Goal: Task Accomplishment & Management: Use online tool/utility

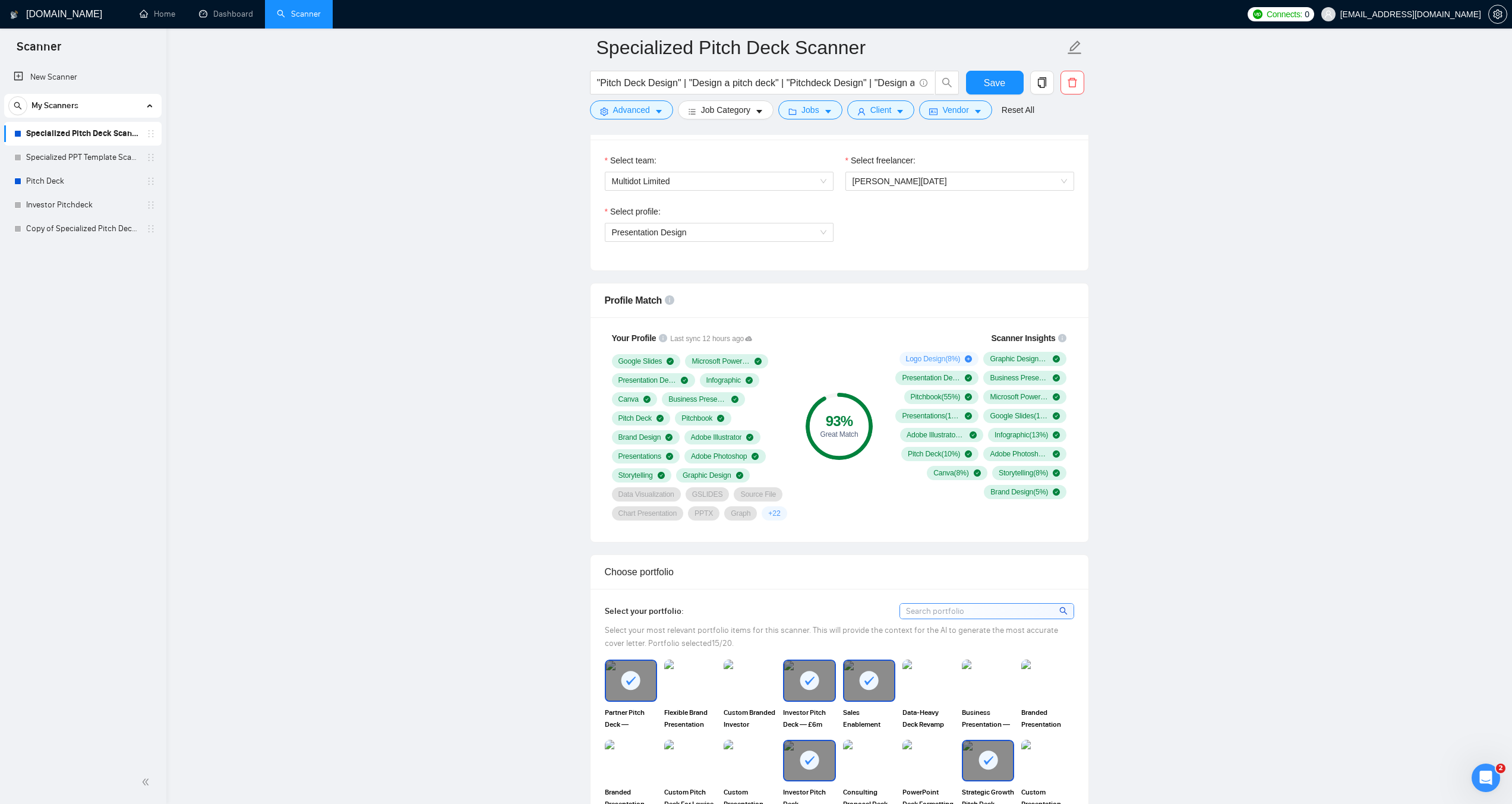
scroll to position [685, 0]
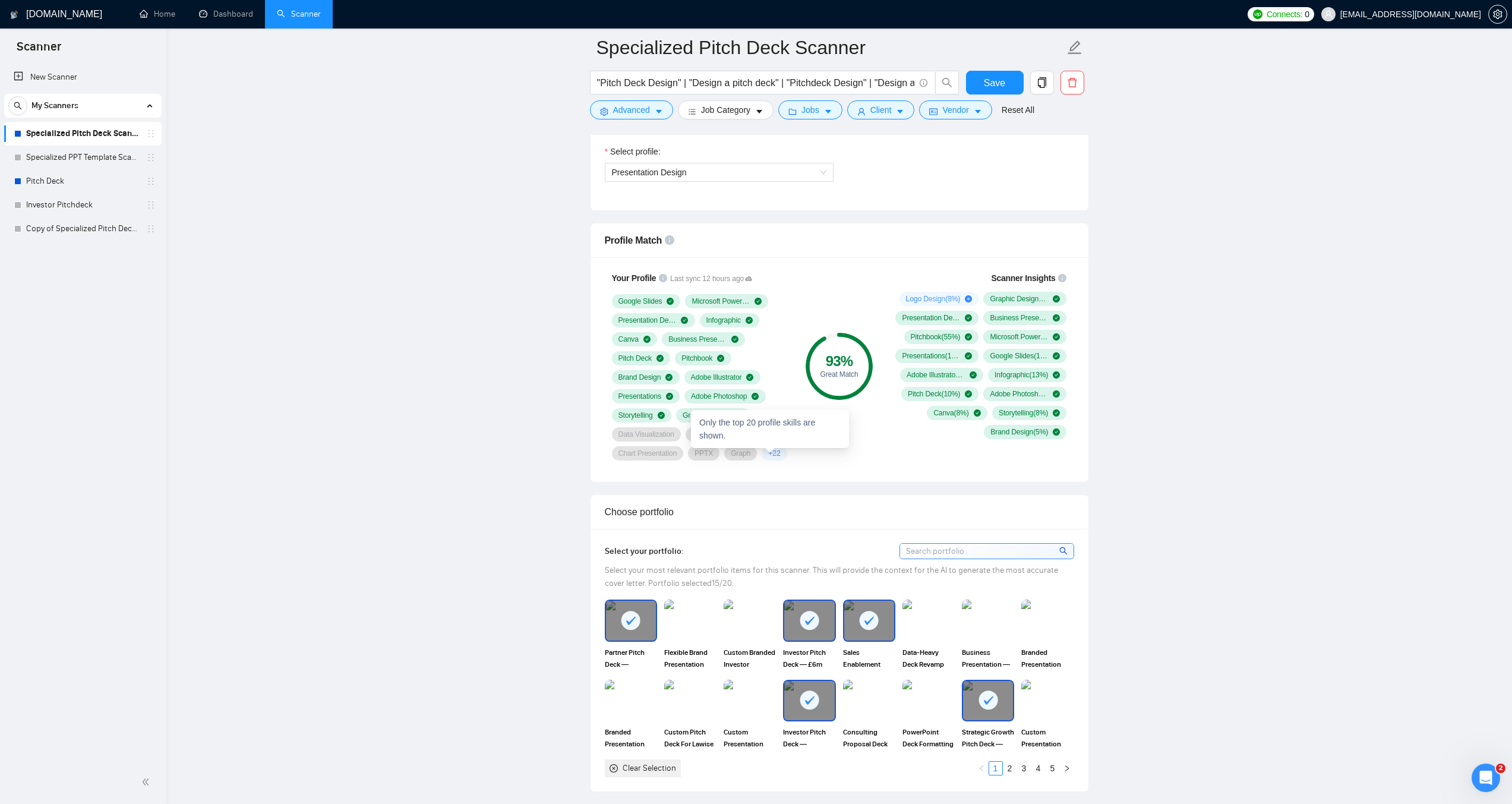
click at [770, 454] on span "+ 22" at bounding box center [774, 453] width 12 height 9
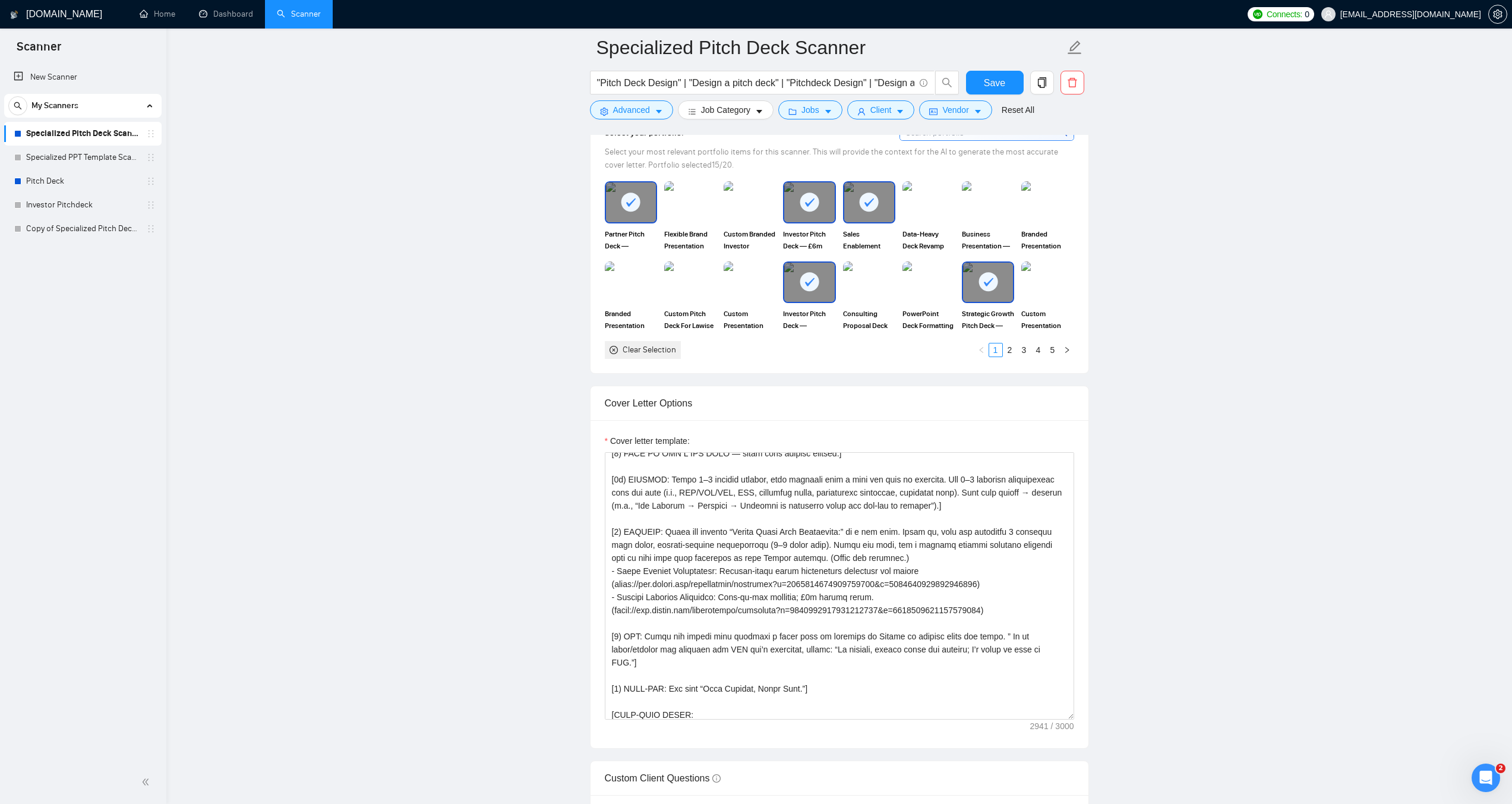
scroll to position [1102, 0]
click at [638, 224] on div at bounding box center [631, 204] width 52 height 41
click at [633, 212] on img at bounding box center [631, 204] width 50 height 39
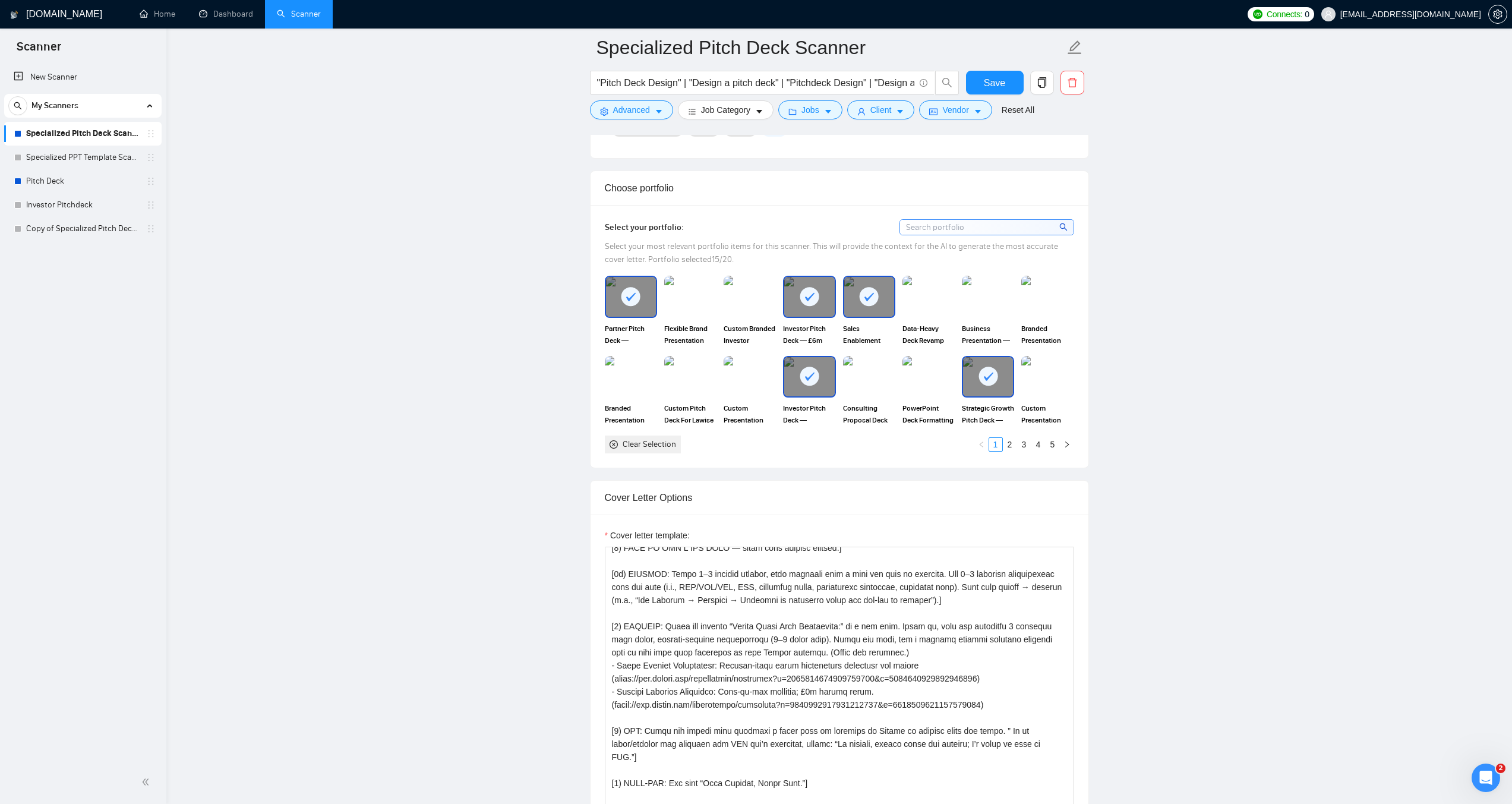
scroll to position [983, 0]
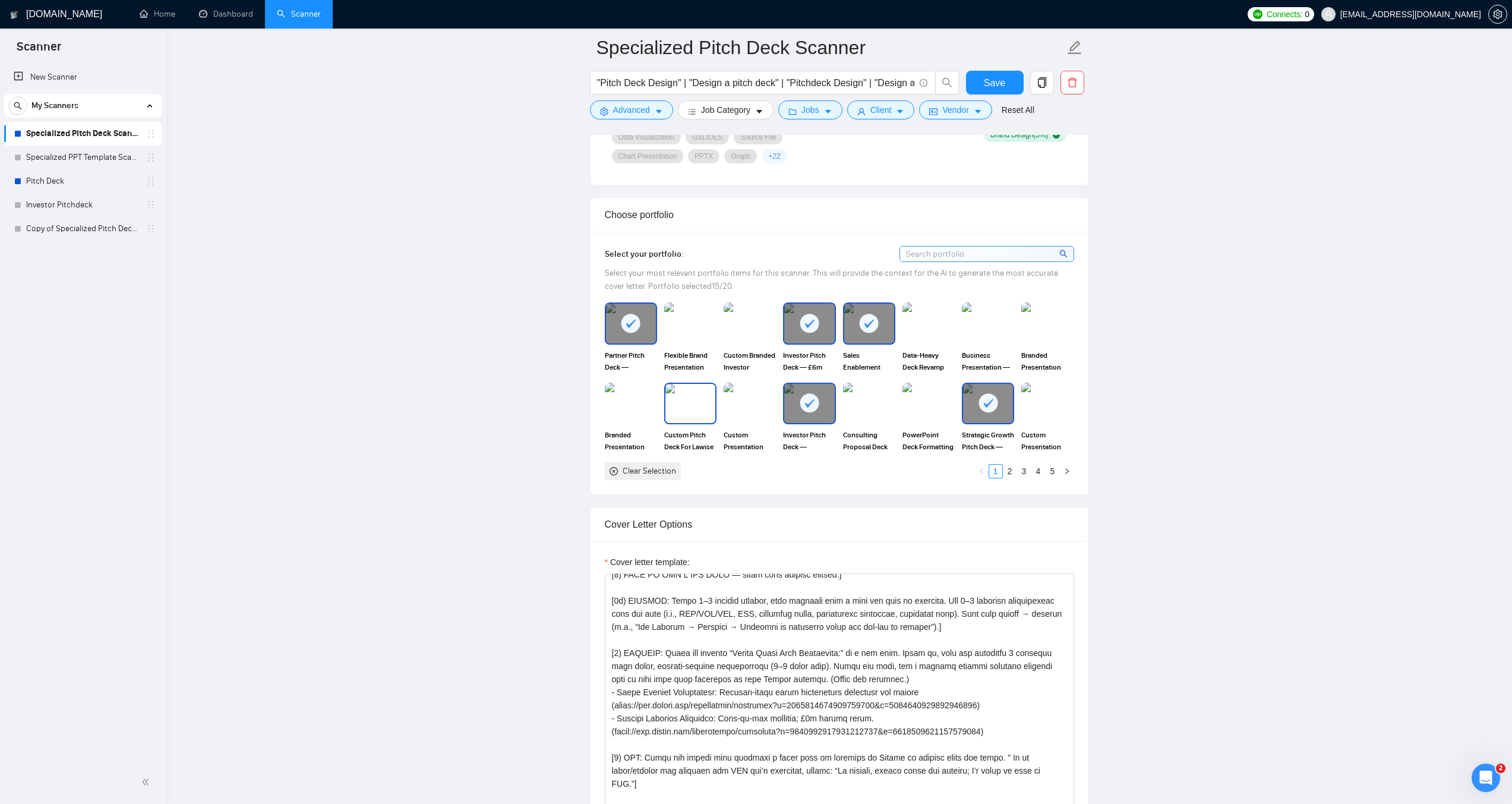
click at [677, 402] on img at bounding box center [690, 404] width 50 height 39
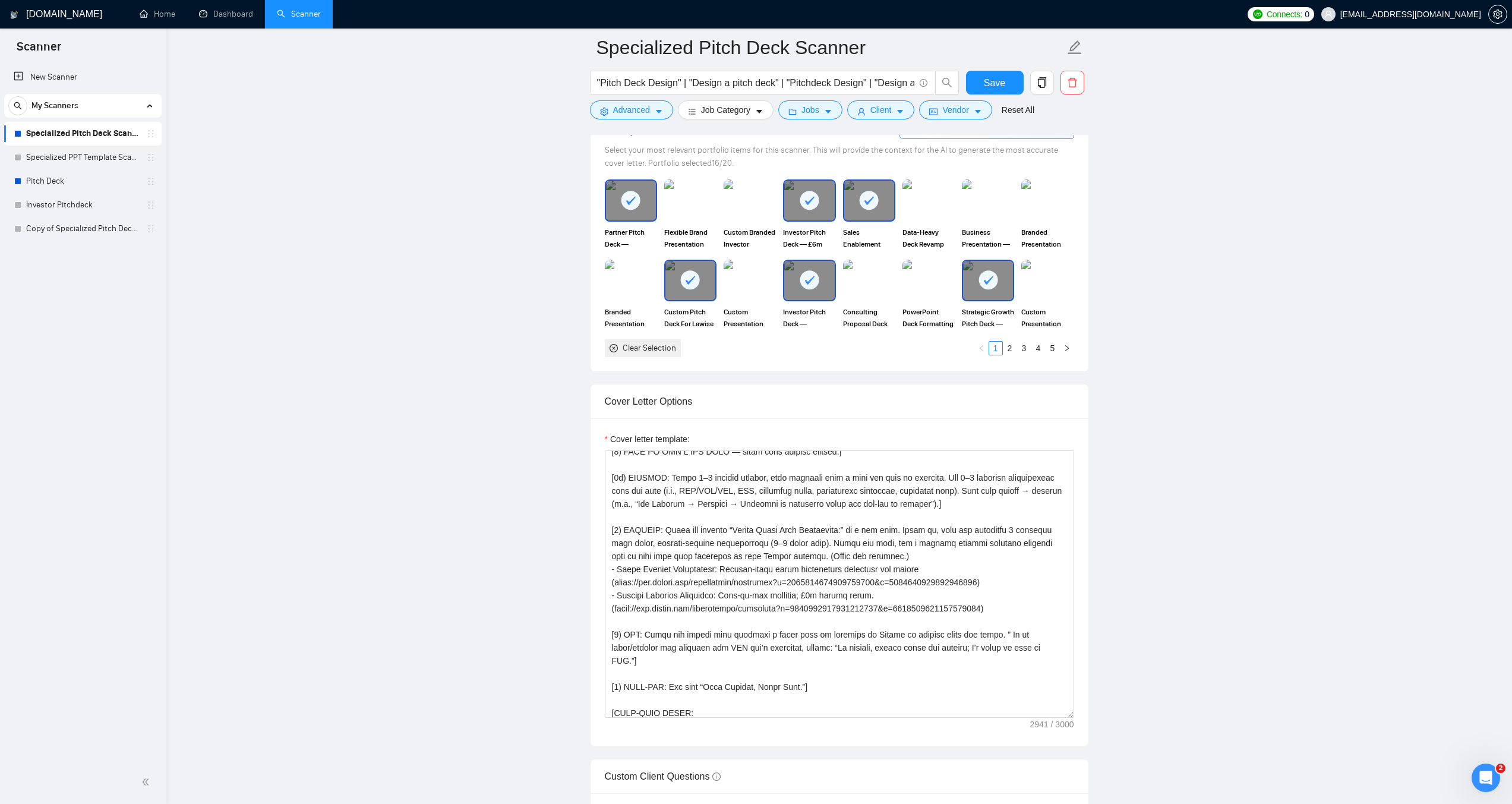
scroll to position [1161, 0]
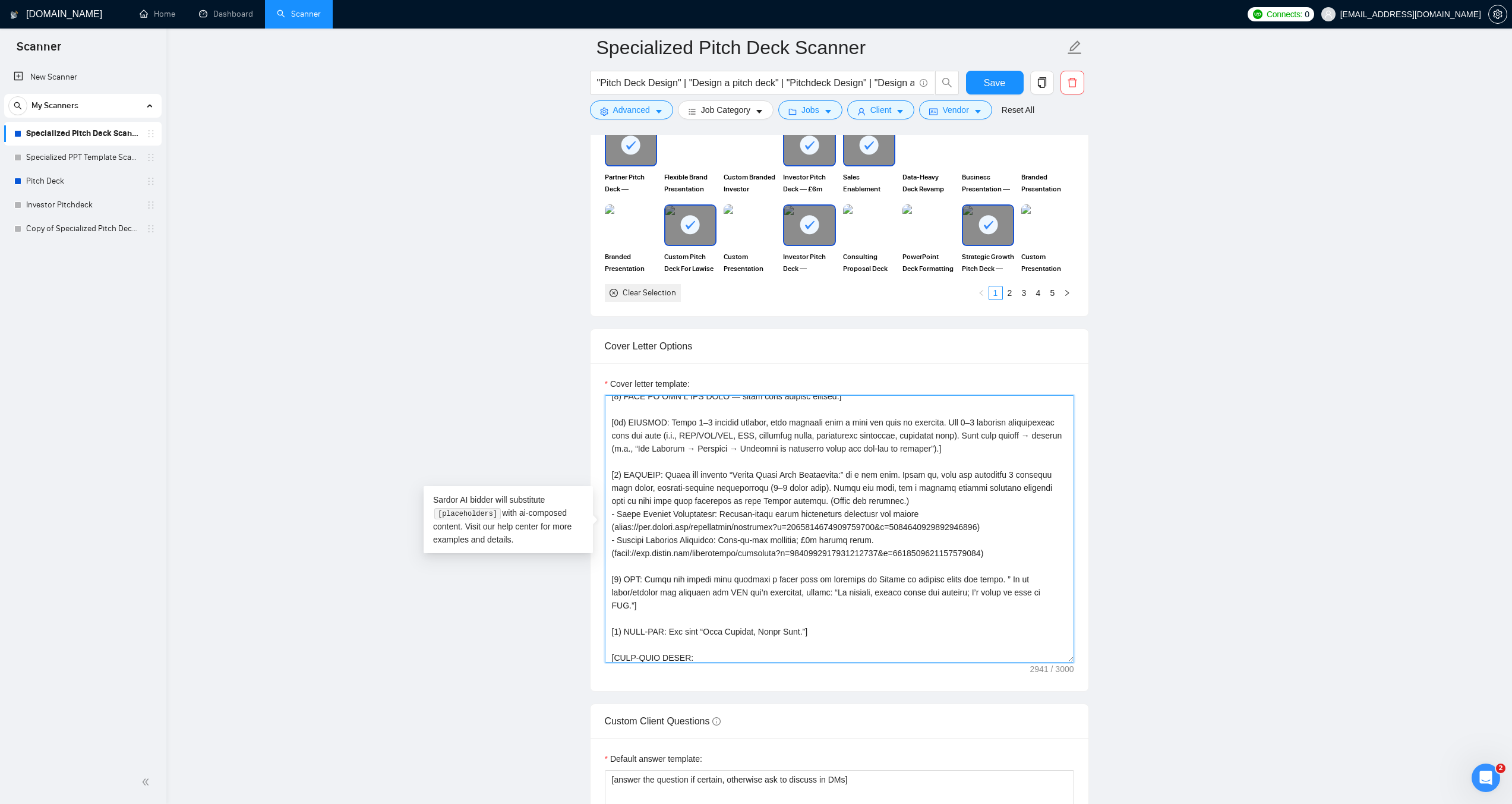
drag, startPoint x: 987, startPoint y: 554, endPoint x: 613, endPoint y: 560, distance: 374.0
click at [613, 560] on textarea "Cover letter template:" at bounding box center [839, 529] width 469 height 268
paste textarea "[DOMAIN_NAME][URL]"
drag, startPoint x: 988, startPoint y: 527, endPoint x: 615, endPoint y: 520, distance: 373.1
click at [615, 520] on textarea "Cover letter template:" at bounding box center [839, 529] width 469 height 268
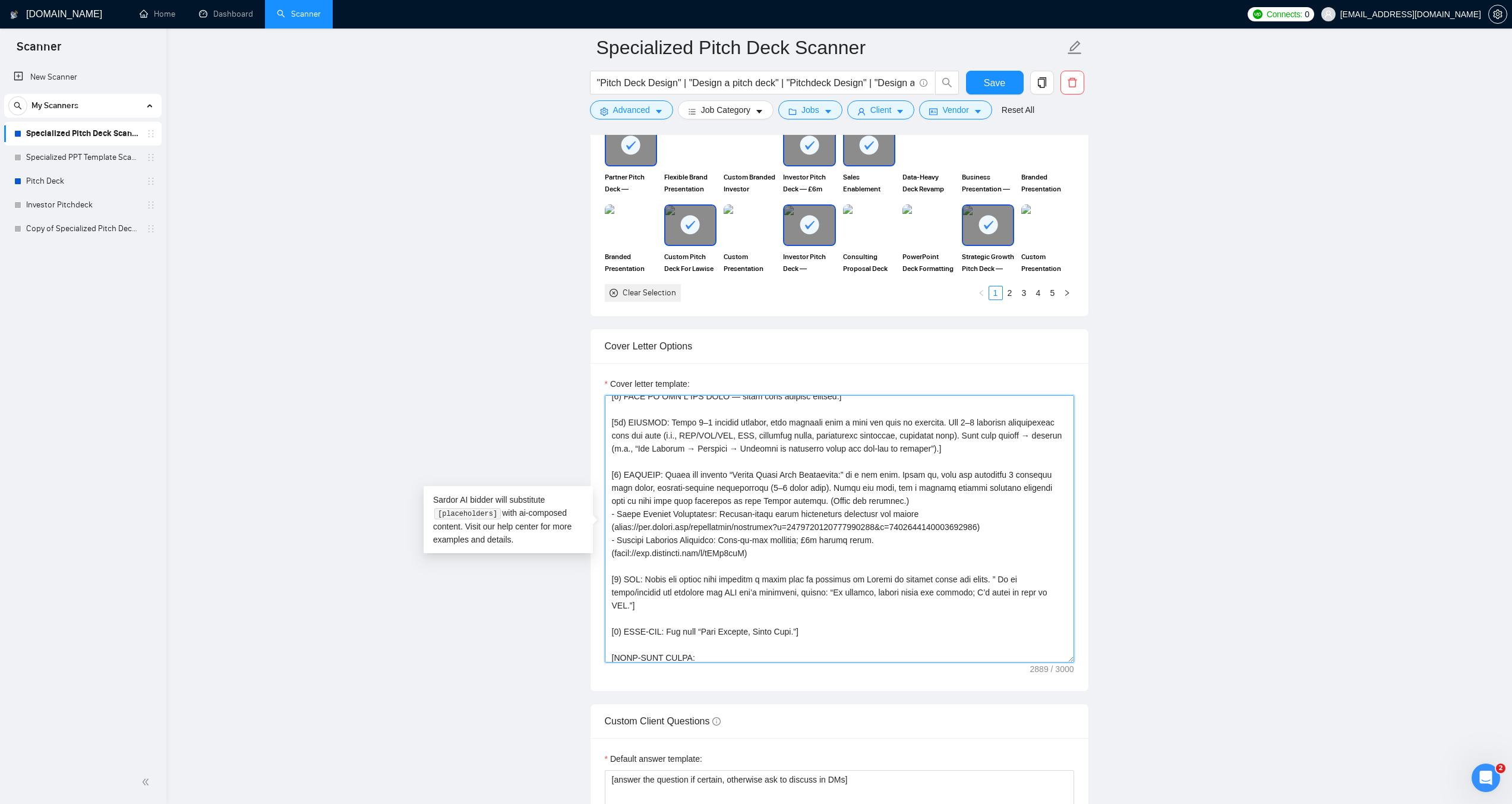
paste textarea "[DOMAIN_NAME][URL]"
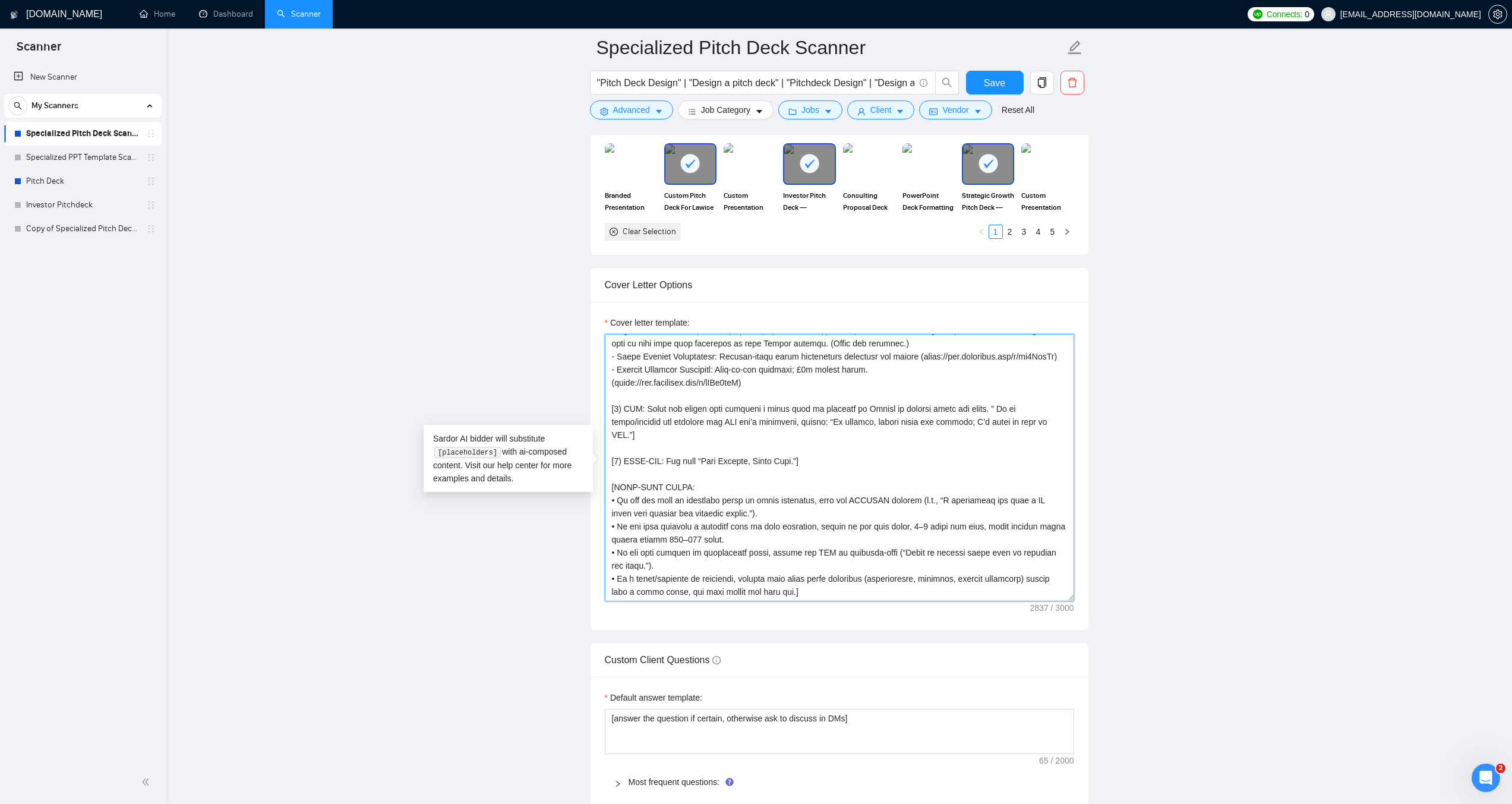
scroll to position [1221, 0]
type textarea "[LORE/IPSUM: Dolor s ametcon Adipis elitsedd eiu Tempo Inci / Utlaboreetdo Magn…"
click at [974, 76] on button "Save" at bounding box center [994, 82] width 57 height 24
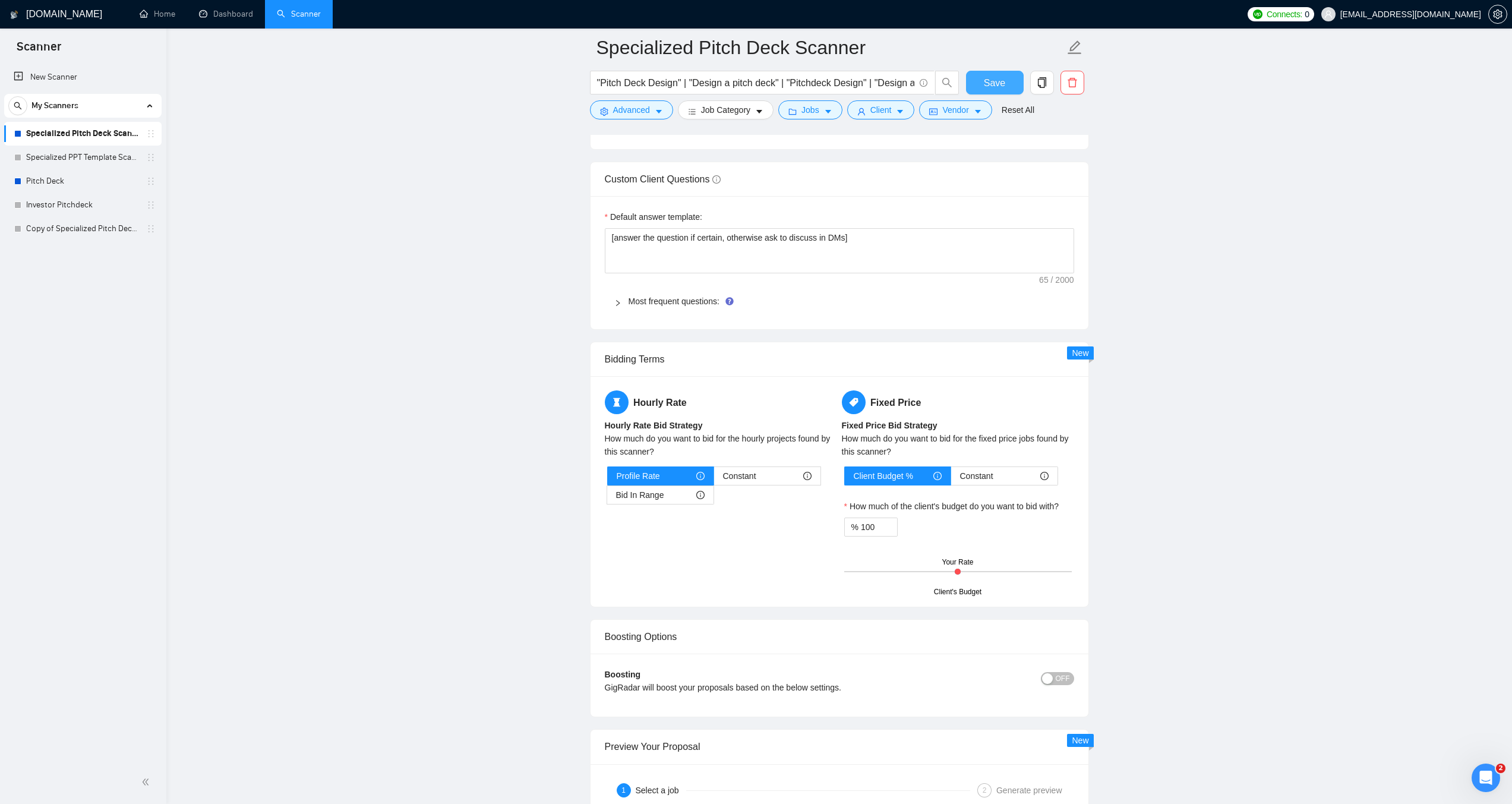
scroll to position [1636, 0]
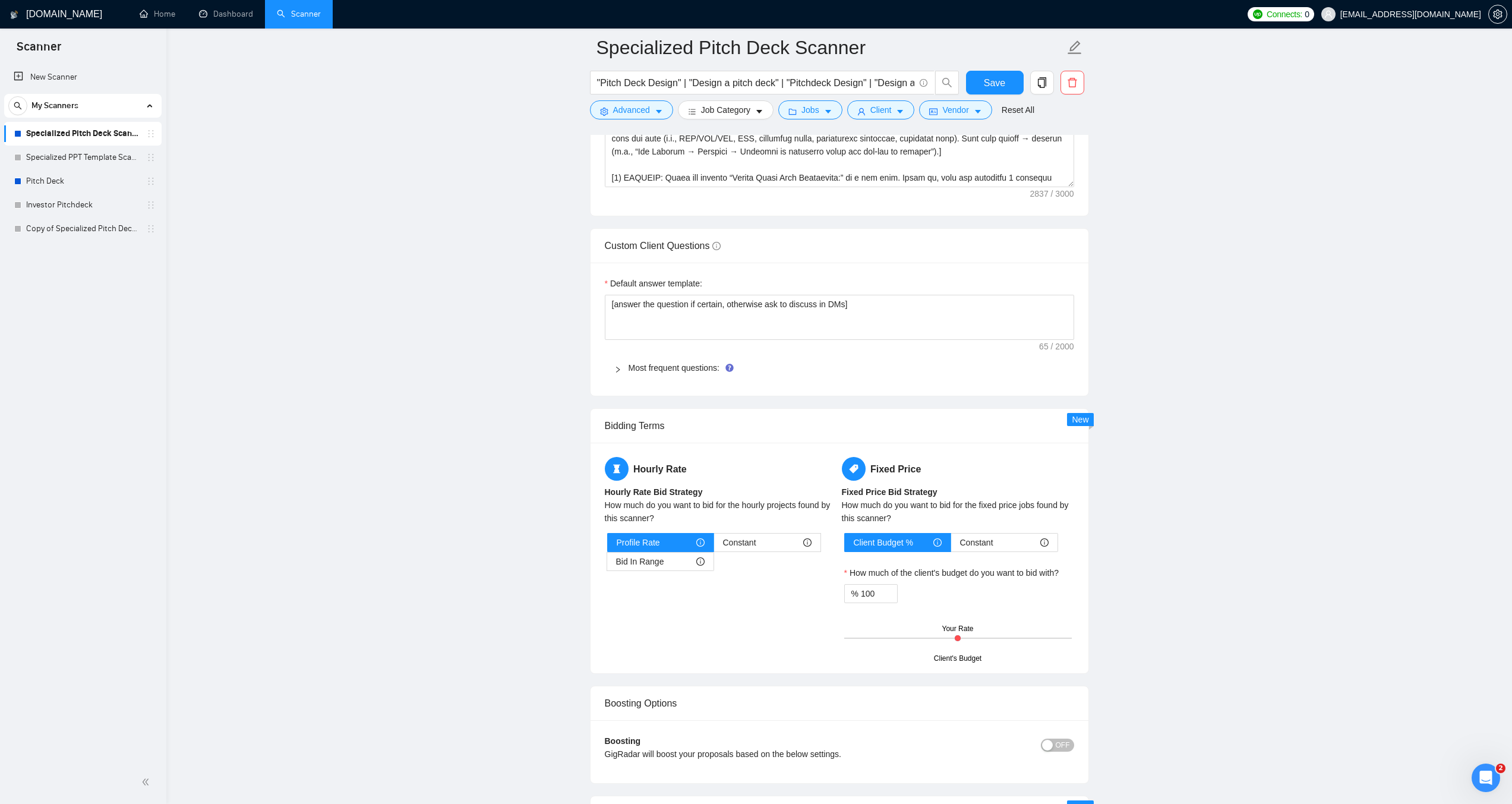
click at [620, 370] on icon "right" at bounding box center [617, 370] width 7 height 7
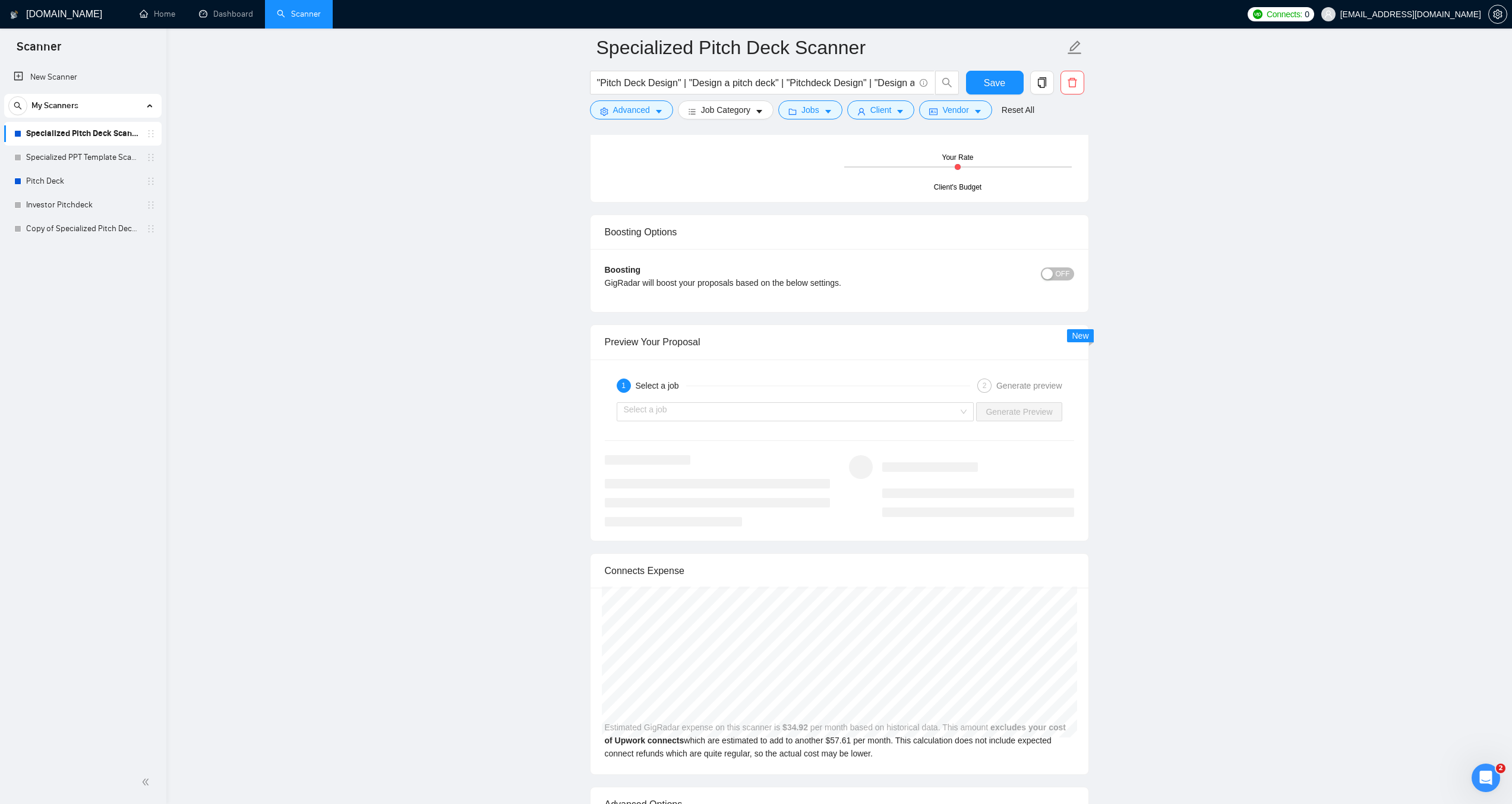
scroll to position [2587, 0]
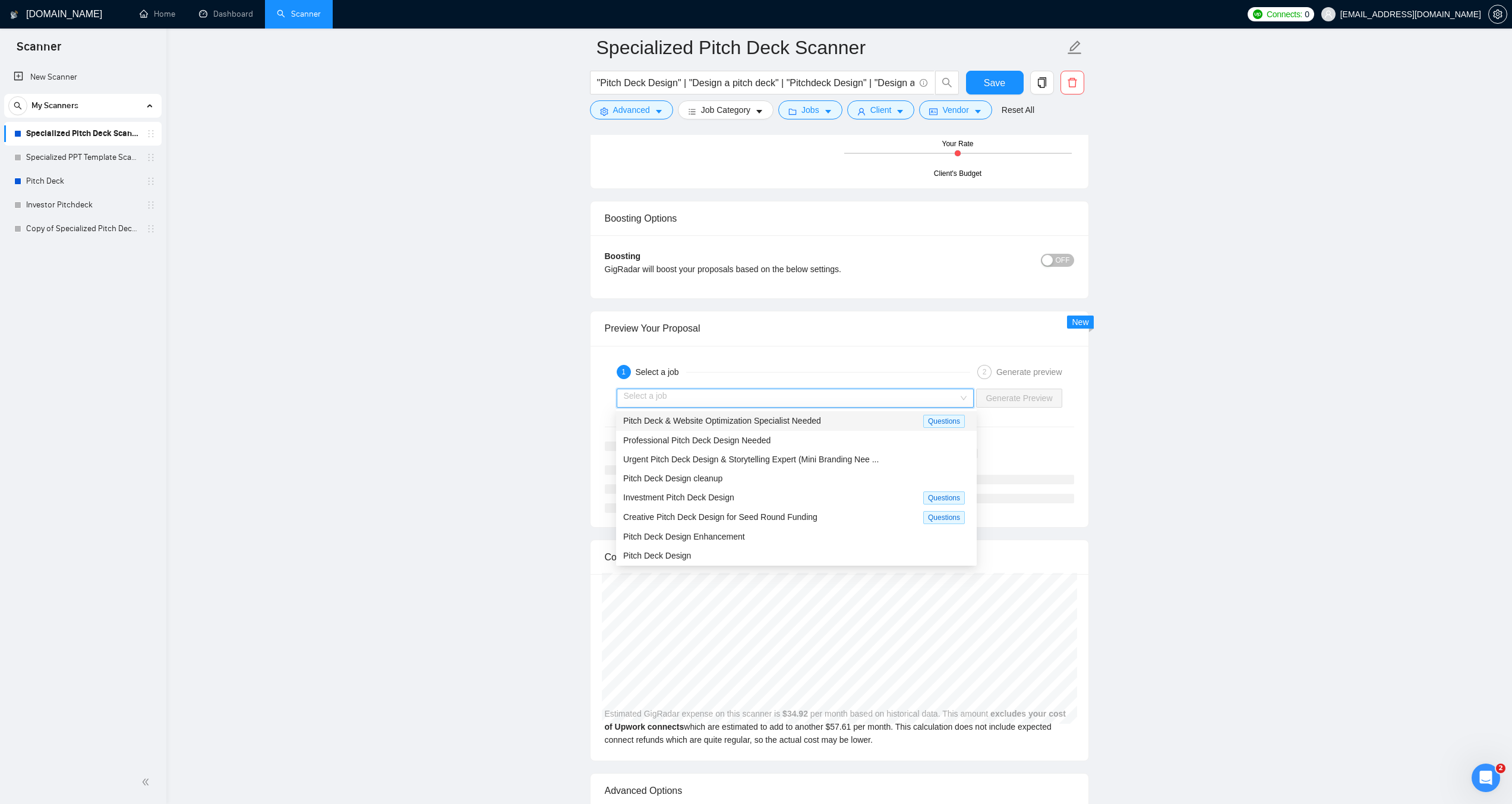
click at [802, 402] on input "search" at bounding box center [791, 398] width 335 height 18
click at [692, 428] on div "Pitch Deck & Website Optimization Specialist Needed Questions" at bounding box center [796, 421] width 361 height 20
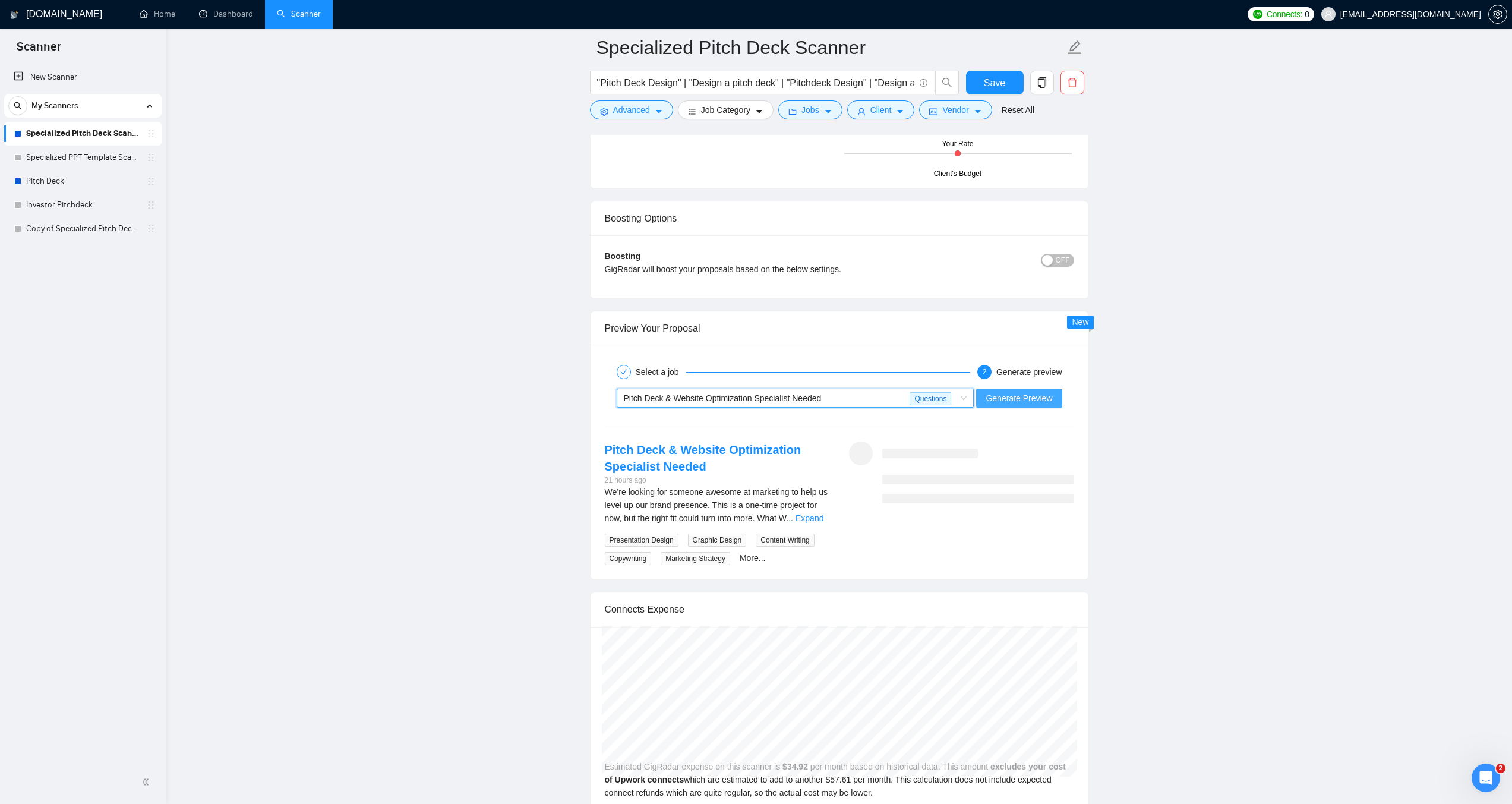
click at [1008, 402] on span "Generate Preview" at bounding box center [1018, 398] width 66 height 13
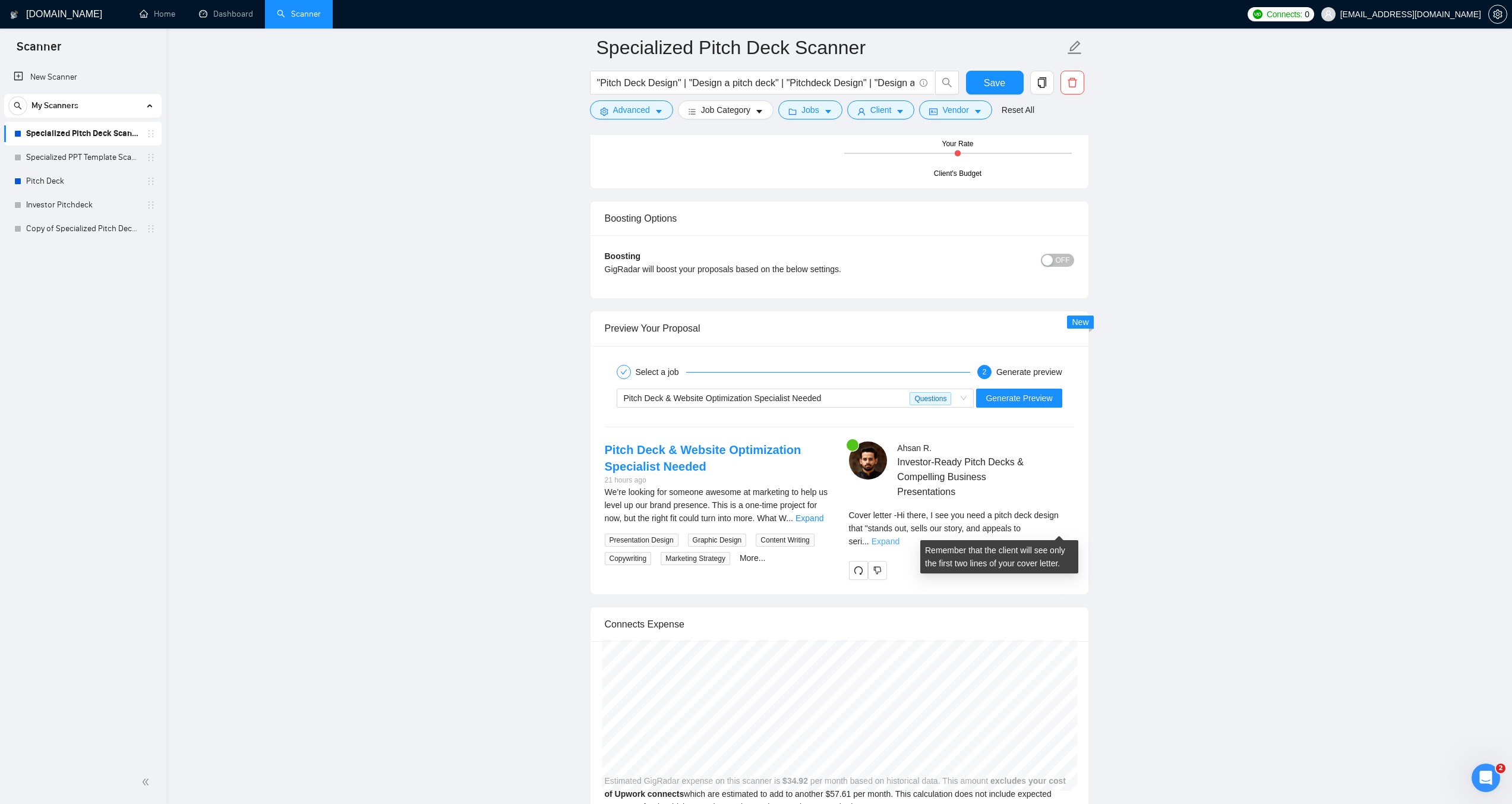
click at [900, 536] on link "Expand" at bounding box center [885, 541] width 28 height 9
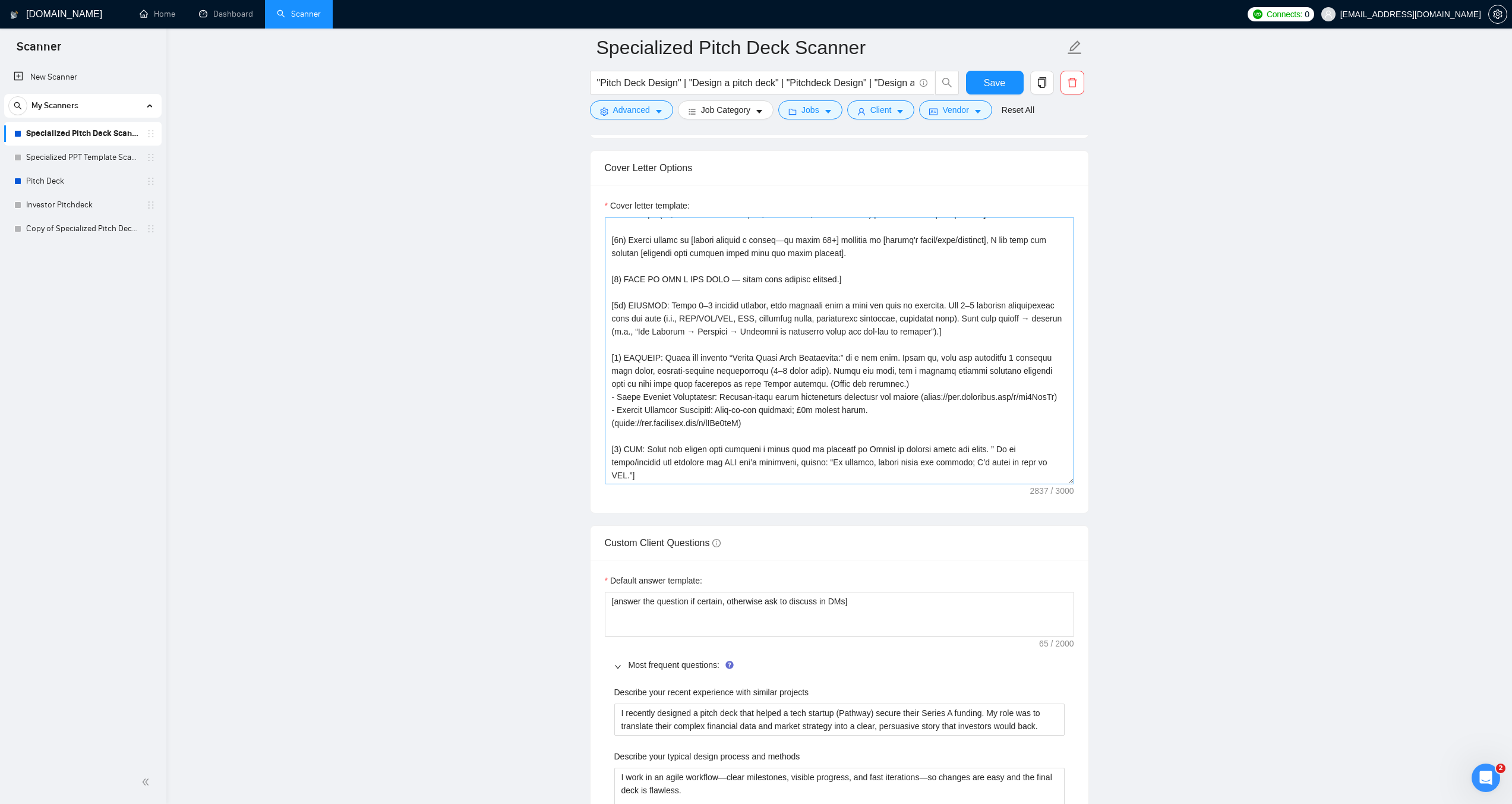
scroll to position [119, 0]
click at [611, 407] on textarea "Cover letter template:" at bounding box center [839, 351] width 469 height 268
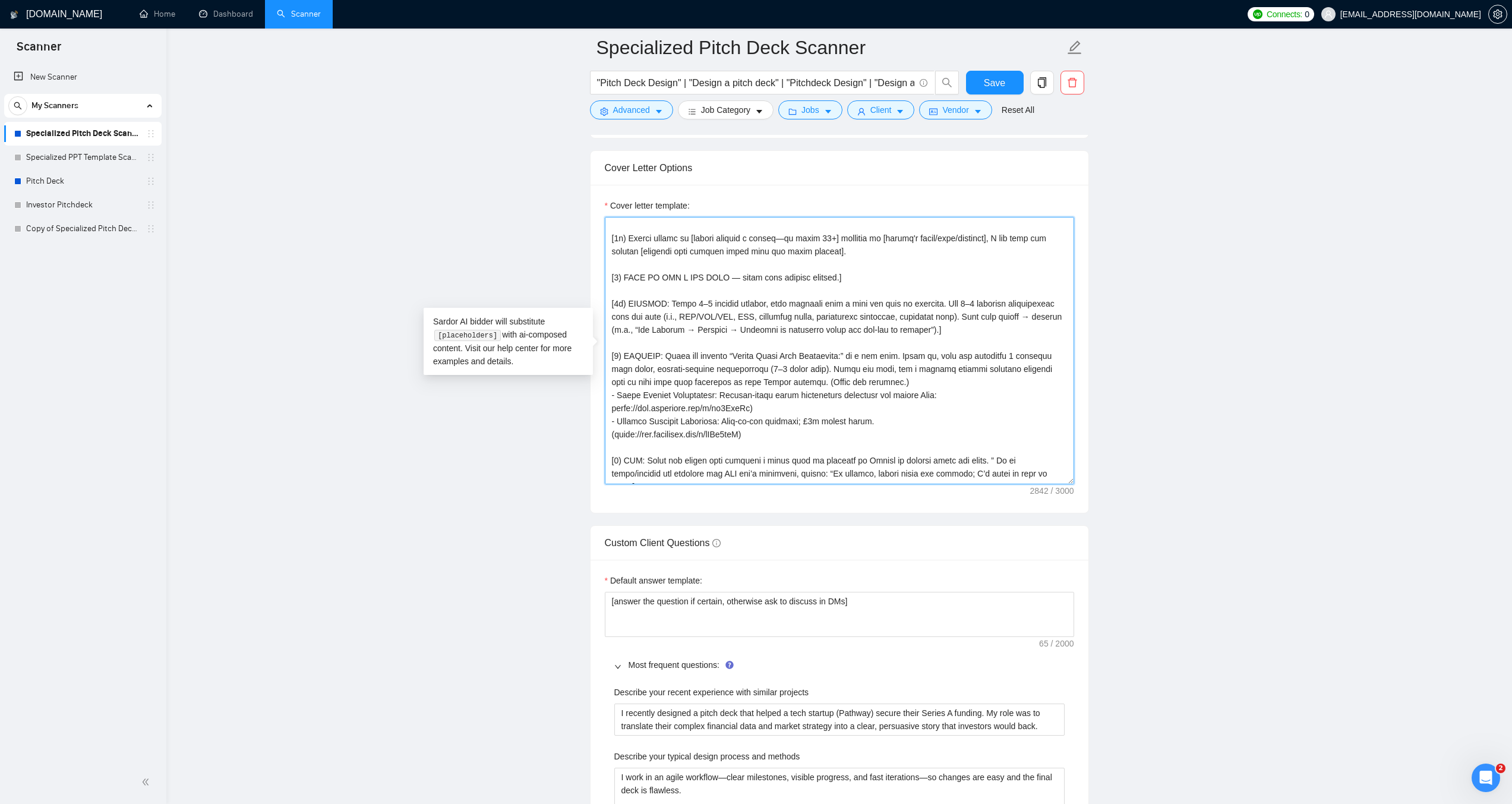
drag, startPoint x: 618, startPoint y: 423, endPoint x: 610, endPoint y: 423, distance: 8.0
click at [610, 423] on textarea "Cover letter template:" at bounding box center [839, 351] width 469 height 268
click at [613, 433] on textarea "Cover letter template:" at bounding box center [839, 351] width 469 height 268
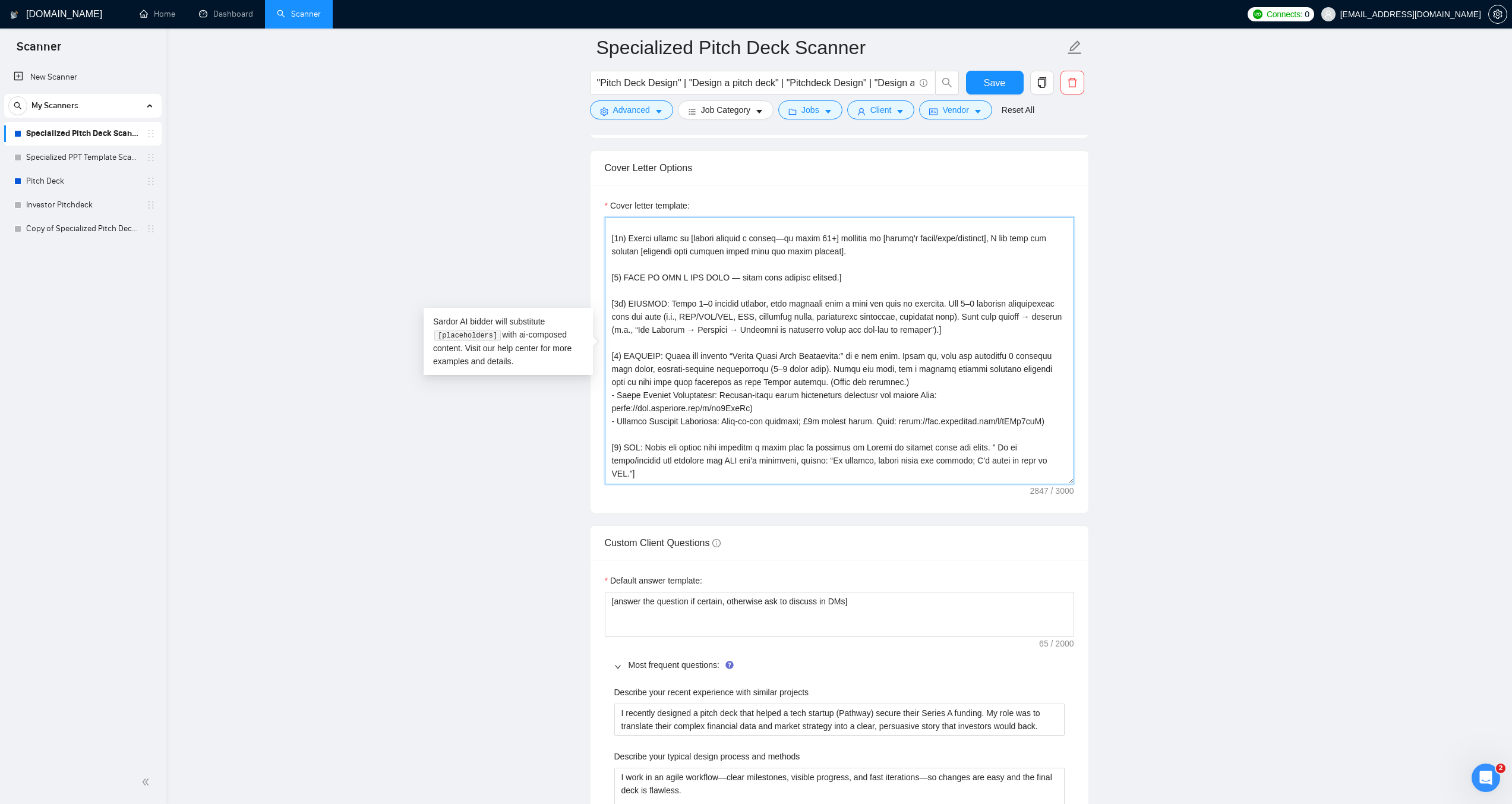
click at [1044, 419] on textarea "Cover letter template:" at bounding box center [839, 351] width 469 height 268
click at [788, 407] on textarea "Cover letter template:" at bounding box center [839, 351] width 469 height 268
click at [609, 397] on textarea "Cover letter template:" at bounding box center [839, 351] width 469 height 268
paste textarea "➝"
click at [611, 422] on textarea "Cover letter template:" at bounding box center [839, 351] width 469 height 268
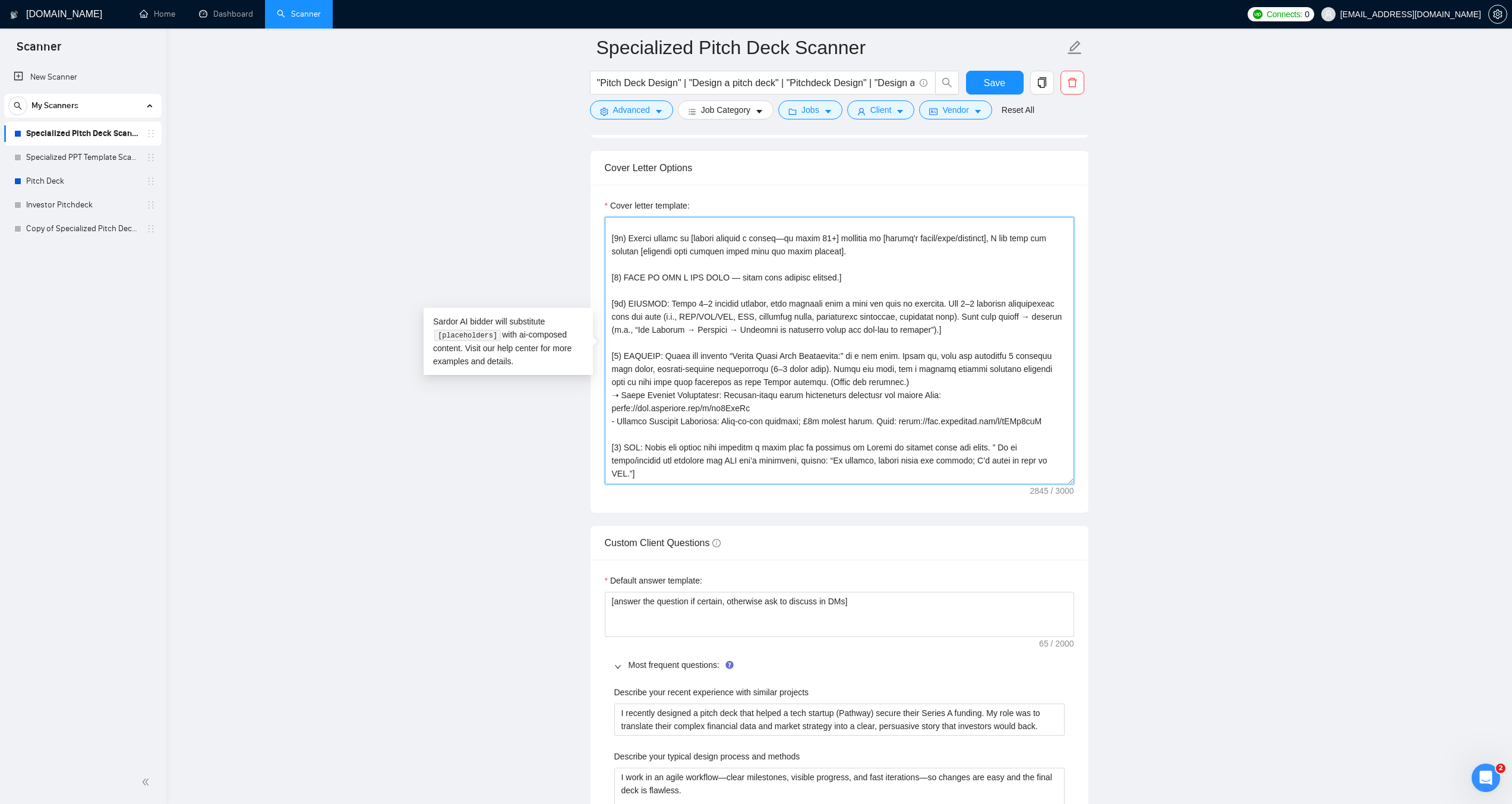
paste textarea "➝"
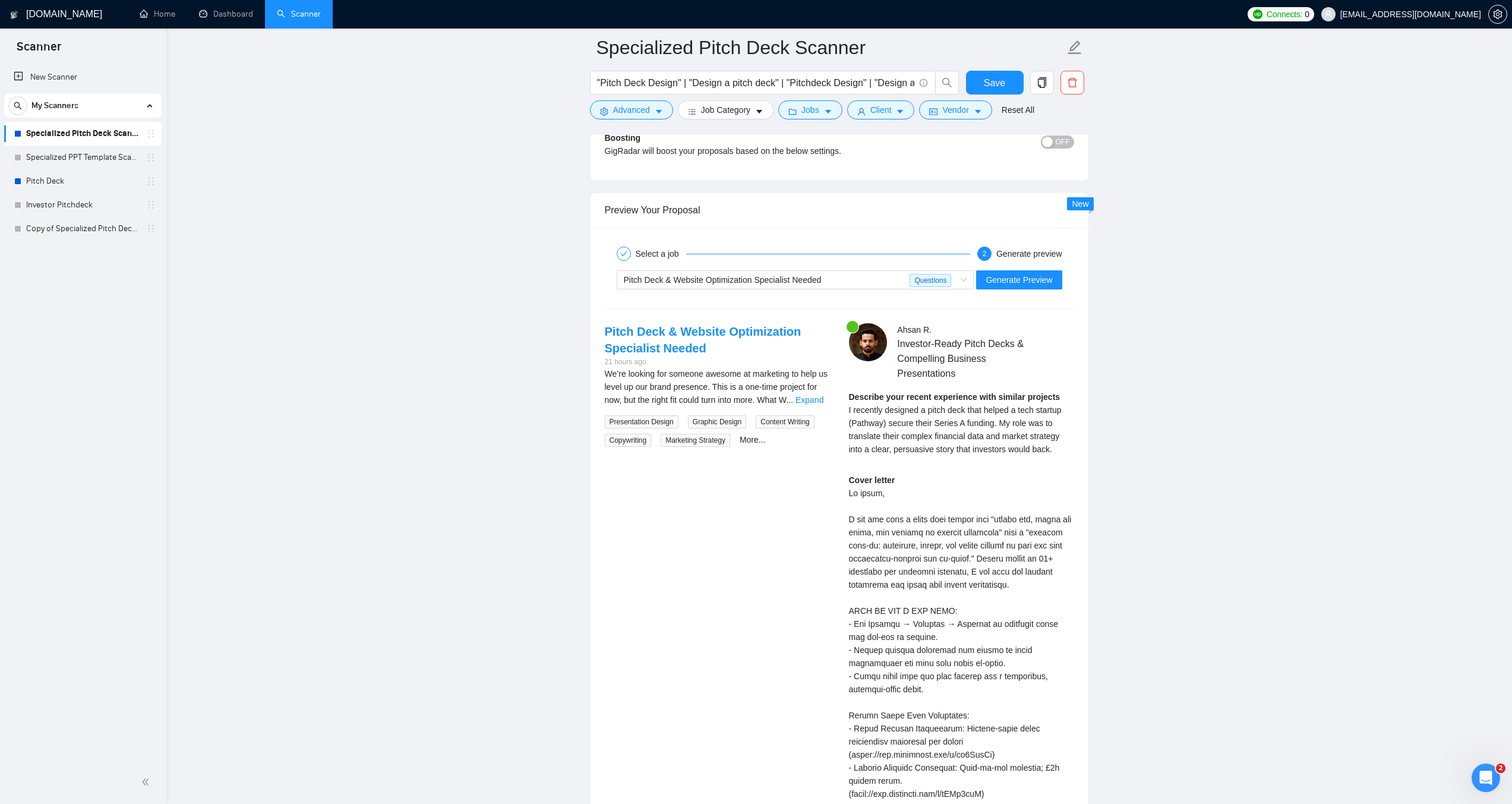
scroll to position [2706, 0]
click at [1025, 287] on button "Generate Preview" at bounding box center [1019, 279] width 86 height 19
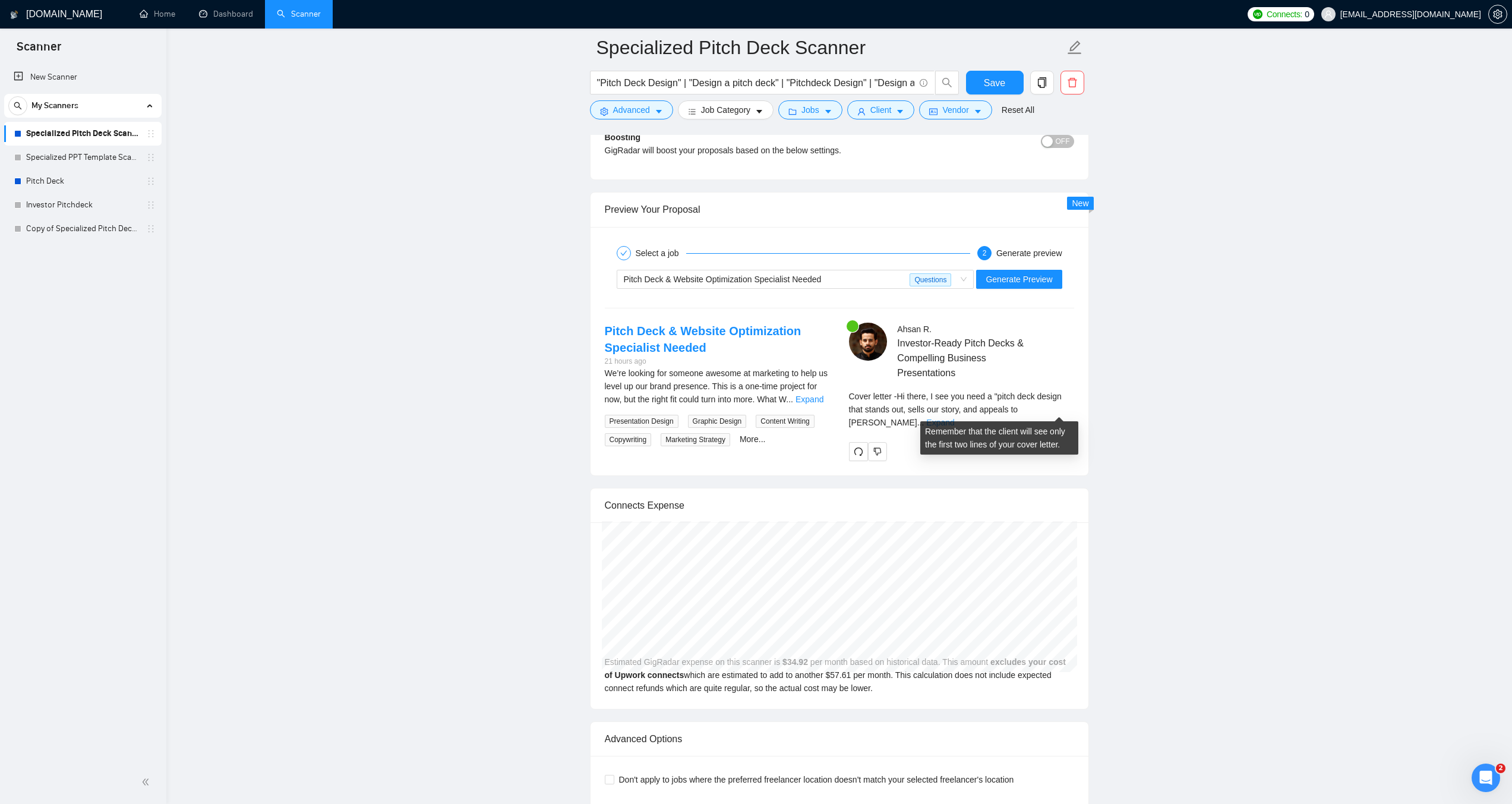
click at [954, 418] on link "Expand" at bounding box center [940, 422] width 28 height 9
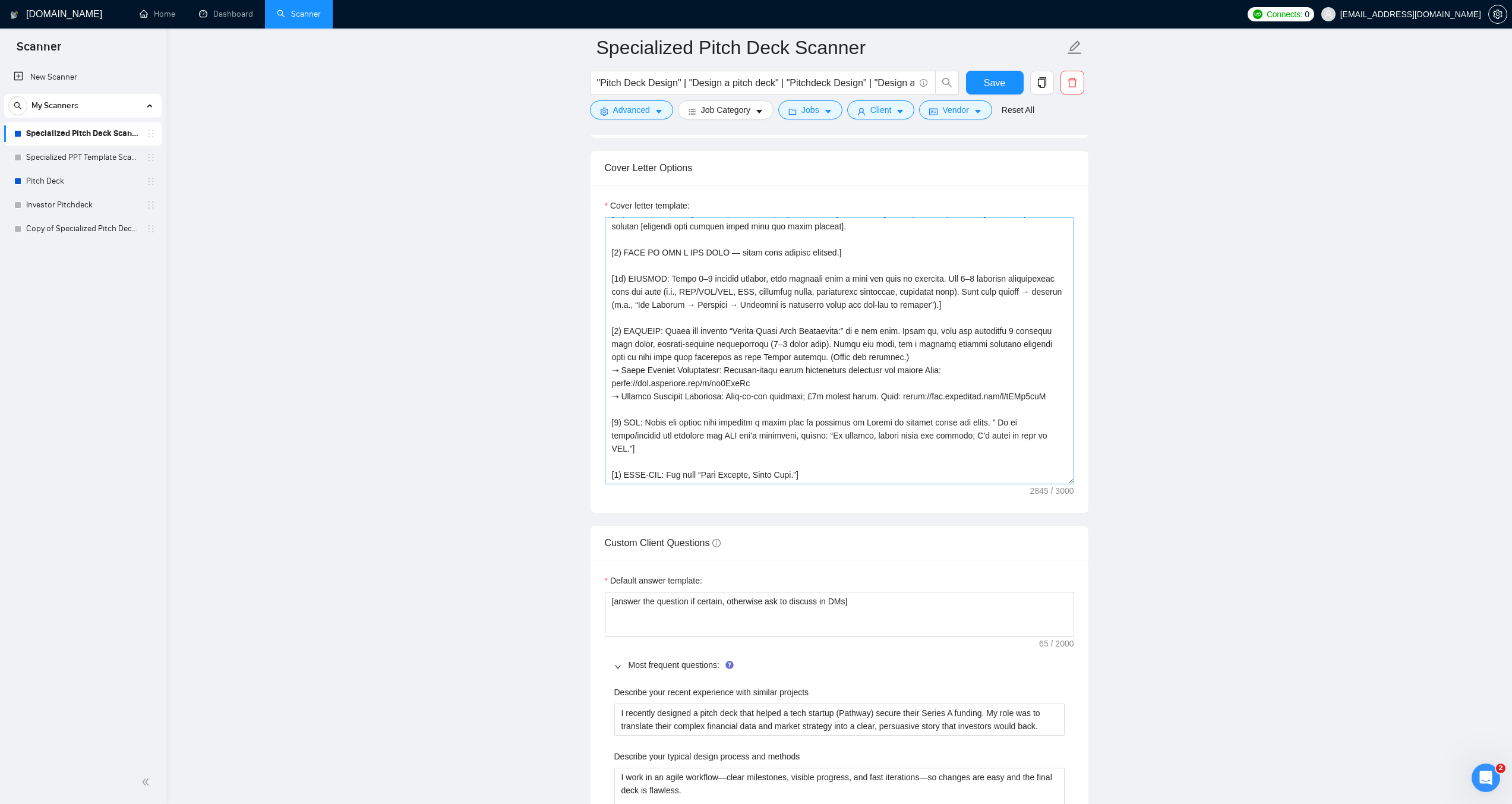
scroll to position [143, 0]
click at [613, 370] on textarea "Cover letter template:" at bounding box center [839, 351] width 469 height 268
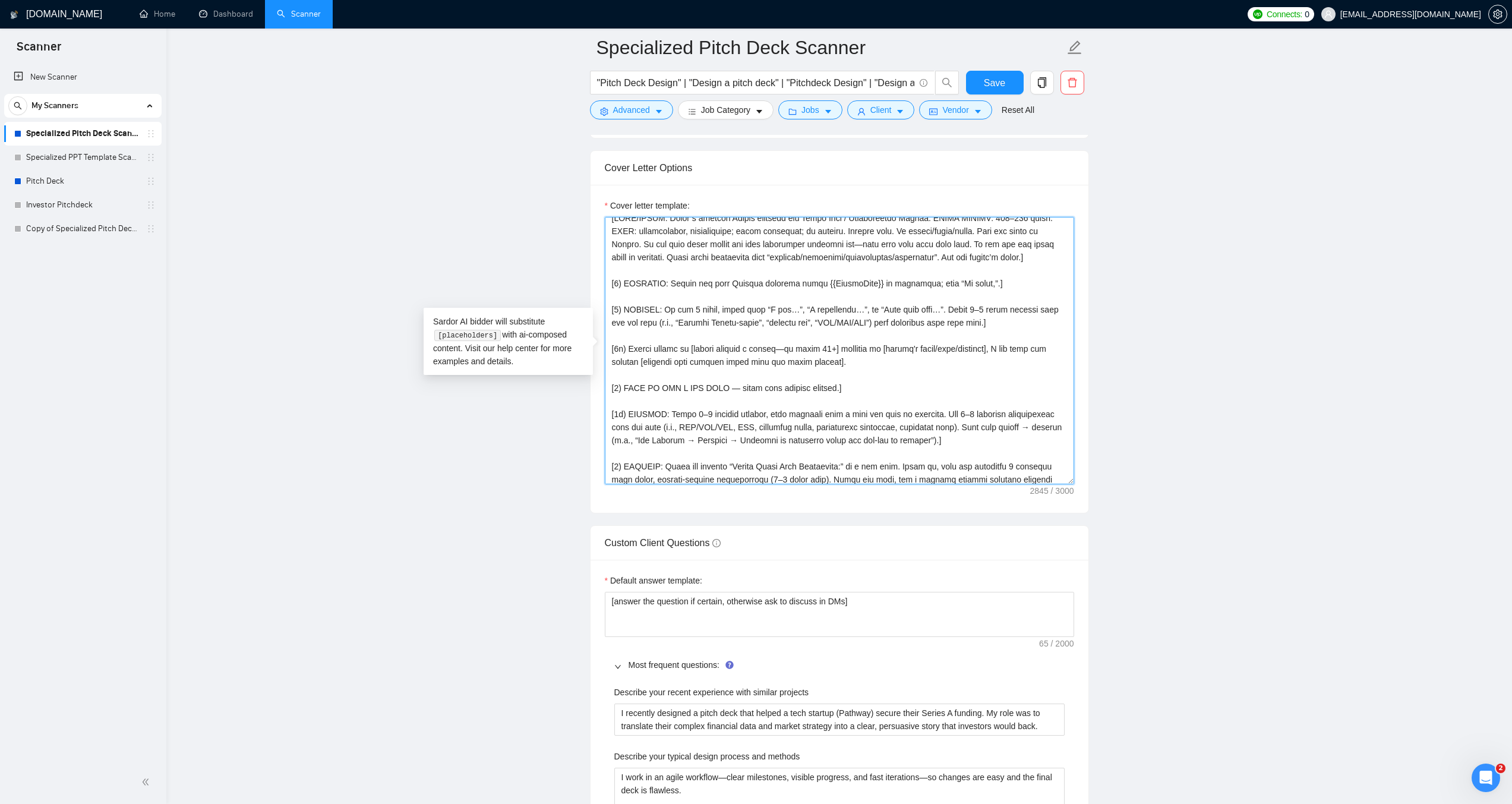
scroll to position [0, 0]
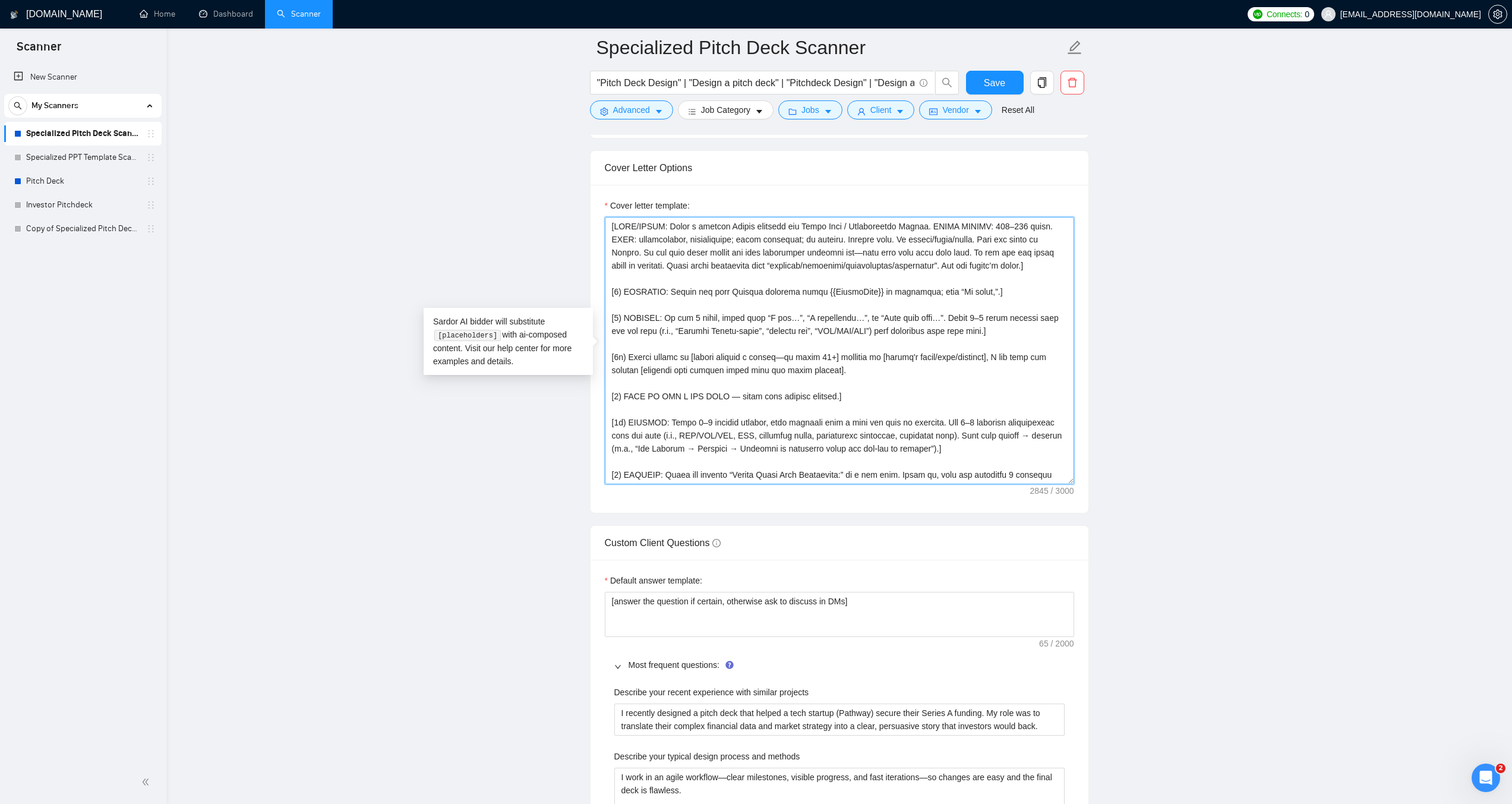
click at [1029, 261] on textarea "Cover letter template:" at bounding box center [839, 351] width 469 height 268
paste textarea "➝"
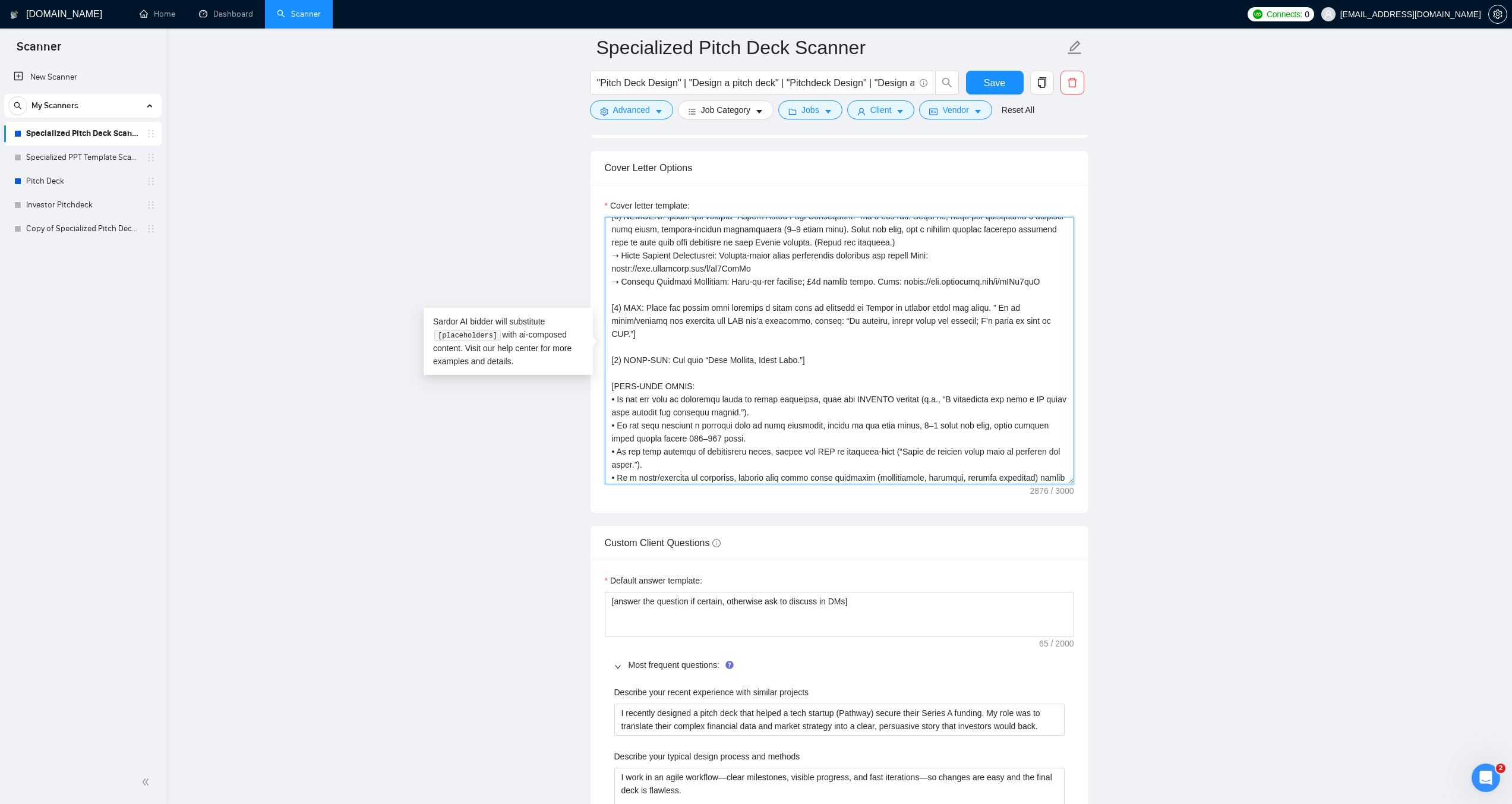
scroll to position [274, 0]
click at [791, 317] on textarea "Cover letter template:" at bounding box center [839, 351] width 469 height 268
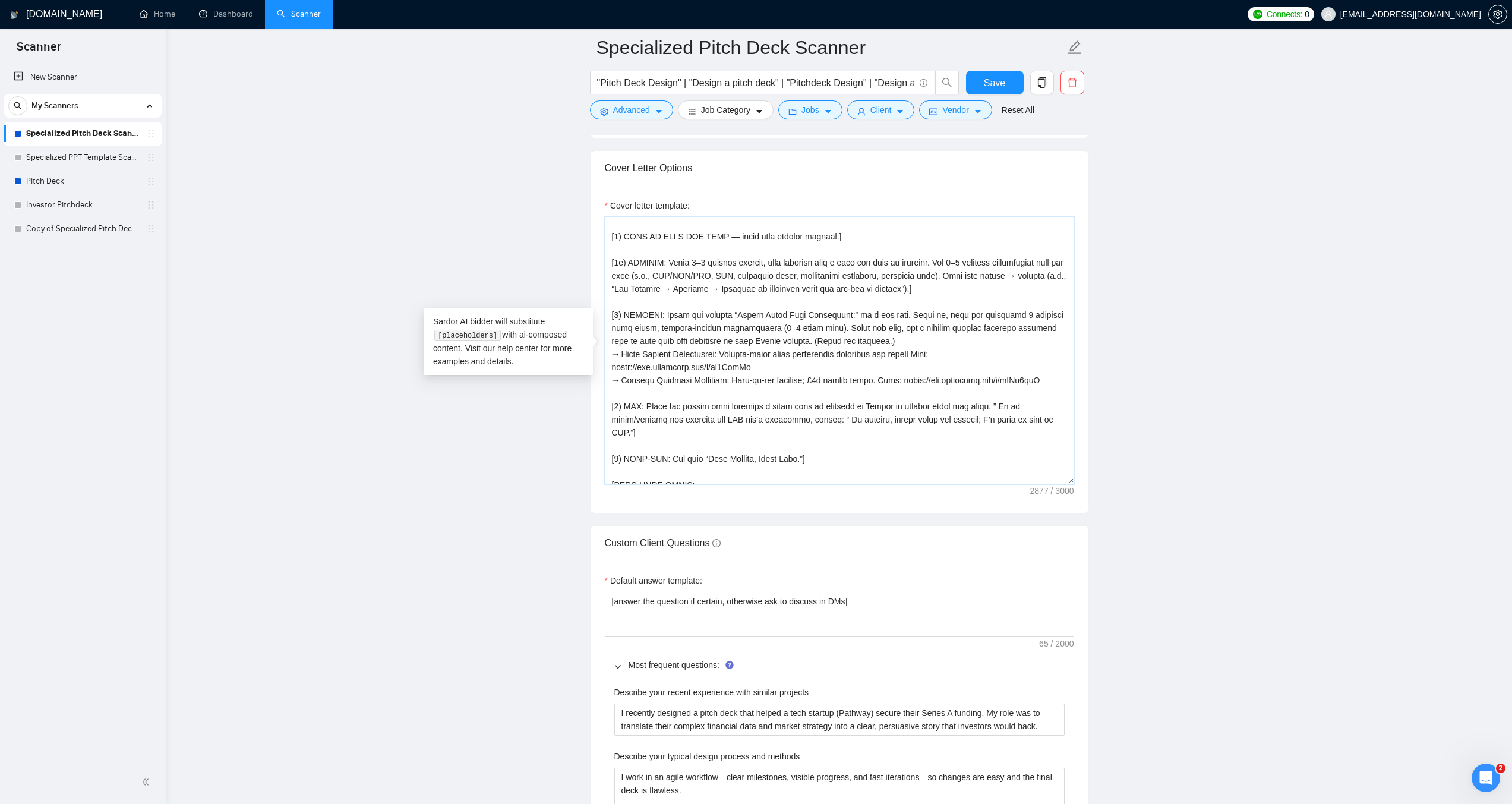
scroll to position [156, 0]
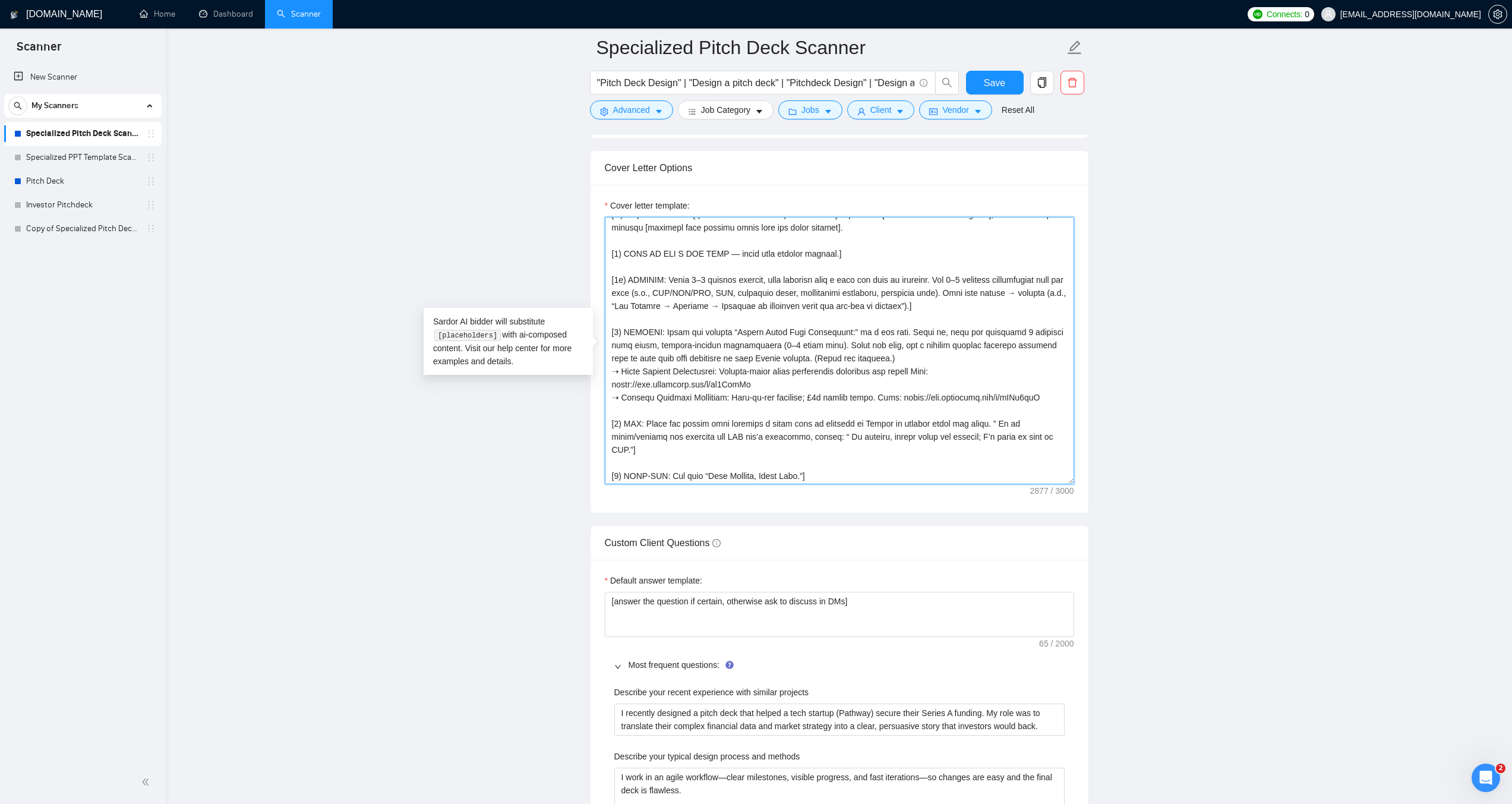
click at [915, 371] on textarea "Cover letter template:" at bounding box center [839, 351] width 469 height 268
type textarea "[LORE/IPSUM: Dolor s ametcon Adipis elitsedd eiu Tempo Inci / Utlaboreetdo Magn…"
click at [986, 87] on span "Save" at bounding box center [993, 83] width 21 height 15
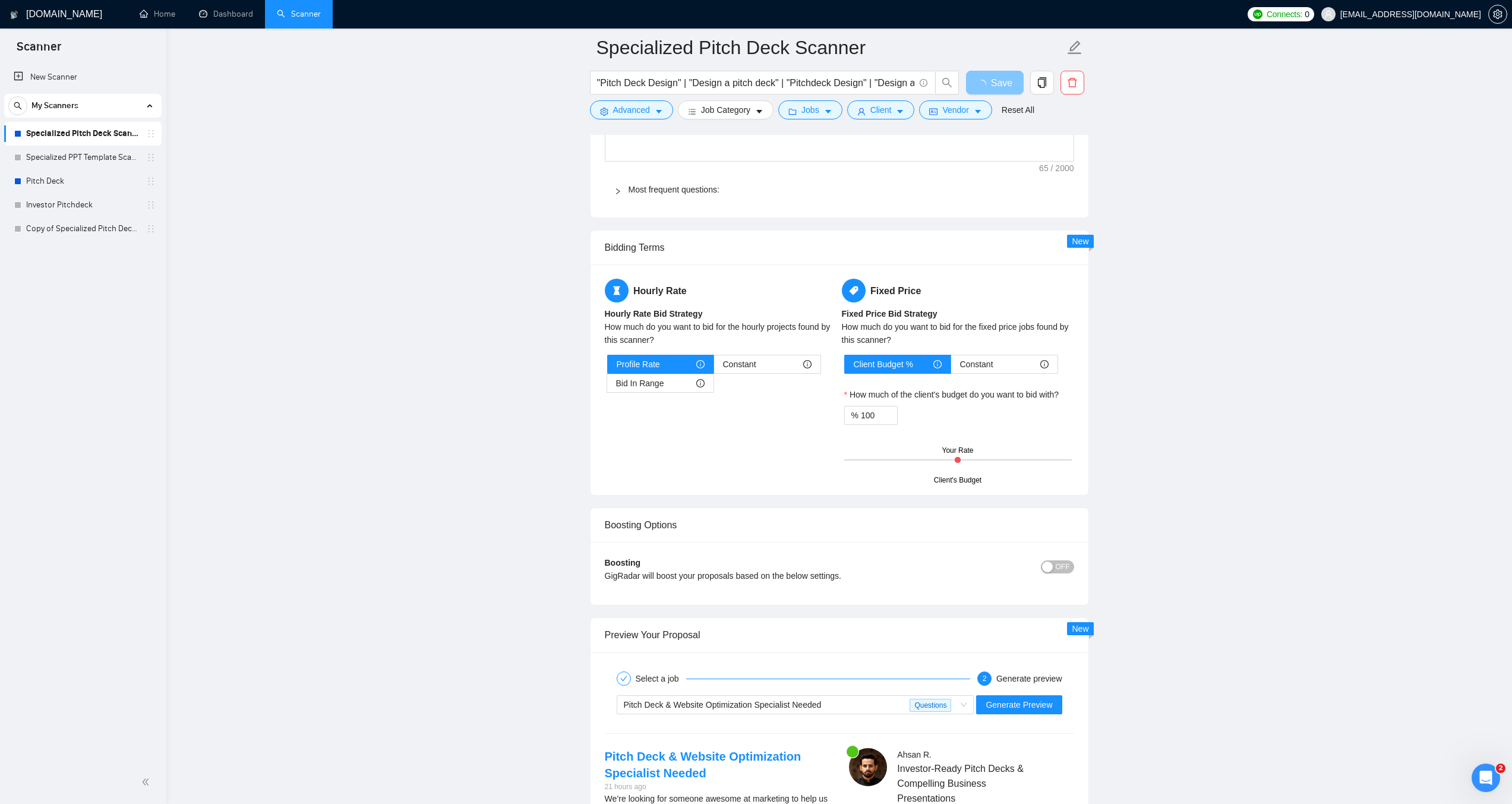
scroll to position [2053, 0]
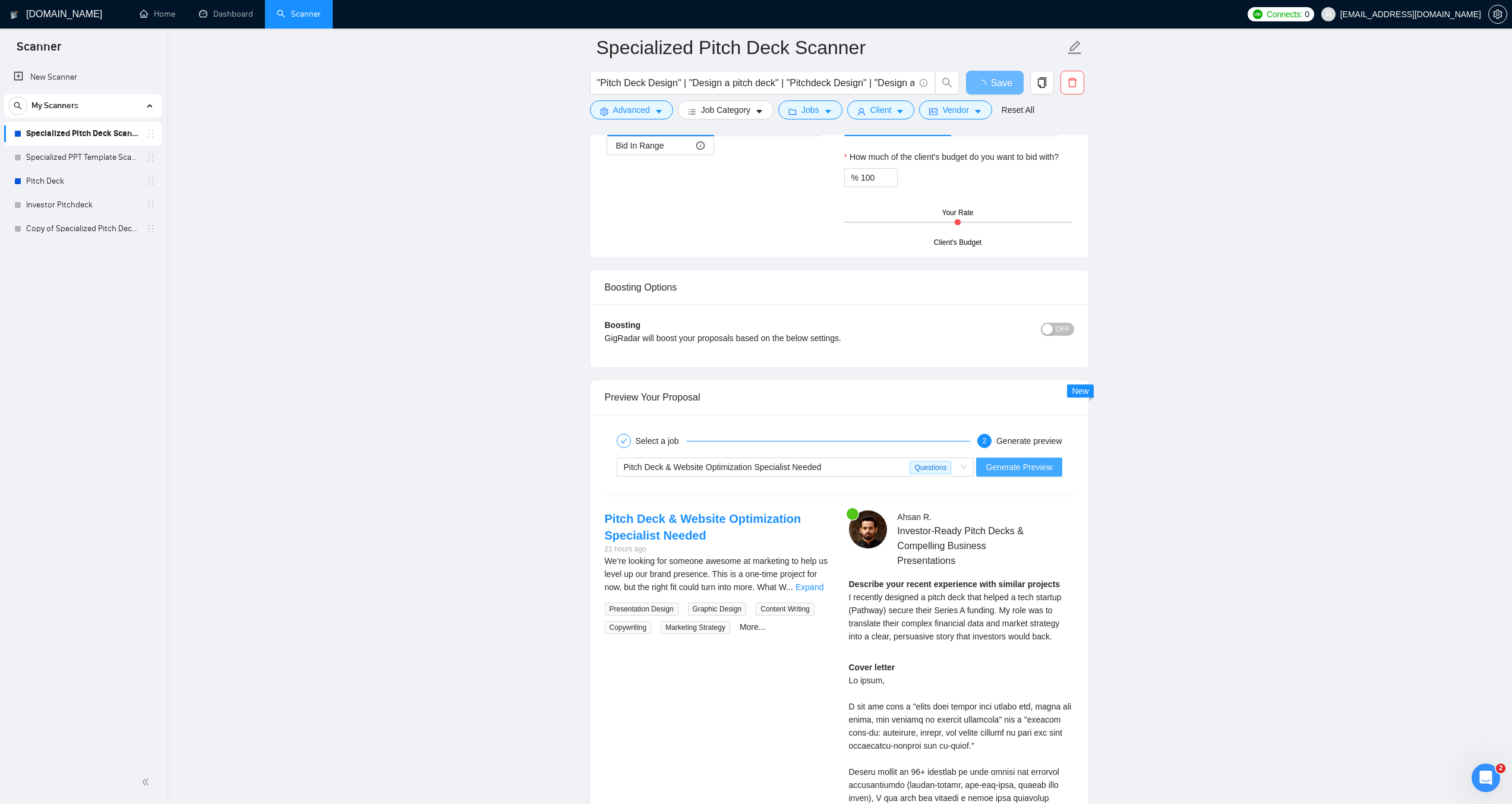
click at [1033, 469] on span "Generate Preview" at bounding box center [1018, 467] width 66 height 13
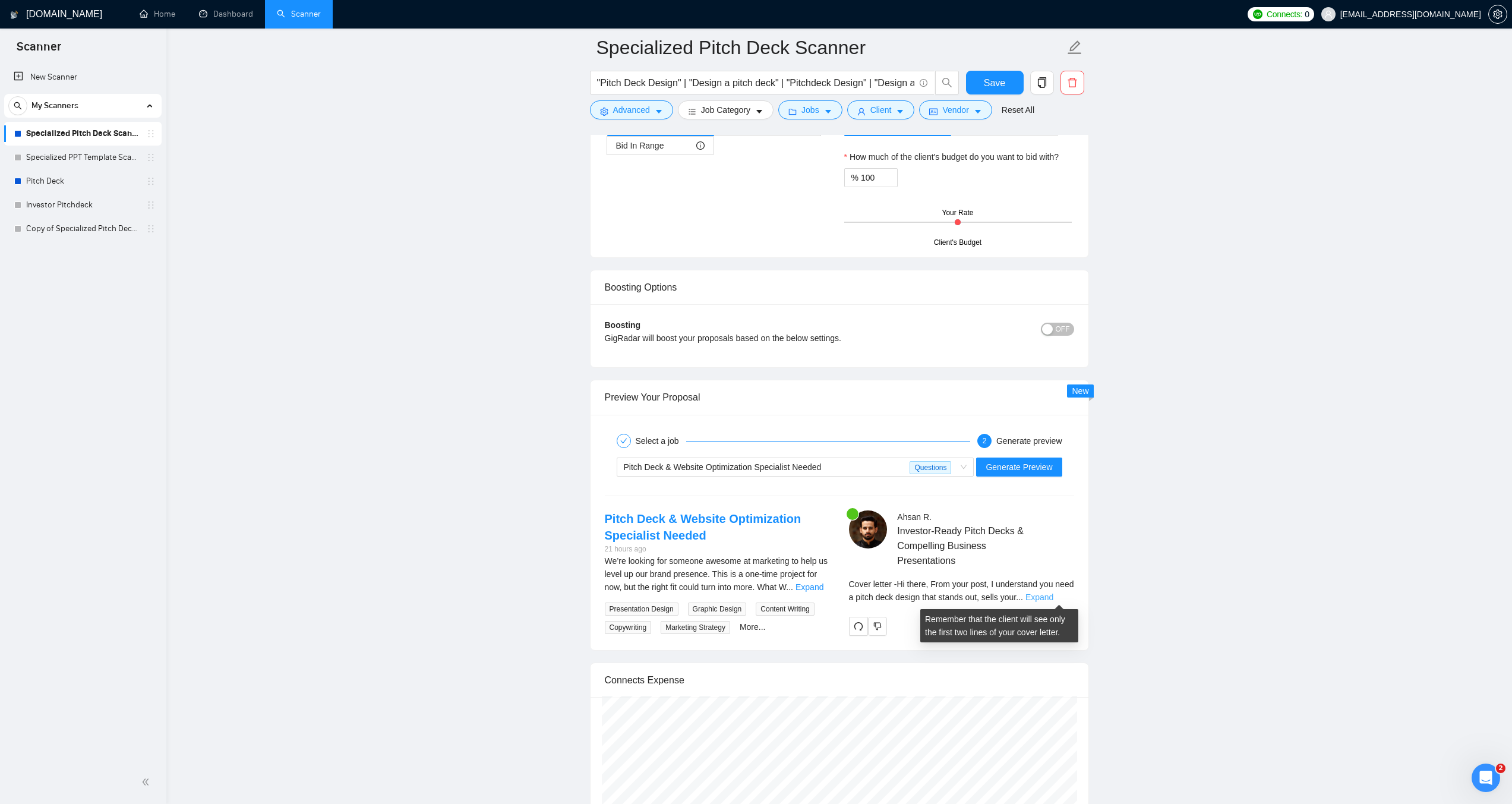
click at [1053, 598] on link "Expand" at bounding box center [1039, 597] width 28 height 9
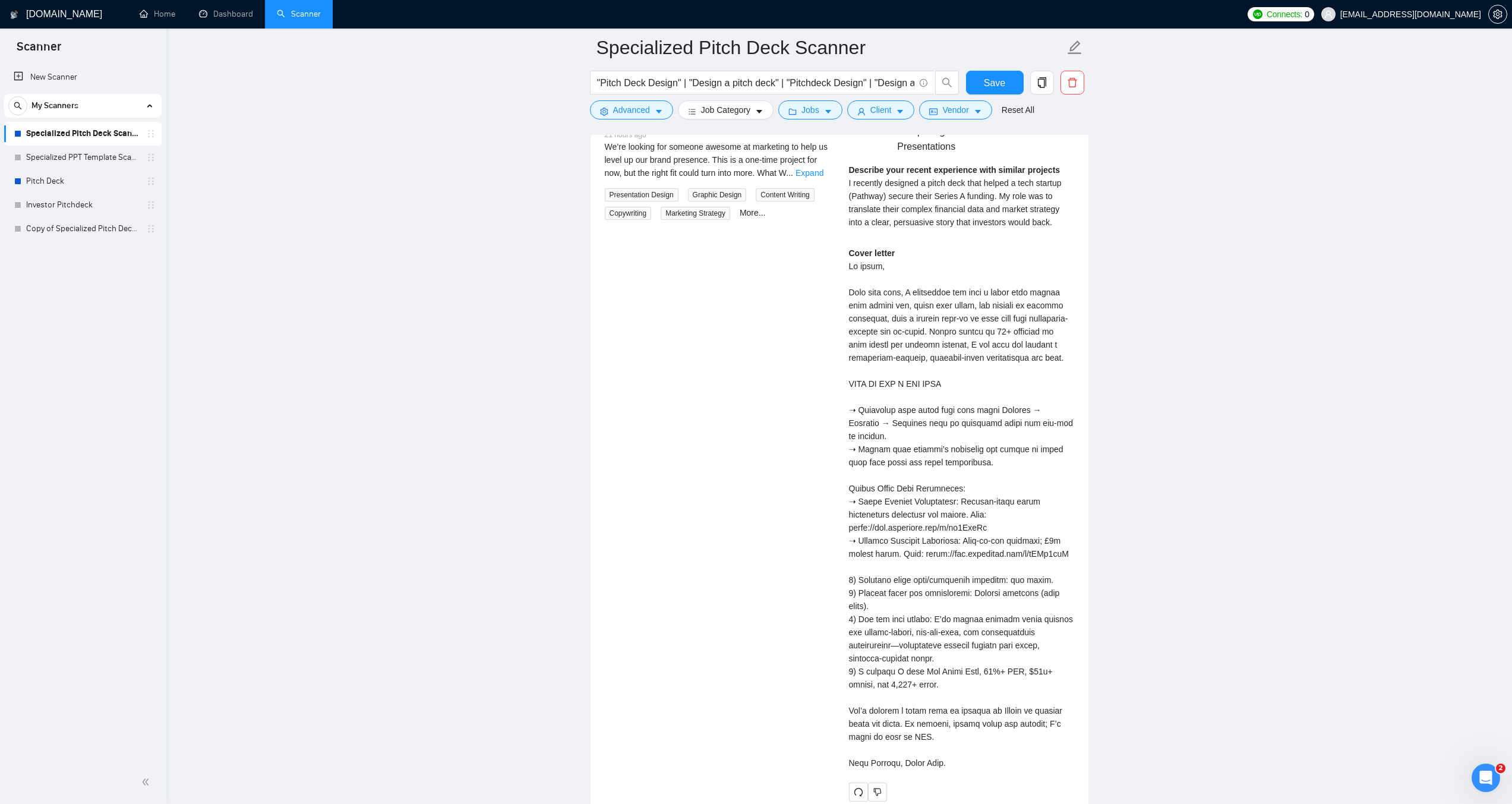
scroll to position [2469, 0]
click at [813, 170] on link "Expand" at bounding box center [809, 171] width 28 height 9
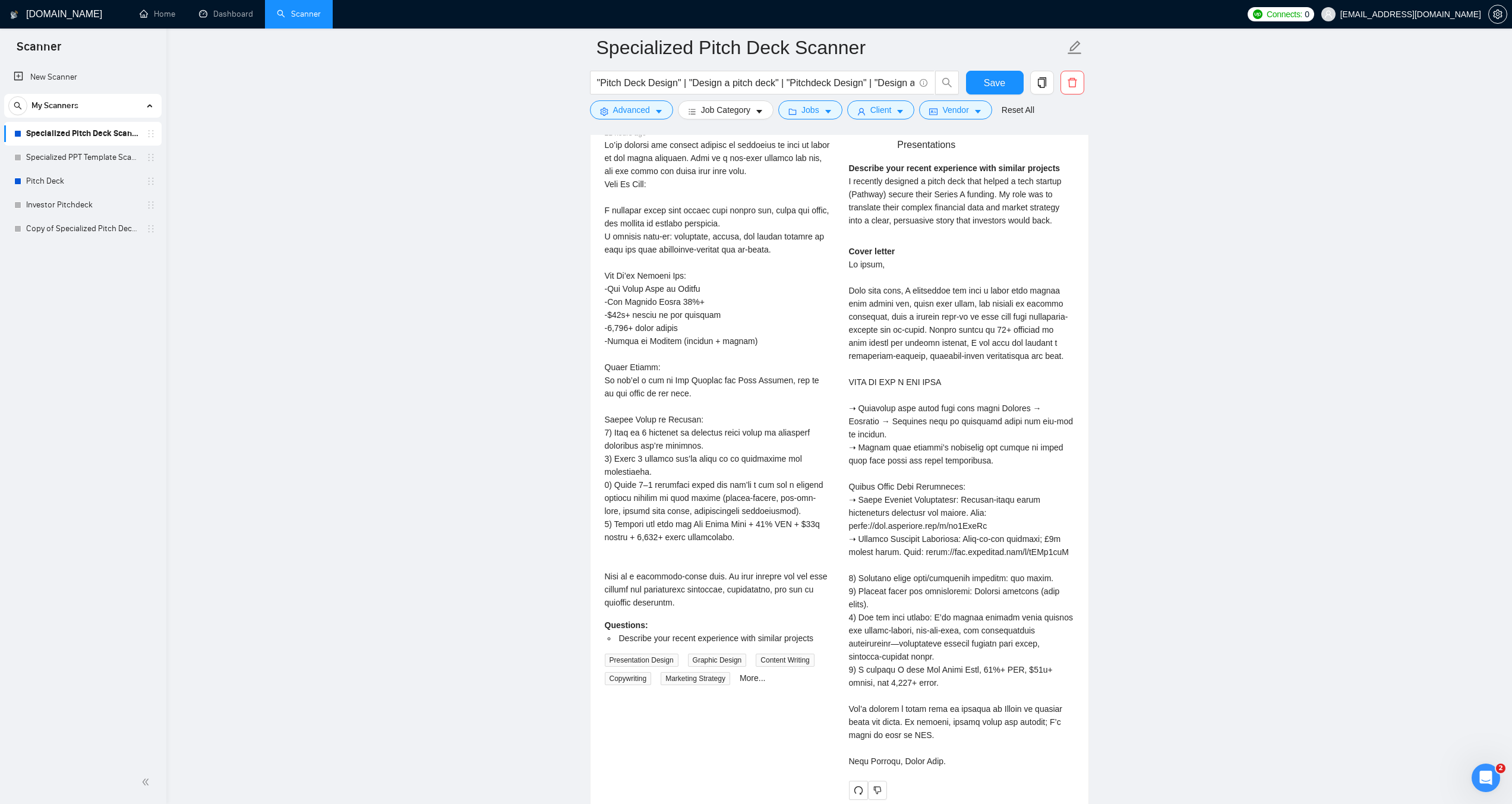
drag, startPoint x: 0, startPoint y: 389, endPoint x: 23, endPoint y: 378, distance: 25.5
drag, startPoint x: 23, startPoint y: 378, endPoint x: 87, endPoint y: 277, distance: 119.6
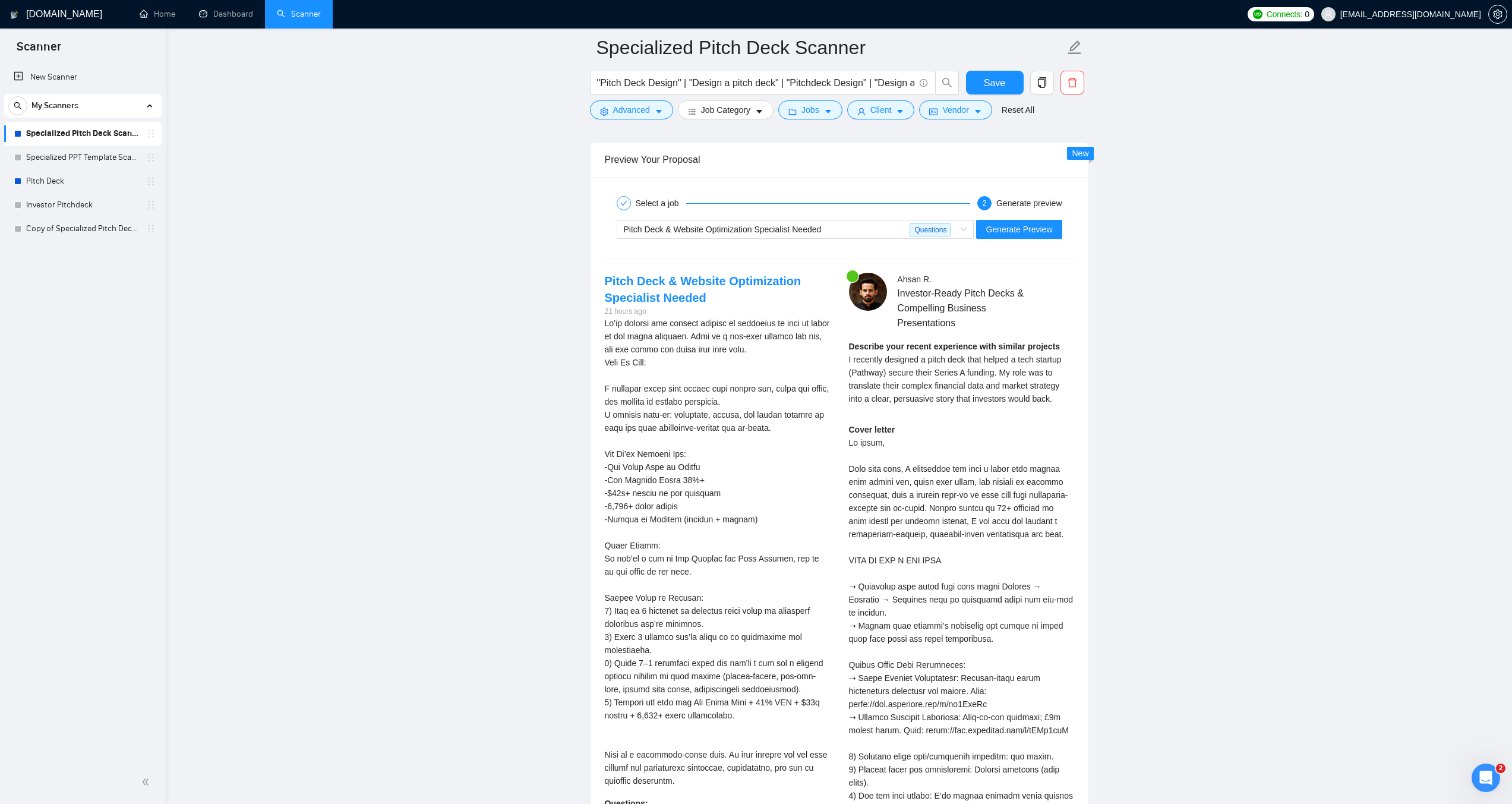
click at [92, 279] on div "New Scanner My Scanners Specialized Pitch Deck Scanner Specialized PPT Template…" at bounding box center [83, 412] width 167 height 698
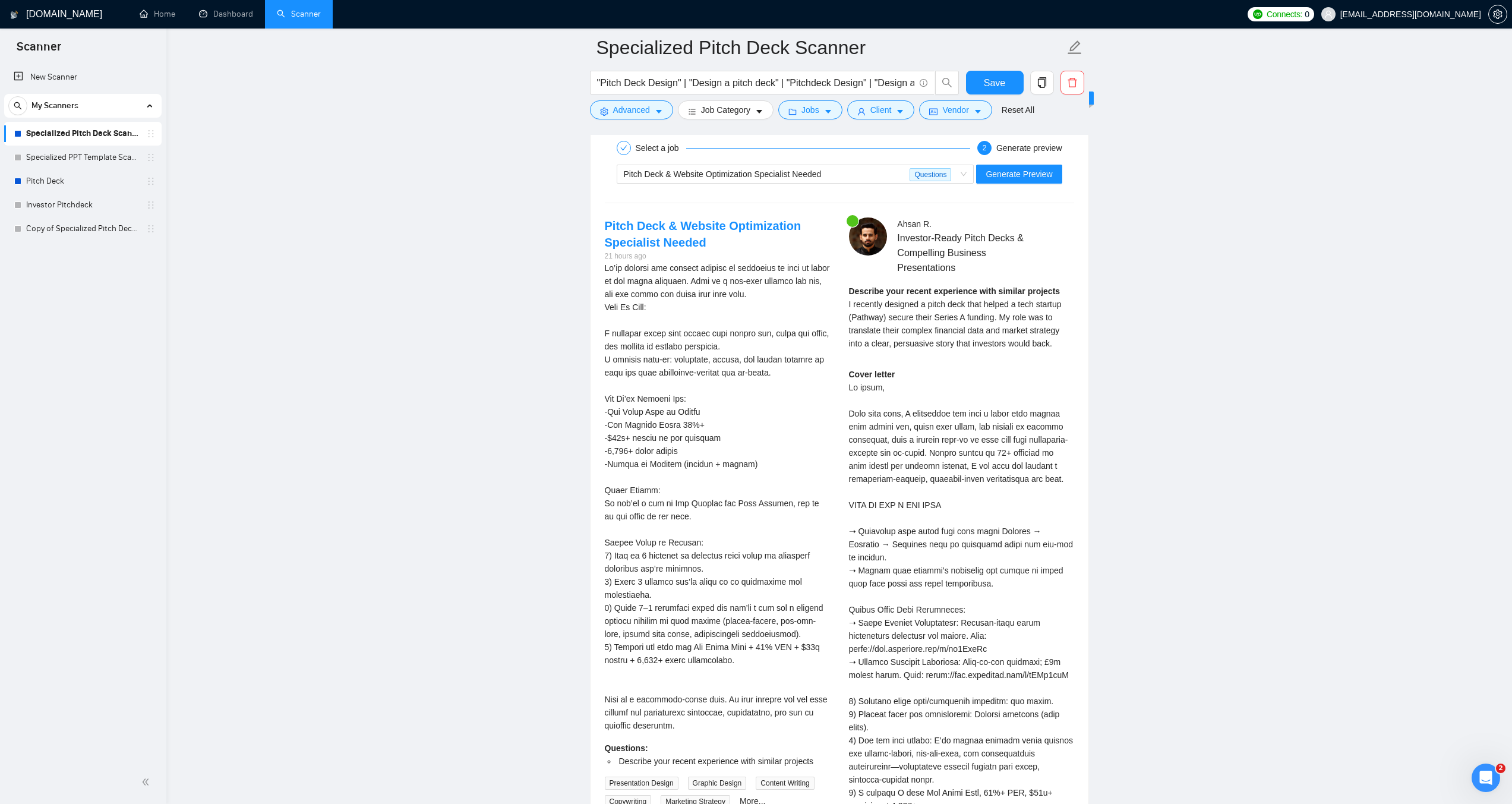
scroll to position [2349, 0]
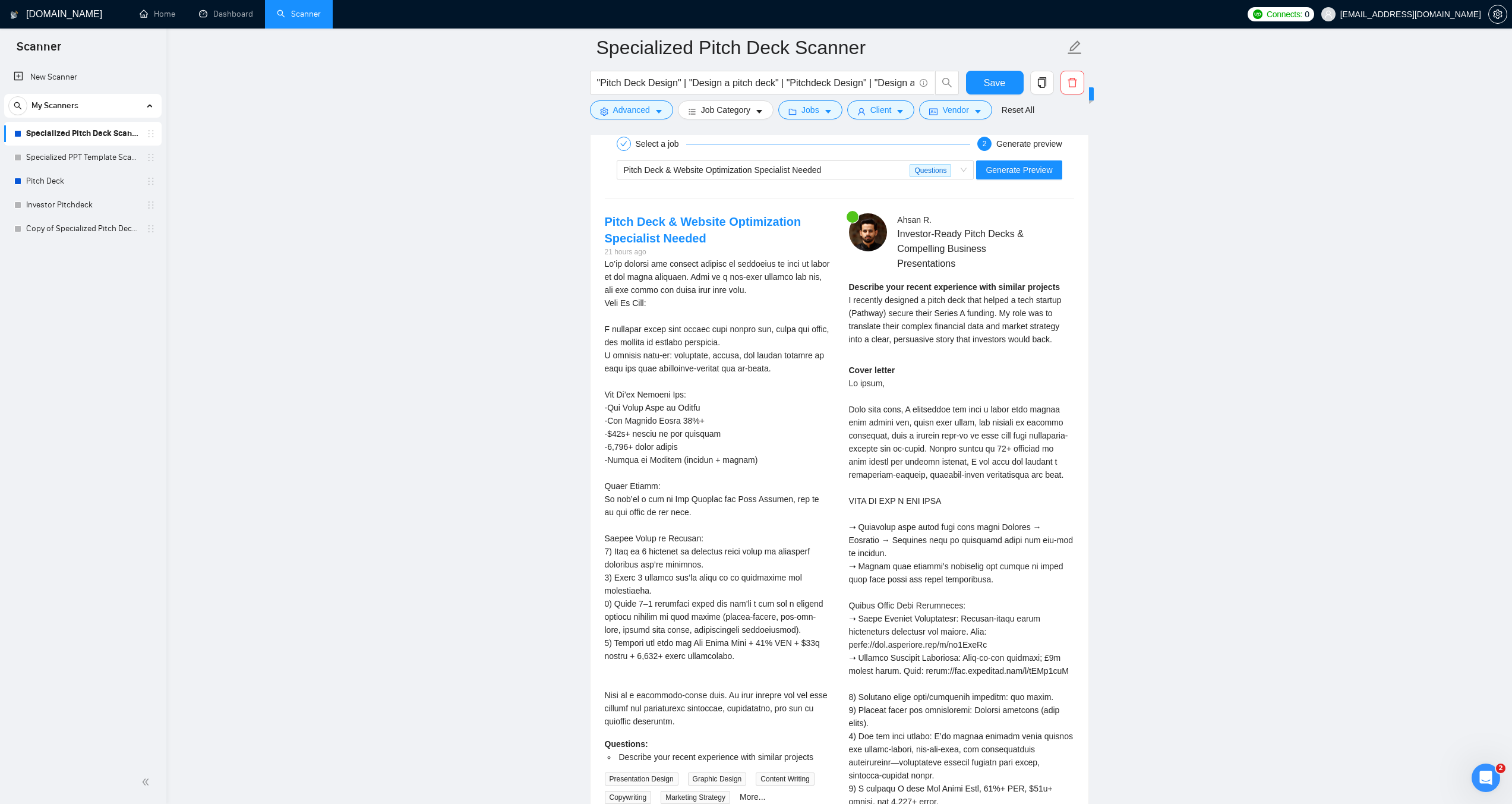
click at [92, 279] on div "New Scanner My Scanners Specialized Pitch Deck Scanner Specialized PPT Template…" at bounding box center [83, 412] width 167 height 698
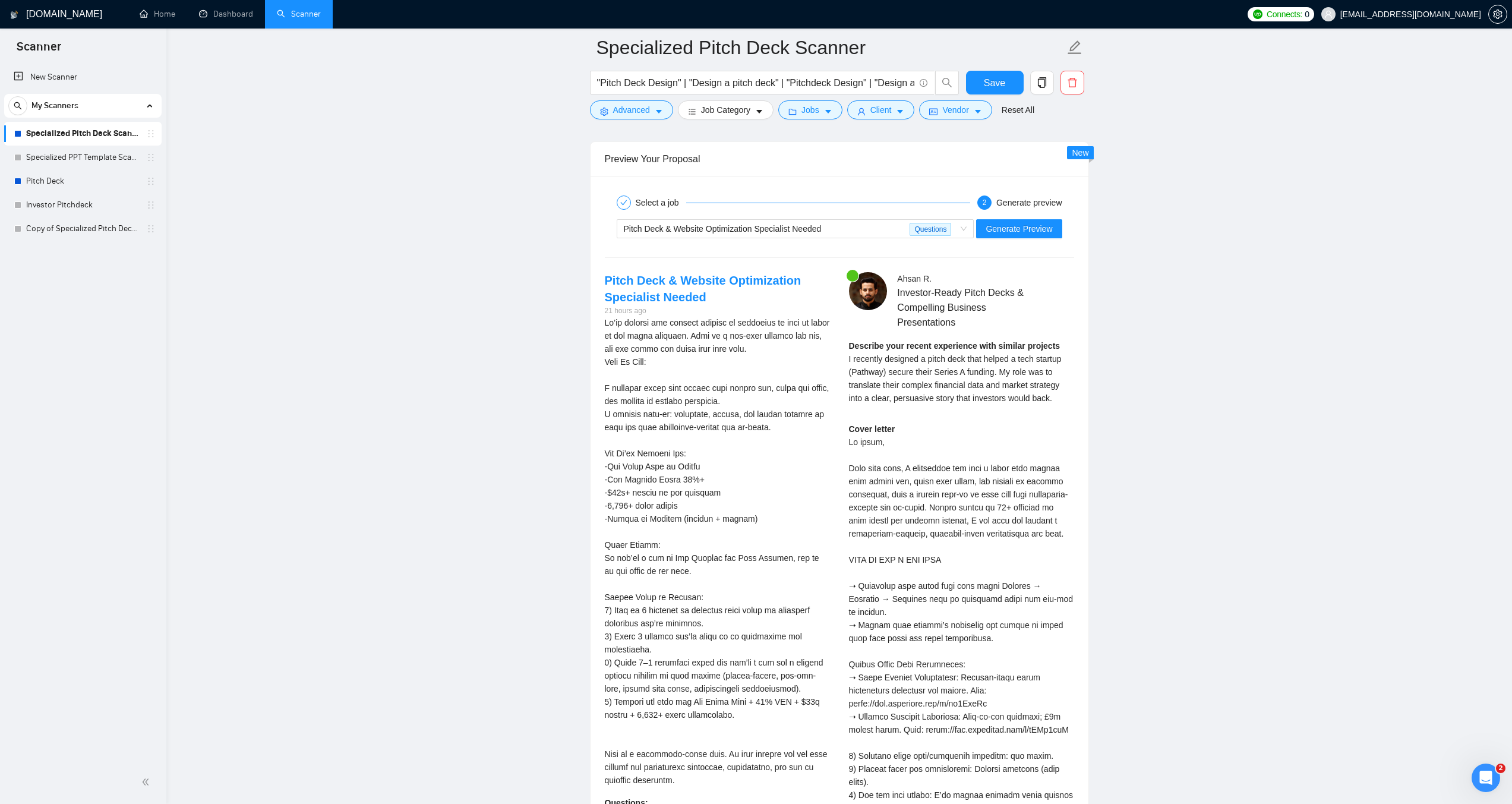
scroll to position [2290, 0]
click at [92, 279] on div "New Scanner My Scanners Specialized Pitch Deck Scanner Specialized PPT Template…" at bounding box center [83, 412] width 167 height 698
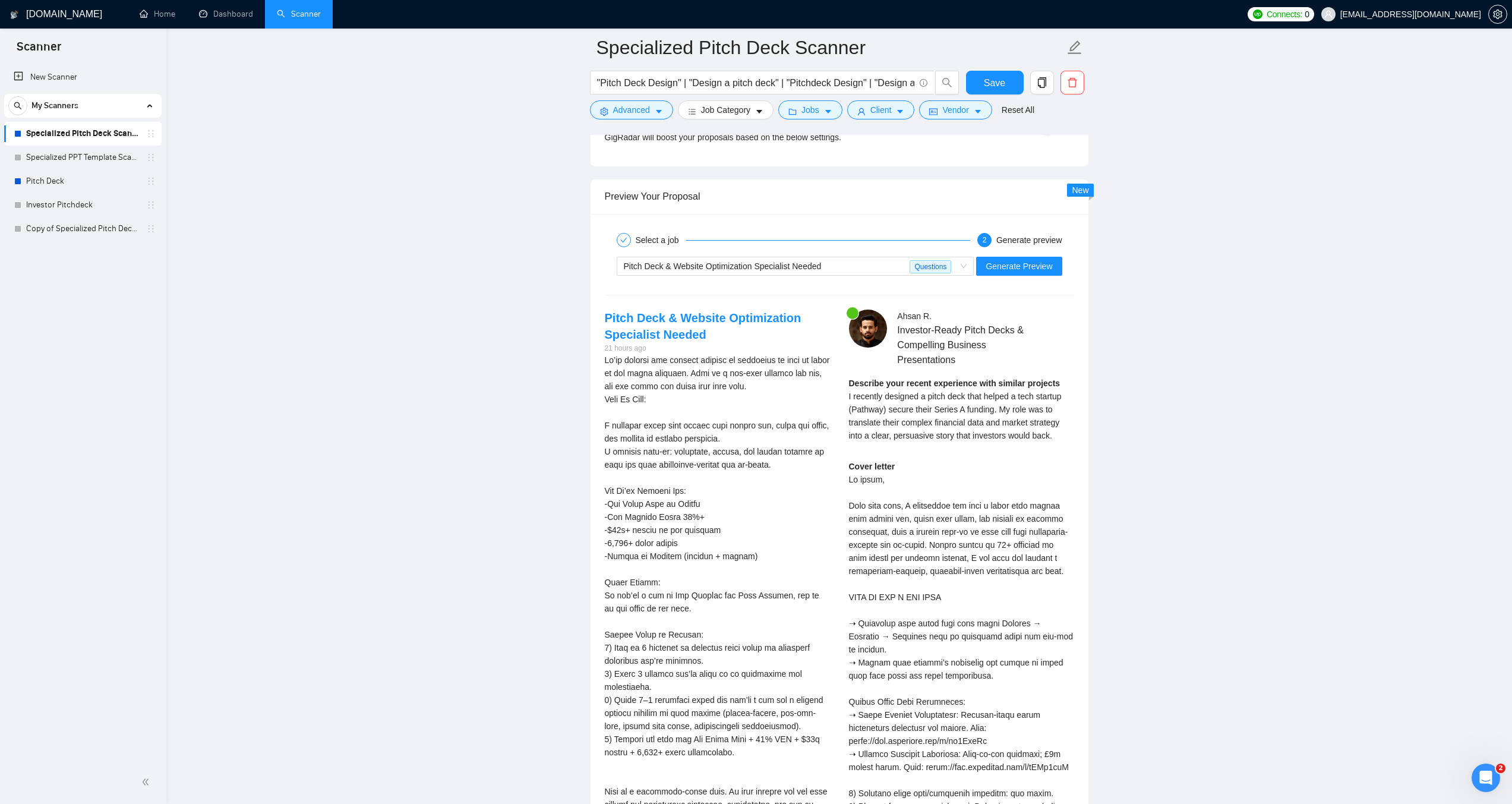
scroll to position [2231, 0]
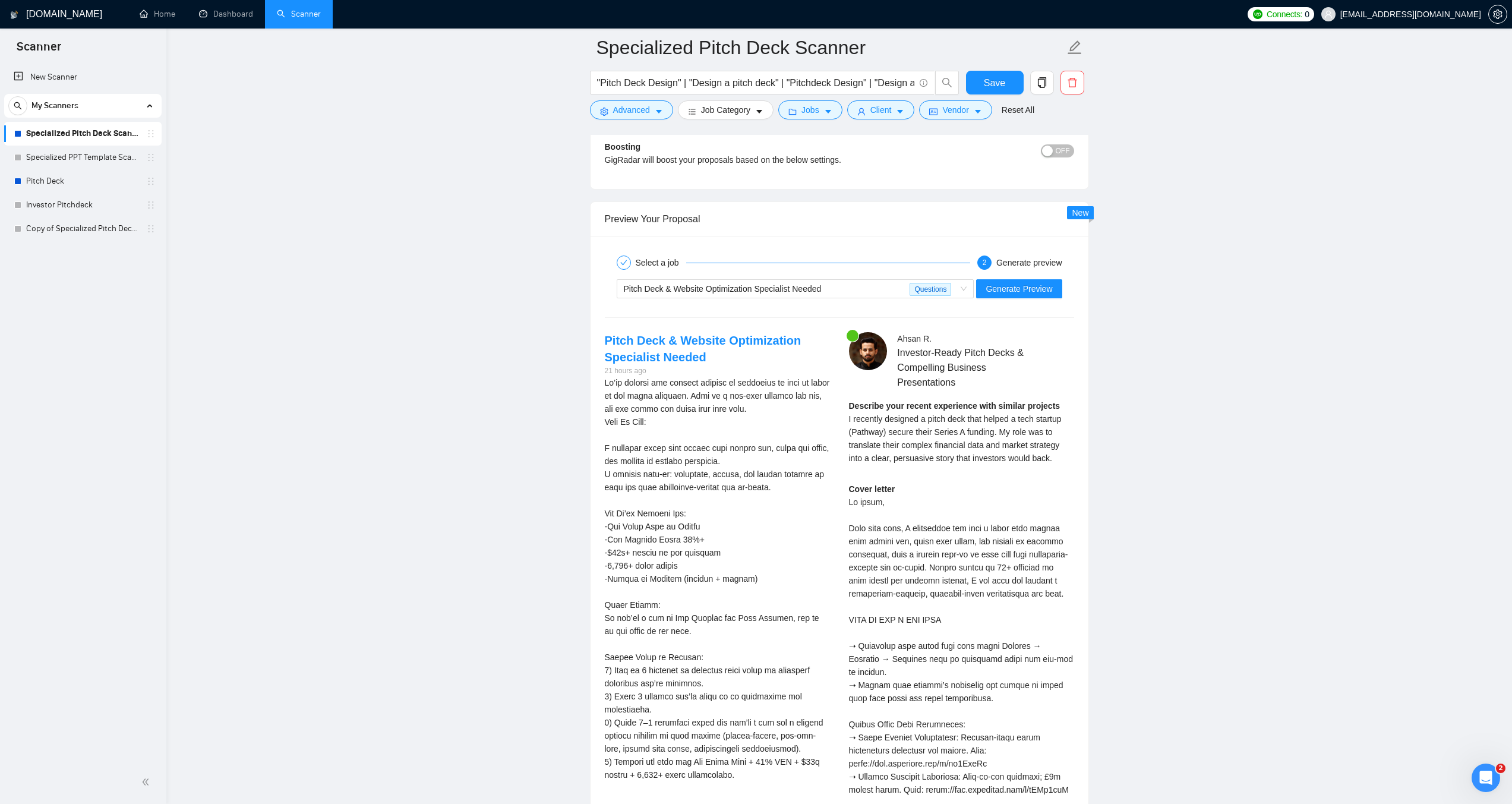
drag, startPoint x: 92, startPoint y: 279, endPoint x: 310, endPoint y: 234, distance: 222.6
drag, startPoint x: 17, startPoint y: 608, endPoint x: 47, endPoint y: 608, distance: 30.0
click at [47, 608] on div "New Scanner My Scanners Specialized Pitch Deck Scanner Specialized PPT Template…" at bounding box center [83, 412] width 167 height 698
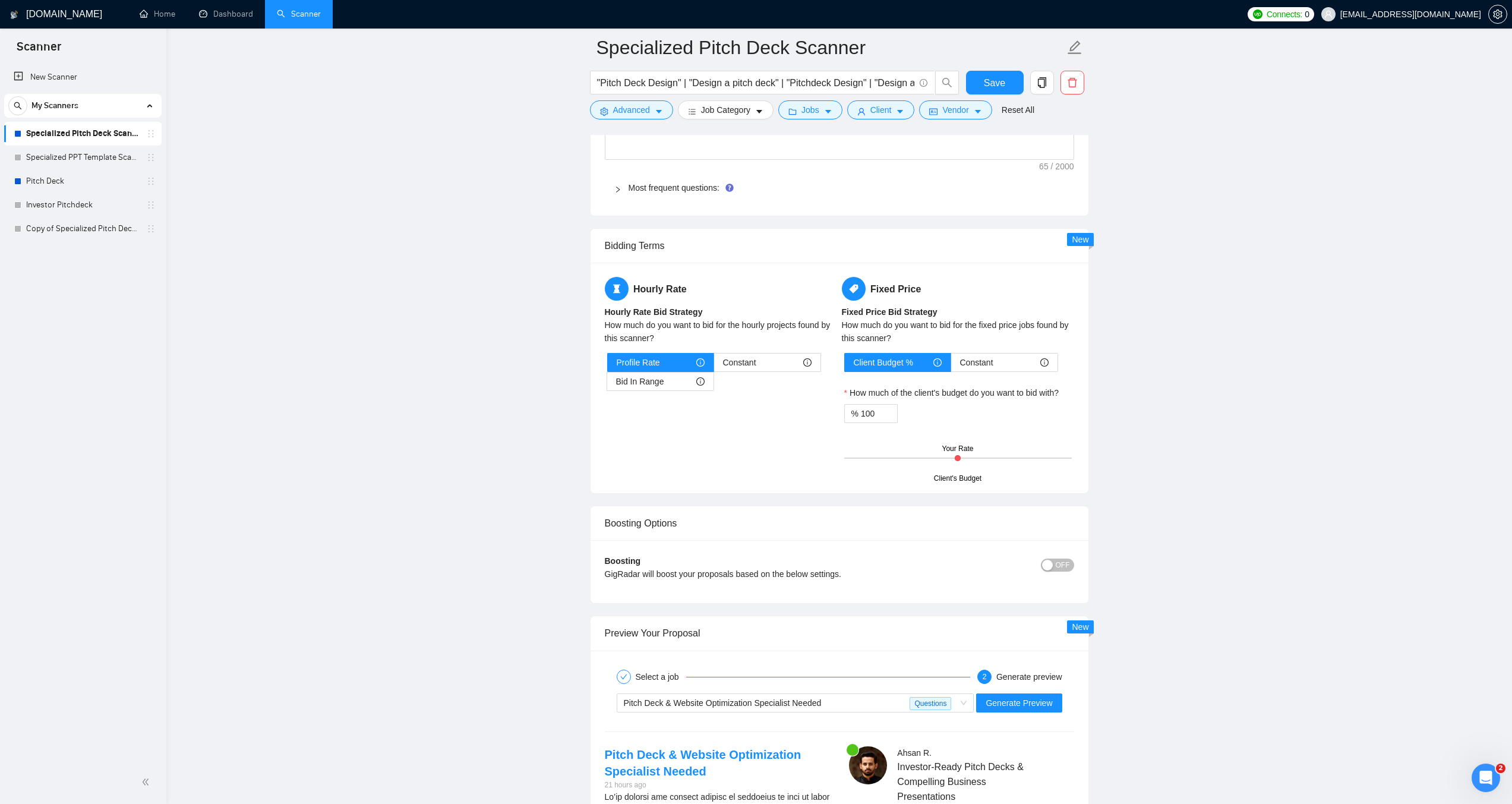
scroll to position [1815, 0]
click at [95, 760] on div at bounding box center [83, 782] width 167 height 44
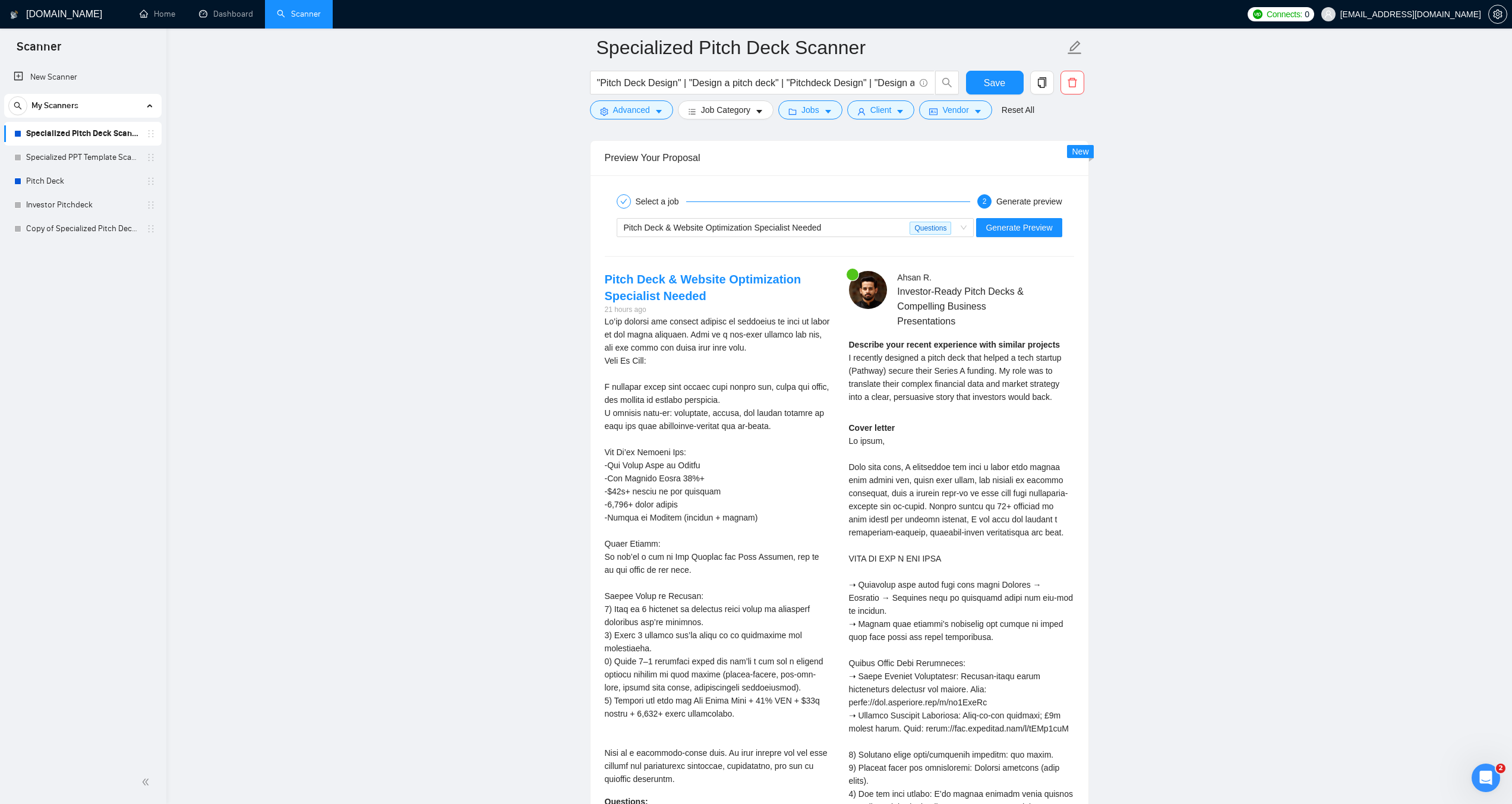
scroll to position [2240, 0]
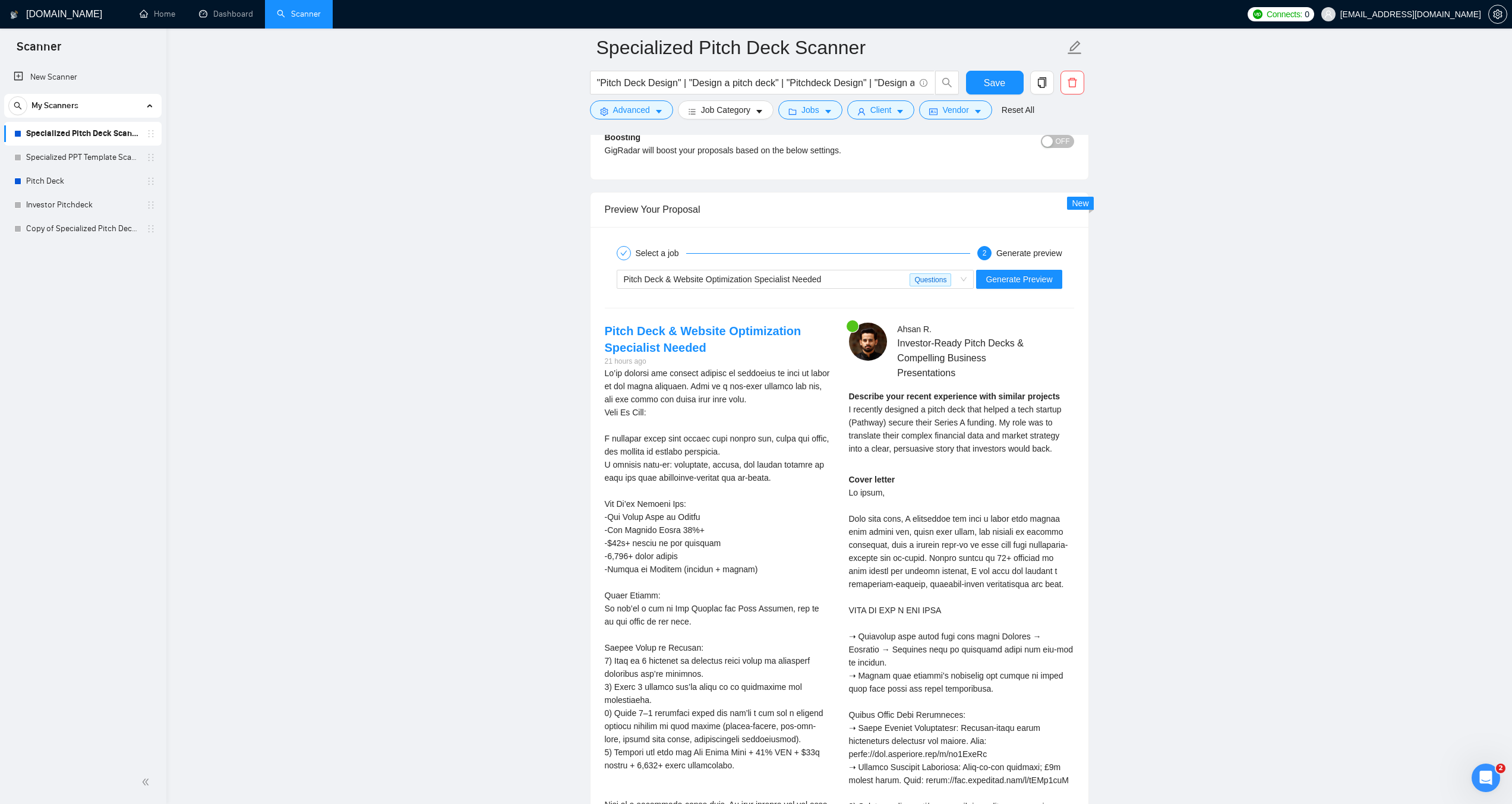
click at [64, 803] on div at bounding box center [83, 782] width 167 height 44
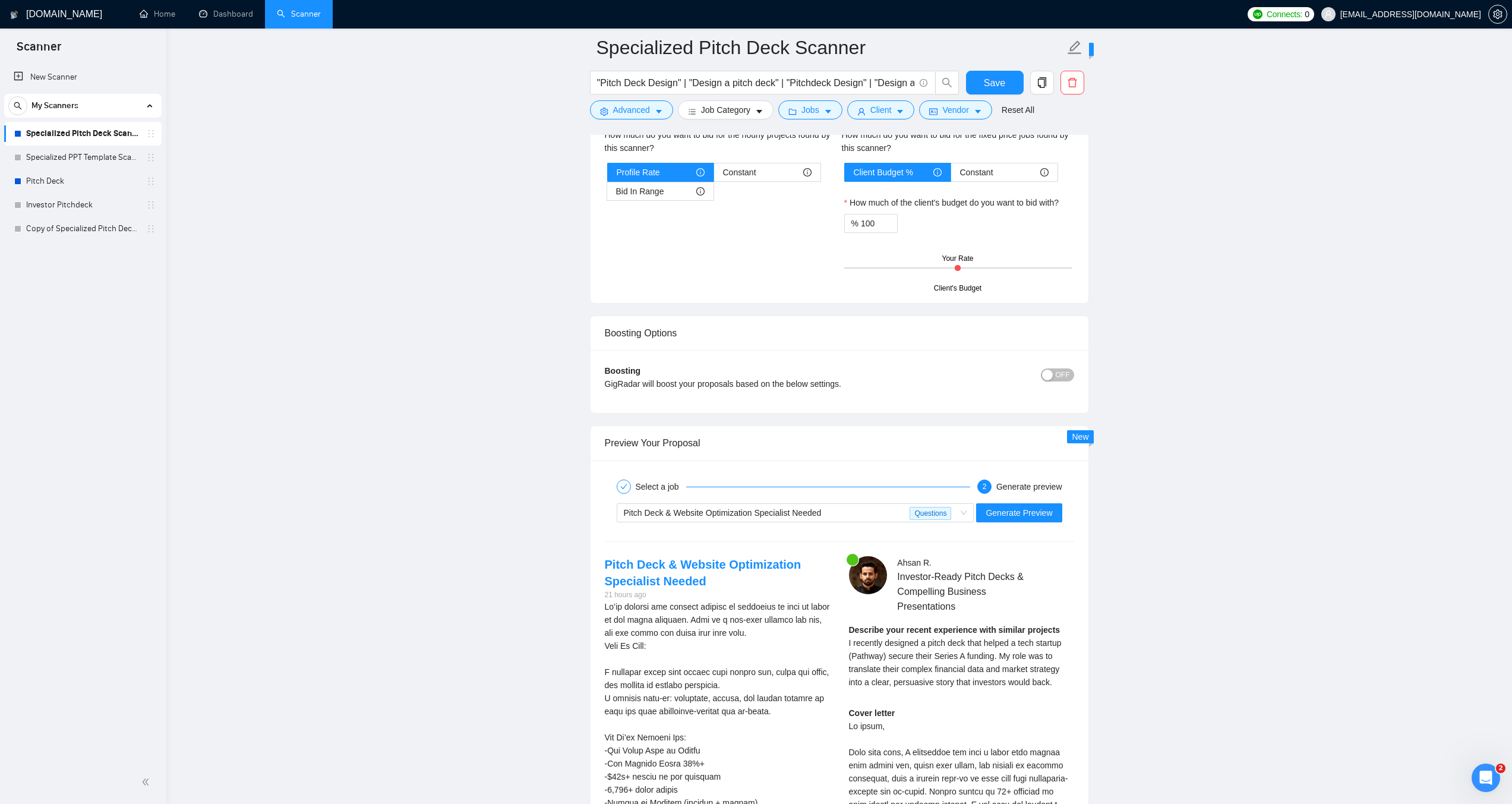
scroll to position [2002, 0]
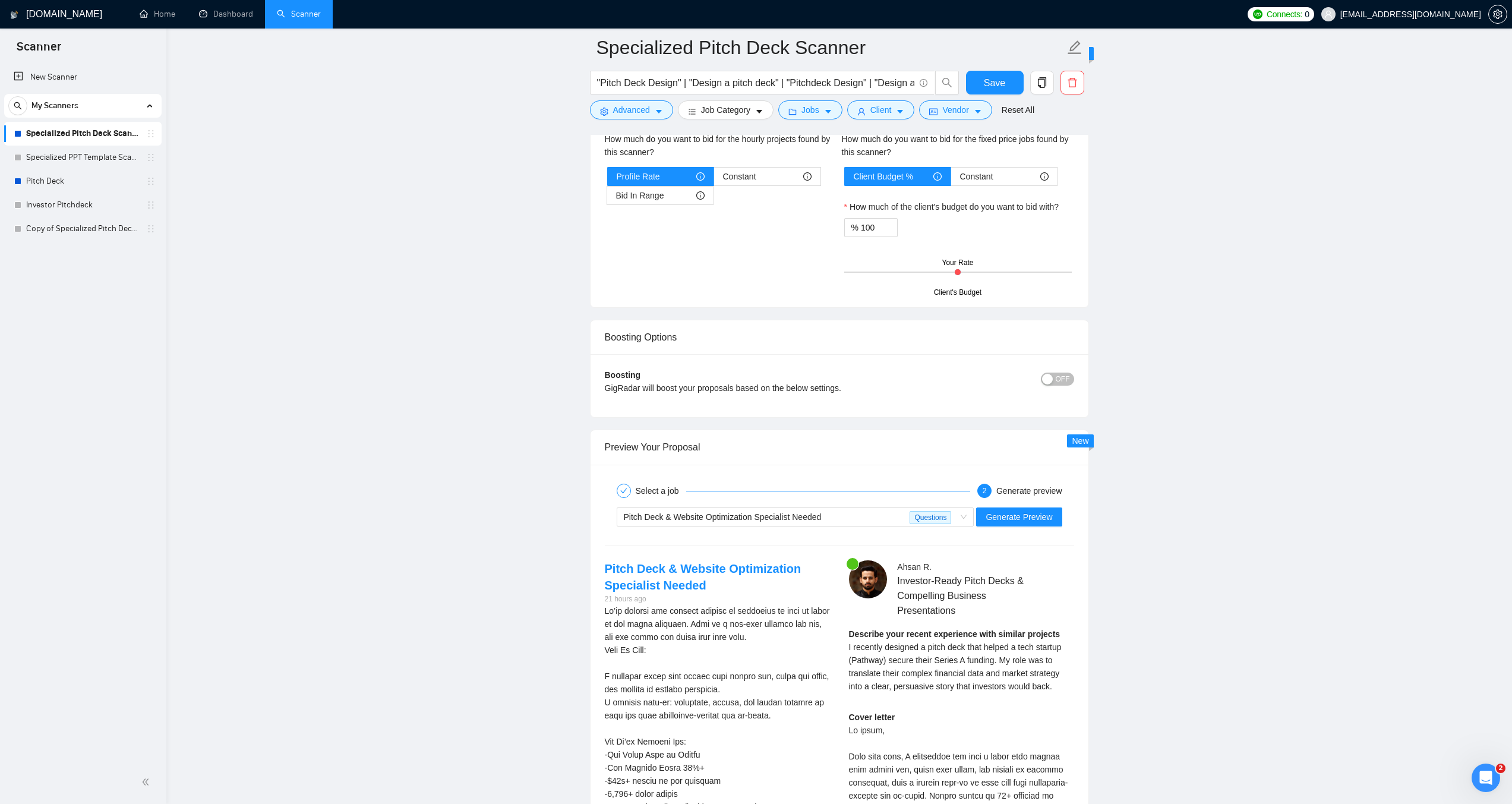
click at [64, 803] on div at bounding box center [83, 782] width 167 height 44
drag, startPoint x: 64, startPoint y: 803, endPoint x: 0, endPoint y: 803, distance: 64.0
drag, startPoint x: 0, startPoint y: 803, endPoint x: 433, endPoint y: 803, distance: 433.0
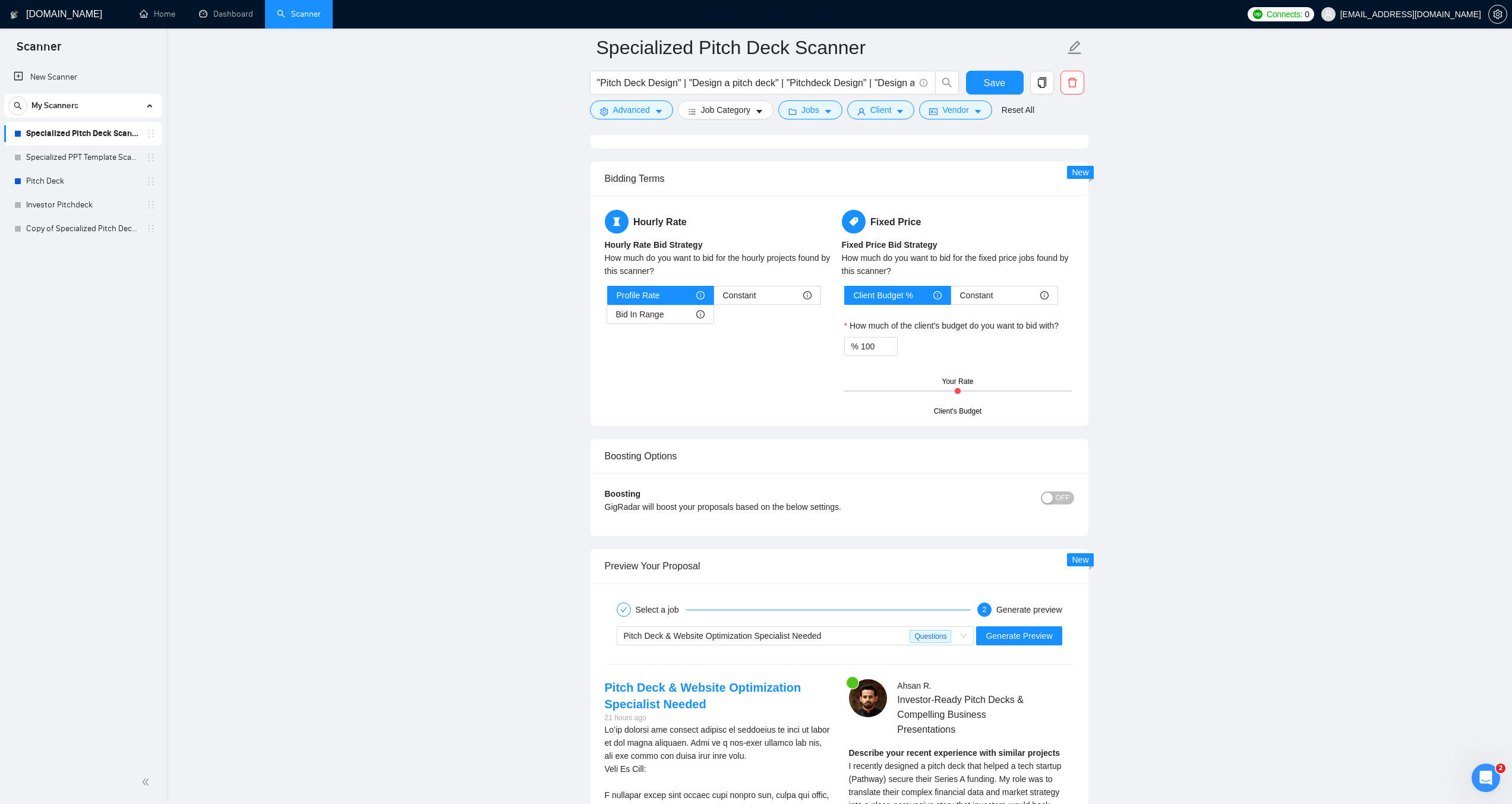
click at [537, 803] on main "Specialized Pitch Deck Scanner "Pitch Deck Design" | "Design a pitch deck" | "P…" at bounding box center [839, 168] width 1308 height 4009
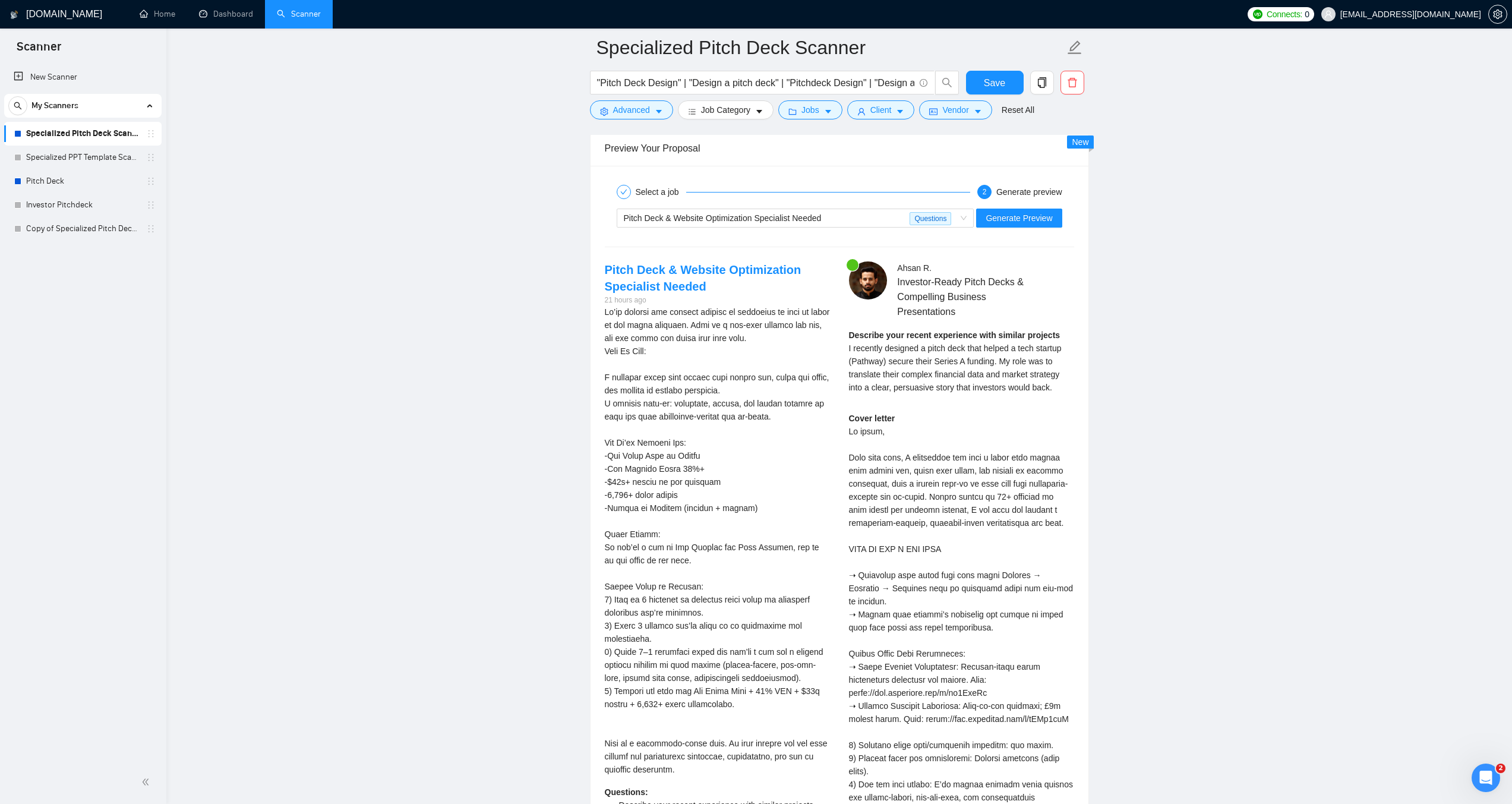
scroll to position [2300, 0]
click at [1013, 225] on span "Generate Preview" at bounding box center [1018, 220] width 66 height 13
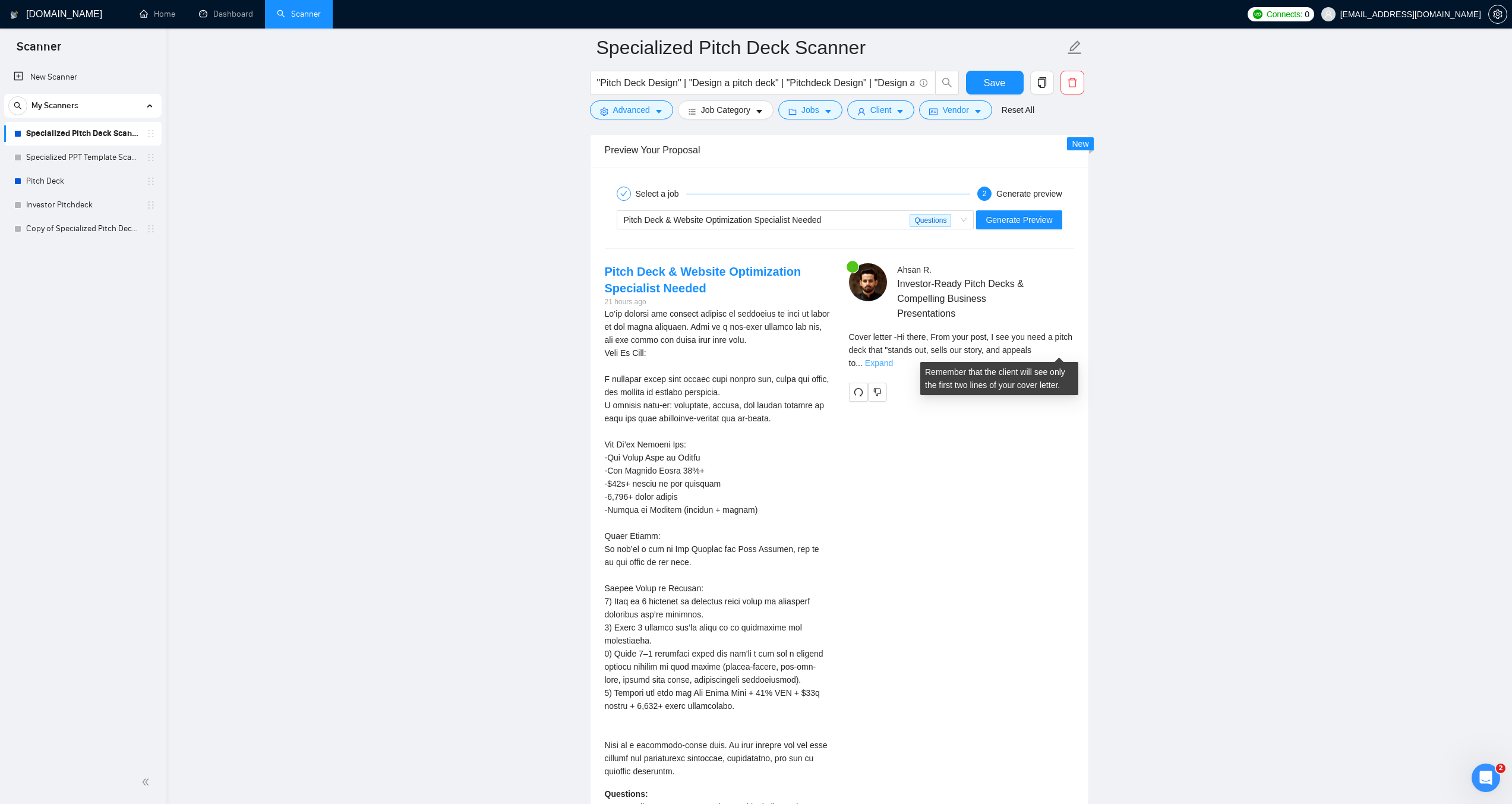
click at [893, 358] on link "Expand" at bounding box center [879, 362] width 28 height 9
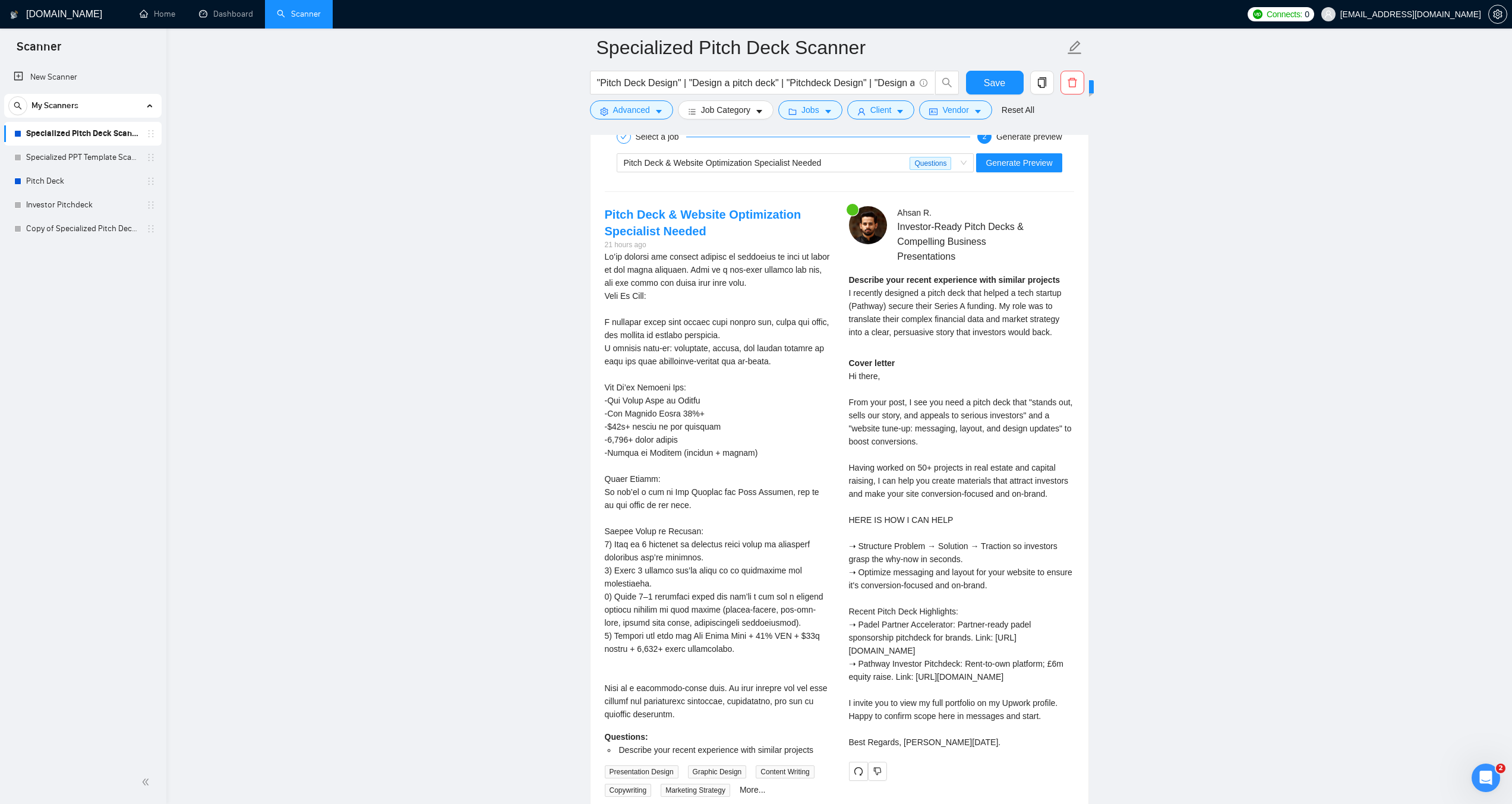
scroll to position [2359, 0]
drag, startPoint x: 808, startPoint y: 215, endPoint x: 680, endPoint y: 210, distance: 128.1
click at [680, 210] on h4 "Pitch Deck & Website Optimization Specialist Needed" at bounding box center [717, 220] width 225 height 33
copy link "Website Optimization"
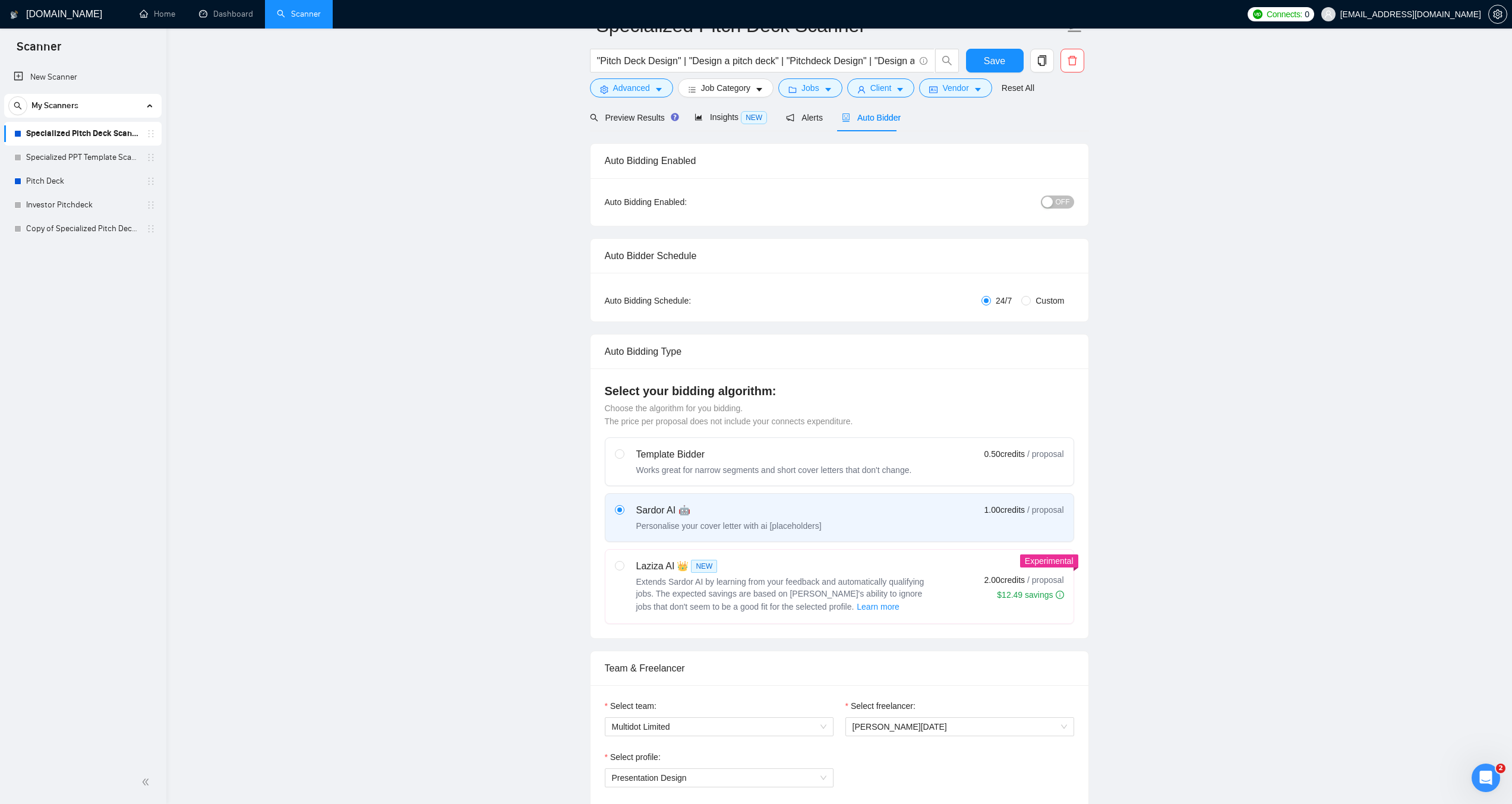
scroll to position [0, 0]
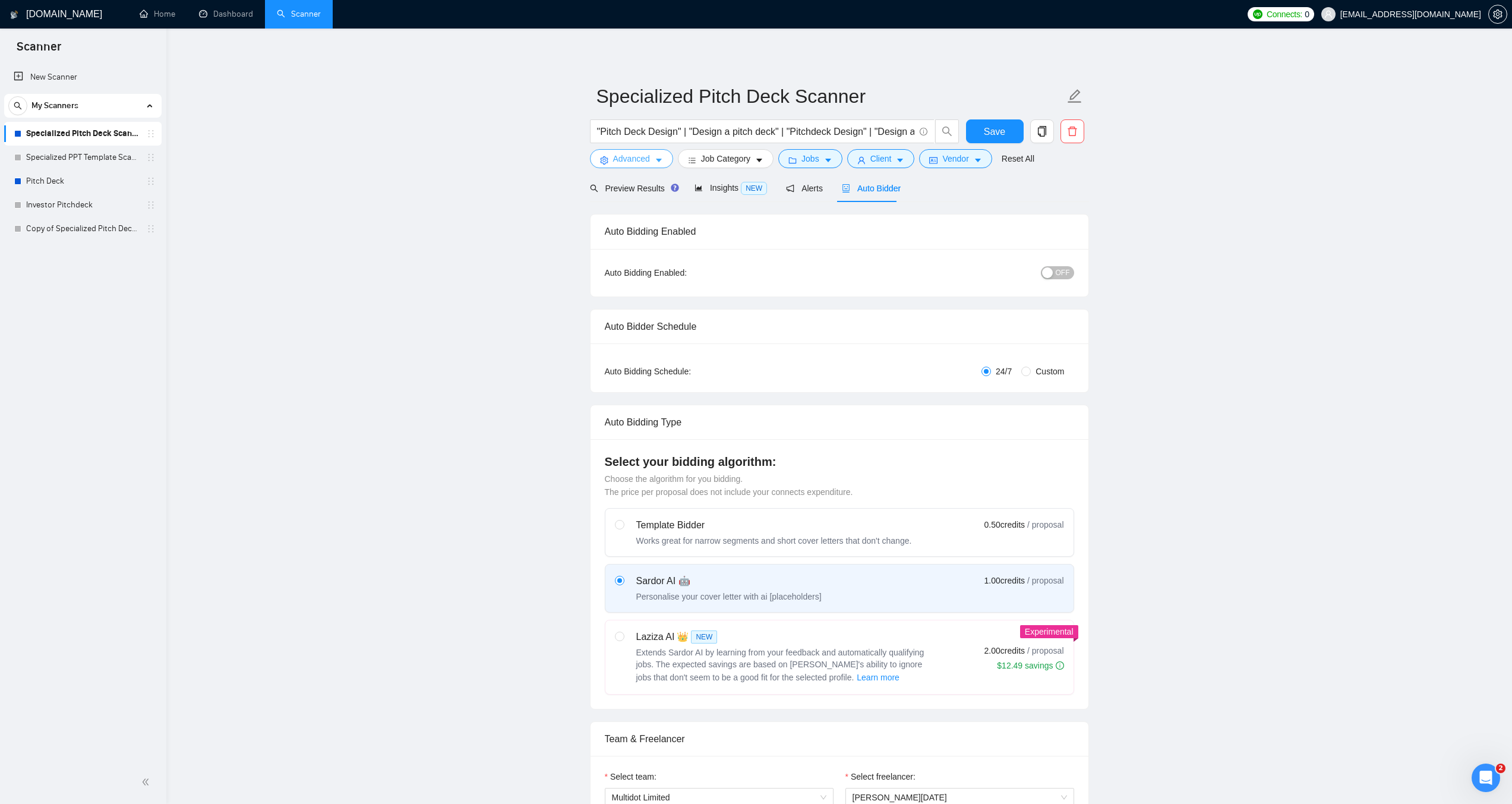
click at [653, 161] on button "Advanced" at bounding box center [631, 159] width 83 height 19
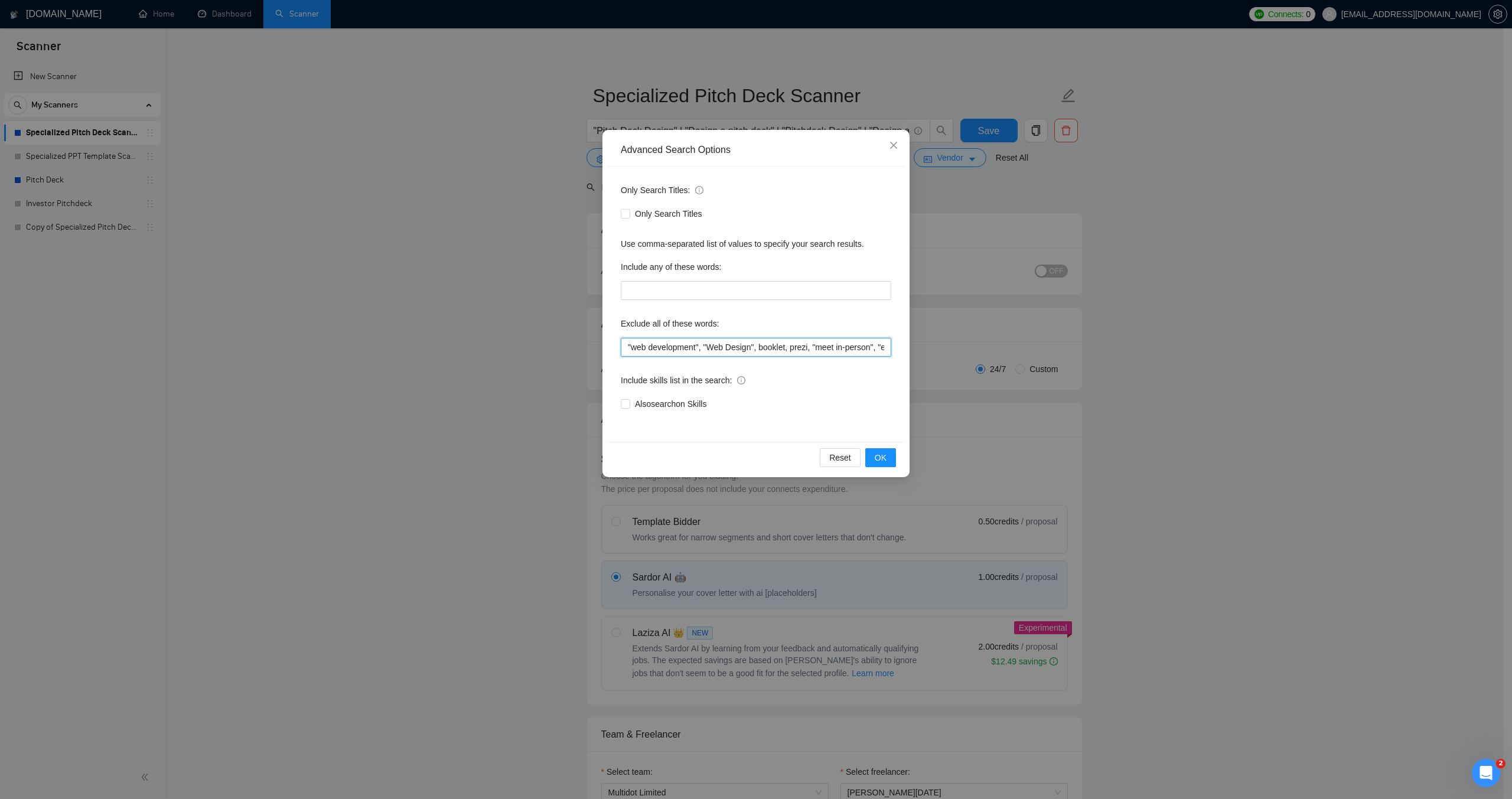
click at [698, 346] on input ""web development", "Web Design", booklet, prezi, "meet in-person", "expert at f…" at bounding box center [756, 347] width 270 height 19
click at [699, 349] on input ""web development", "Web Design", booklet, prezi, "meet in-person", "expert at f…" at bounding box center [756, 347] width 270 height 19
click at [701, 350] on input ""web development", "Web Design", booklet, prezi, "meet in-person", "expert at f…" at bounding box center [756, 347] width 270 height 19
paste input "Website Optimization"
type input ""web development", "Website Optimization", "Web Design", booklet, prezi, "meet …"
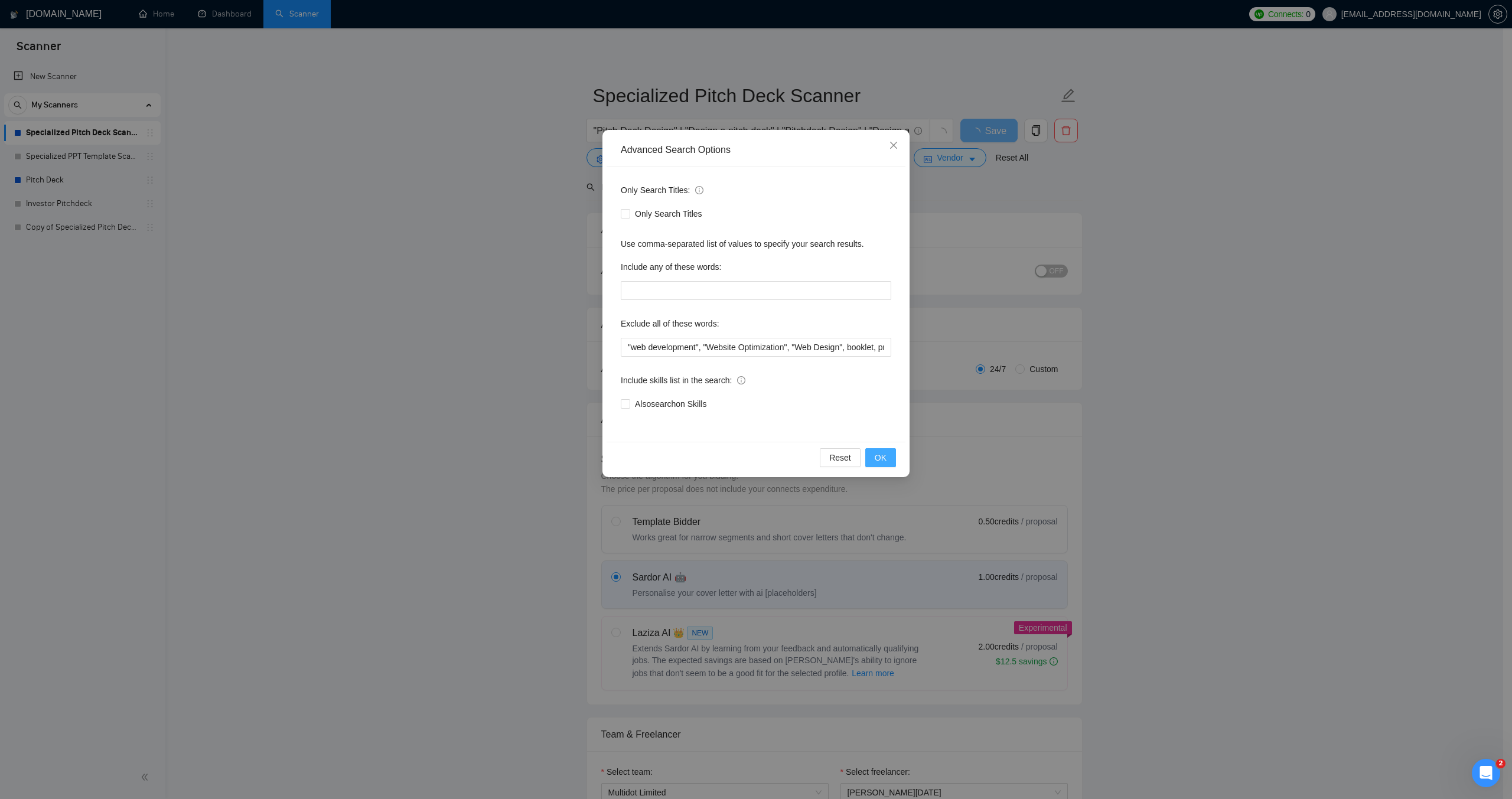
click at [878, 458] on span "OK" at bounding box center [881, 458] width 12 height 13
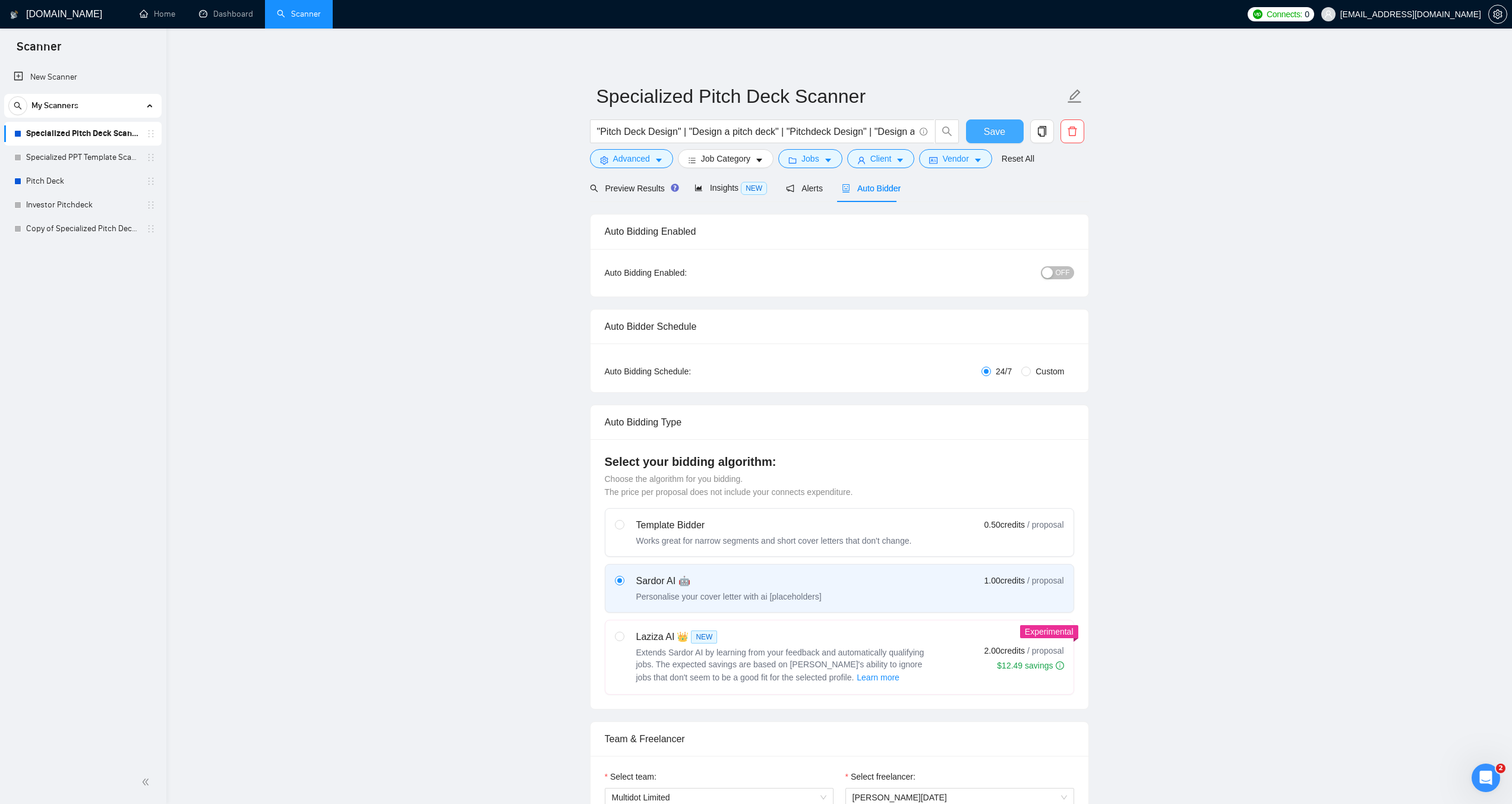
click at [980, 126] on button "Save" at bounding box center [994, 131] width 57 height 24
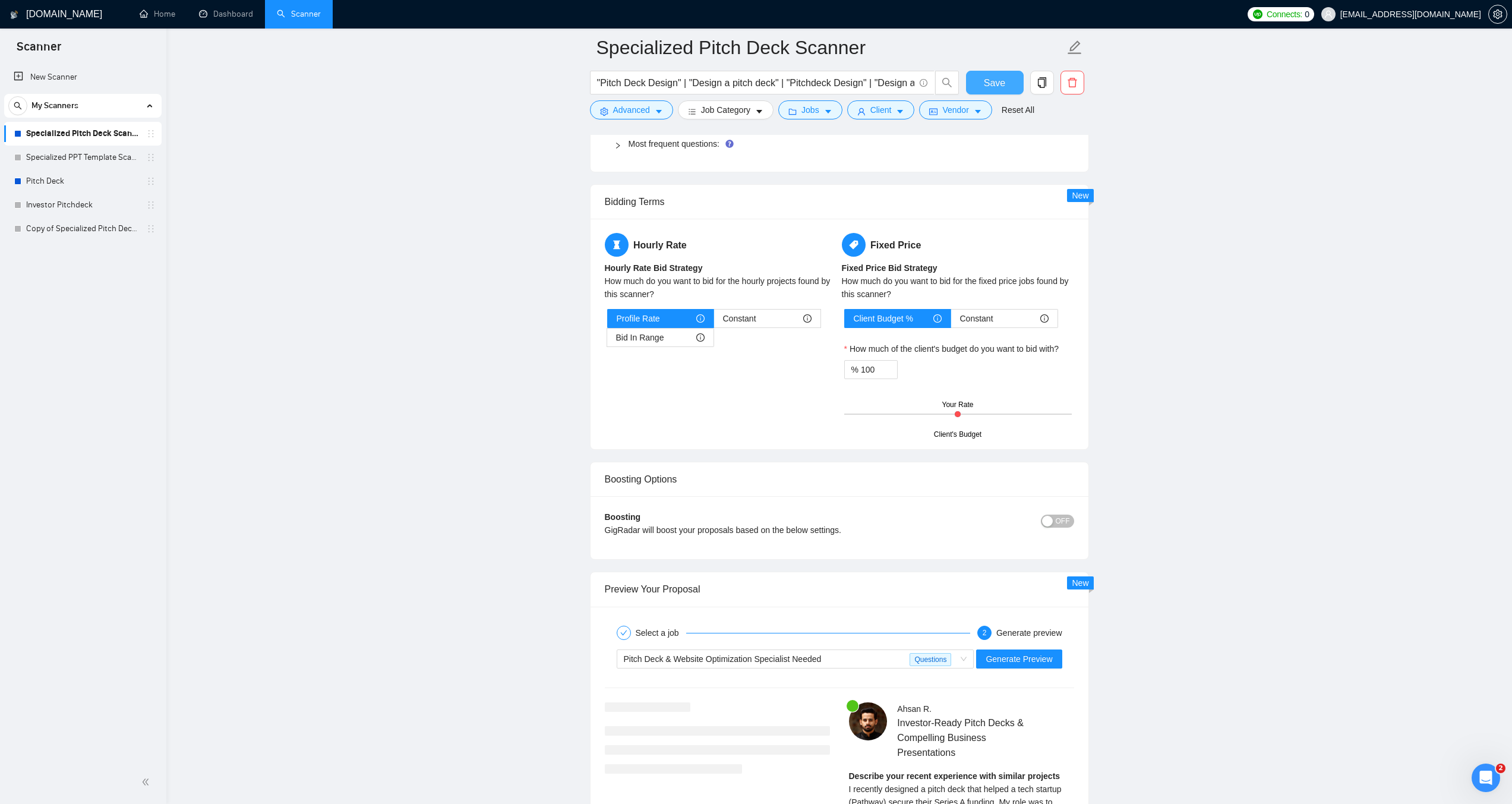
scroll to position [1901, 0]
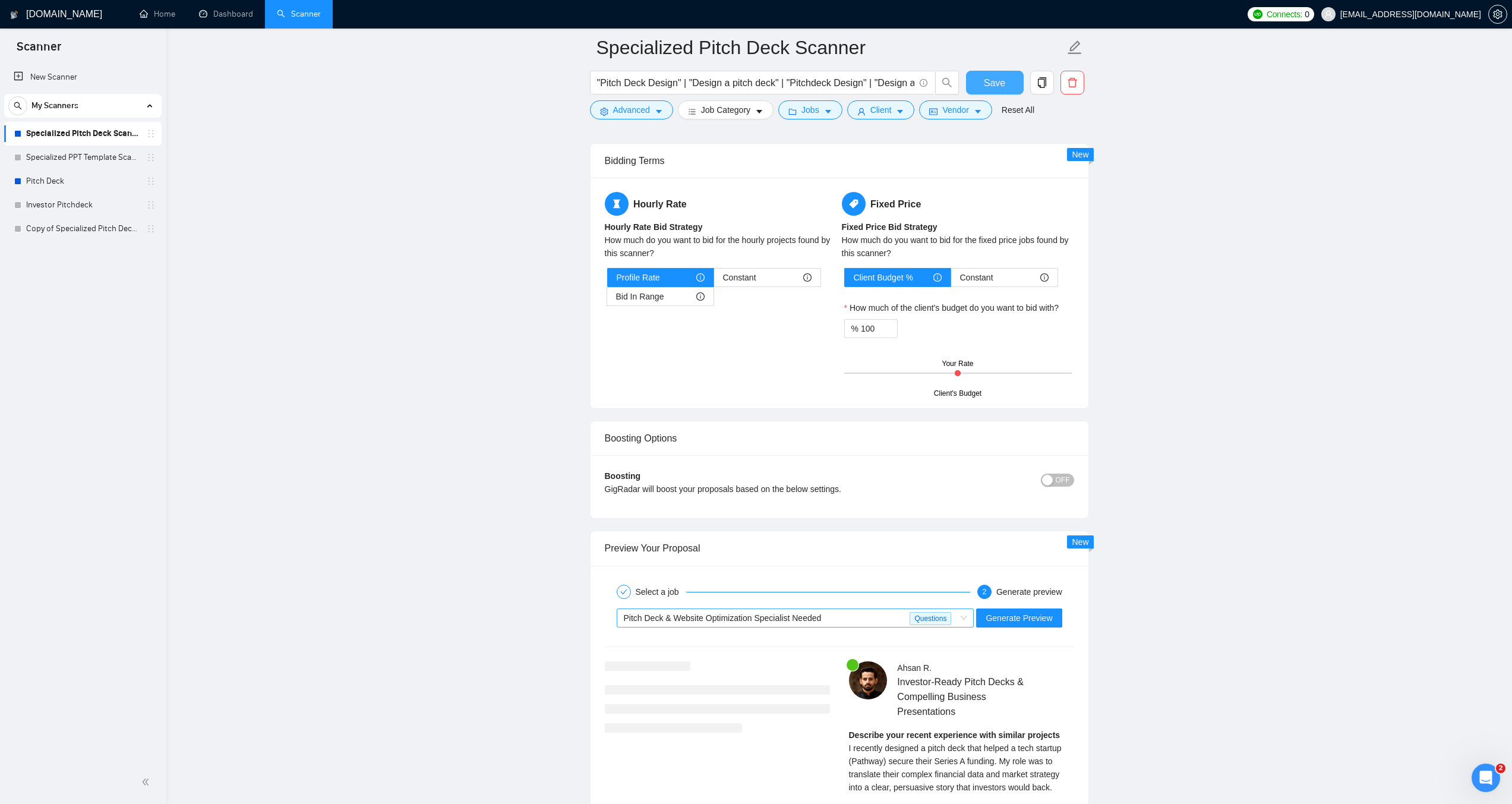
click at [842, 620] on div "Pitch Deck & Website Optimization Specialist Needed" at bounding box center [767, 618] width 287 height 18
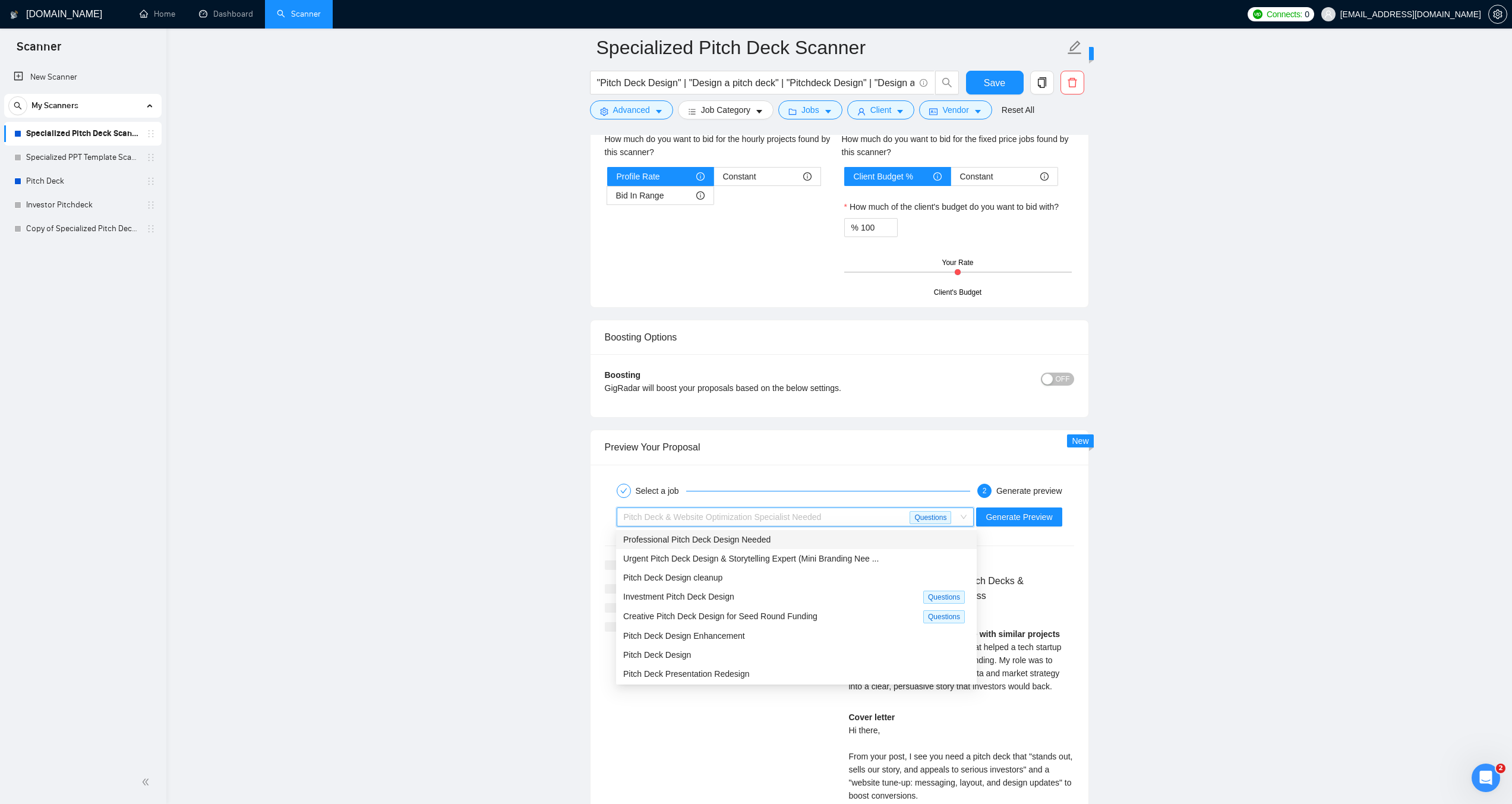
scroll to position [2021, 0]
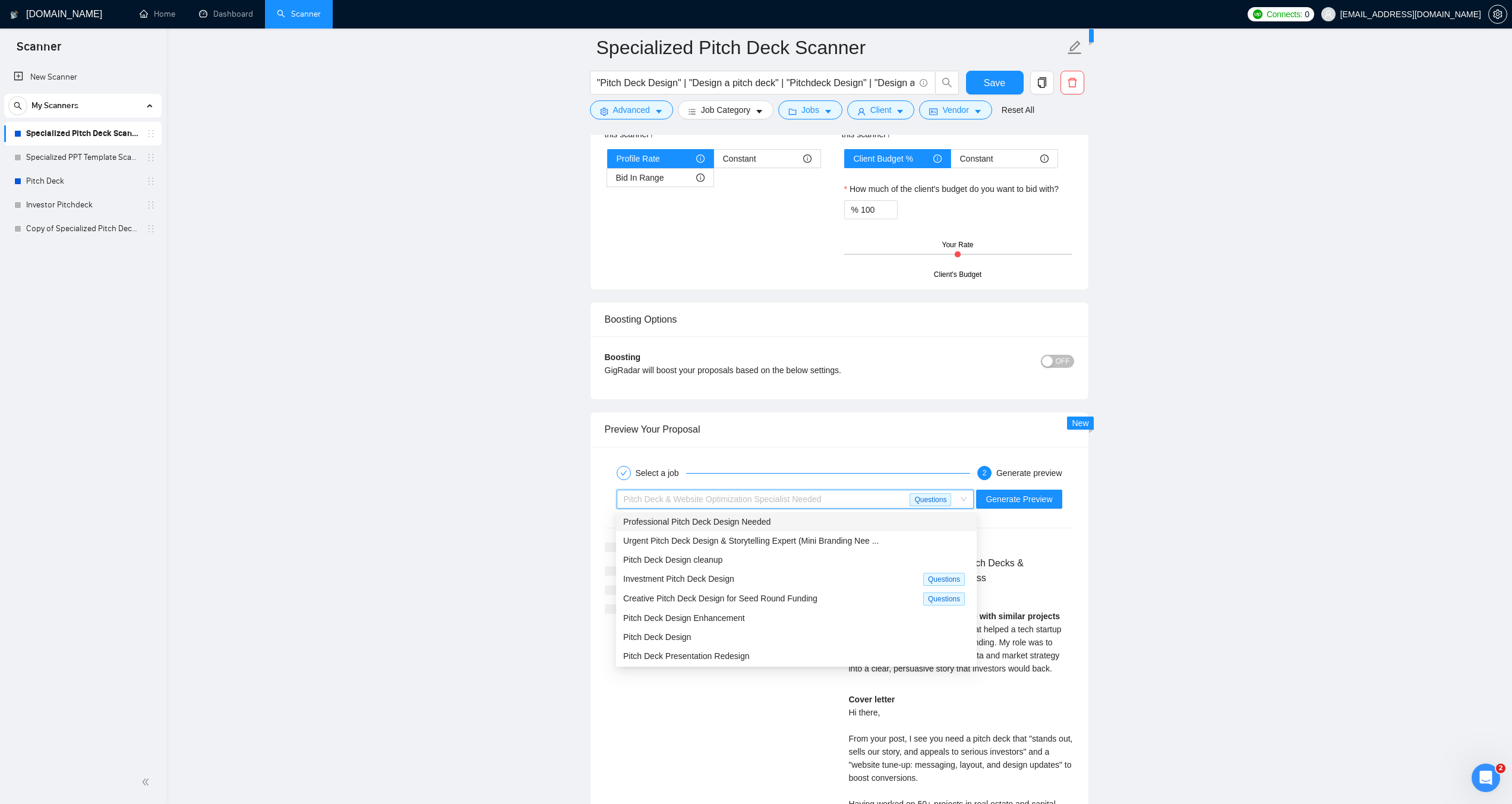
click at [715, 526] on span "Professional Pitch Deck Design Needed" at bounding box center [697, 522] width 148 height 9
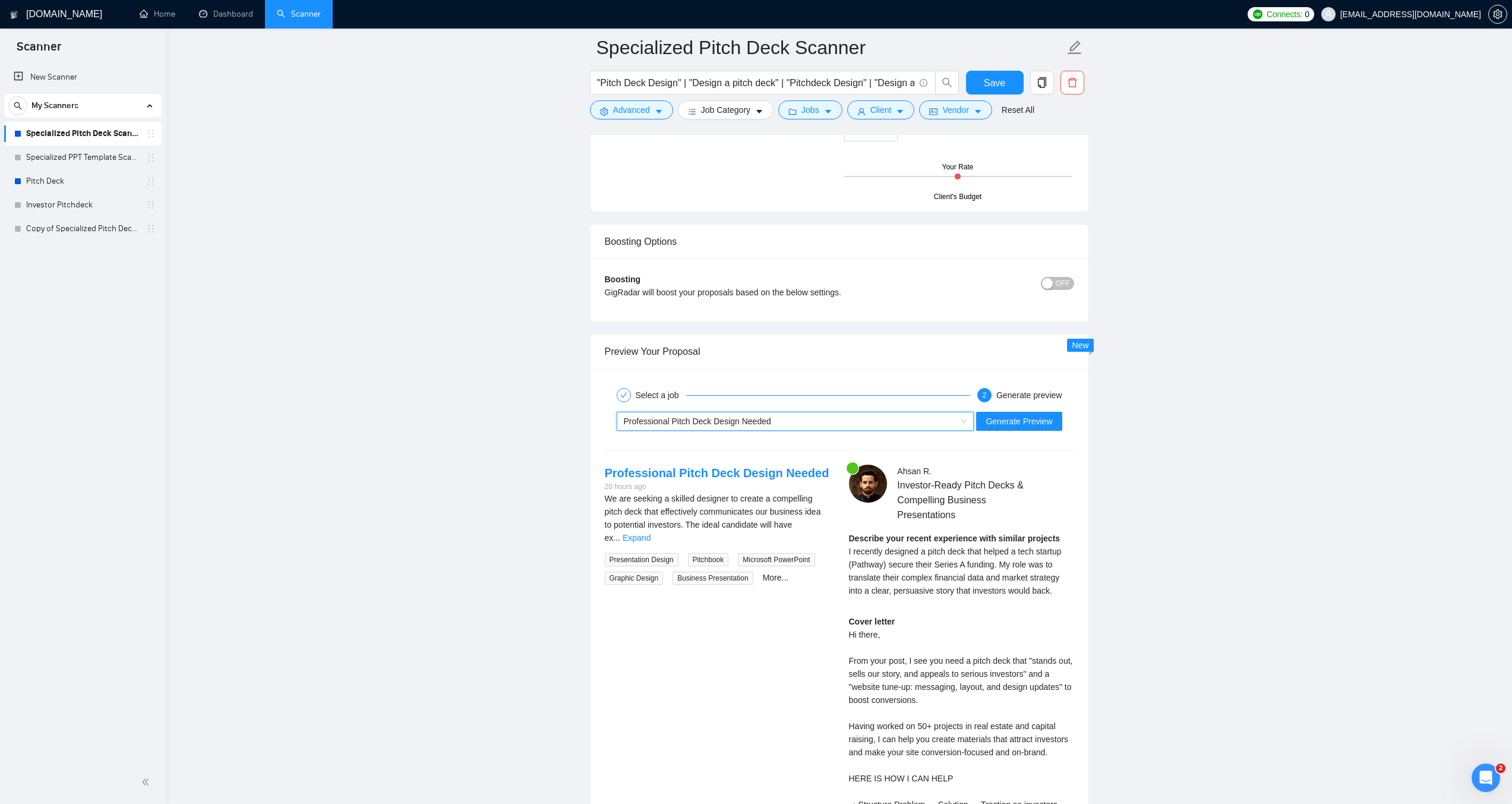
scroll to position [2139, 0]
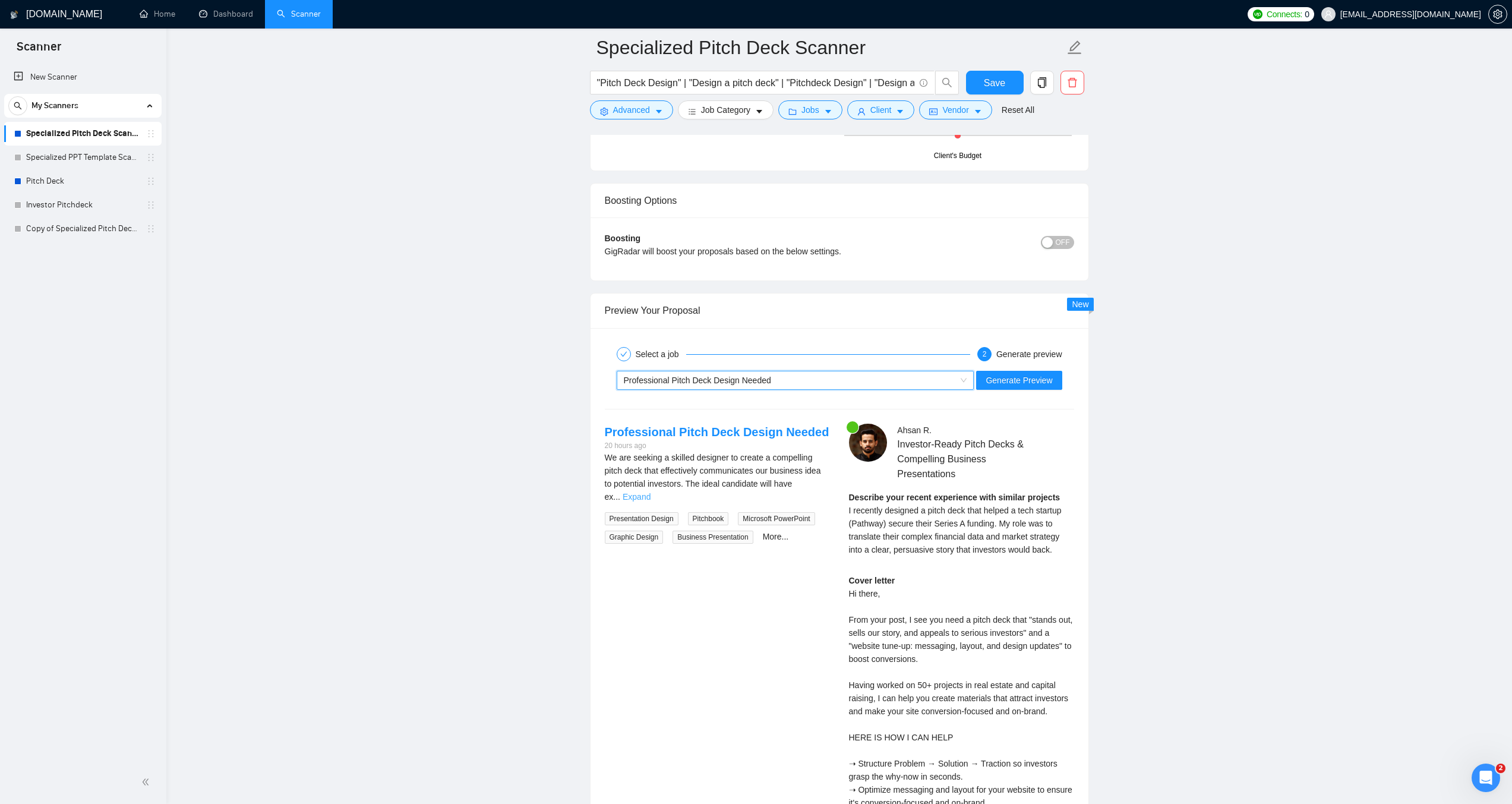
click at [650, 492] on link "Expand" at bounding box center [636, 496] width 28 height 9
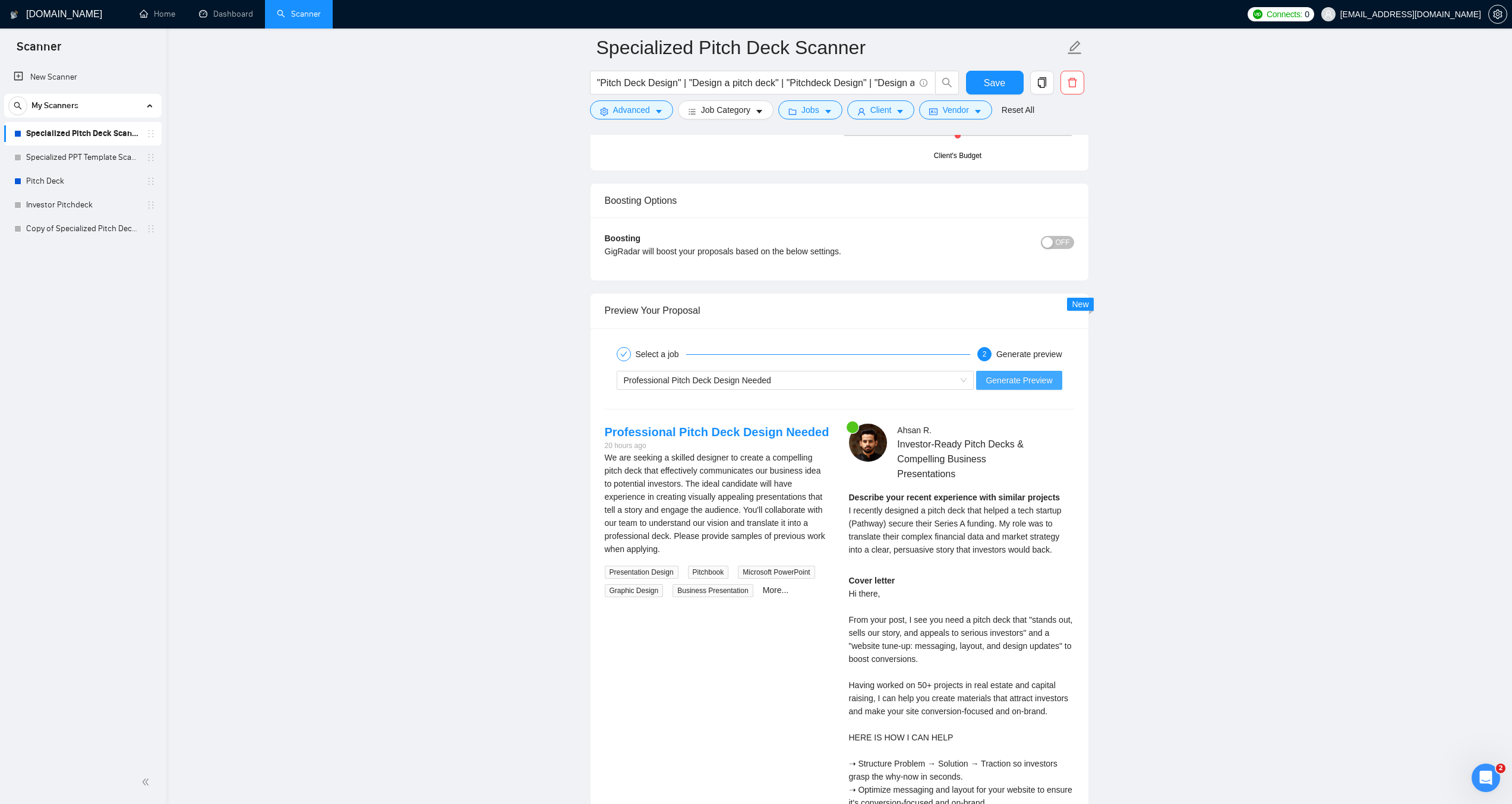
click at [1025, 380] on span "Generate Preview" at bounding box center [1018, 381] width 66 height 13
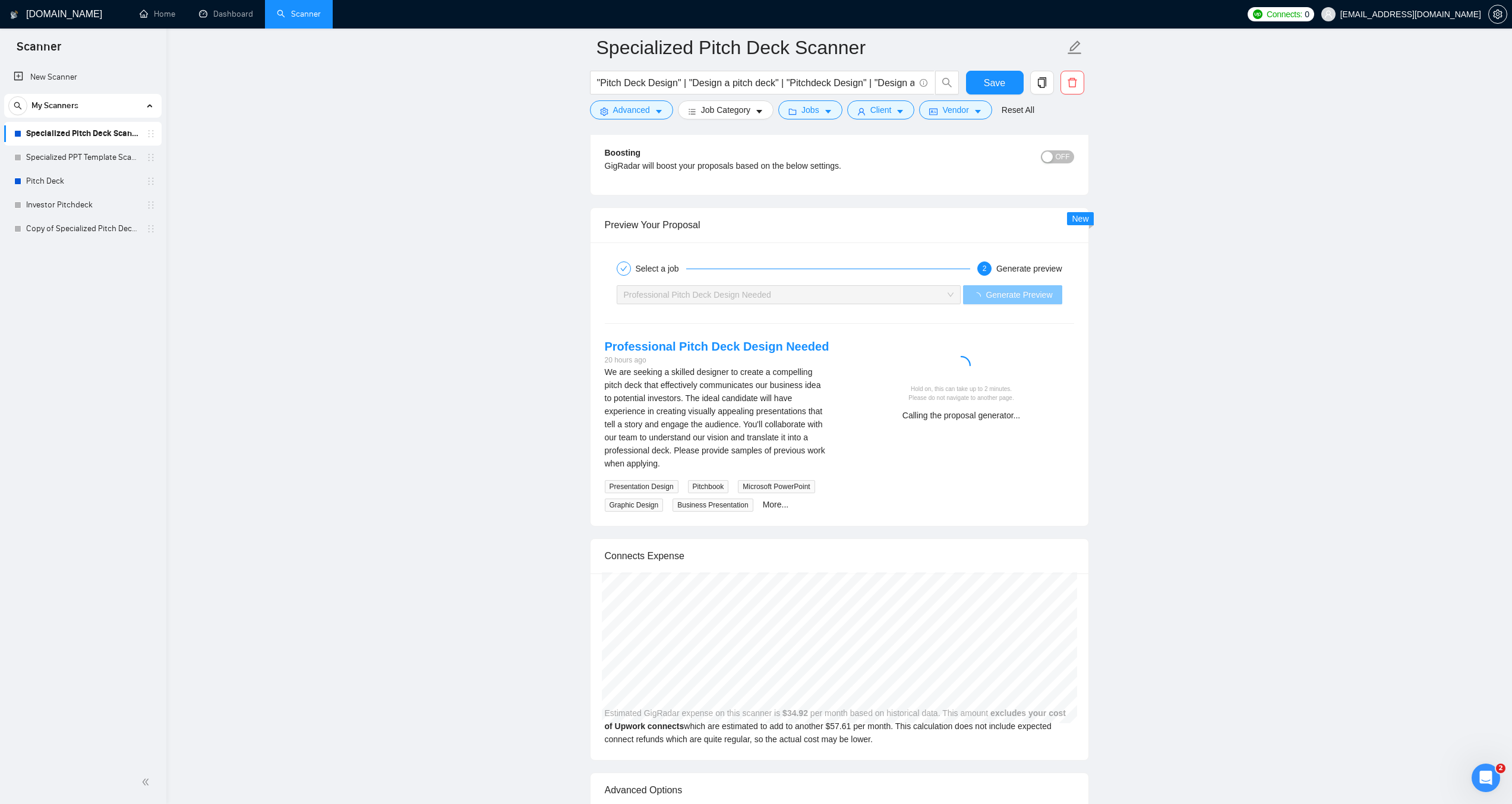
scroll to position [2258, 0]
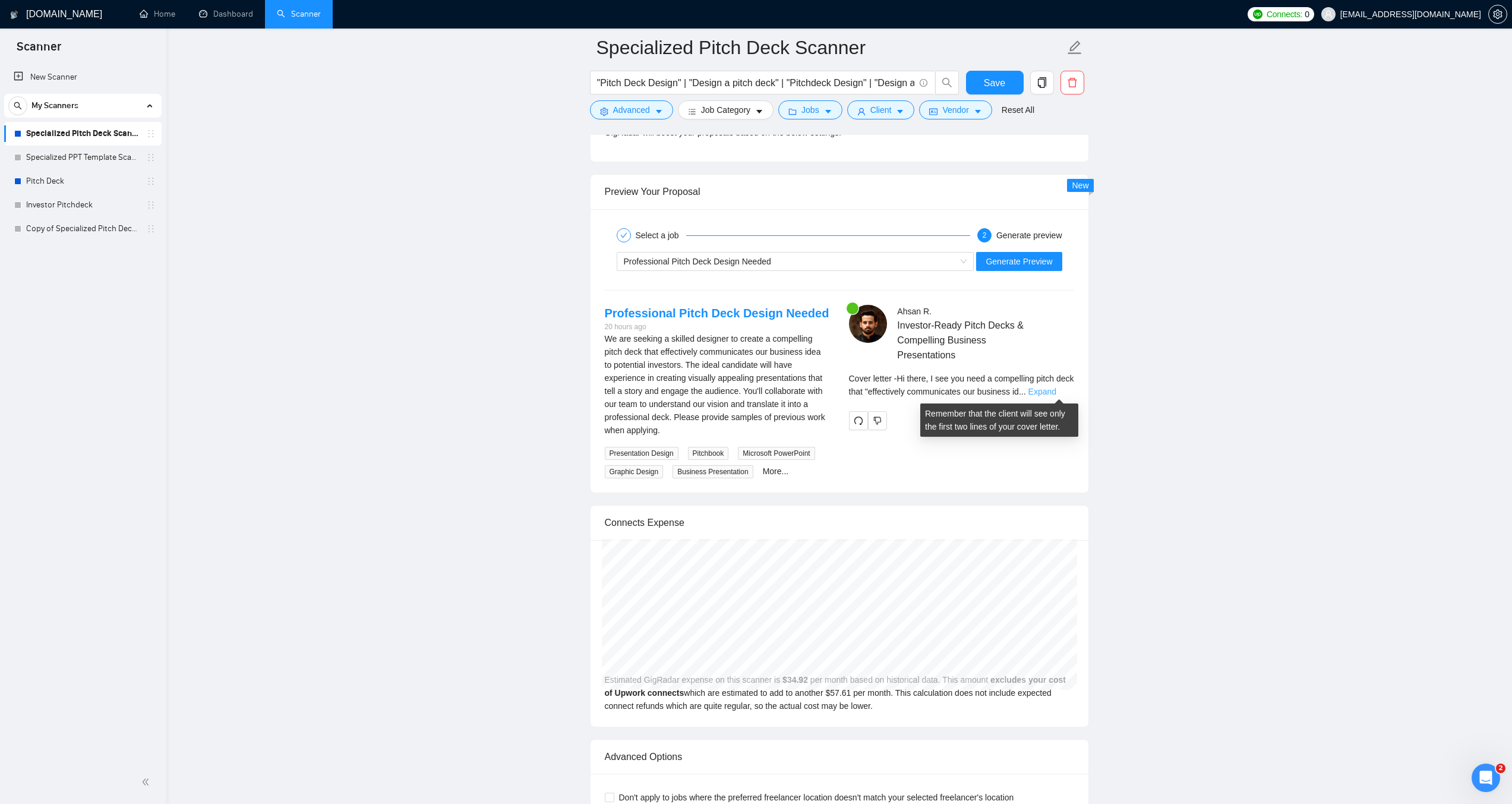
click at [1055, 389] on link "Expand" at bounding box center [1042, 391] width 28 height 9
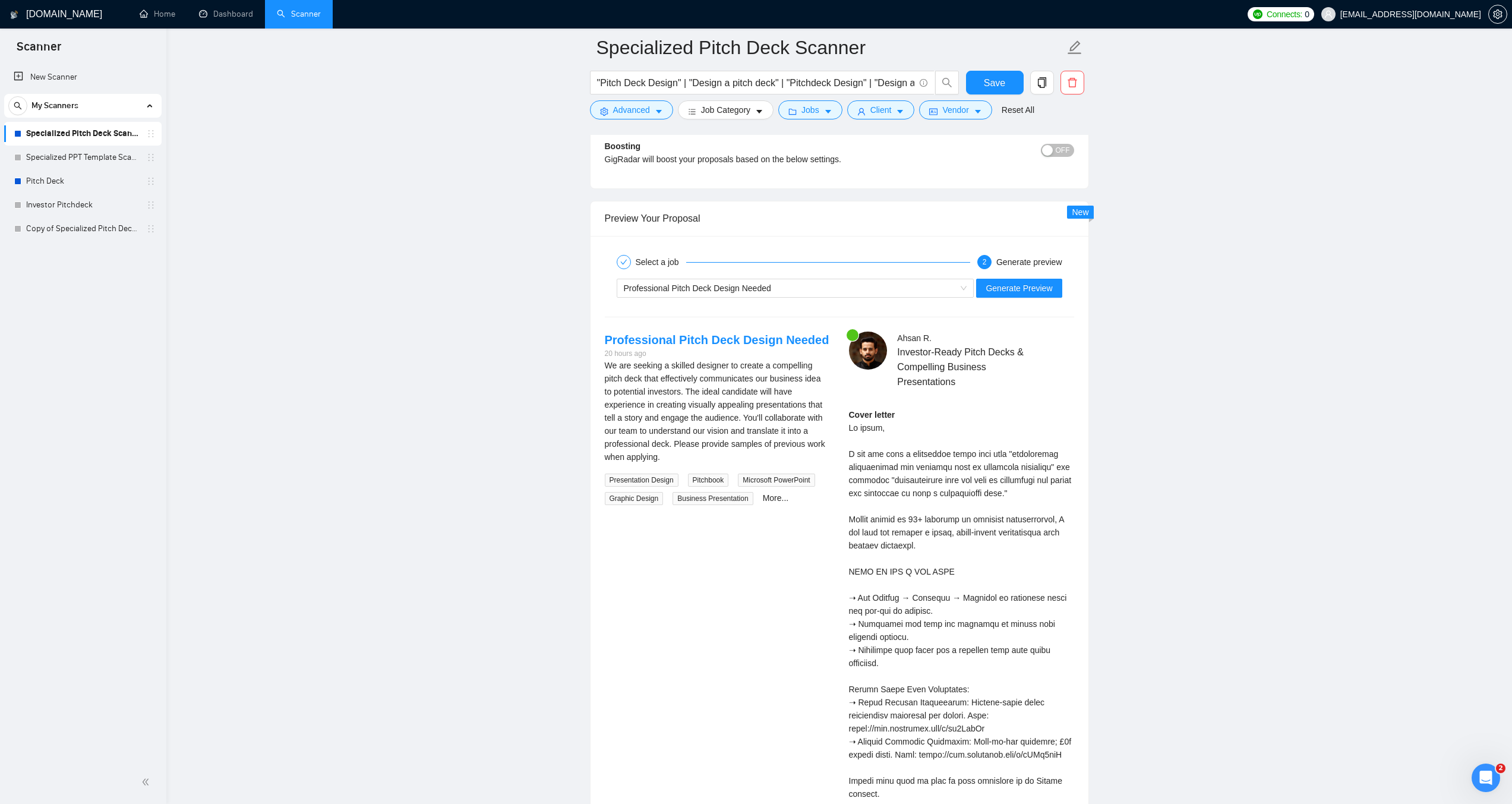
scroll to position [2199, 0]
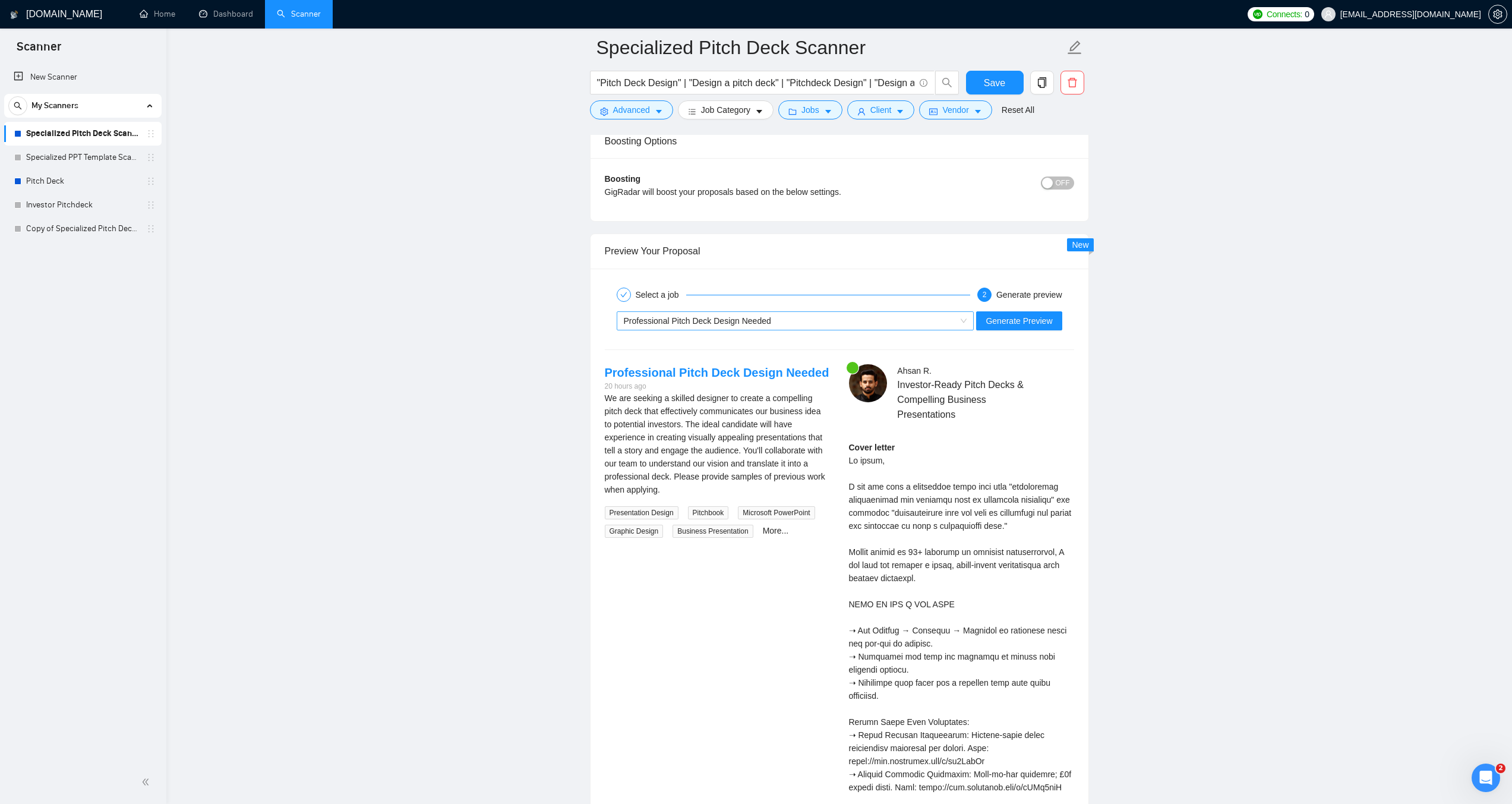
click at [839, 316] on div "Professional Pitch Deck Design Needed" at bounding box center [790, 321] width 332 height 18
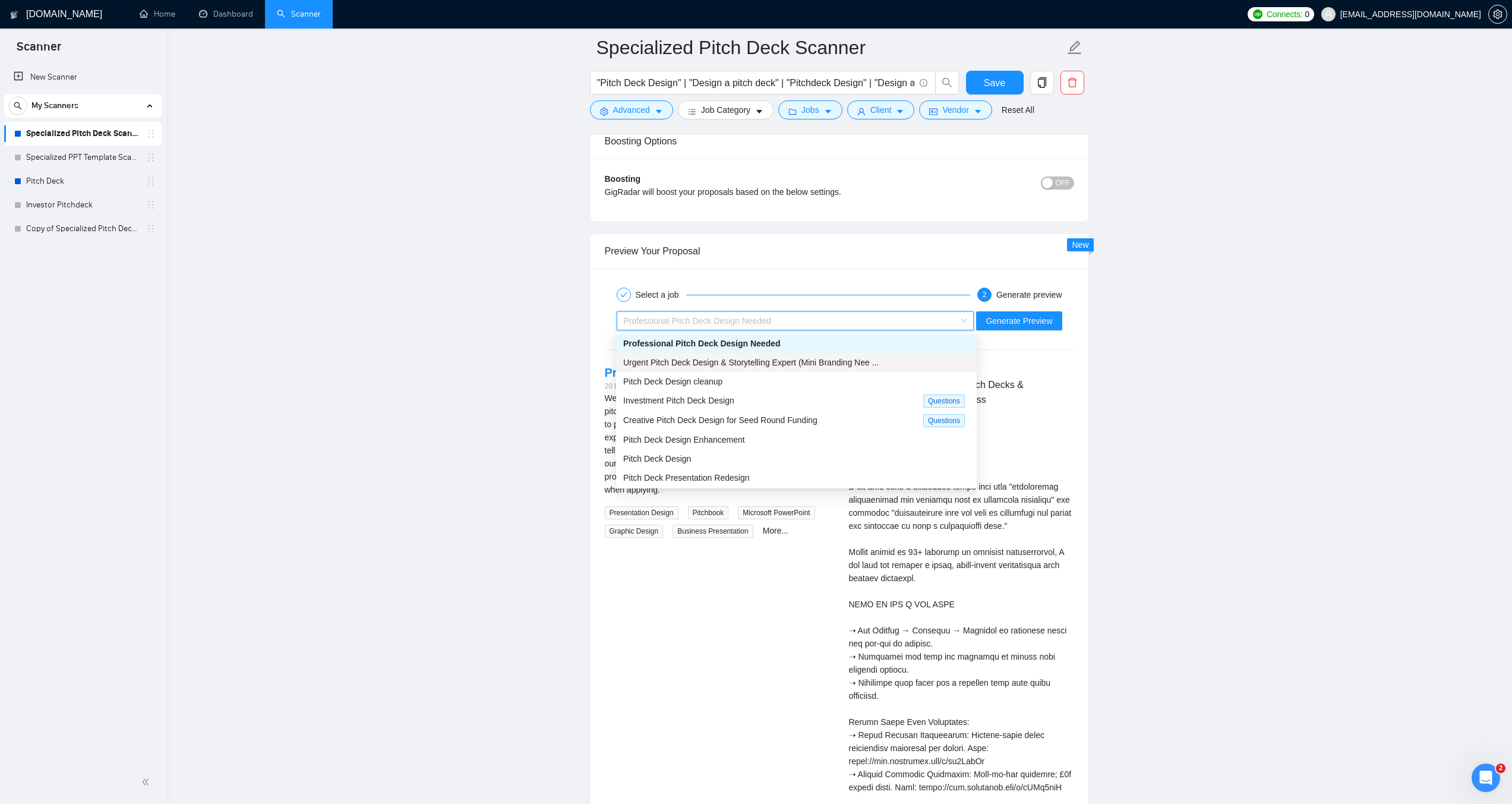
click at [740, 367] on span "Urgent Pitch Deck Design & Storytelling Expert (Mini Branding Nee ..." at bounding box center [751, 362] width 255 height 9
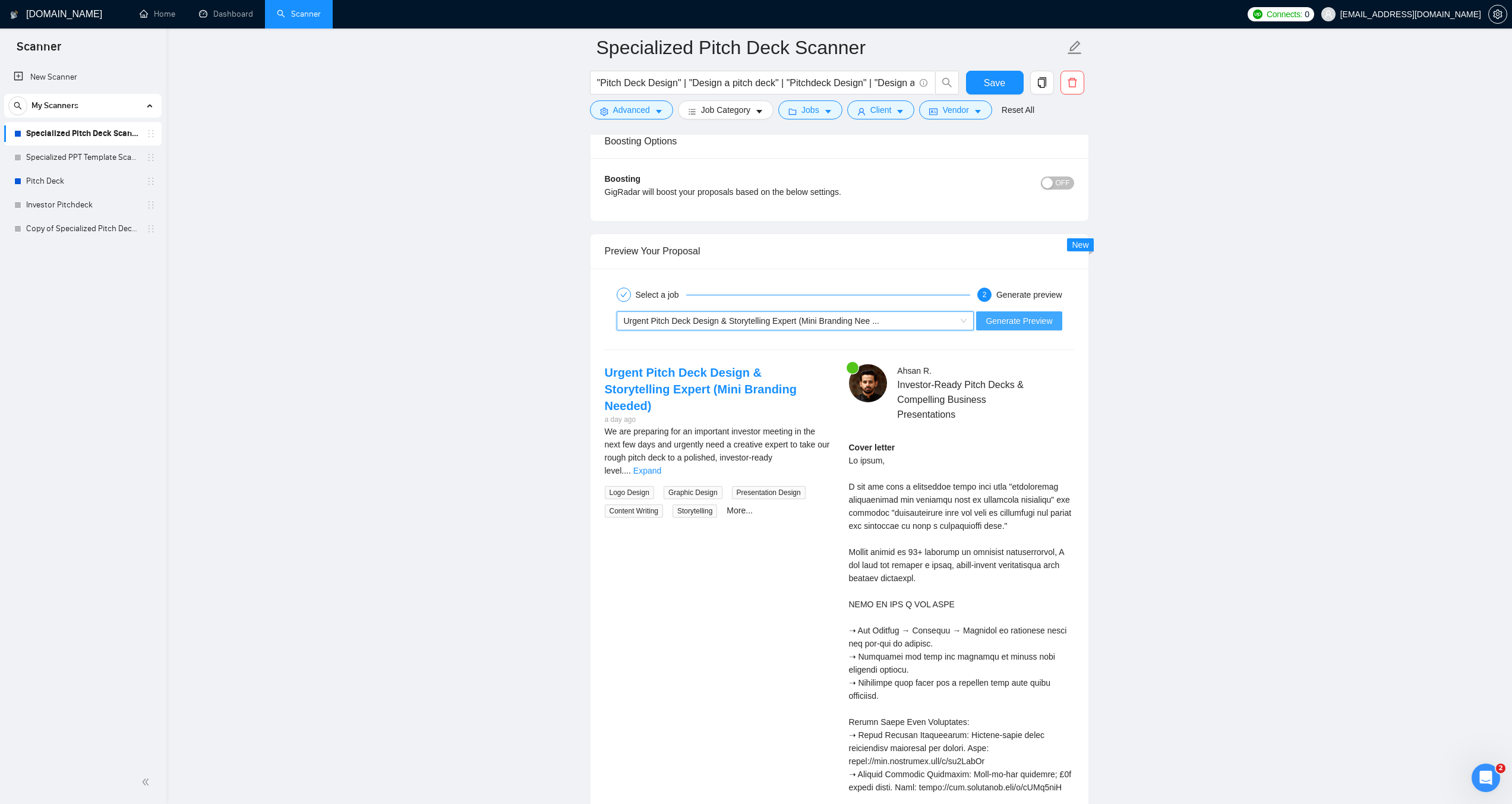
click at [1015, 322] on span "Generate Preview" at bounding box center [1018, 321] width 66 height 13
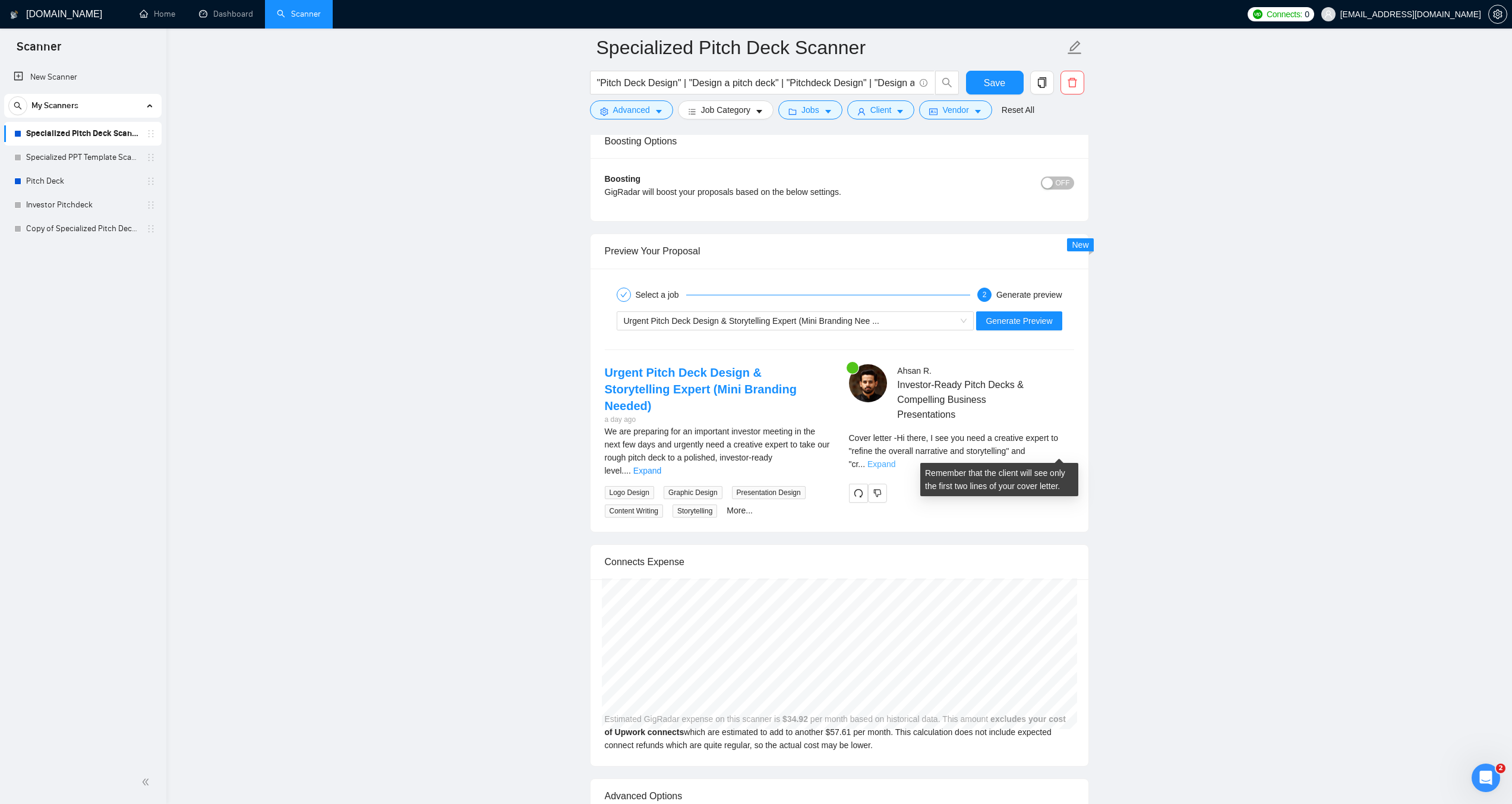
click at [895, 459] on link "Expand" at bounding box center [881, 463] width 28 height 9
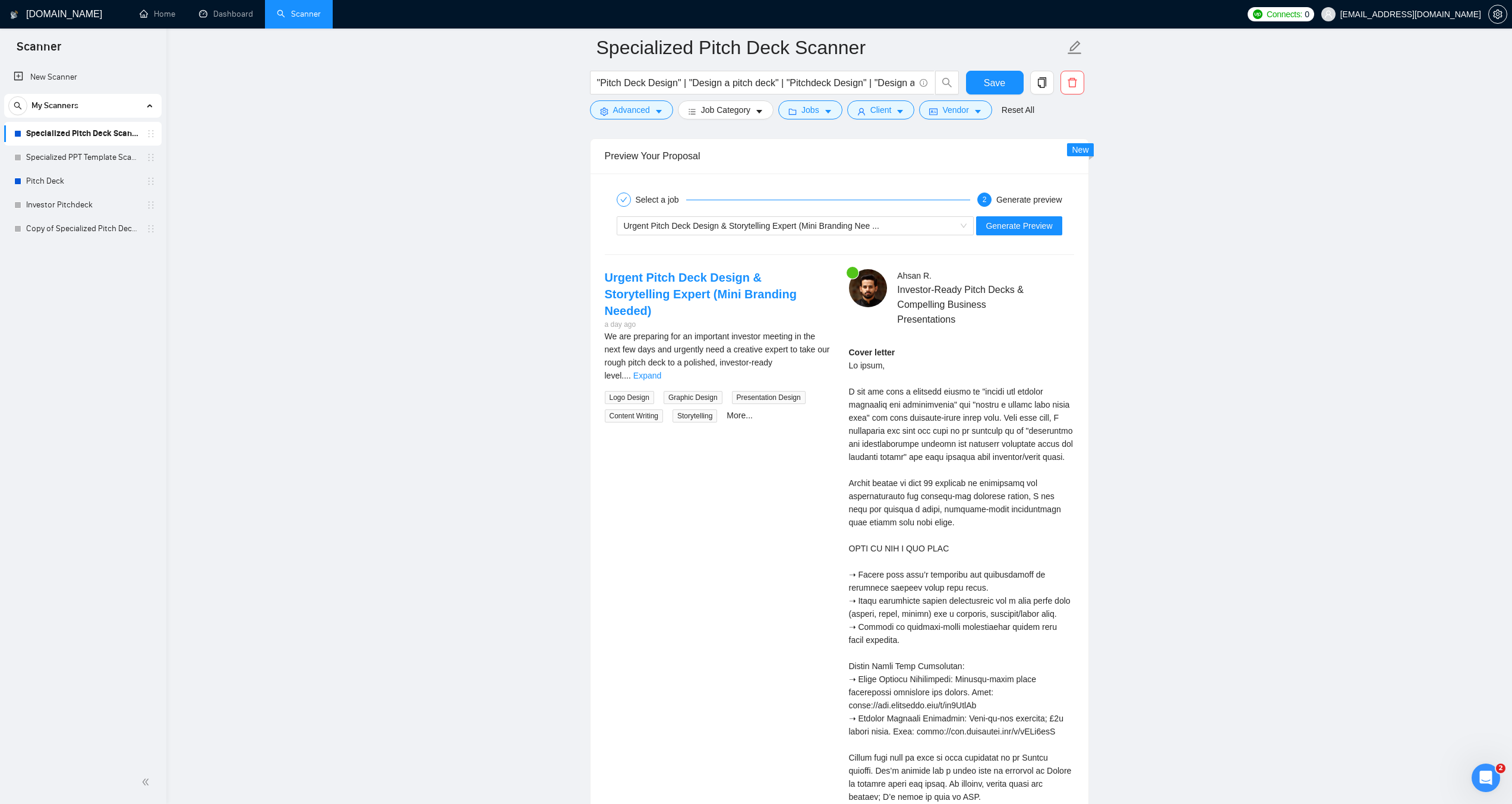
scroll to position [2317, 0]
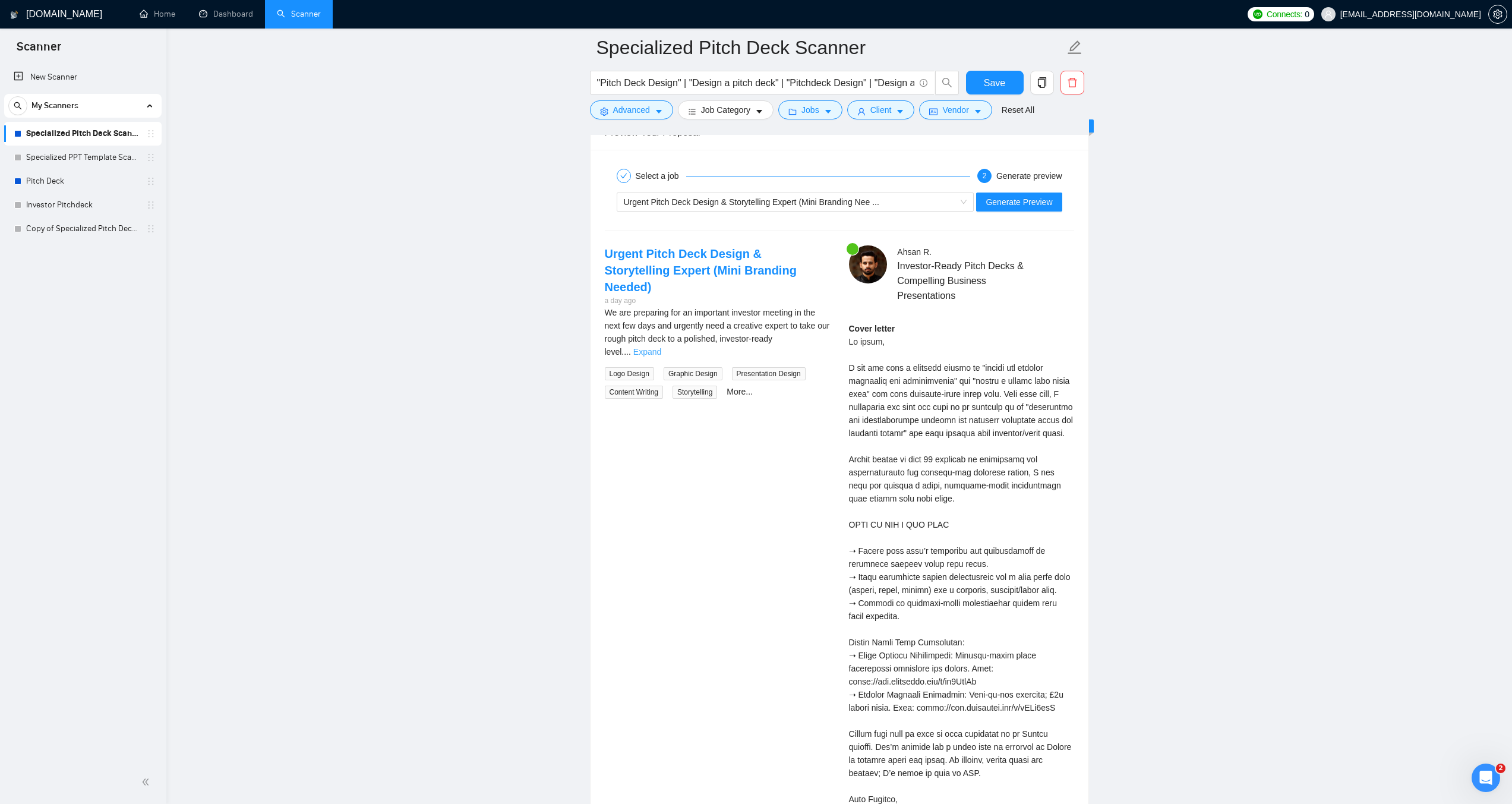
click at [661, 347] on link "Expand" at bounding box center [647, 351] width 28 height 9
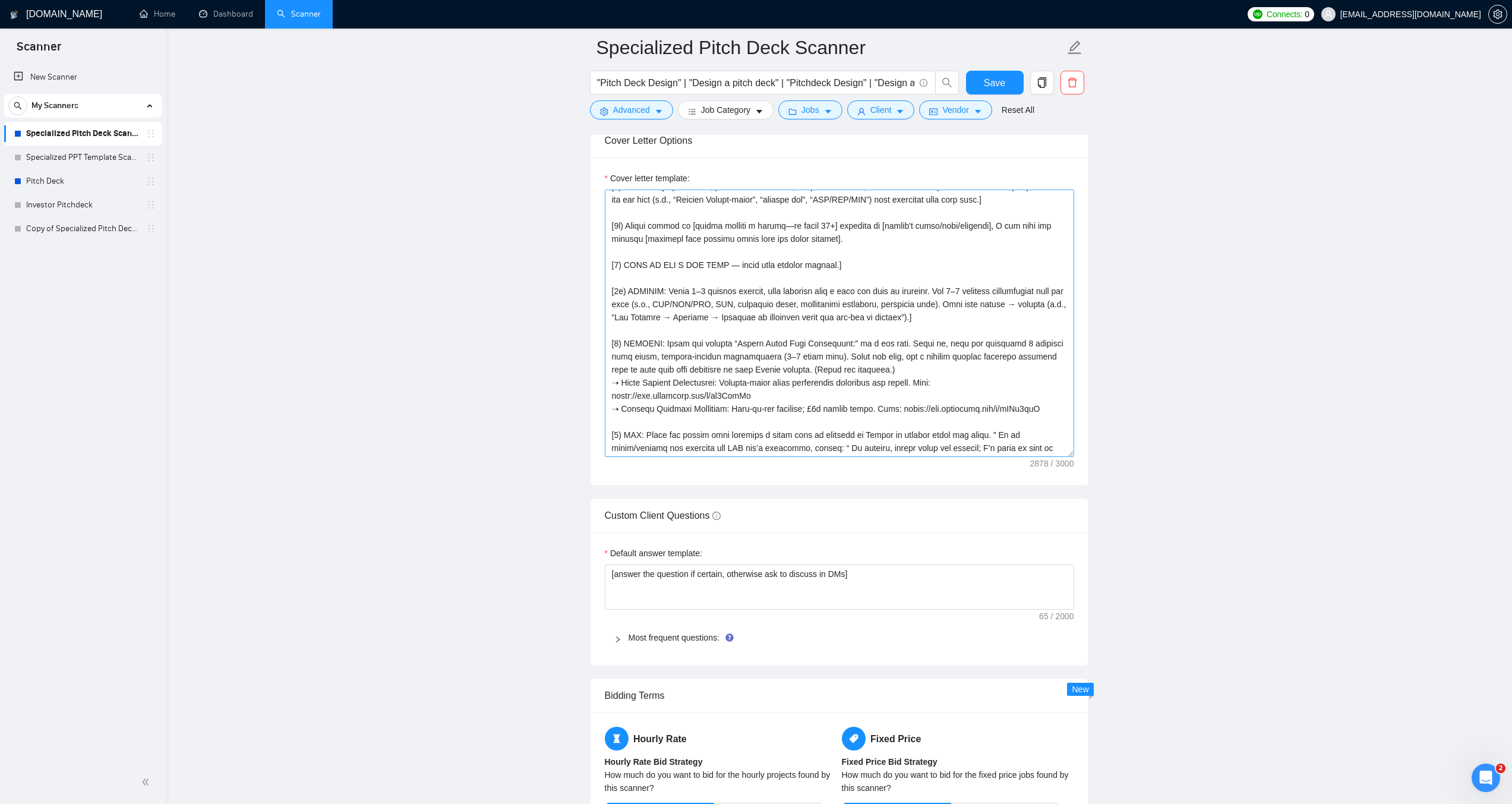
scroll to position [119, 0]
drag, startPoint x: 838, startPoint y: 341, endPoint x: 734, endPoint y: 340, distance: 104.0
click at [734, 340] on textarea "Cover letter template:" at bounding box center [839, 324] width 469 height 268
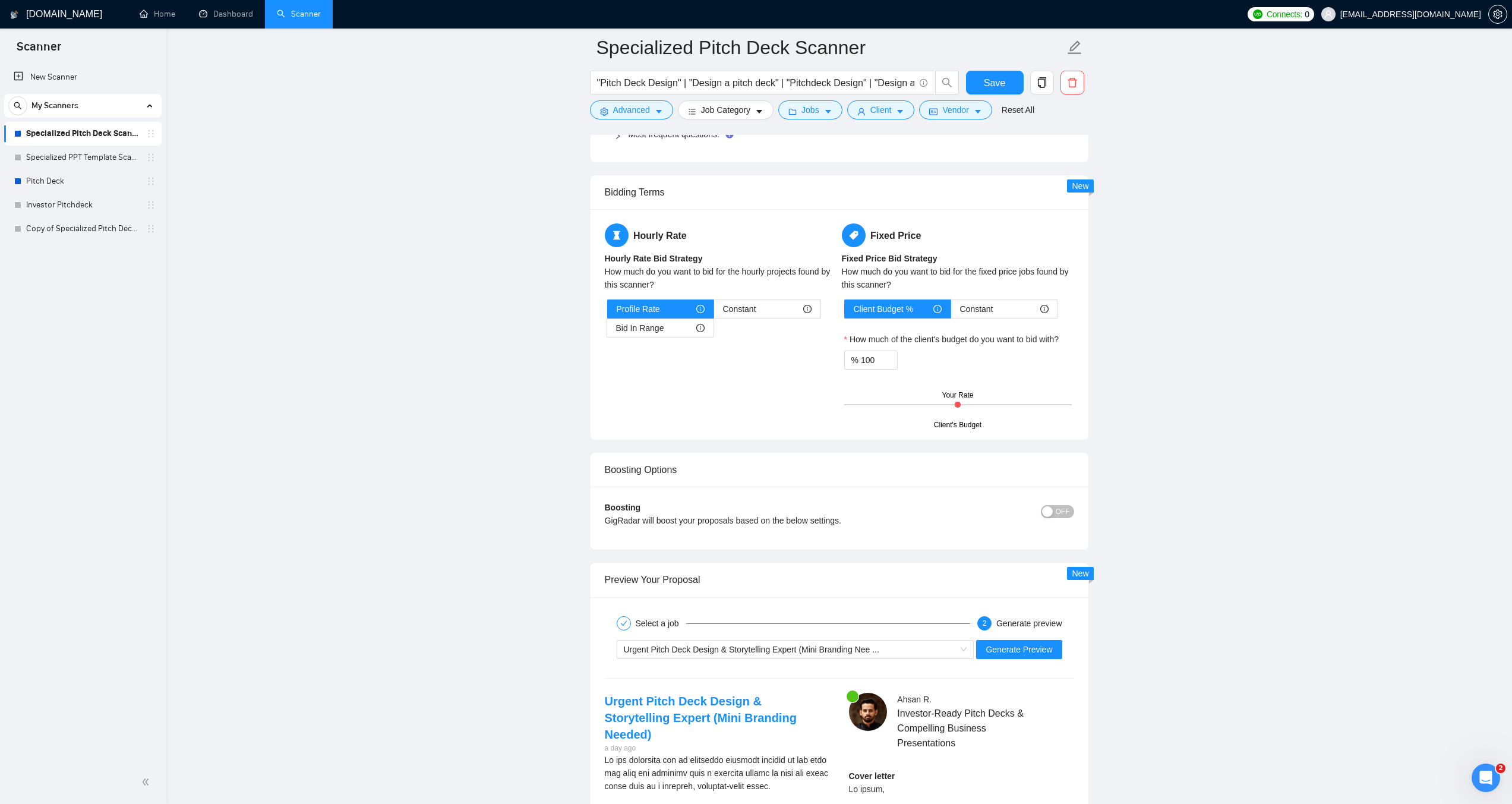
scroll to position [1901, 0]
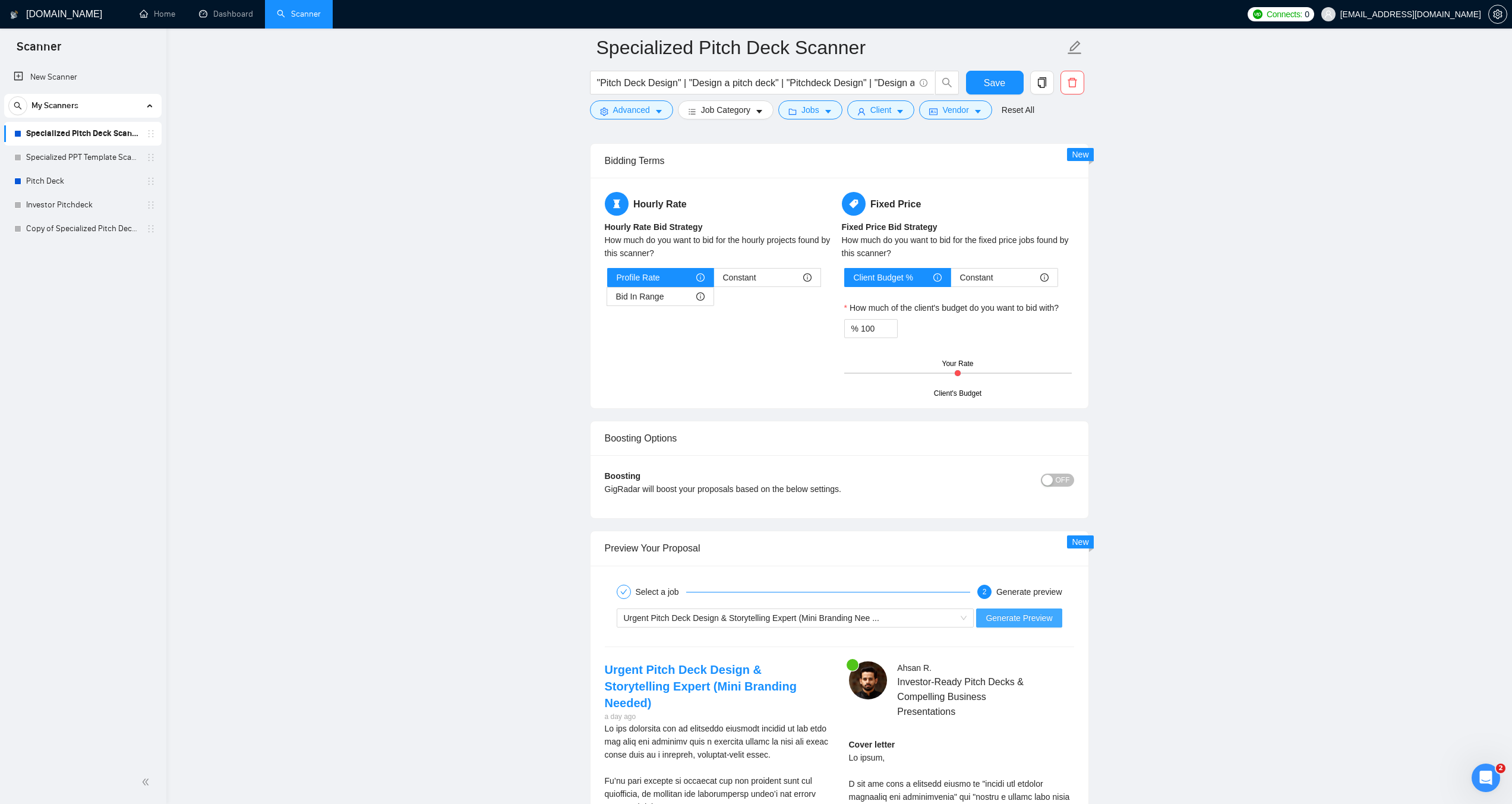
click at [1015, 622] on span "Generate Preview" at bounding box center [1018, 618] width 66 height 13
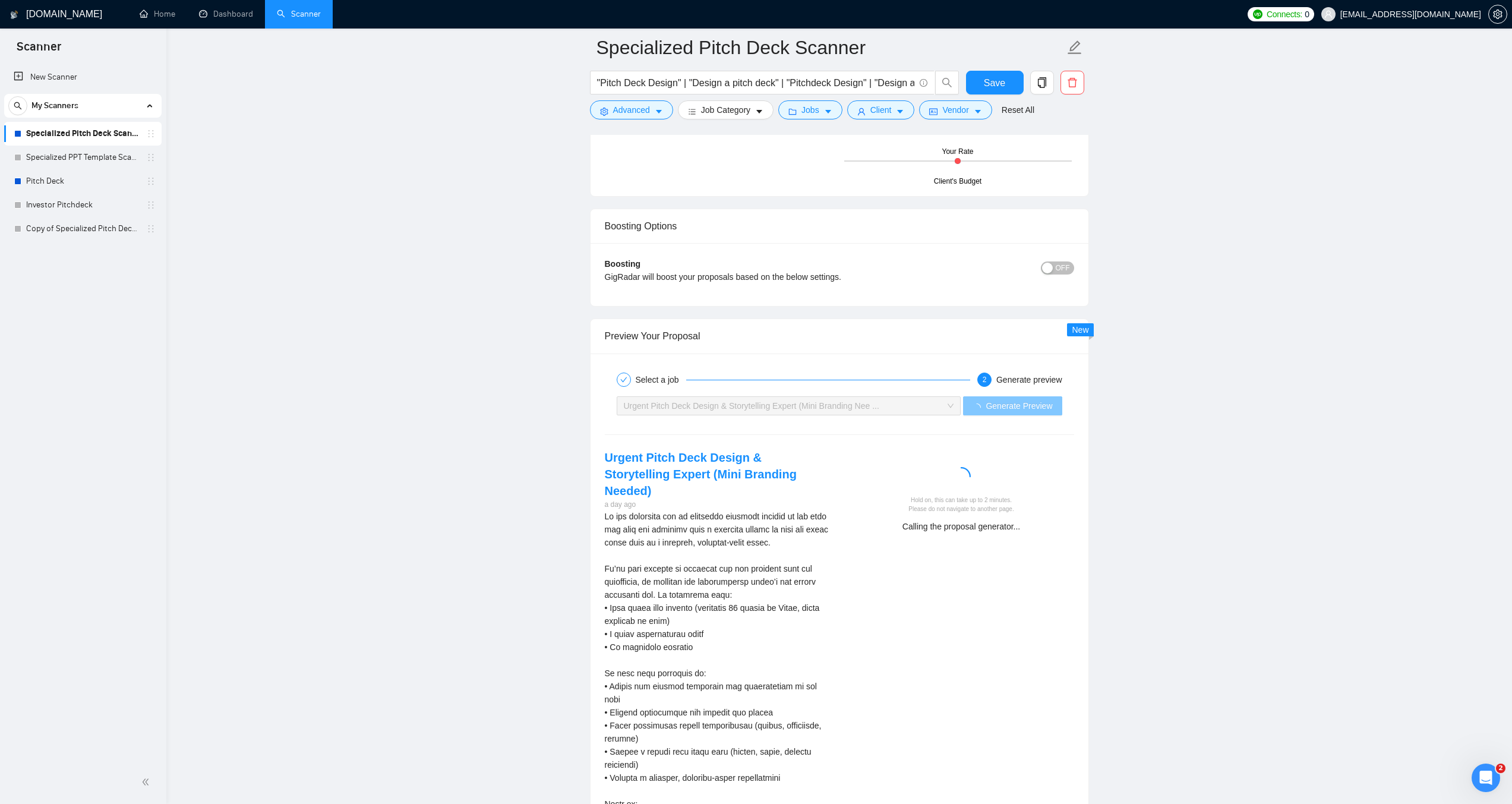
scroll to position [2139, 0]
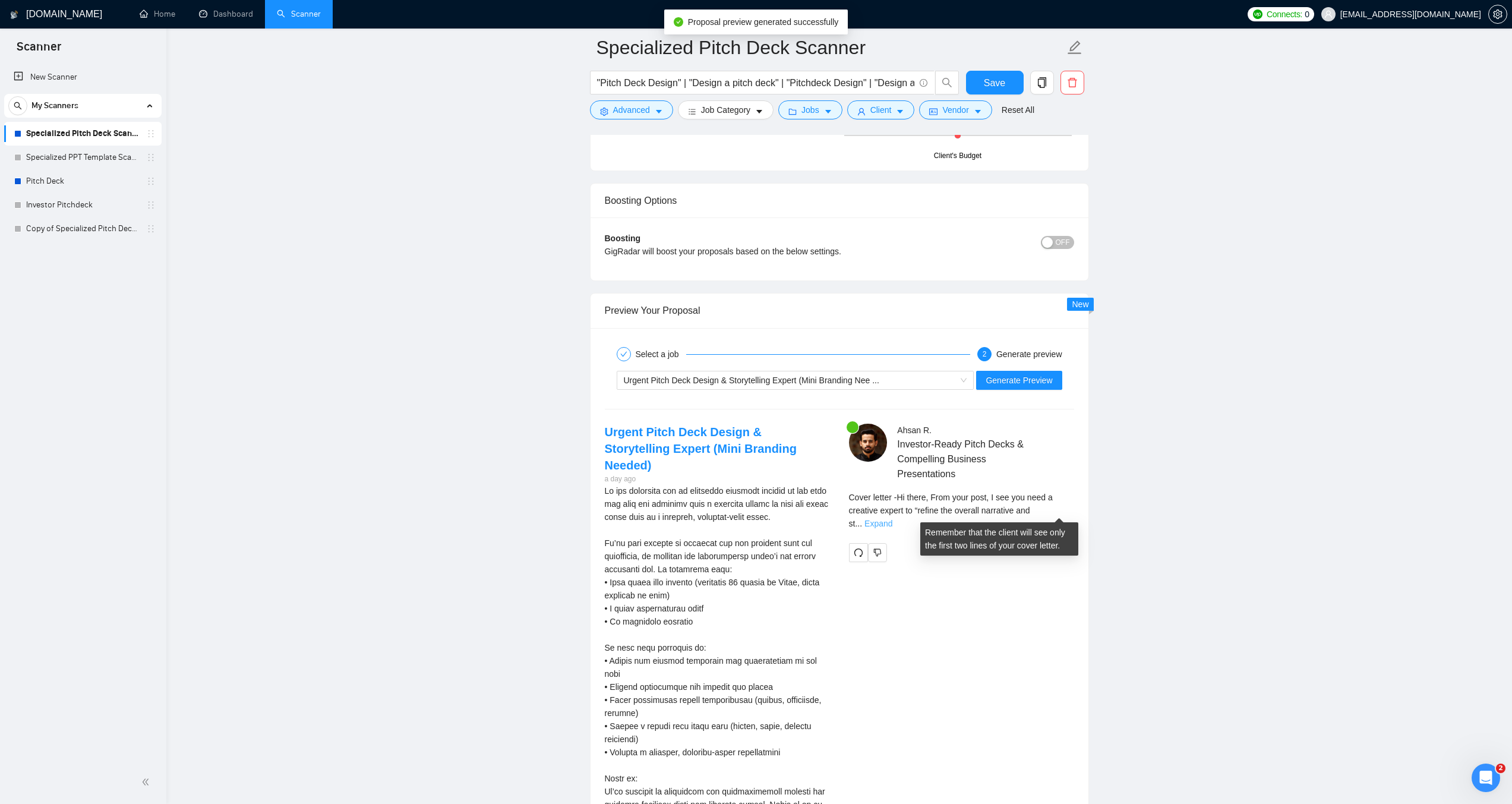
click at [892, 519] on link "Expand" at bounding box center [878, 523] width 28 height 9
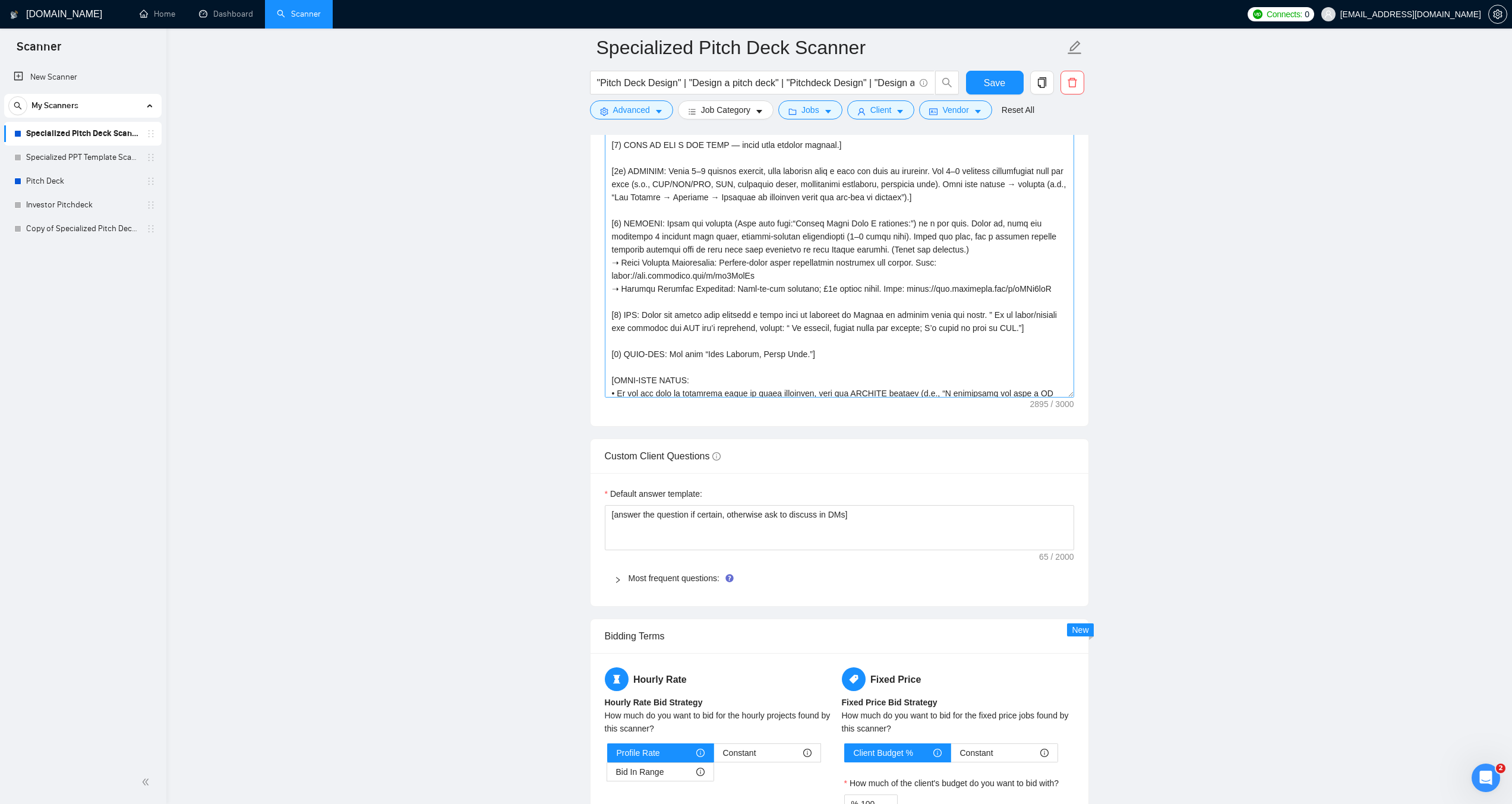
scroll to position [156, 0]
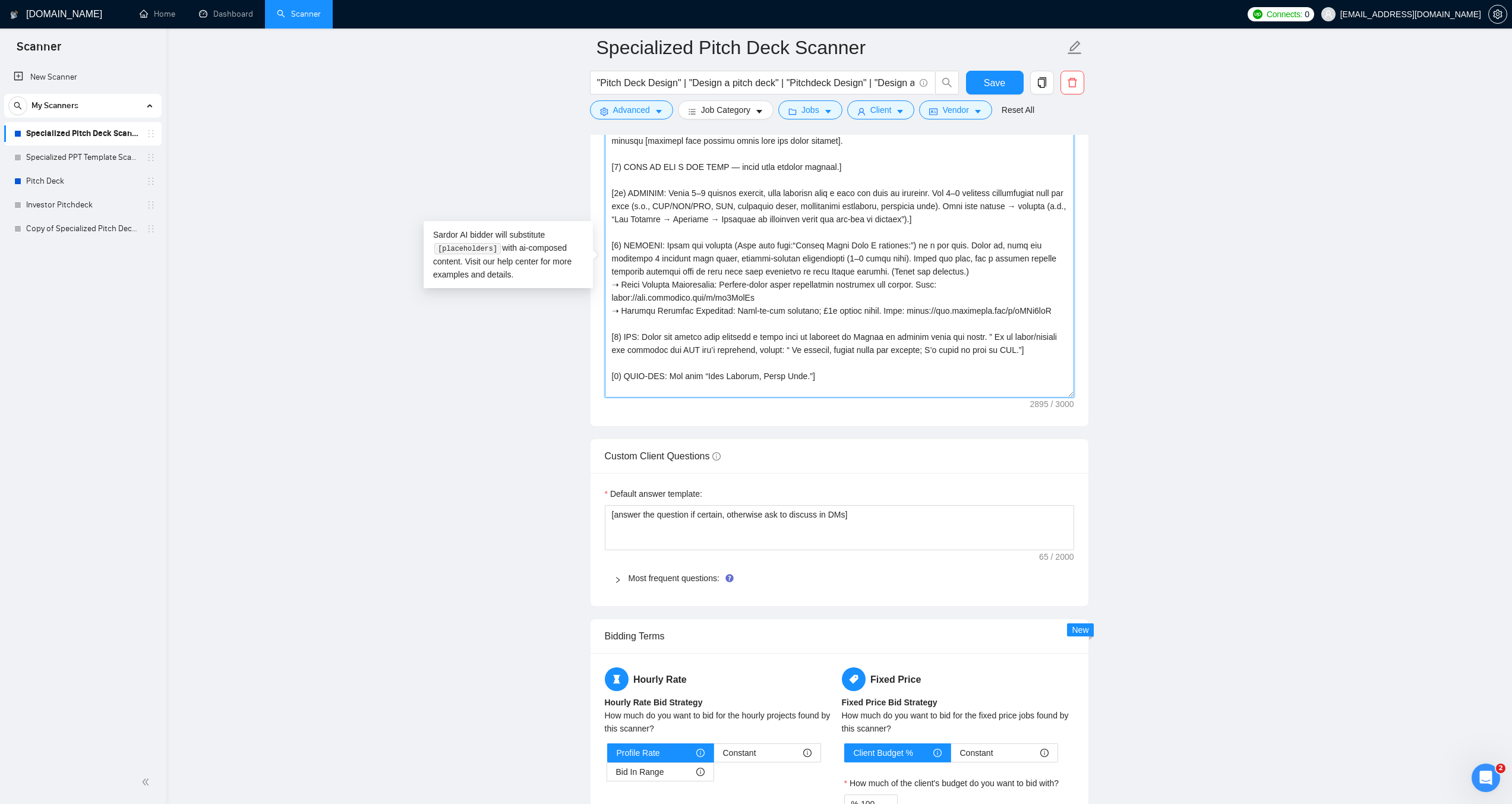
drag, startPoint x: 732, startPoint y: 247, endPoint x: 704, endPoint y: 248, distance: 28.0
click at [704, 248] on textarea "Cover letter template:" at bounding box center [839, 264] width 469 height 268
drag, startPoint x: 789, startPoint y: 243, endPoint x: 730, endPoint y: 248, distance: 59.2
click at [730, 248] on textarea "Cover letter template:" at bounding box center [839, 264] width 469 height 268
click at [847, 242] on textarea "Cover letter template:" at bounding box center [839, 264] width 469 height 268
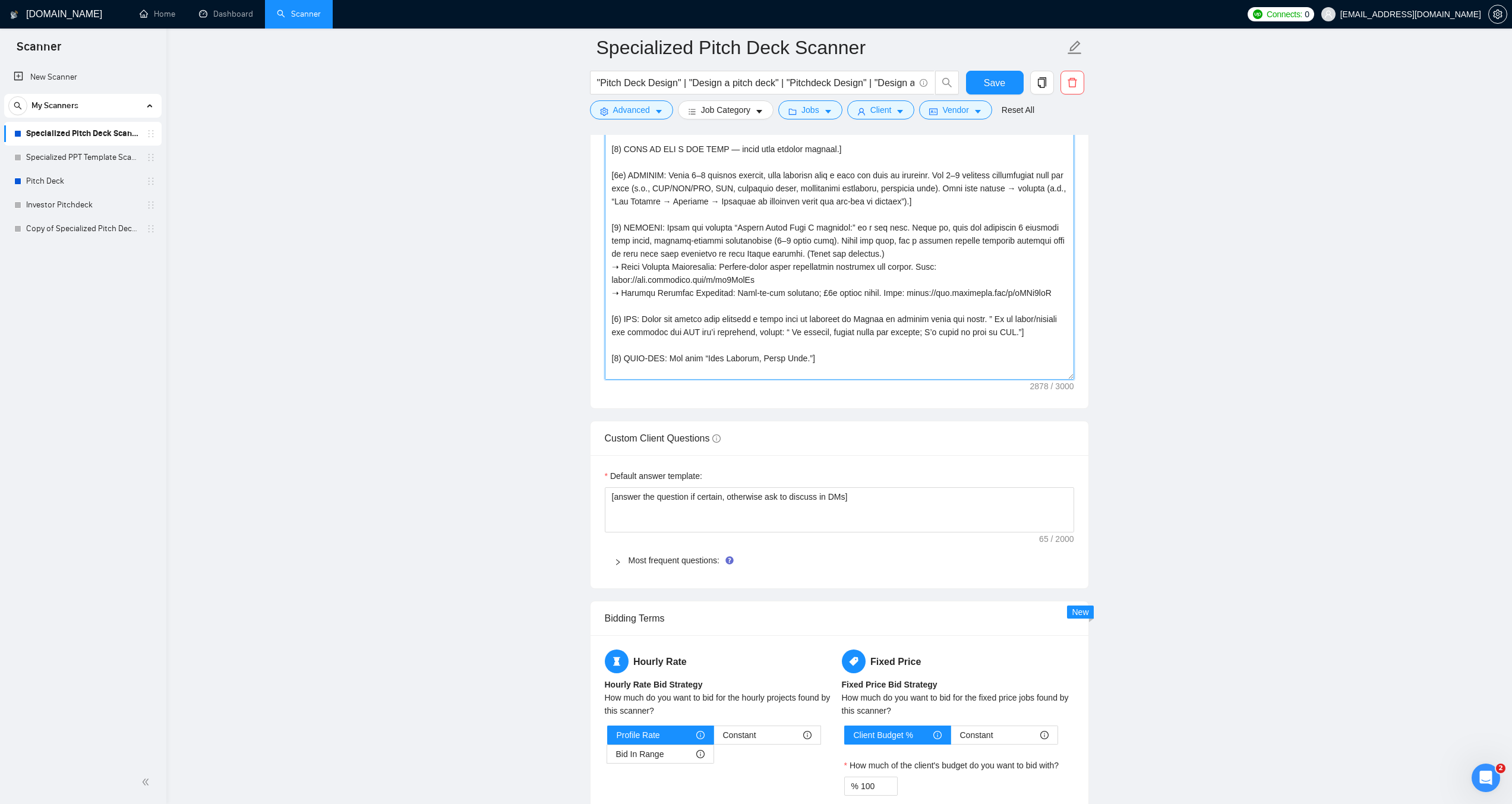
scroll to position [1426, 0]
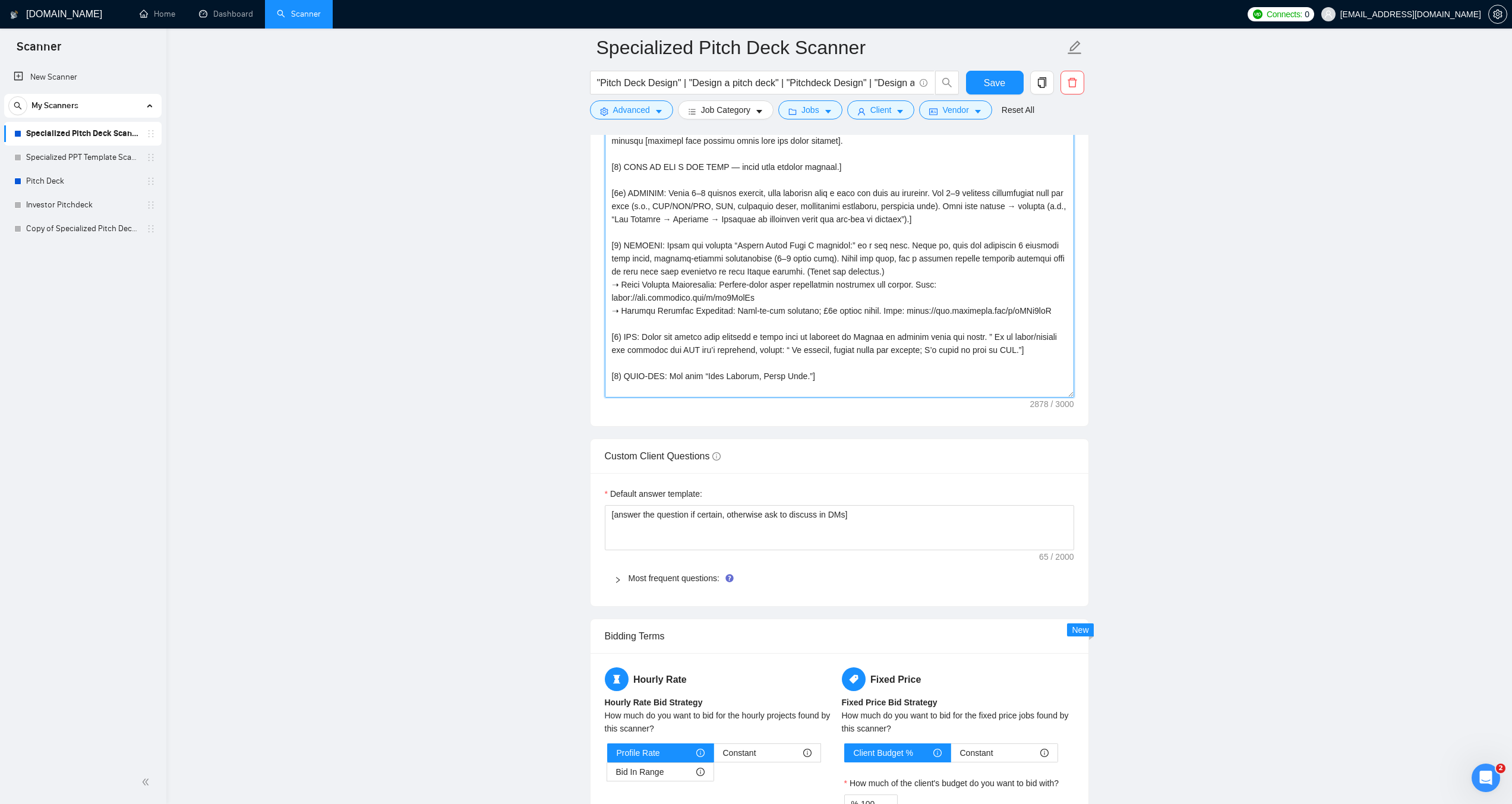
drag, startPoint x: 839, startPoint y: 242, endPoint x: 734, endPoint y: 240, distance: 105.0
click at [734, 240] on textarea "Cover letter template:" at bounding box center [839, 264] width 469 height 268
type textarea "[LORE/IPSUM: Dolor s ametcon Adipis elitsedd eiu Tempo Inci / Utlaboreetdo Magn…"
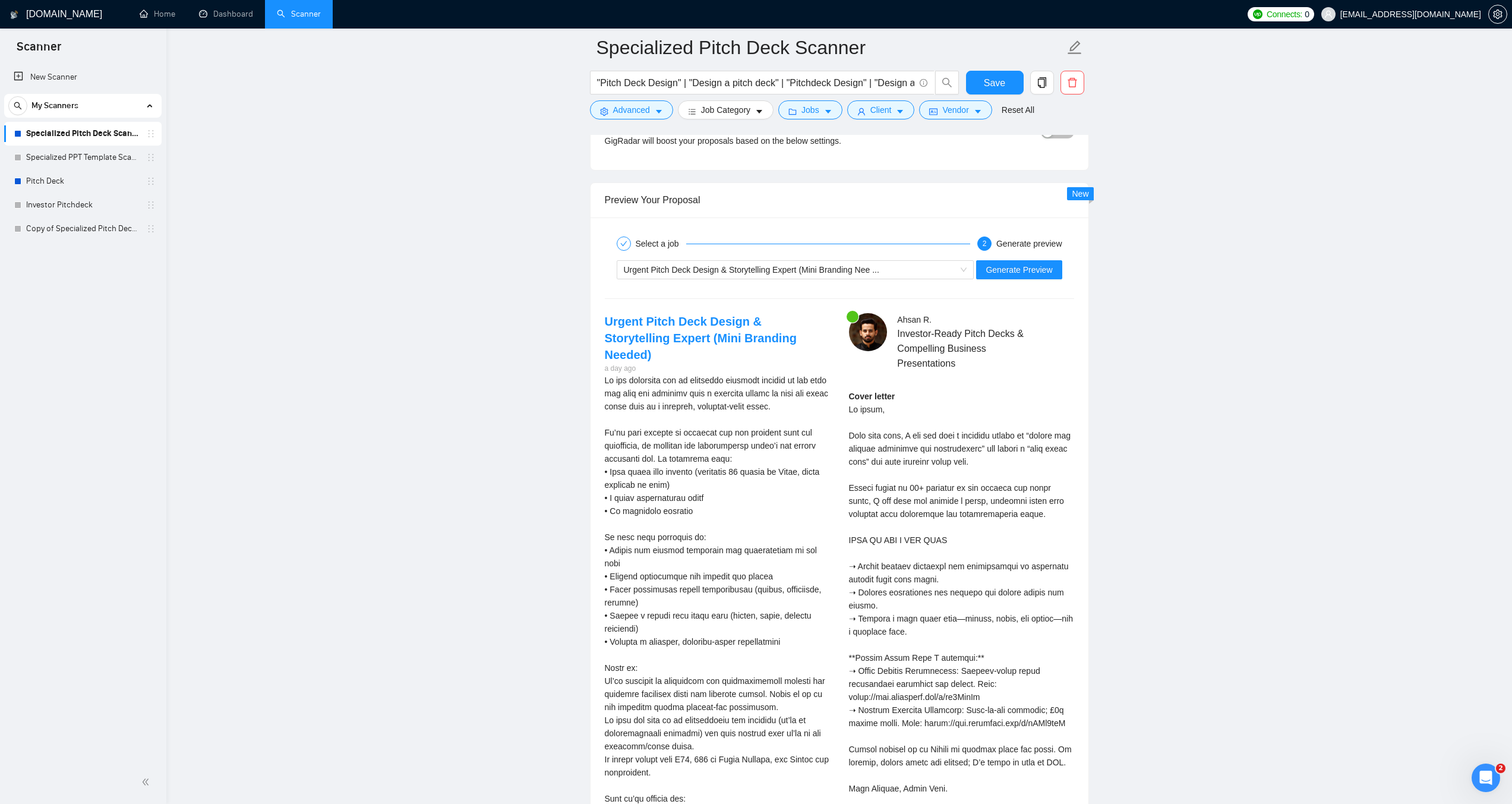
scroll to position [2258, 0]
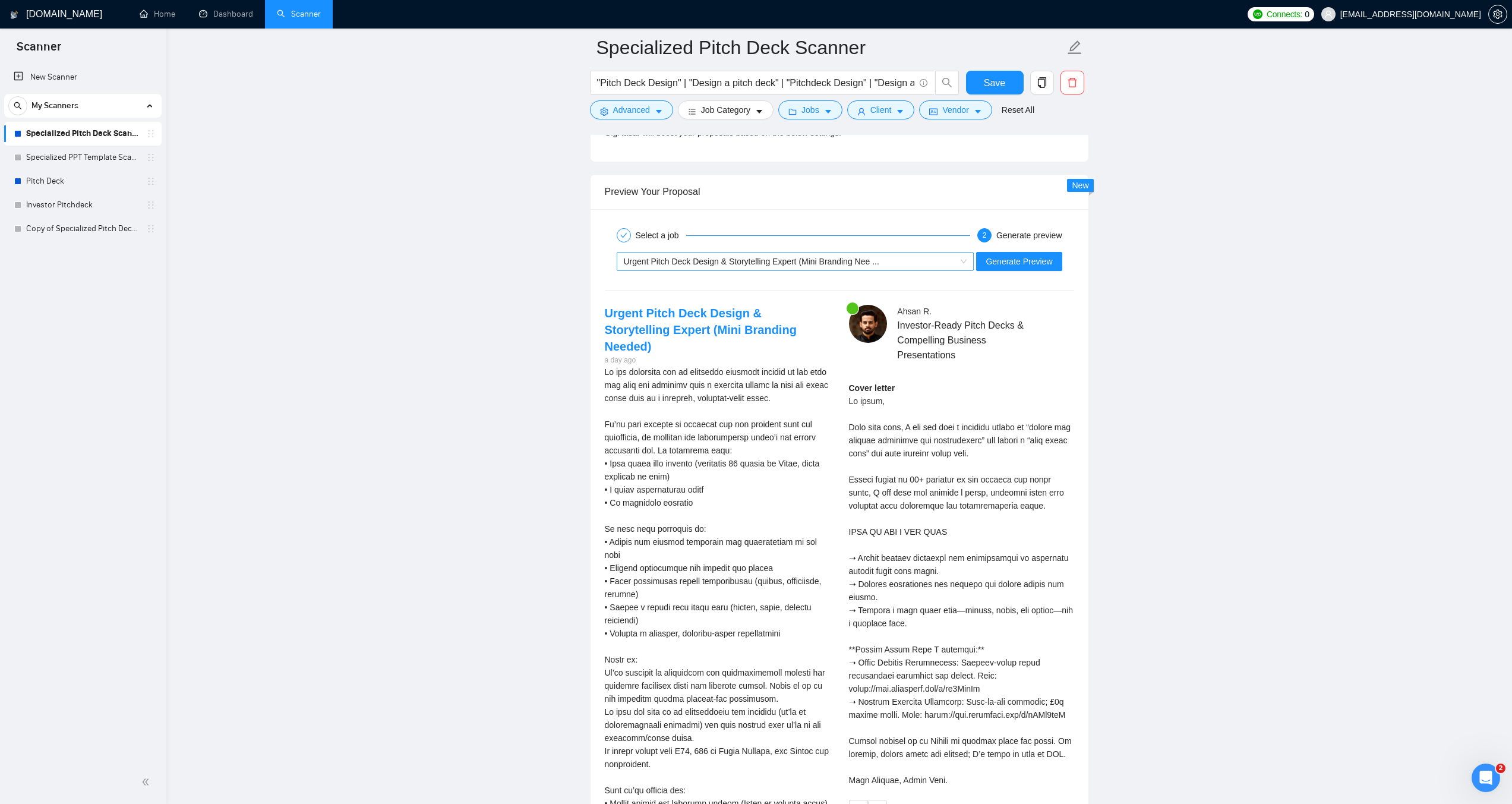
click at [806, 265] on span "Urgent Pitch Deck Design & Storytelling Expert (Mini Branding Nee ..." at bounding box center [751, 261] width 255 height 9
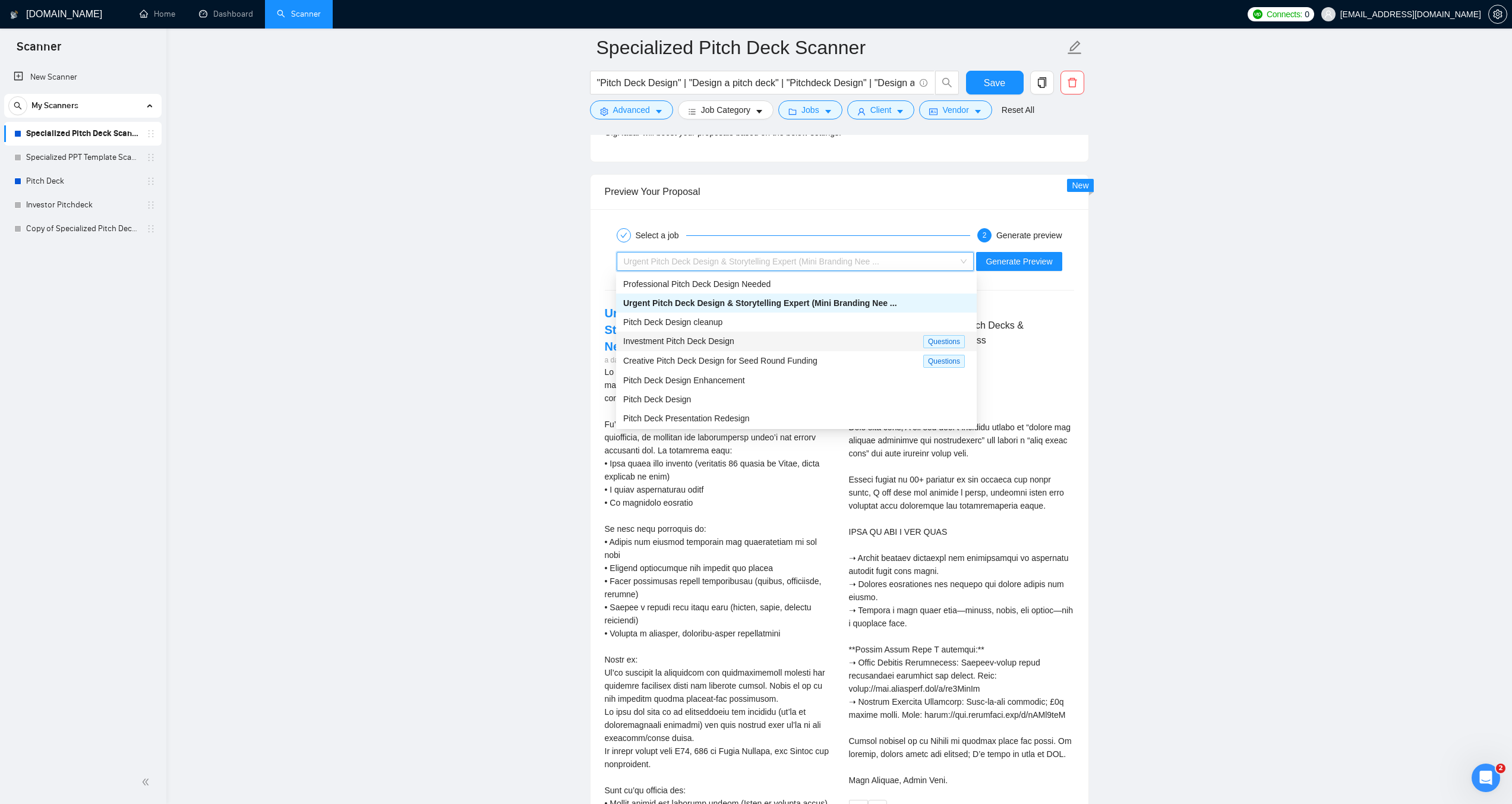
click at [752, 344] on div "Investment Pitch Deck Design" at bounding box center [773, 341] width 300 height 14
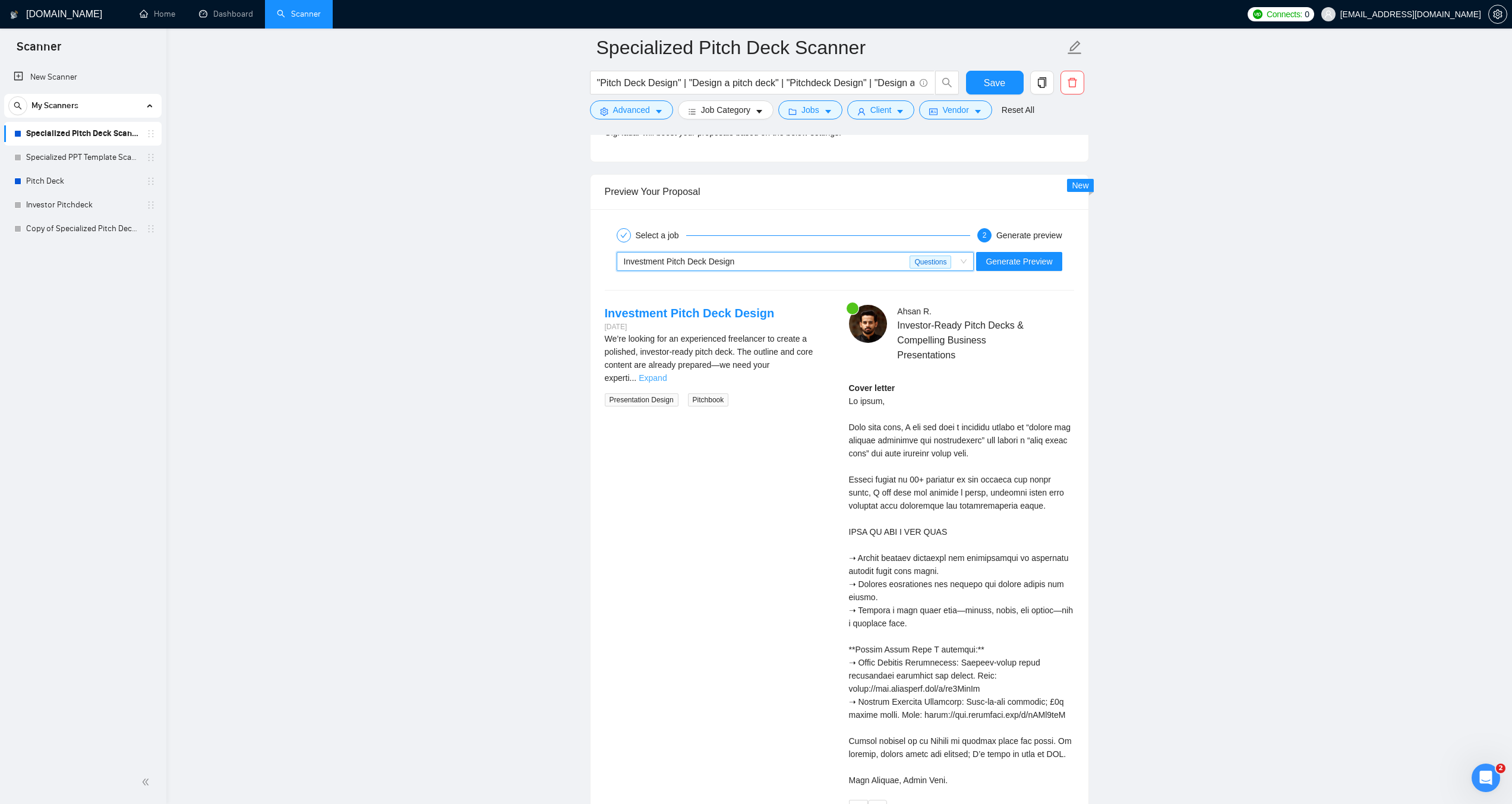
click at [666, 373] on link "Expand" at bounding box center [652, 378] width 28 height 9
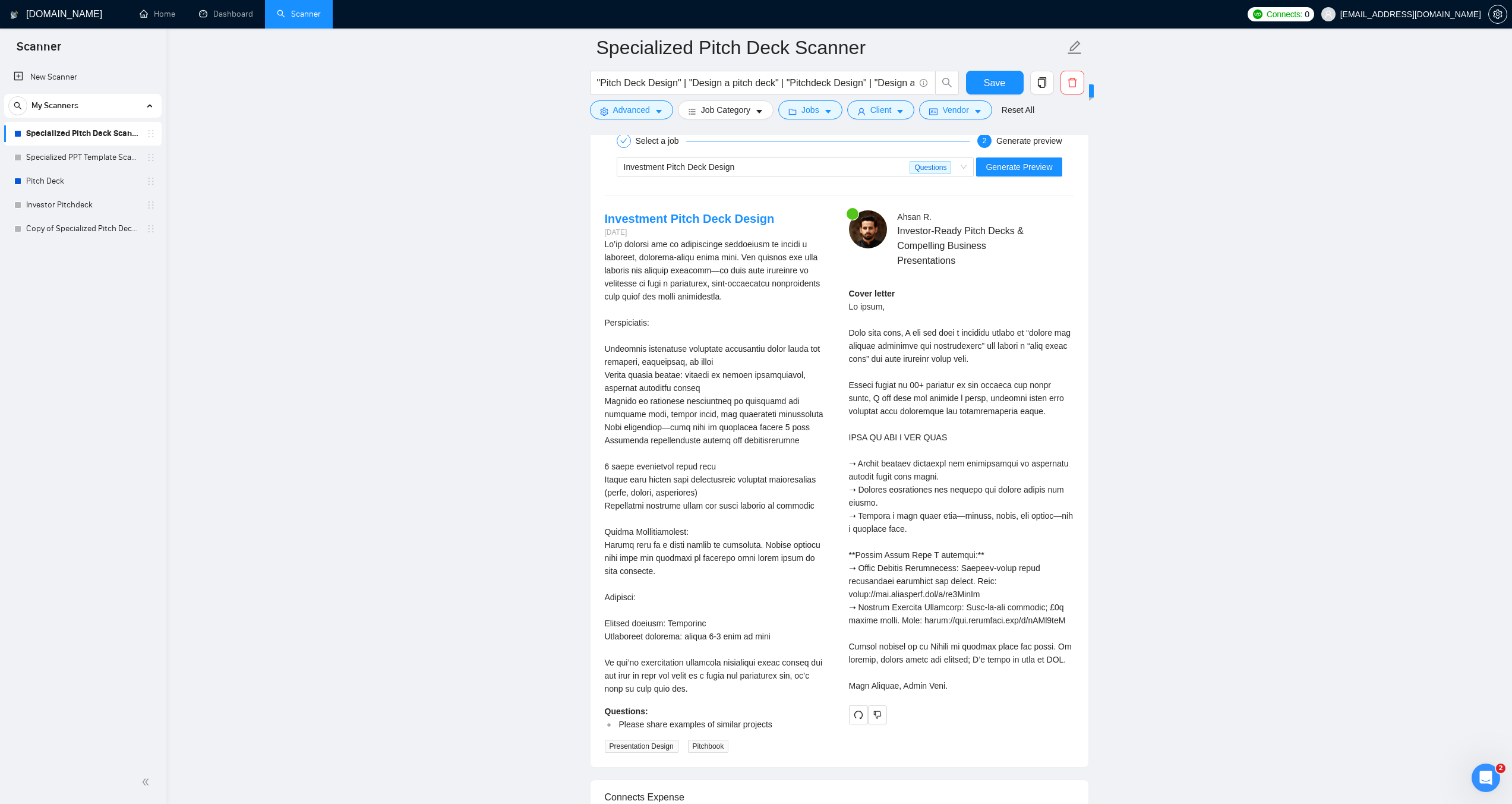
scroll to position [2317, 0]
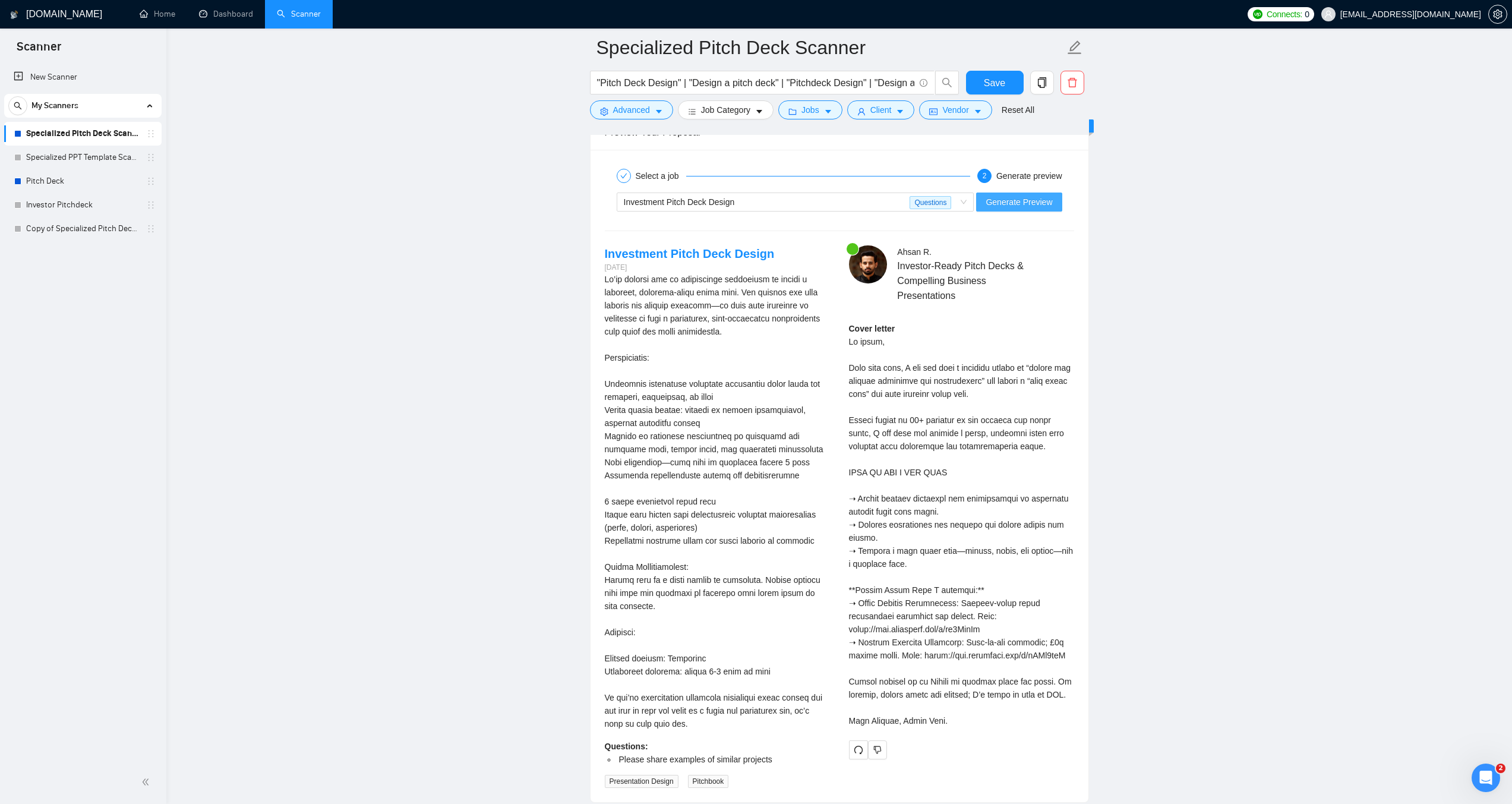
click at [1023, 206] on span "Generate Preview" at bounding box center [1018, 202] width 66 height 13
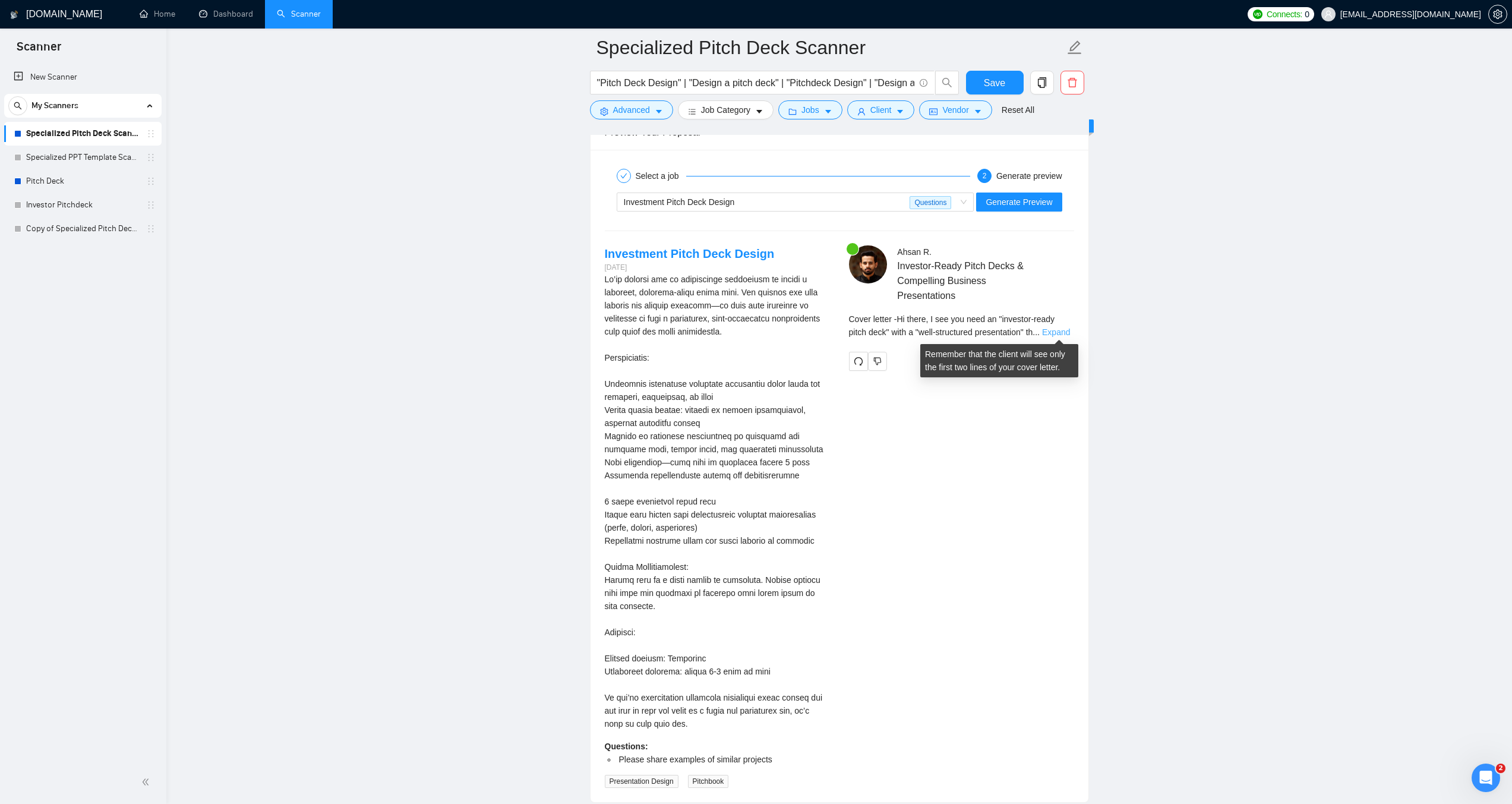
click at [1049, 330] on link "Expand" at bounding box center [1056, 332] width 28 height 9
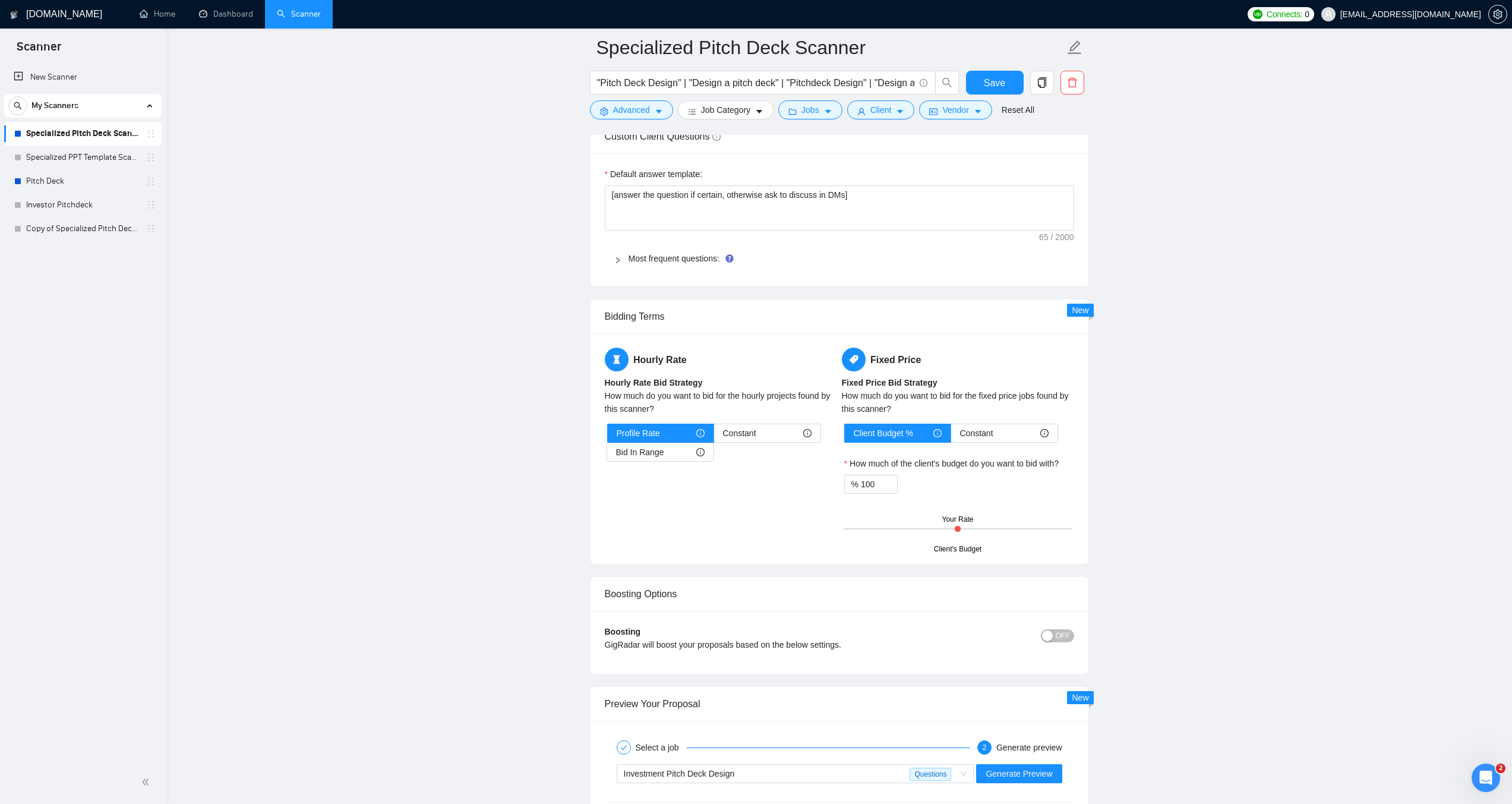
scroll to position [1723, 0]
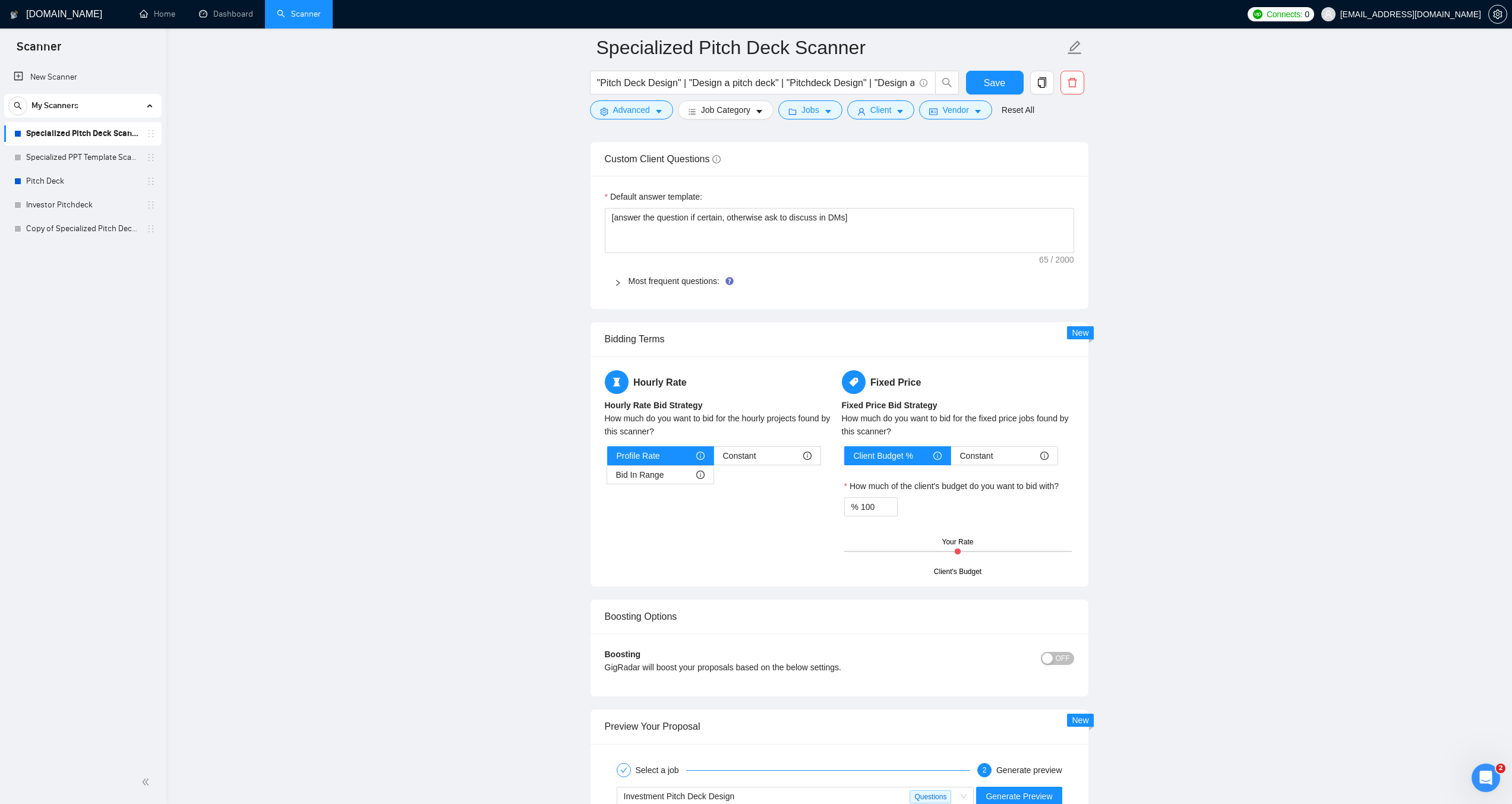
click at [617, 281] on icon "right" at bounding box center [617, 283] width 4 height 6
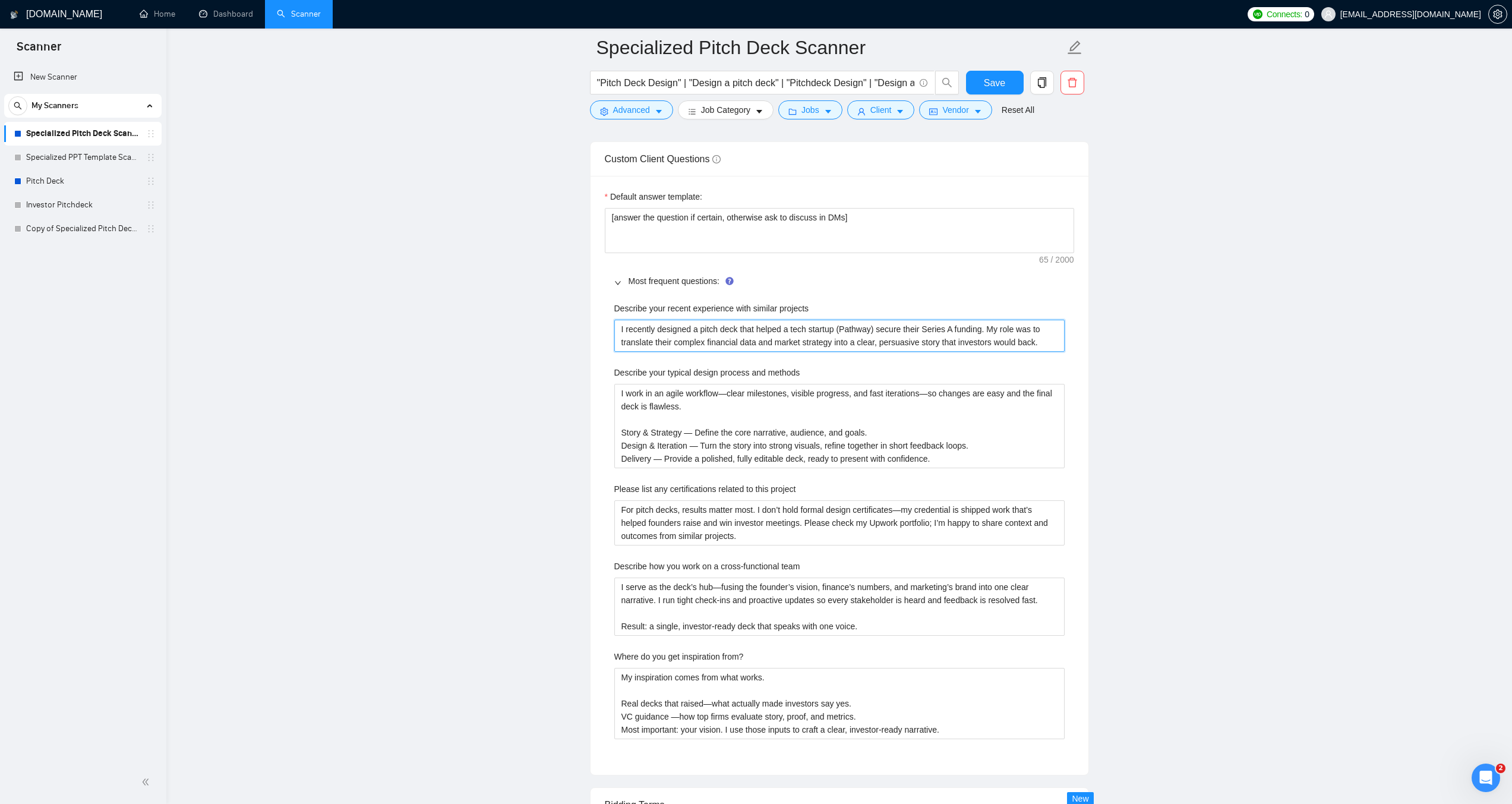
click at [1023, 337] on projects "I recently designed a pitch deck that helped a tech startup (Pathway) secure th…" at bounding box center [839, 335] width 450 height 32
click at [1044, 338] on projects "I recently designed a pitch deck that helped a tech startup (Pathway) secure th…" at bounding box center [839, 335] width 450 height 32
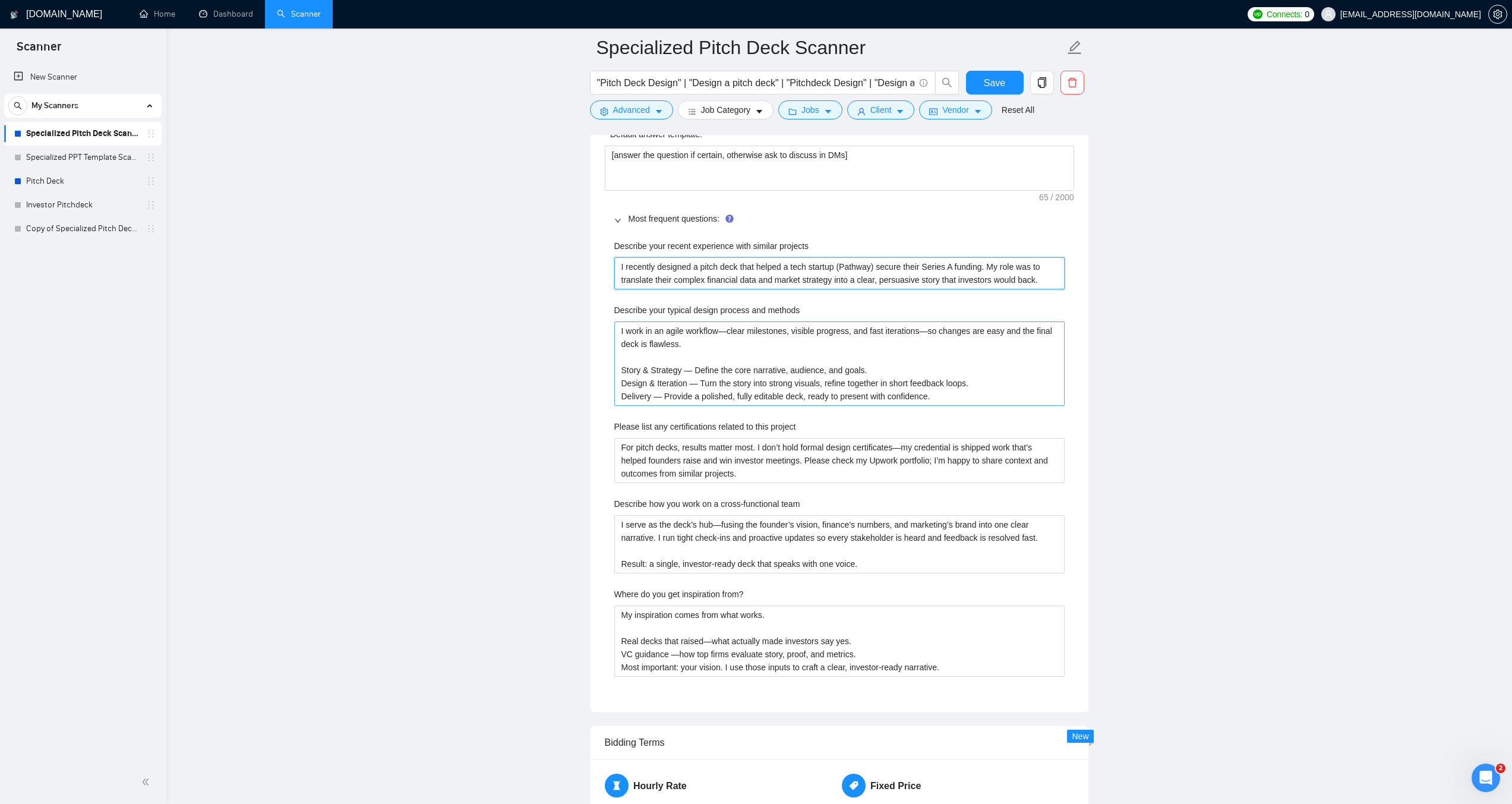
scroll to position [1783, 0]
type projects "I recently designed a pitch deck that helped a tech startup (Pathway) secure th…"
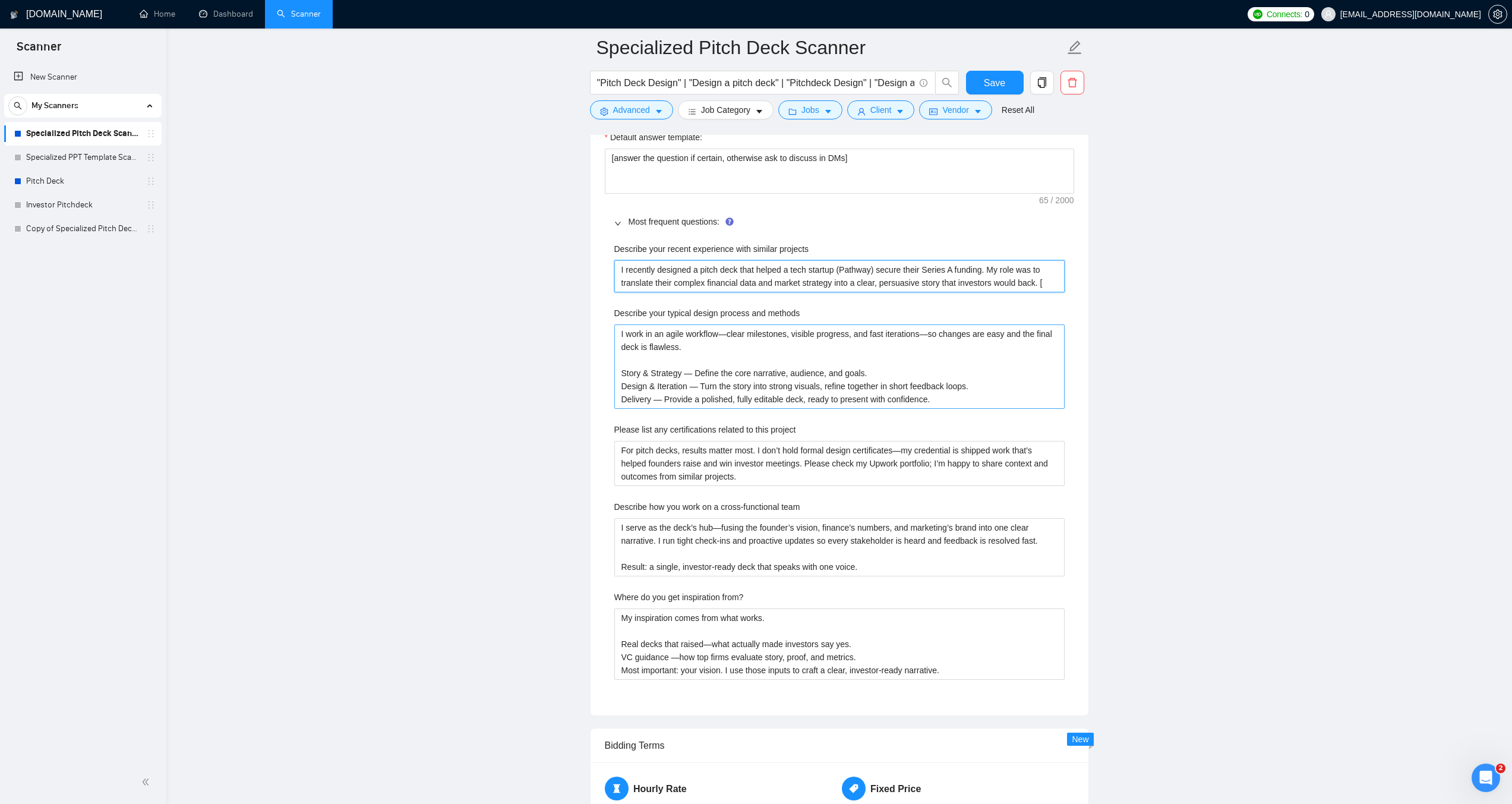
type projects "I recently designed a pitch deck that helped a tech startup (Pathway) secure th…"
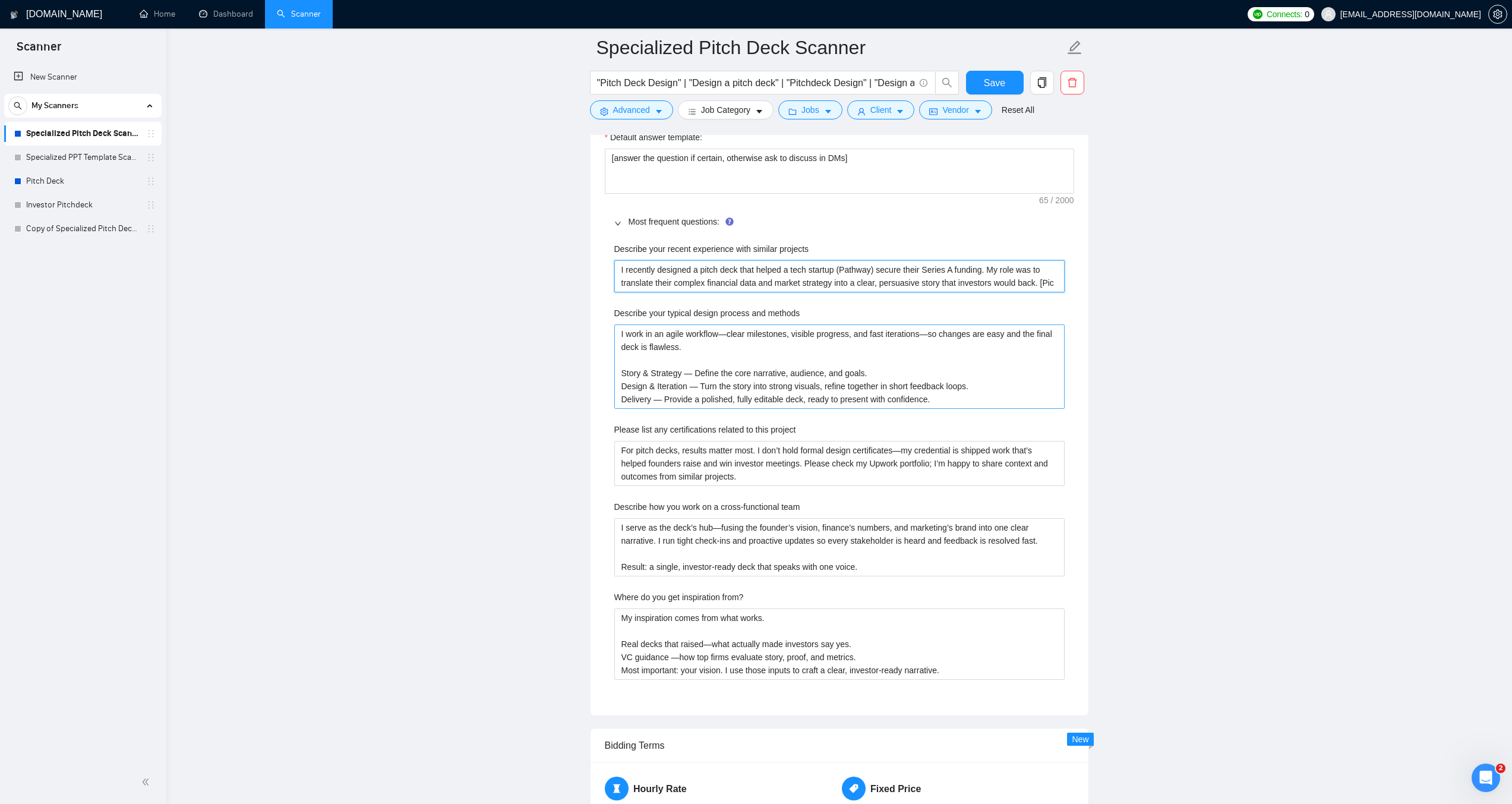
type projects "I recently designed a pitch deck that helped a tech startup (Pathway) secure th…"
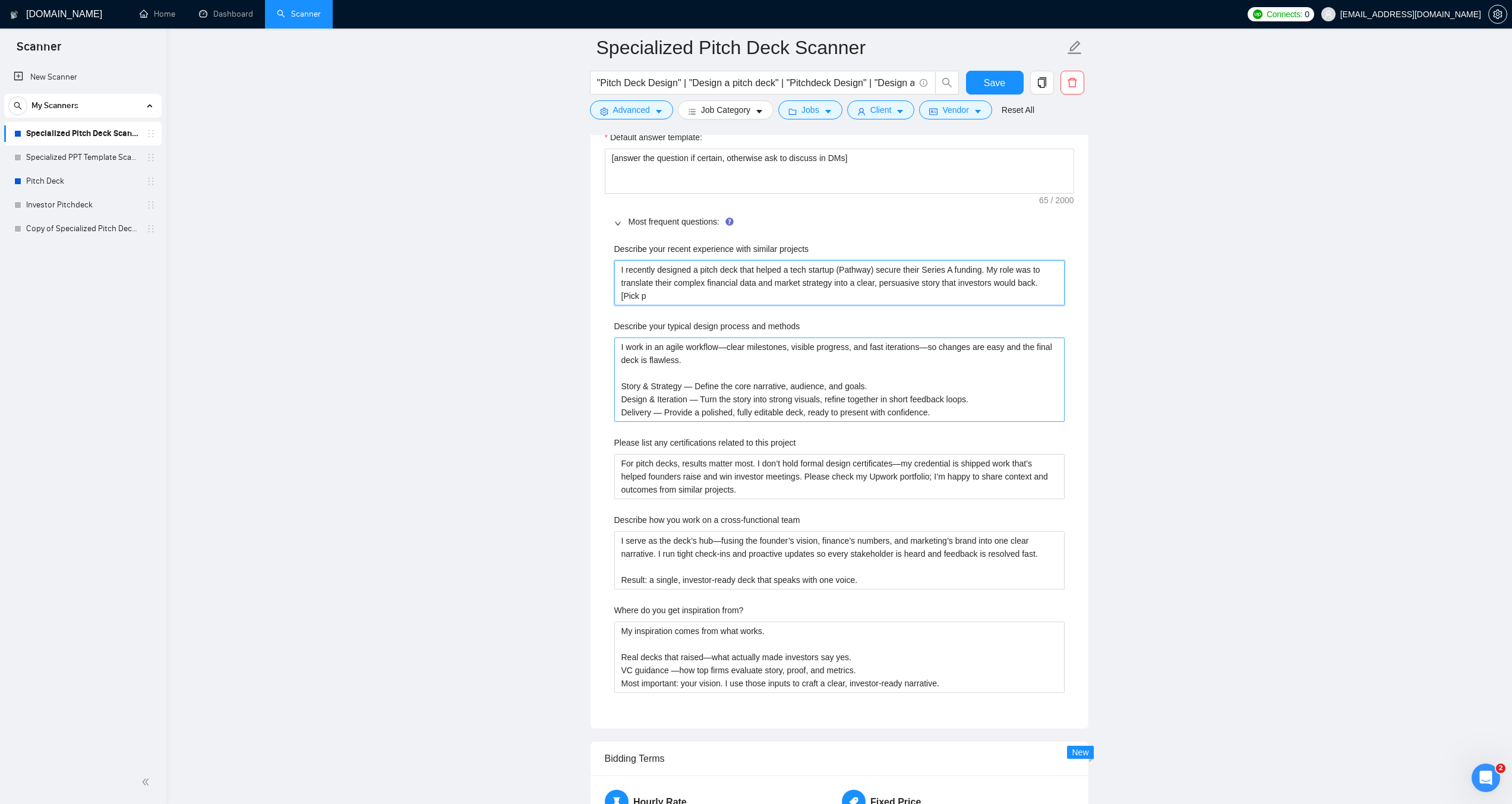
type projects "I recently designed a pitch deck that helped a tech startup (Pathway) secure th…"
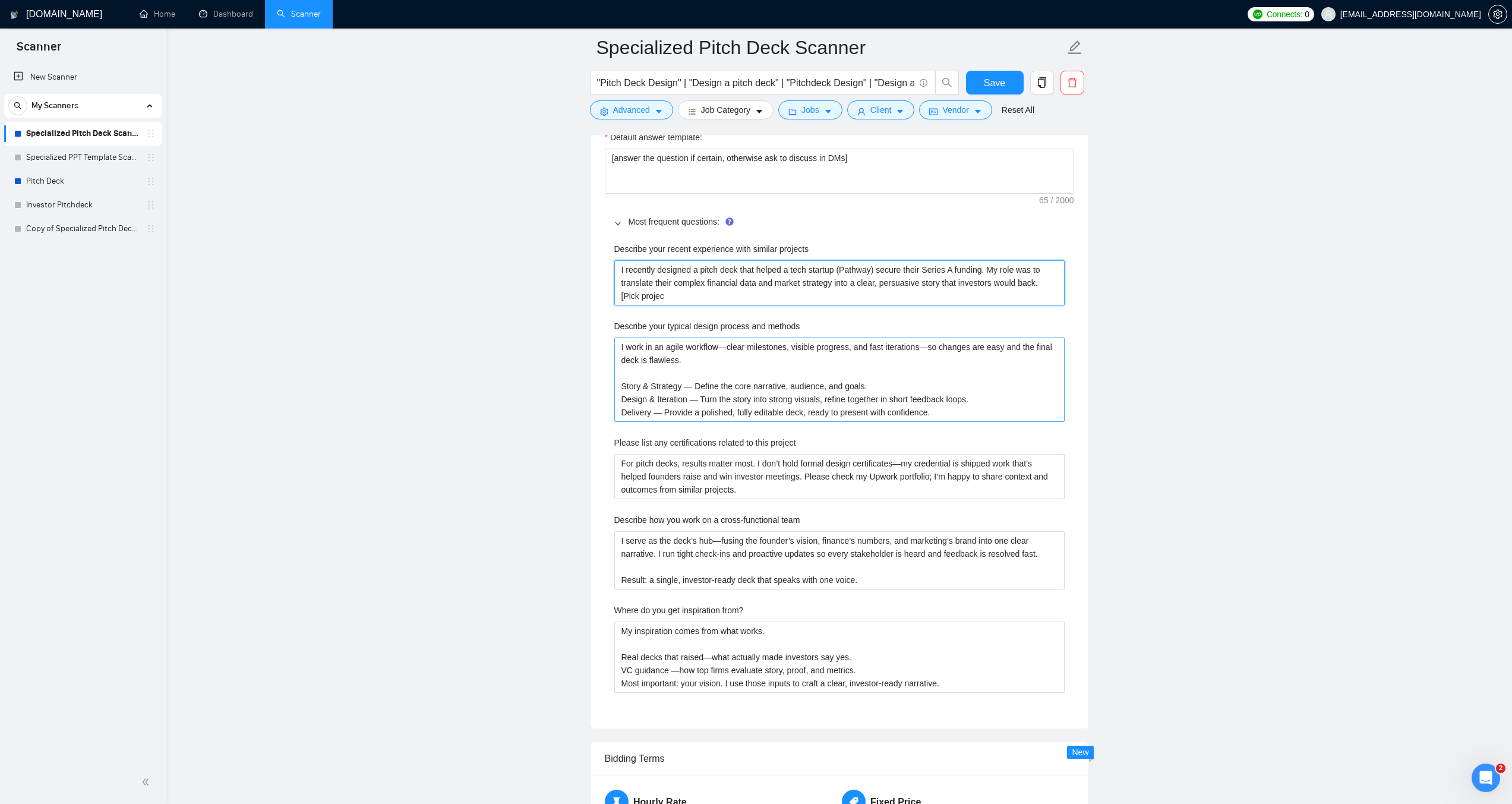
type projects "I recently designed a pitch deck that helped a tech startup (Pathway) secure th…"
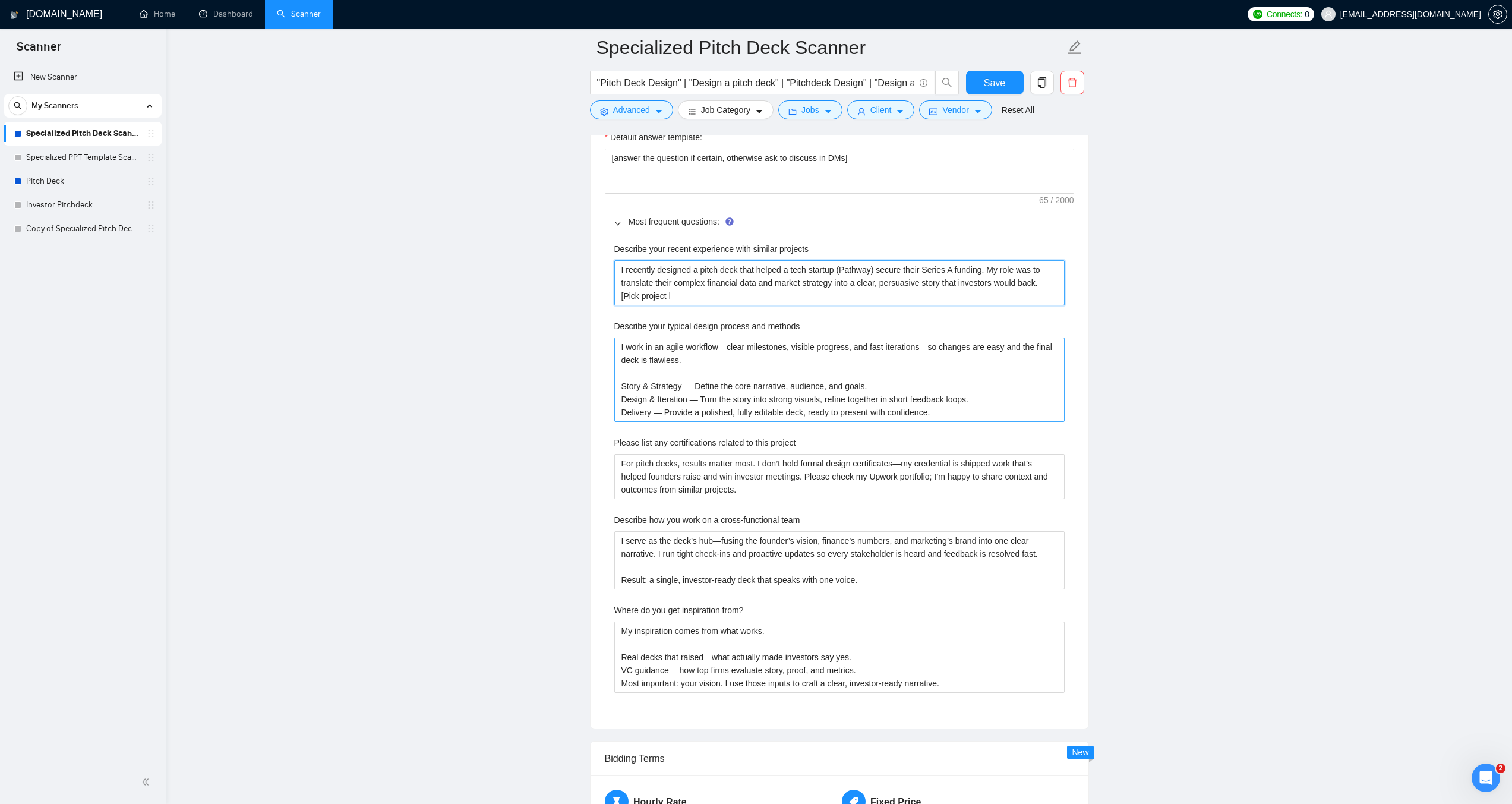
type projects "I recently designed a pitch deck that helped a tech startup (Pathway) secure th…"
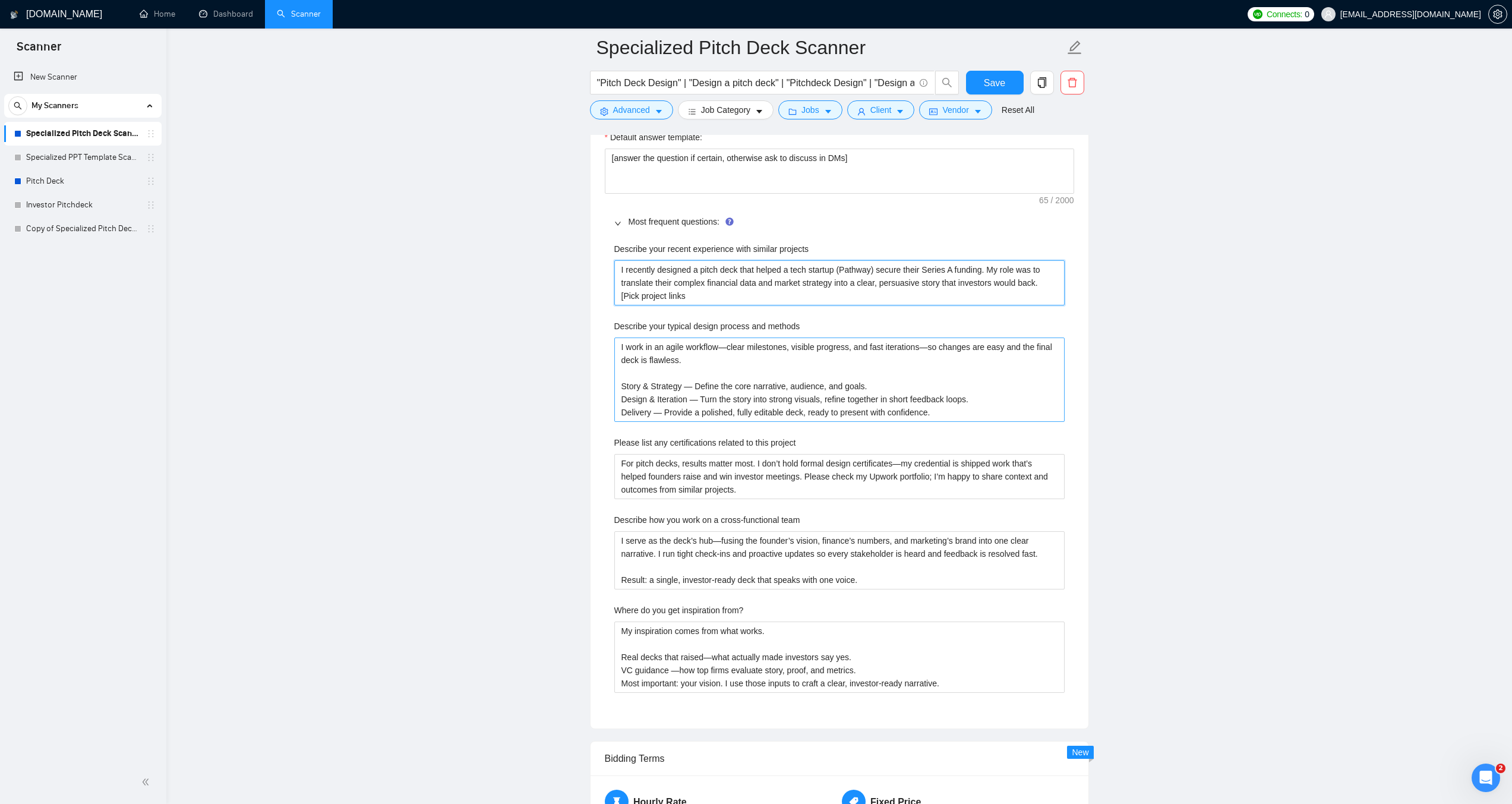
type projects "I recently designed a pitch deck that helped a tech startup (Pathway) secure th…"
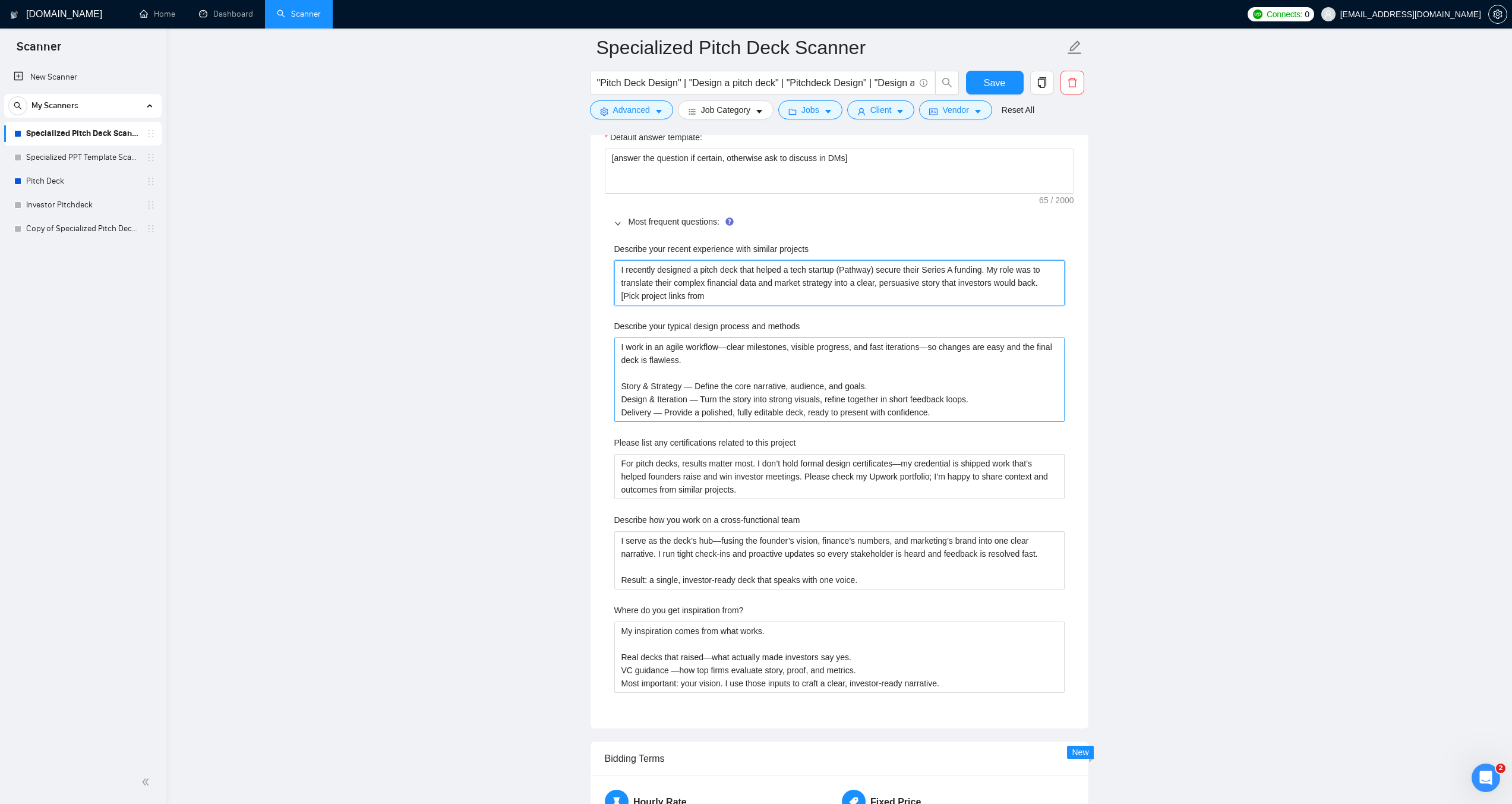
type projects "I recently designed a pitch deck that helped a tech startup (Pathway) secure th…"
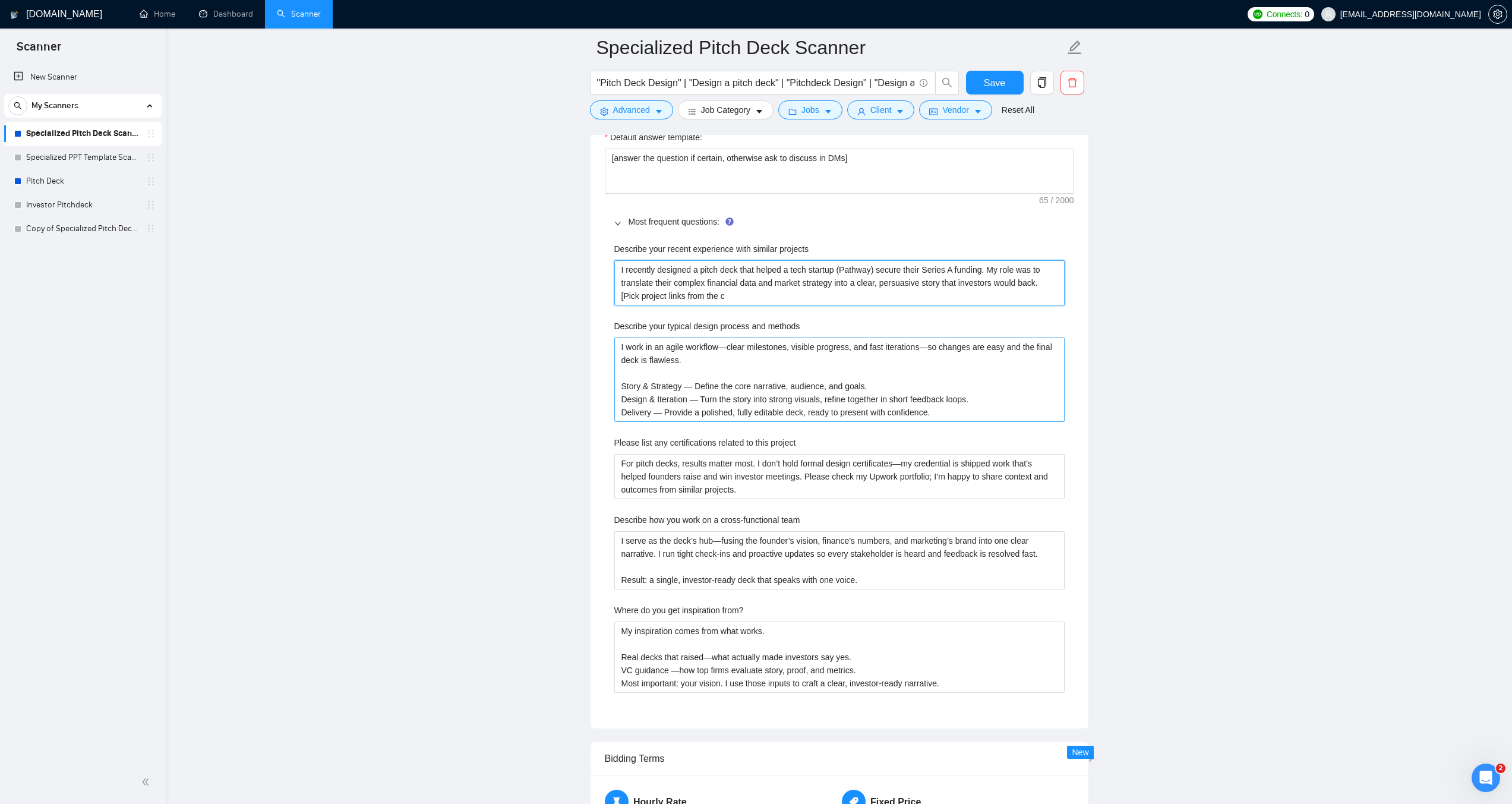
type projects "I recently designed a pitch deck that helped a tech startup (Pathway) secure th…"
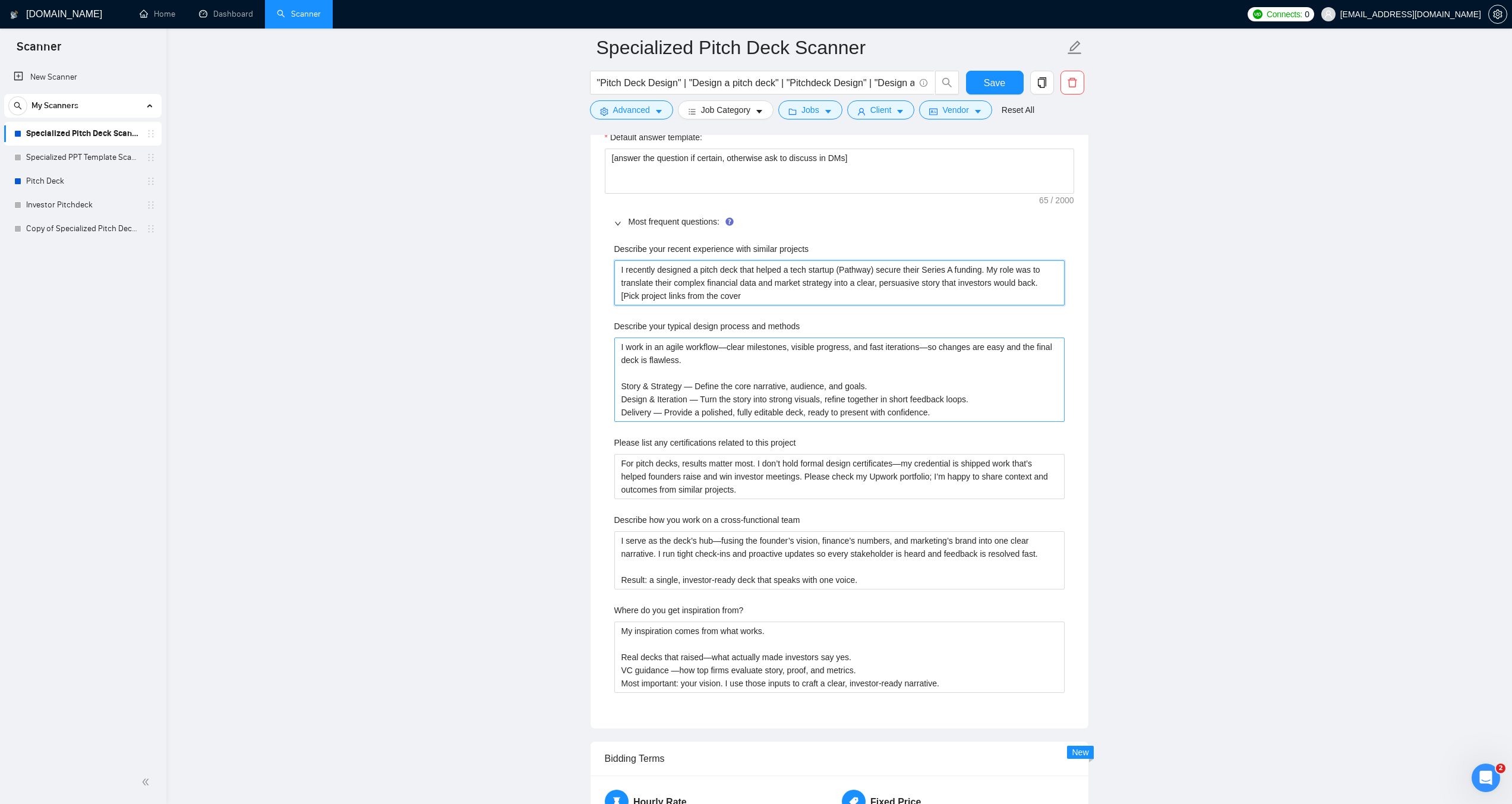
type projects "I recently designed a pitch deck that helped a tech startup (Pathway) secure th…"
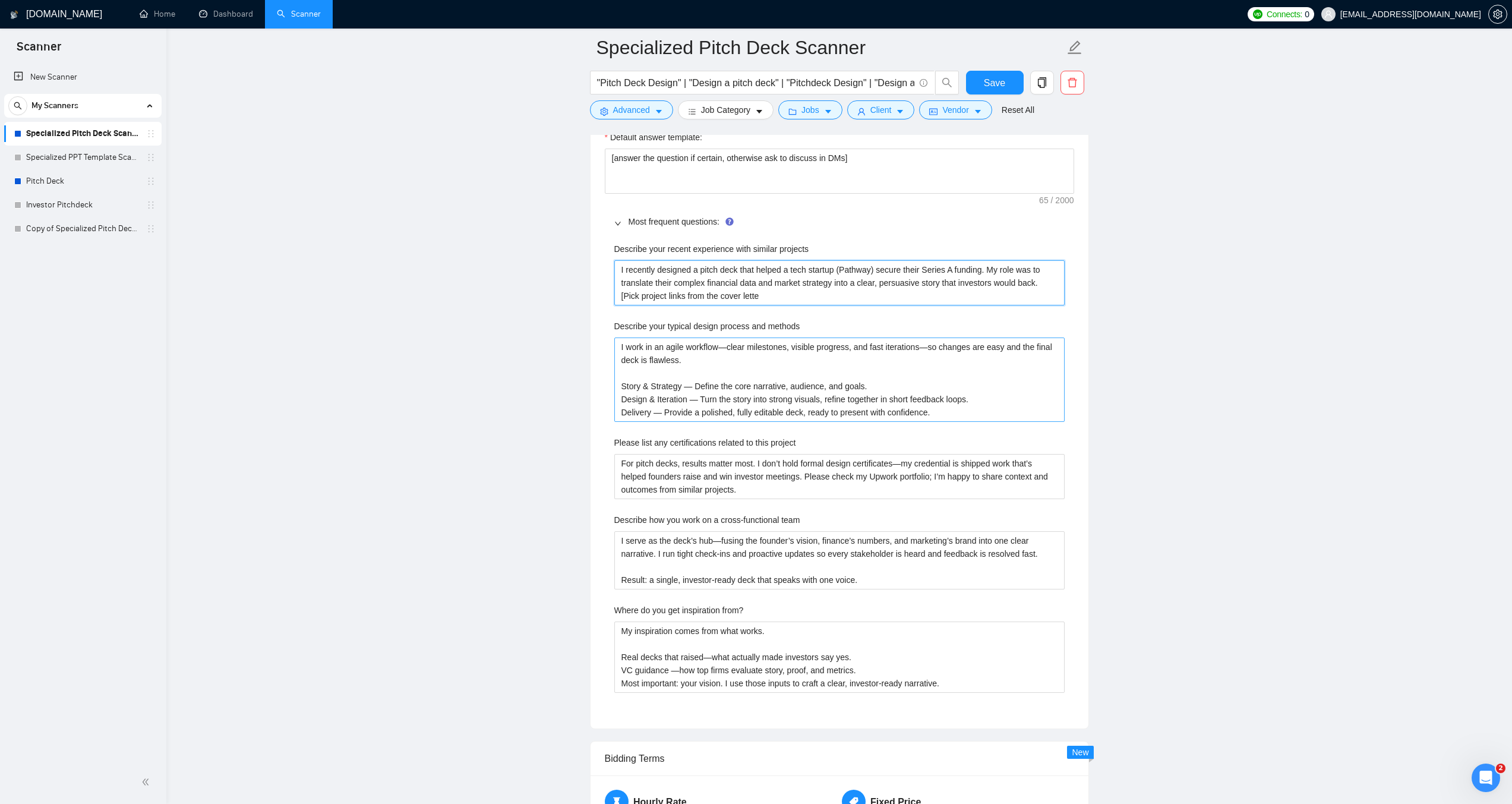
type projects "I recently designed a pitch deck that helped a tech startup (Pathway) secure th…"
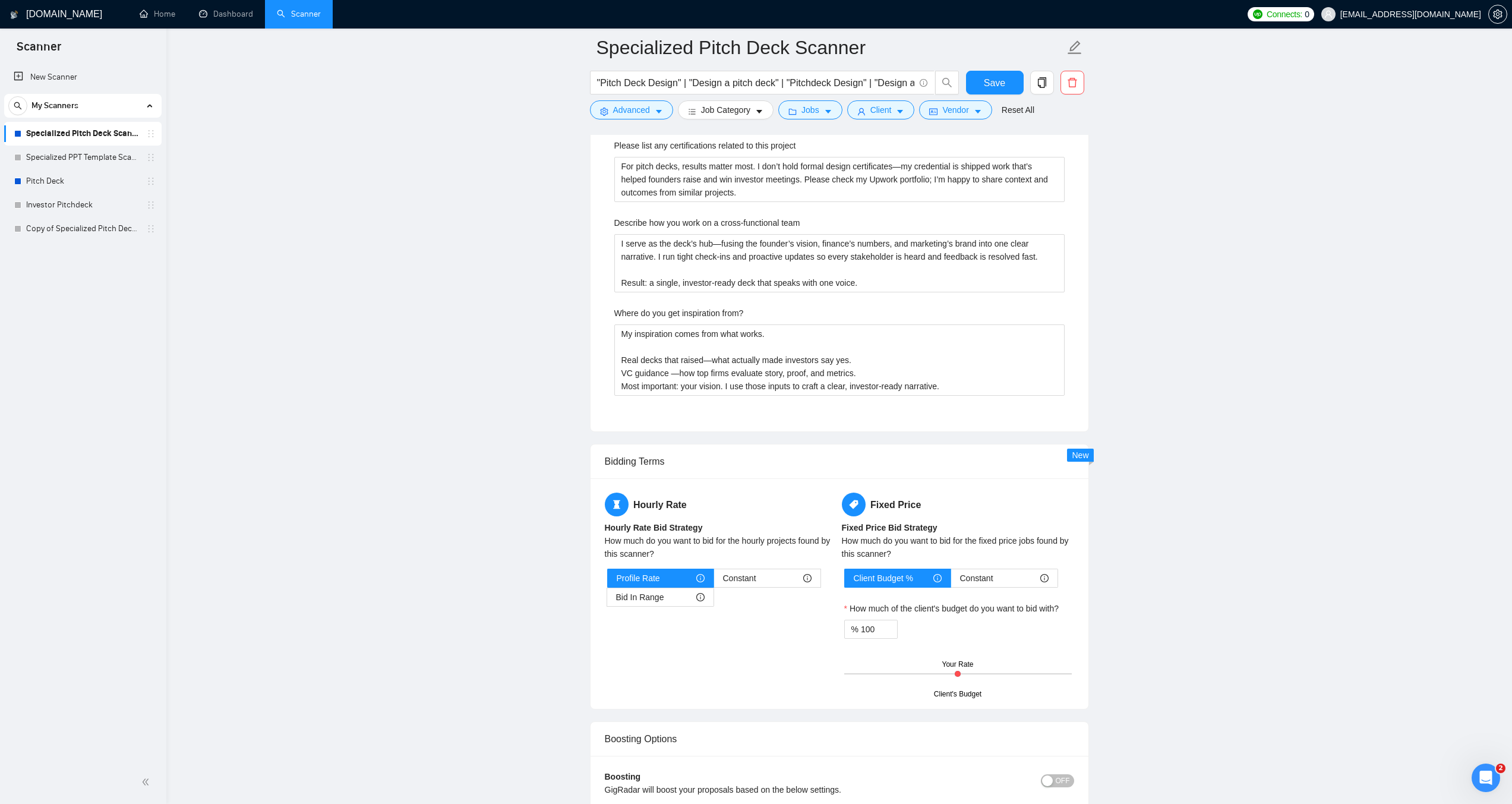
scroll to position [2377, 0]
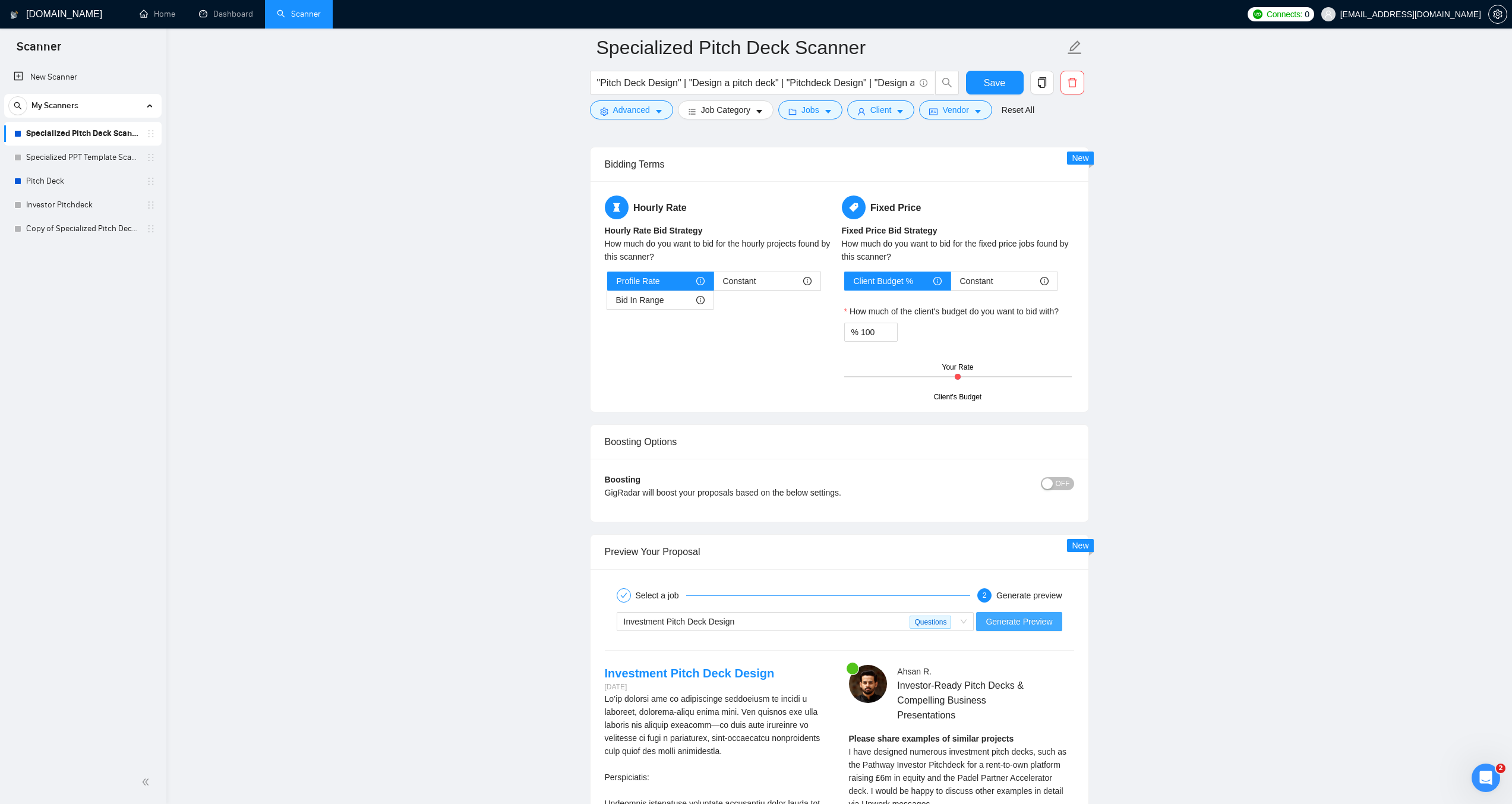
type projects "I recently designed a pitch deck that helped a tech startup (Pathway) secure th…"
click at [1036, 618] on span "Generate Preview" at bounding box center [1018, 621] width 66 height 13
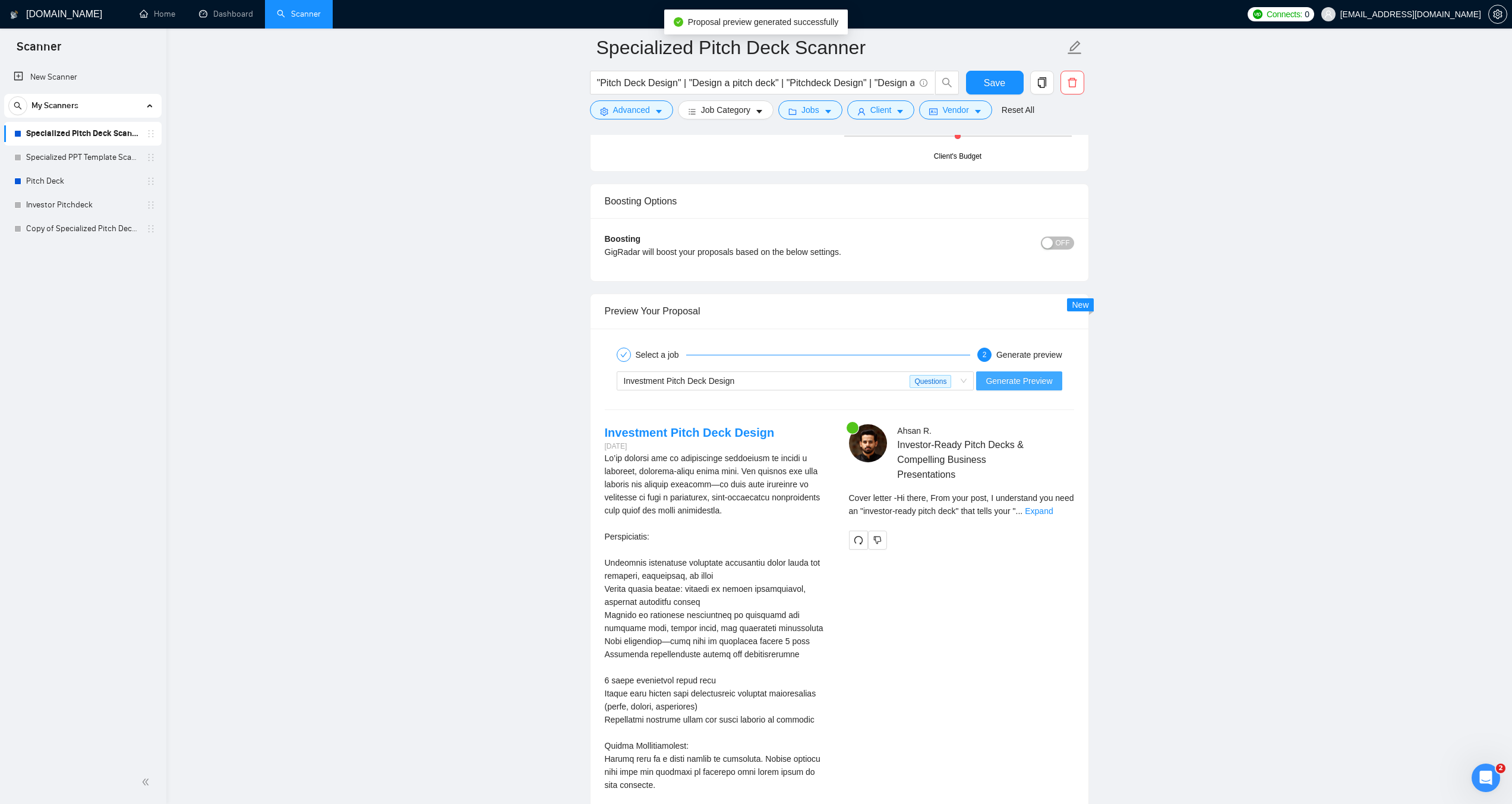
scroll to position [2674, 0]
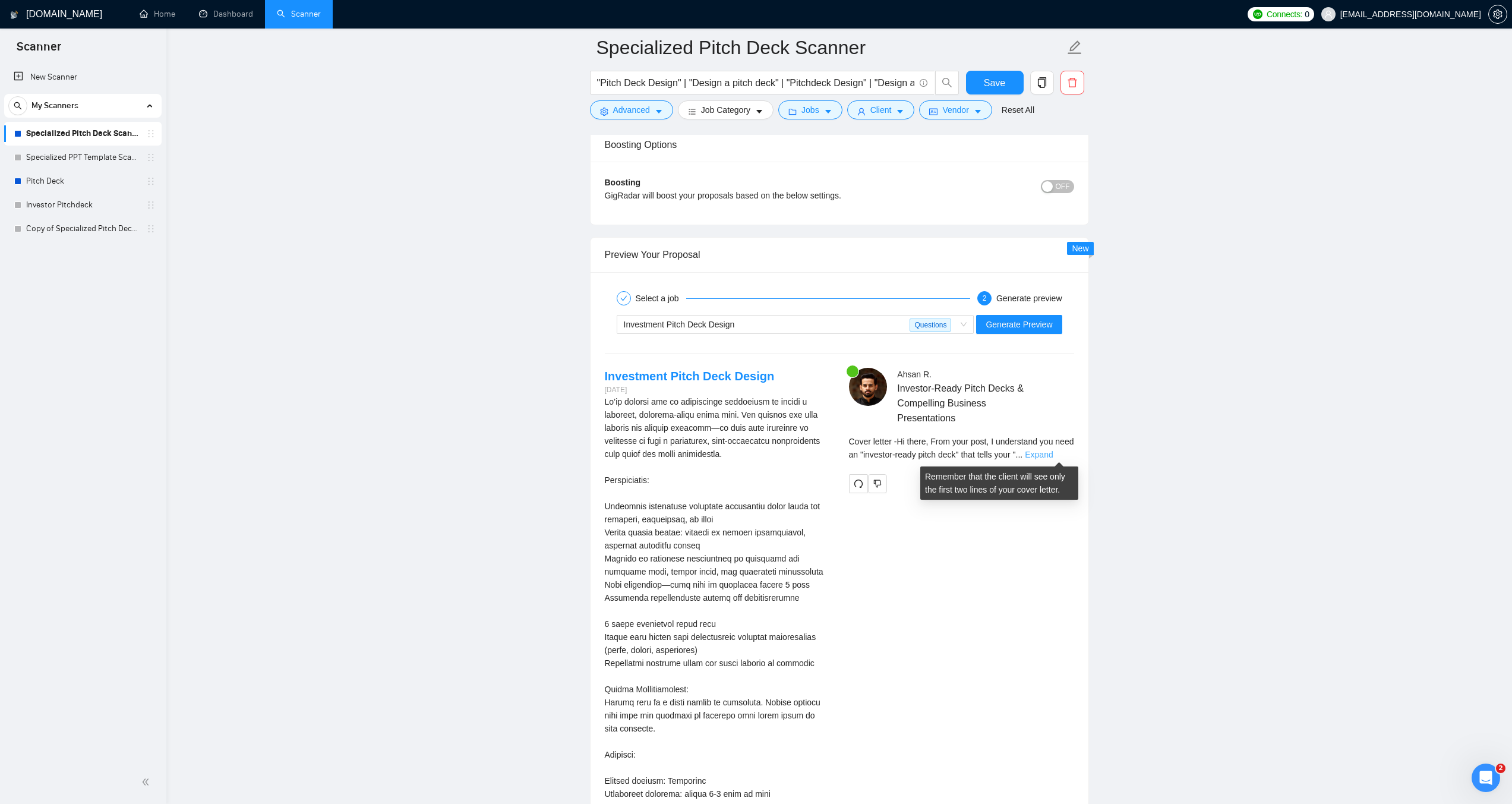
click at [1052, 450] on link "Expand" at bounding box center [1039, 454] width 28 height 9
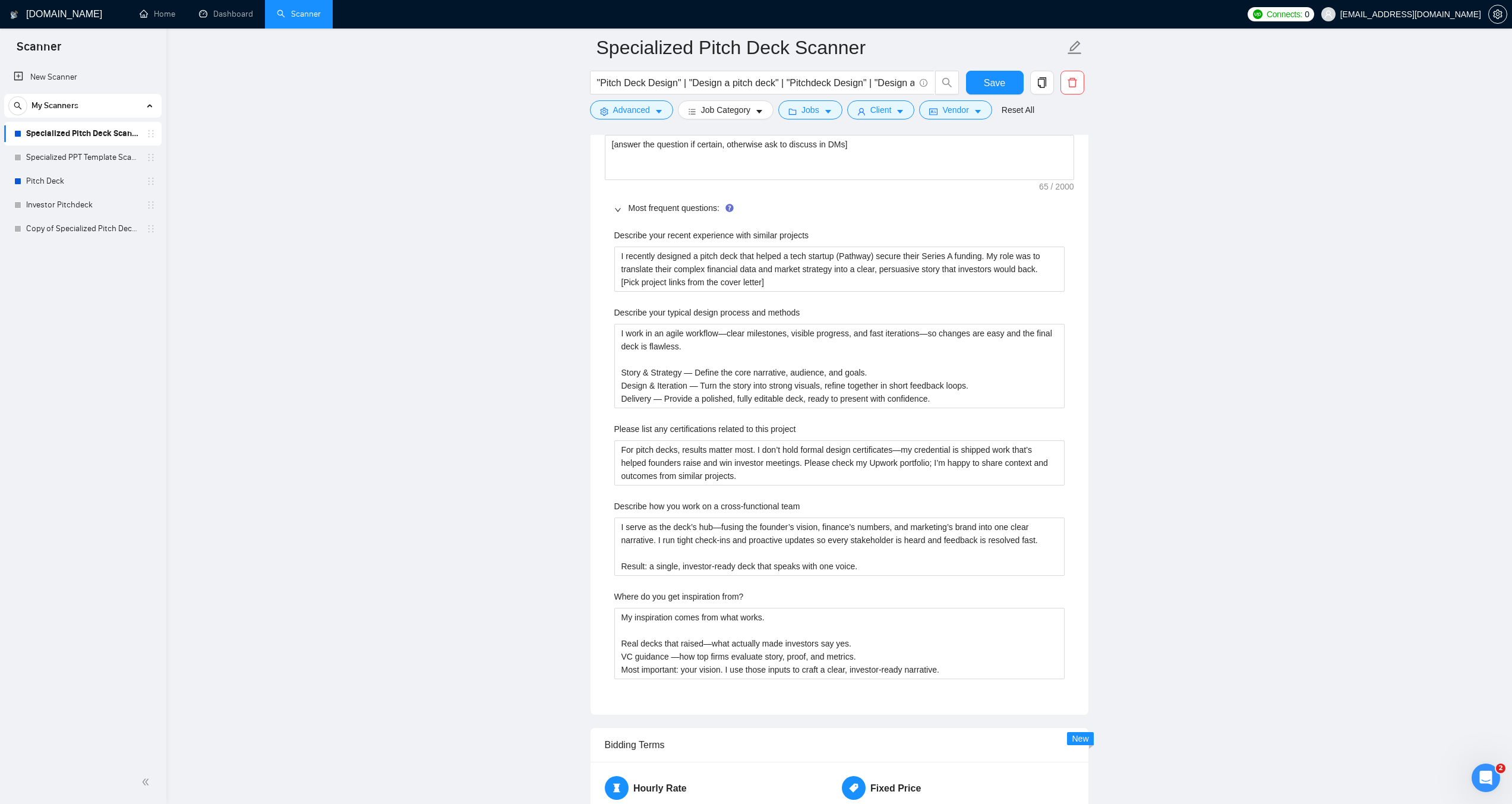
scroll to position [1783, 0]
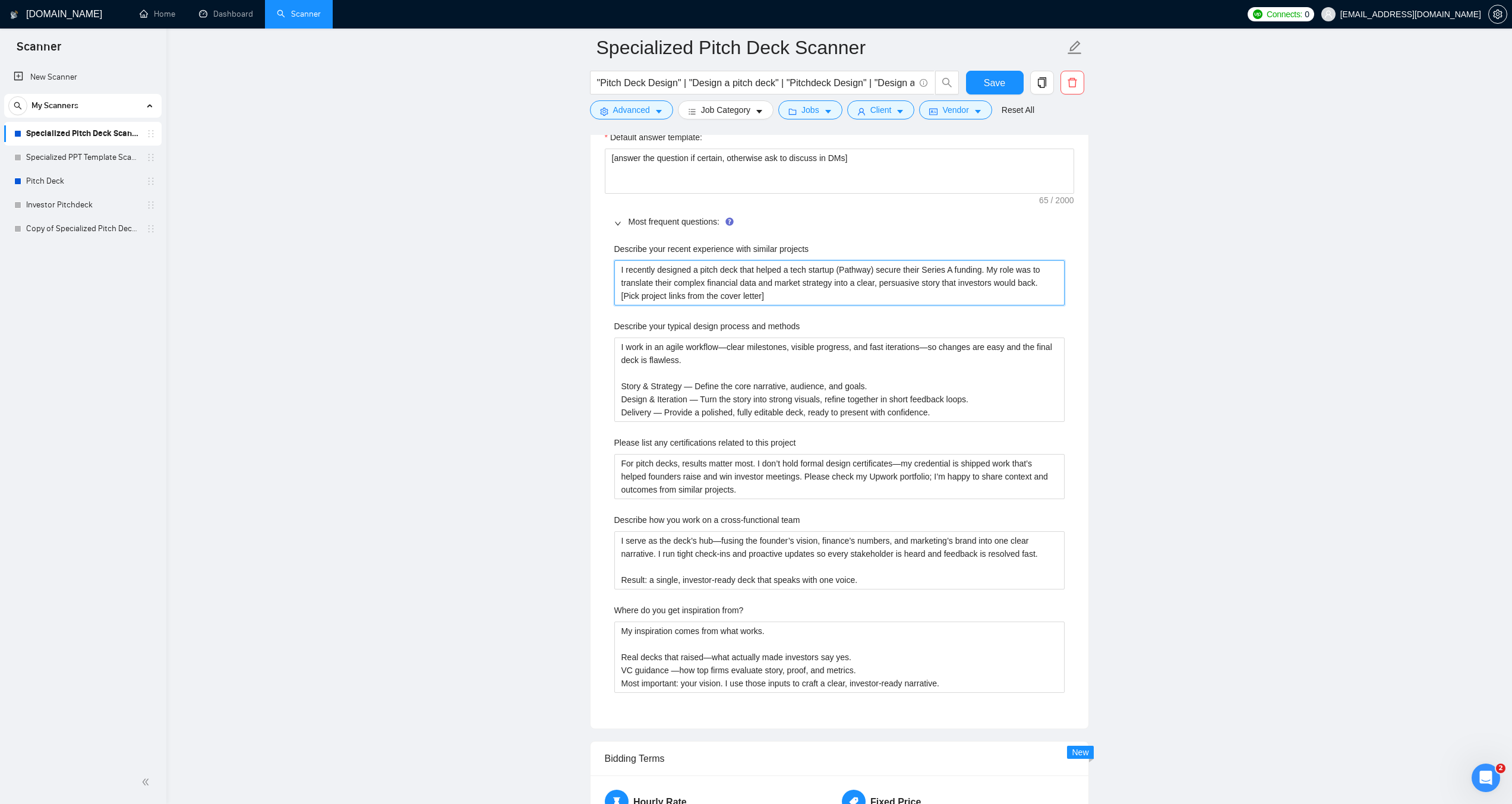
click at [742, 294] on projects "I recently designed a pitch deck that helped a tech startup (Pathway) secure th…" at bounding box center [839, 283] width 450 height 45
type projects "I recently designed a pitch deck that helped a tech startup (Pathway) secure th…"
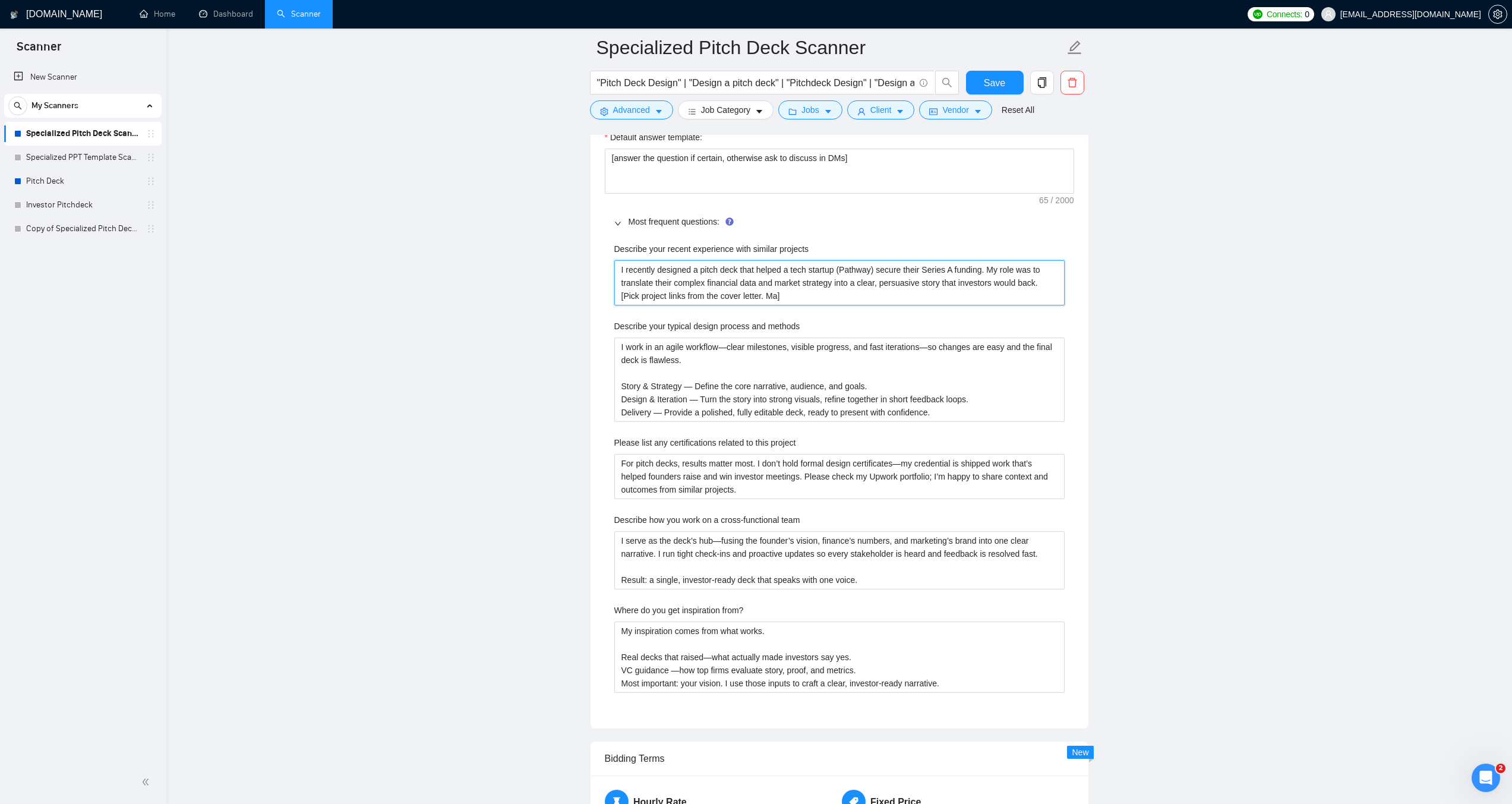
type projects "I recently designed a pitch deck that helped a tech startup (Pathway) secure th…"
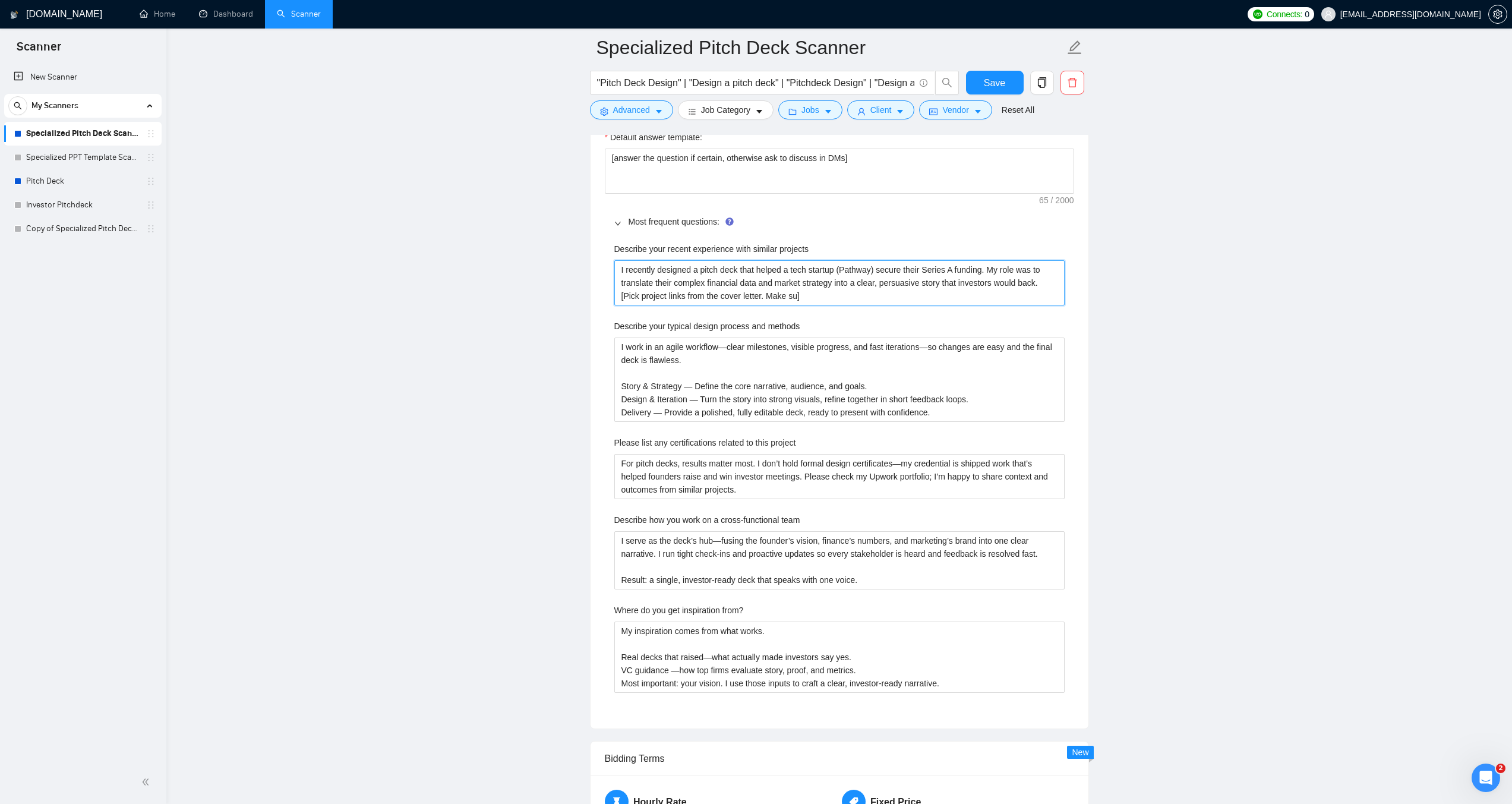
type projects "I recently designed a pitch deck that helped a tech startup (Pathway) secure th…"
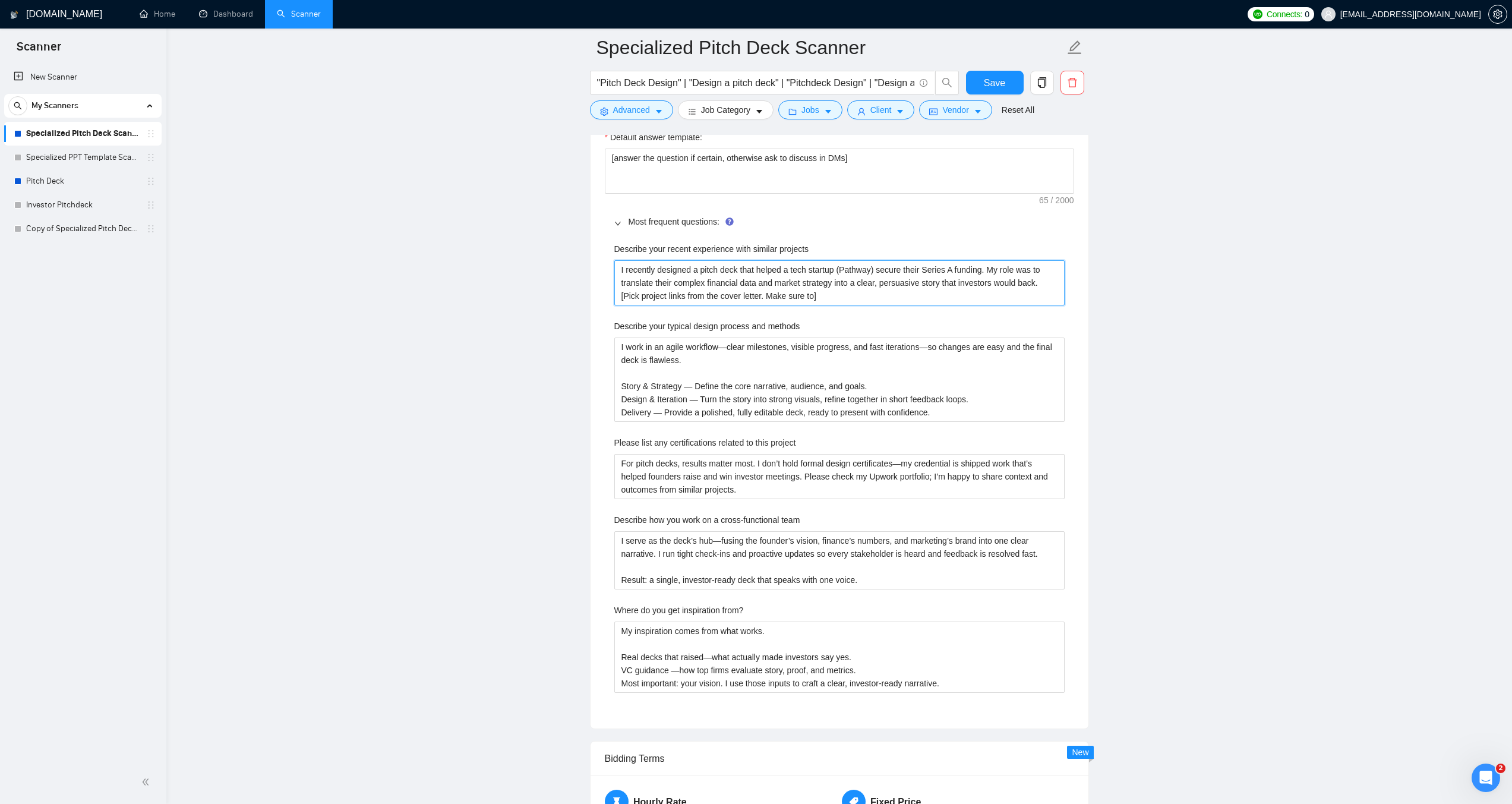
type projects "I recently designed a pitch deck that helped a tech startup (Pathway) secure th…"
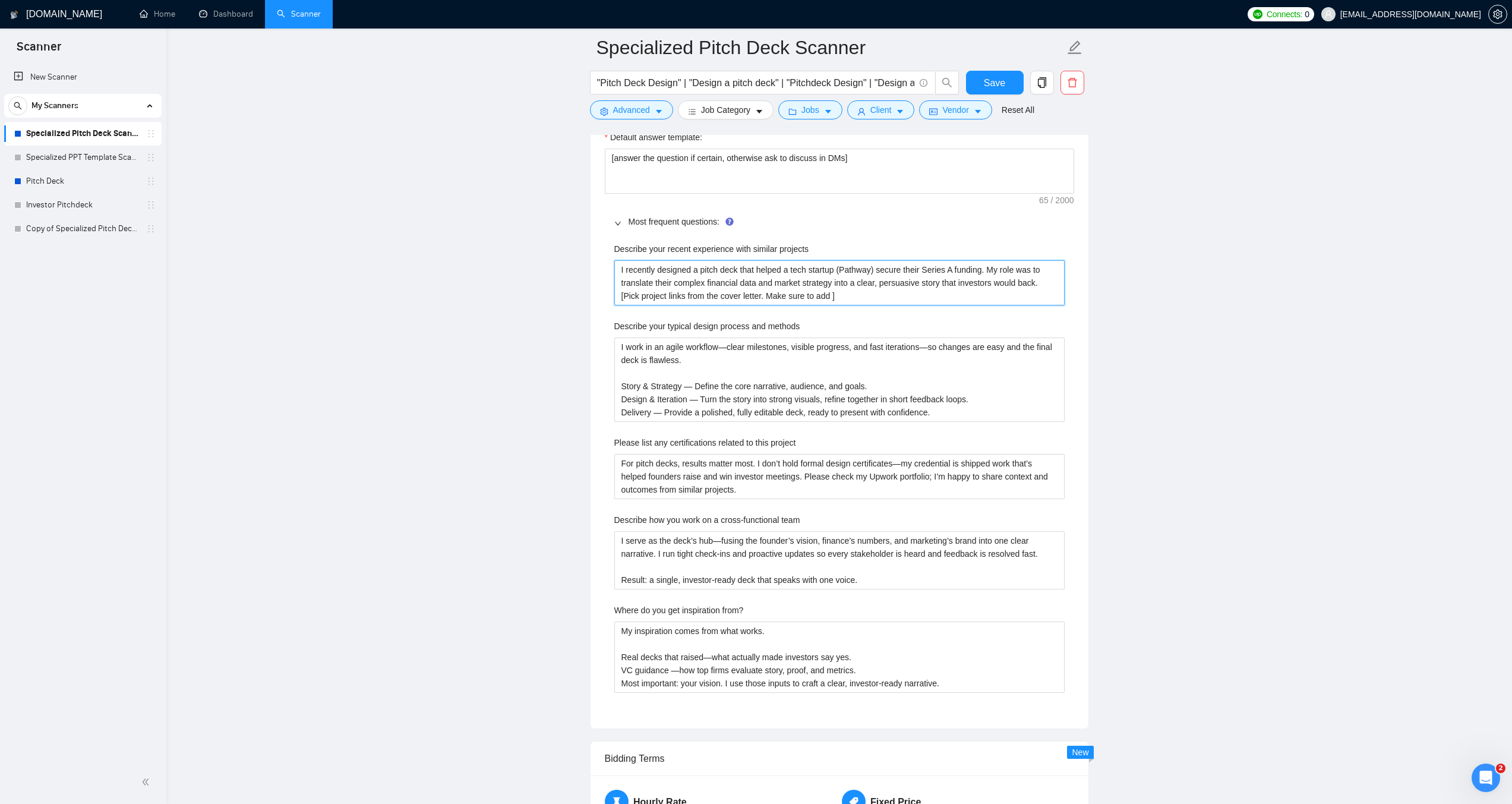
type projects "I recently designed a pitch deck that helped a tech startup (Pathway) secure th…"
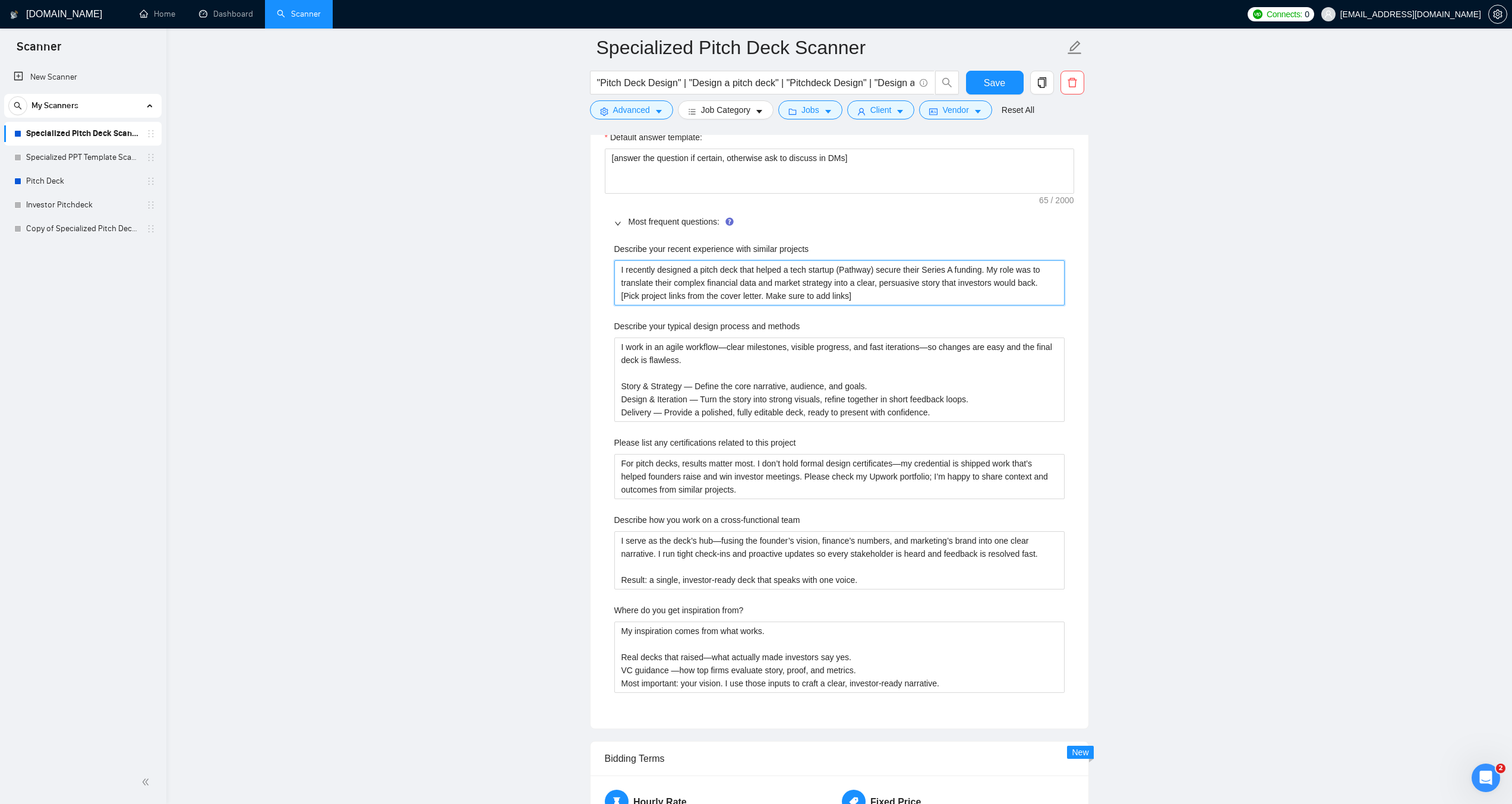
type projects "I recently designed a pitch deck that helped a tech startup (Pathway) secure th…"
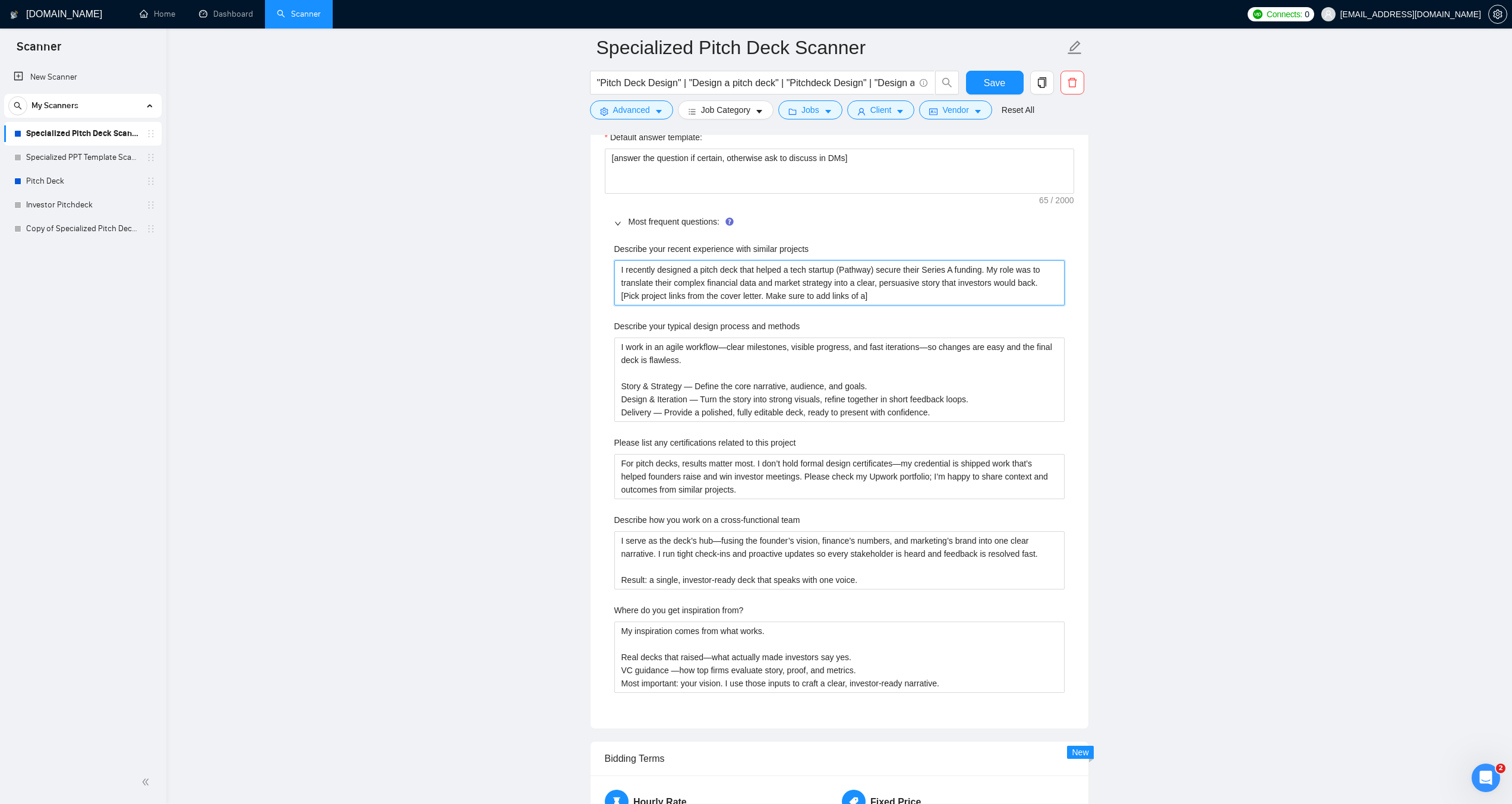
type projects "I recently designed a pitch deck that helped a tech startup (Pathway) secure th…"
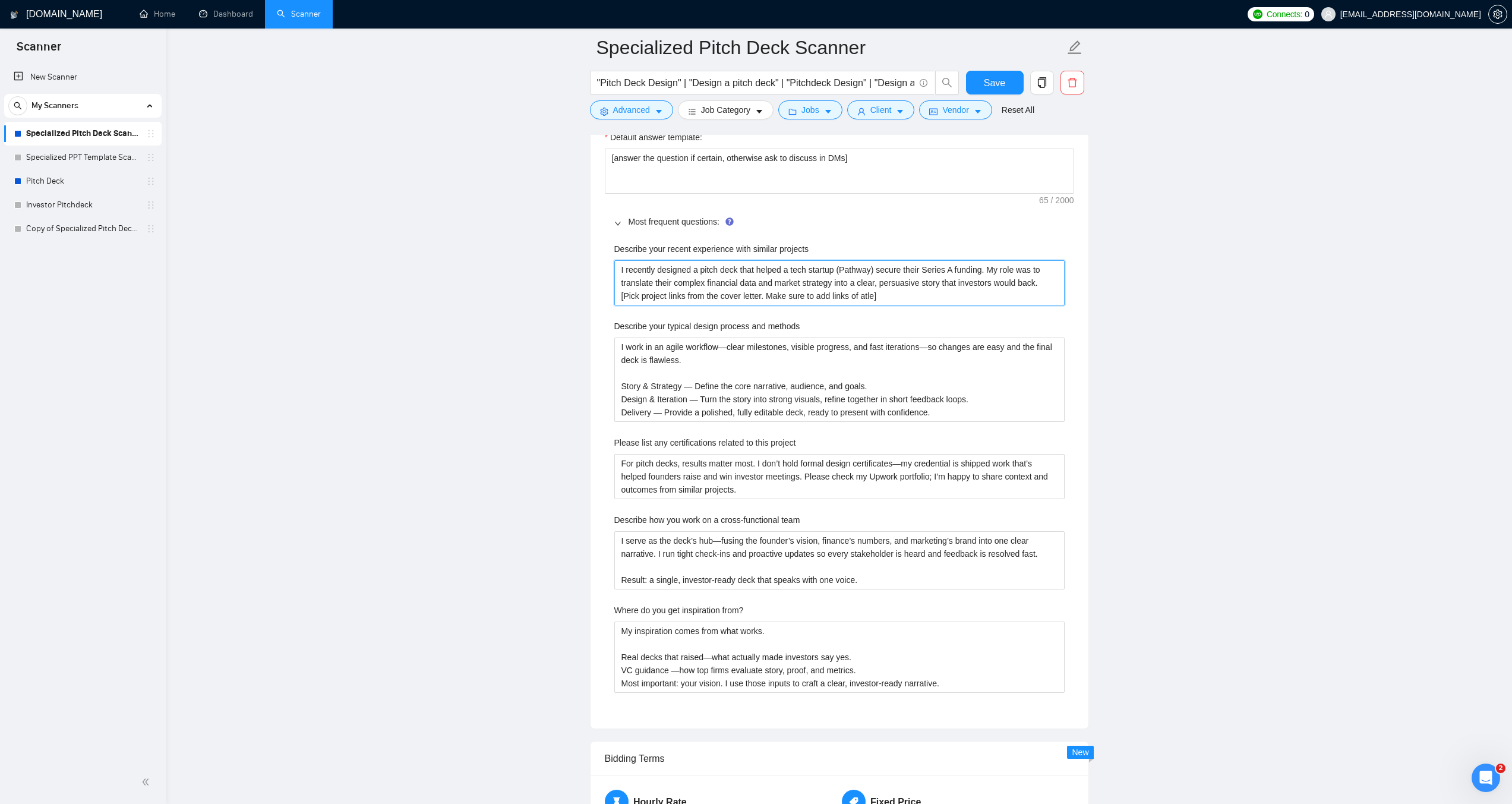
type projects "I recently designed a pitch deck that helped a tech startup (Pathway) secure th…"
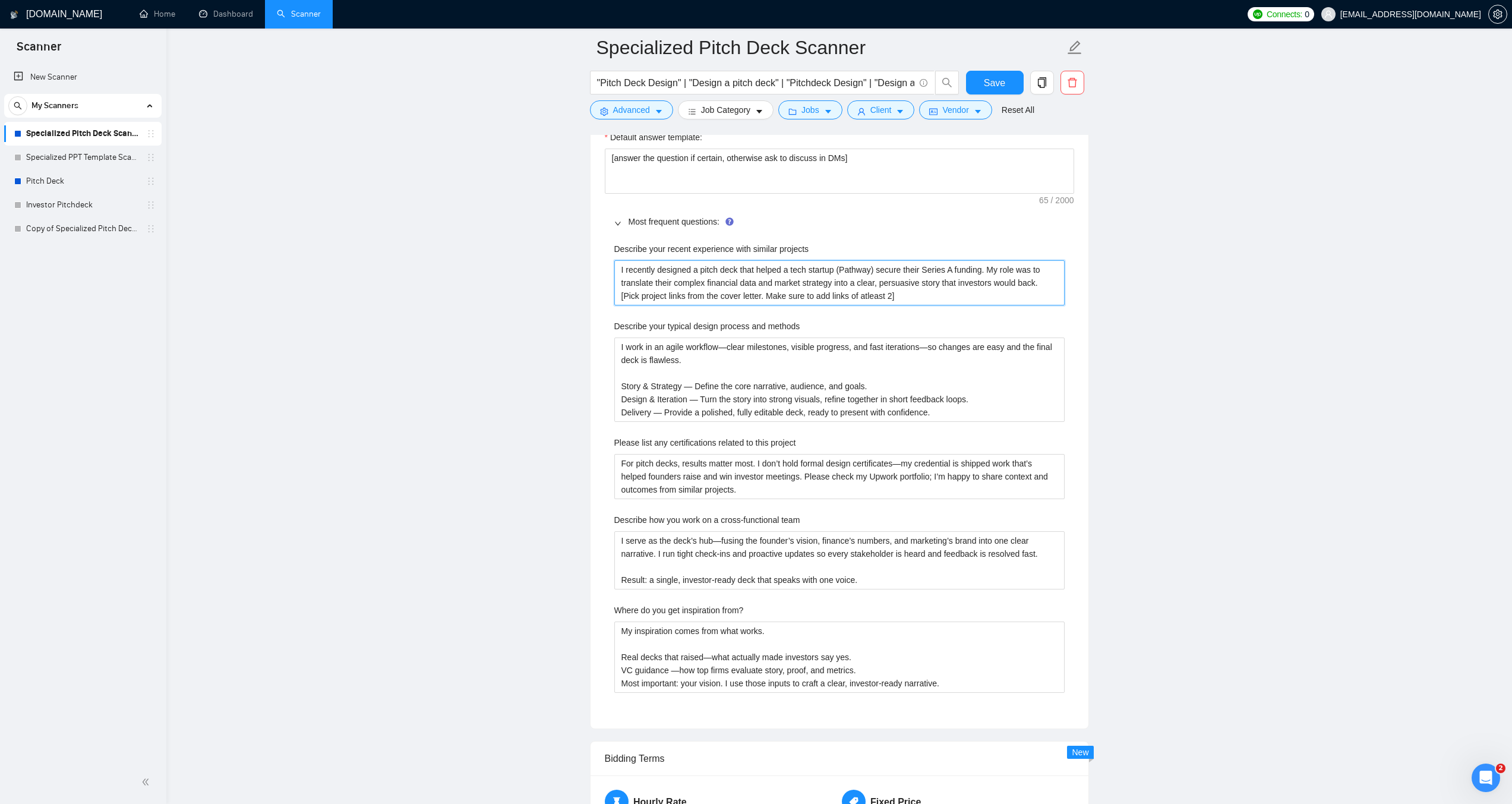
type projects "I recently designed a pitch deck that helped a tech startup (Pathway) secure th…"
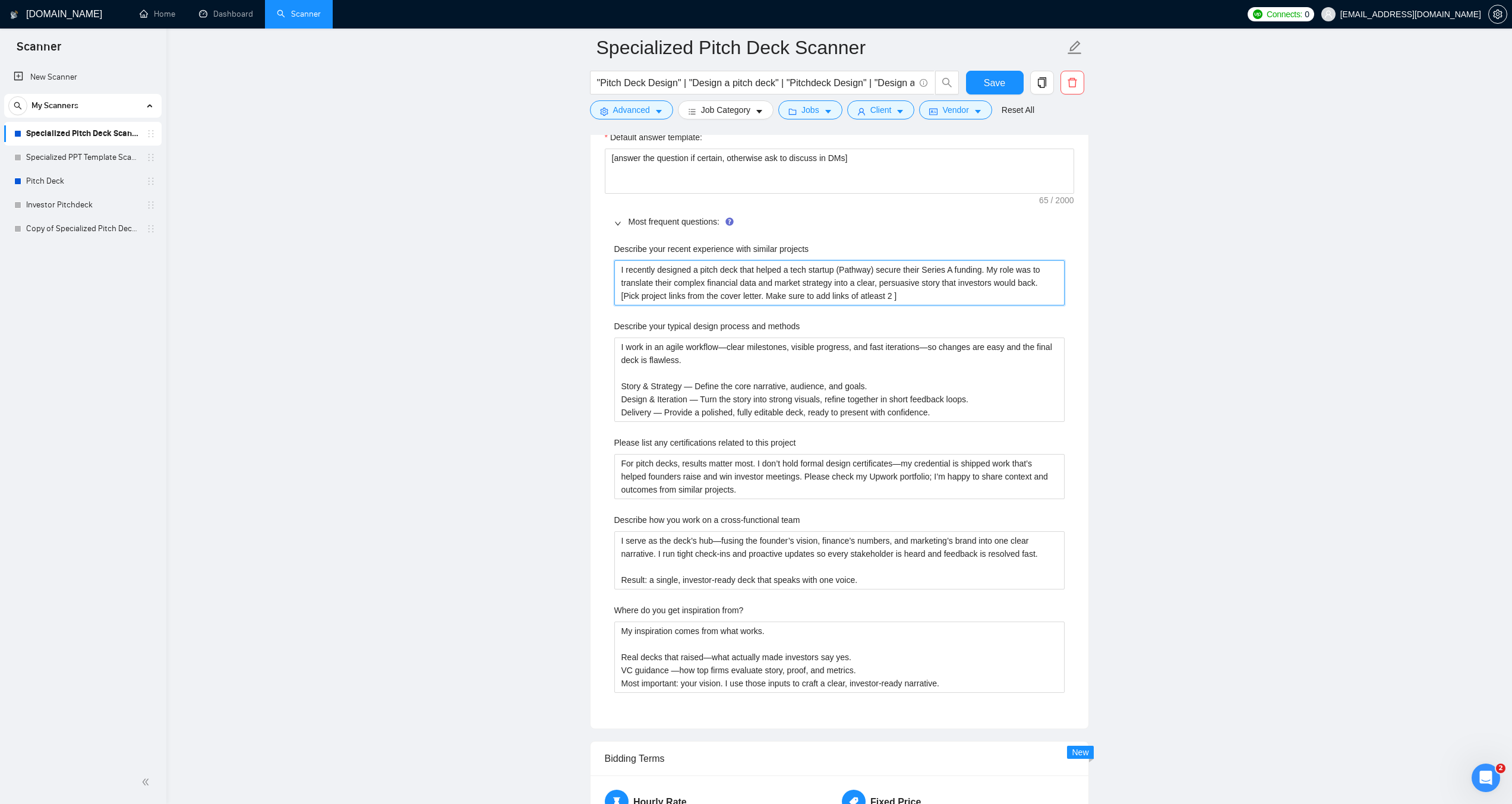
type projects "I recently designed a pitch deck that helped a tech startup (Pathway) secure th…"
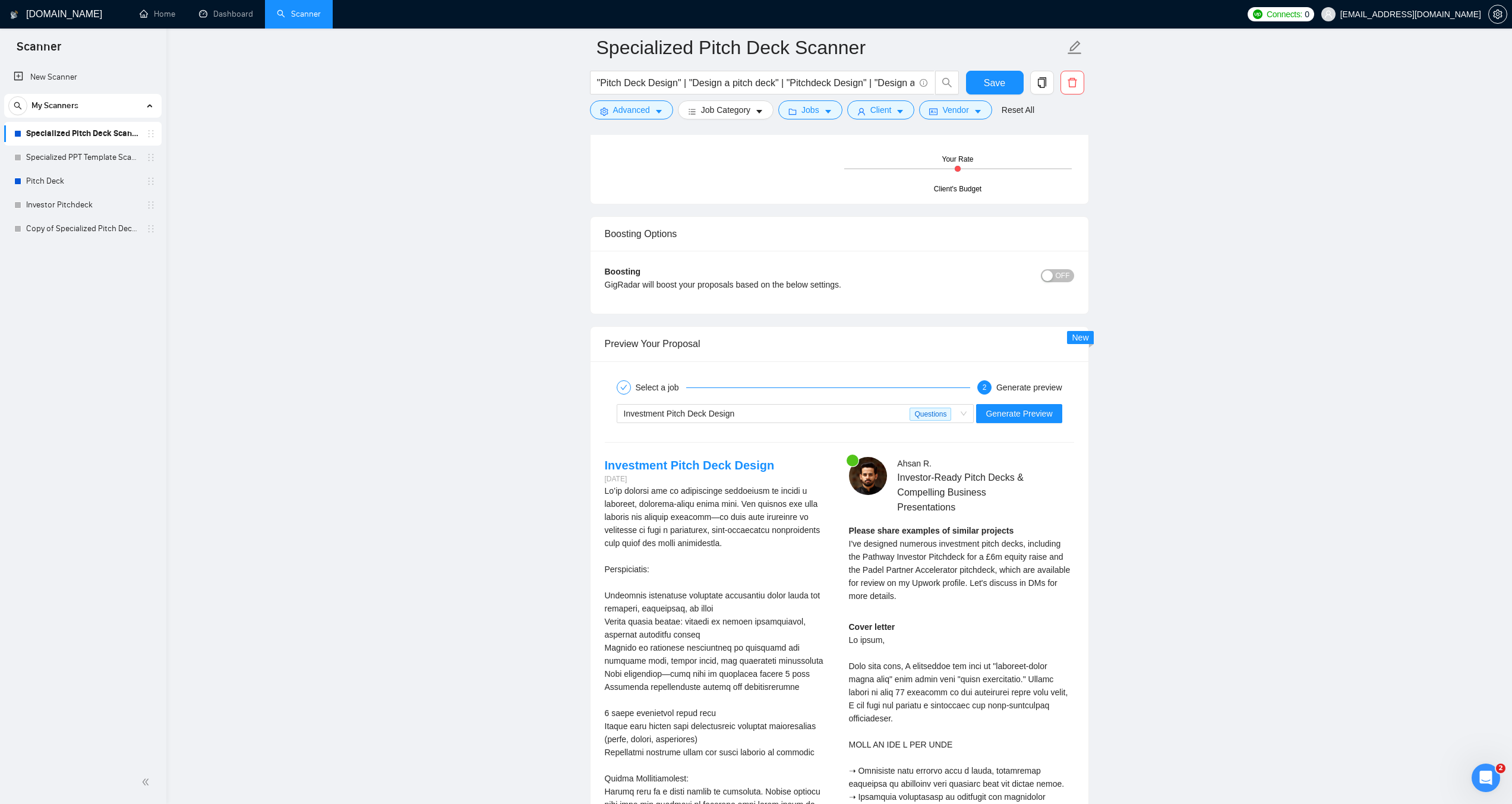
scroll to position [2615, 0]
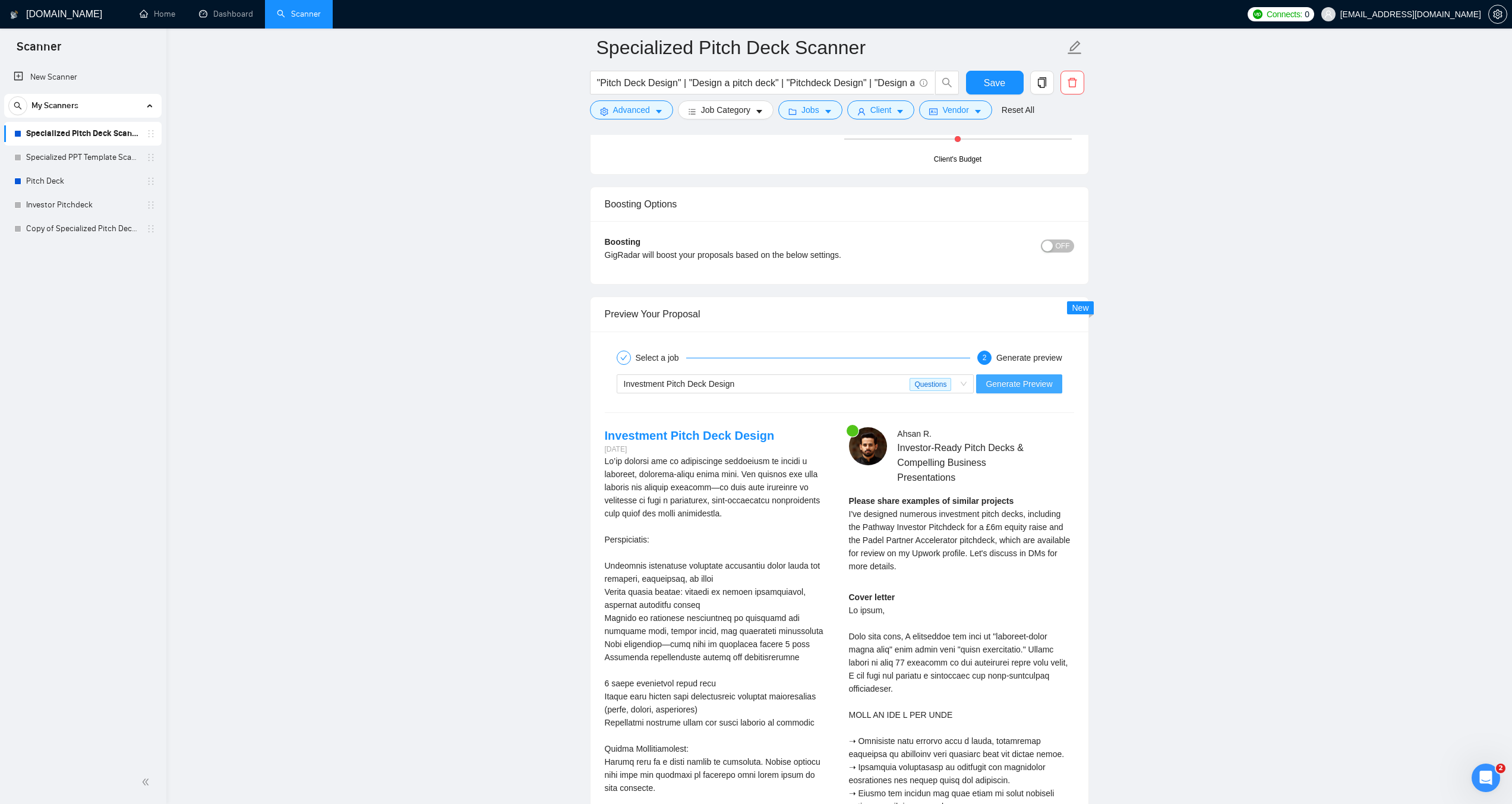
click at [1023, 381] on span "Generate Preview" at bounding box center [1018, 384] width 66 height 13
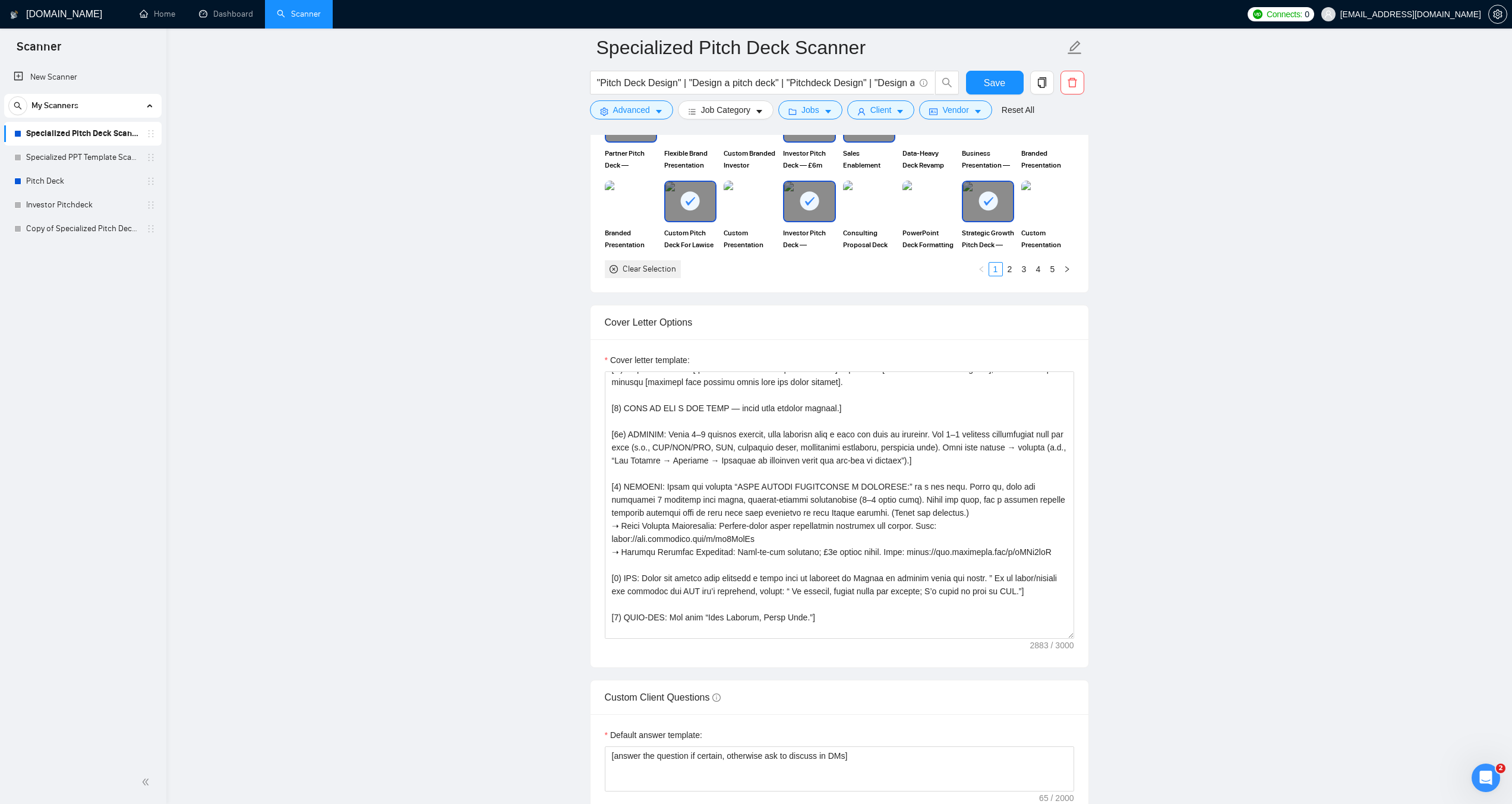
scroll to position [1188, 0]
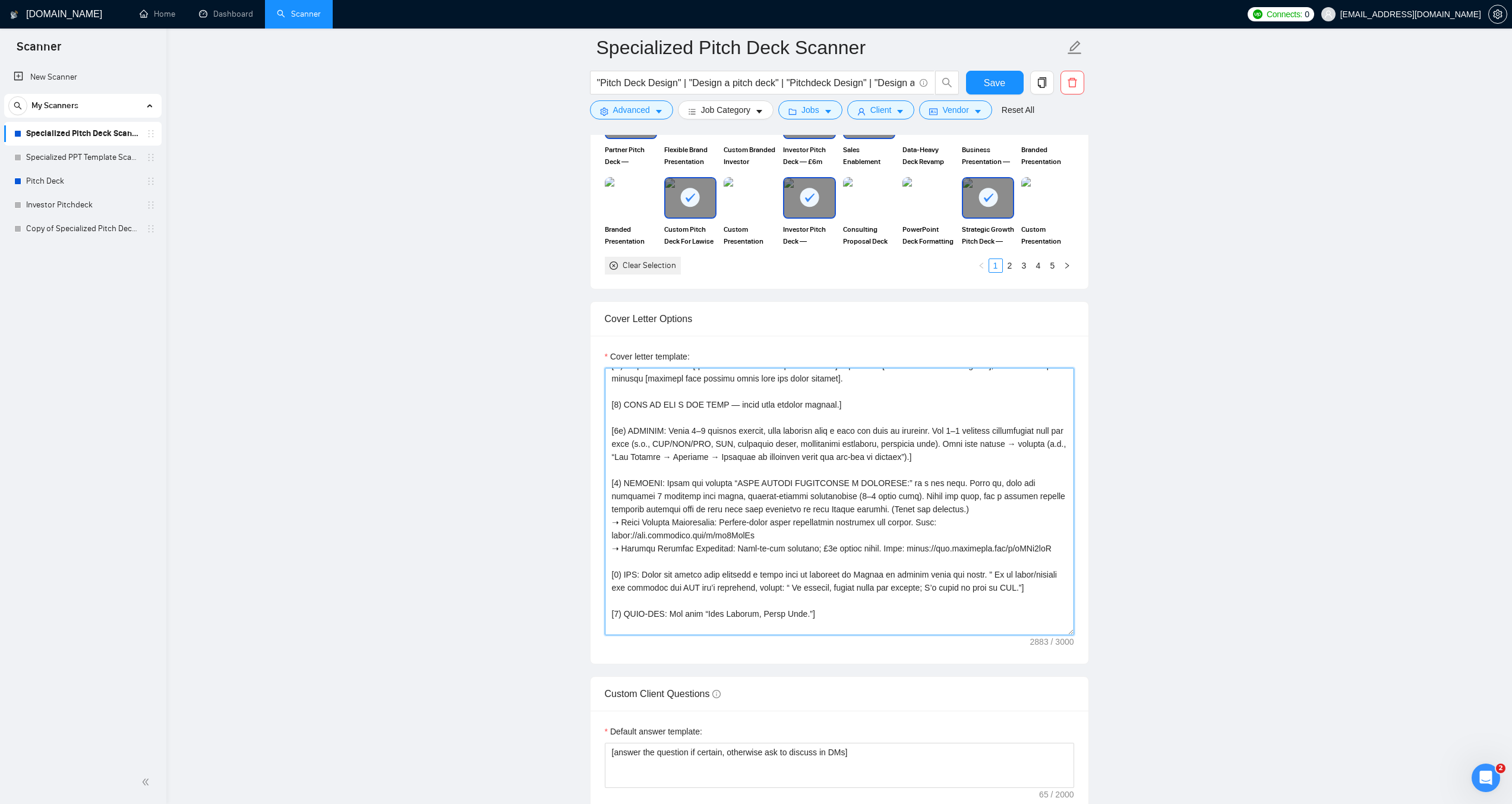
click at [752, 472] on textarea "Cover letter template:" at bounding box center [839, 502] width 469 height 268
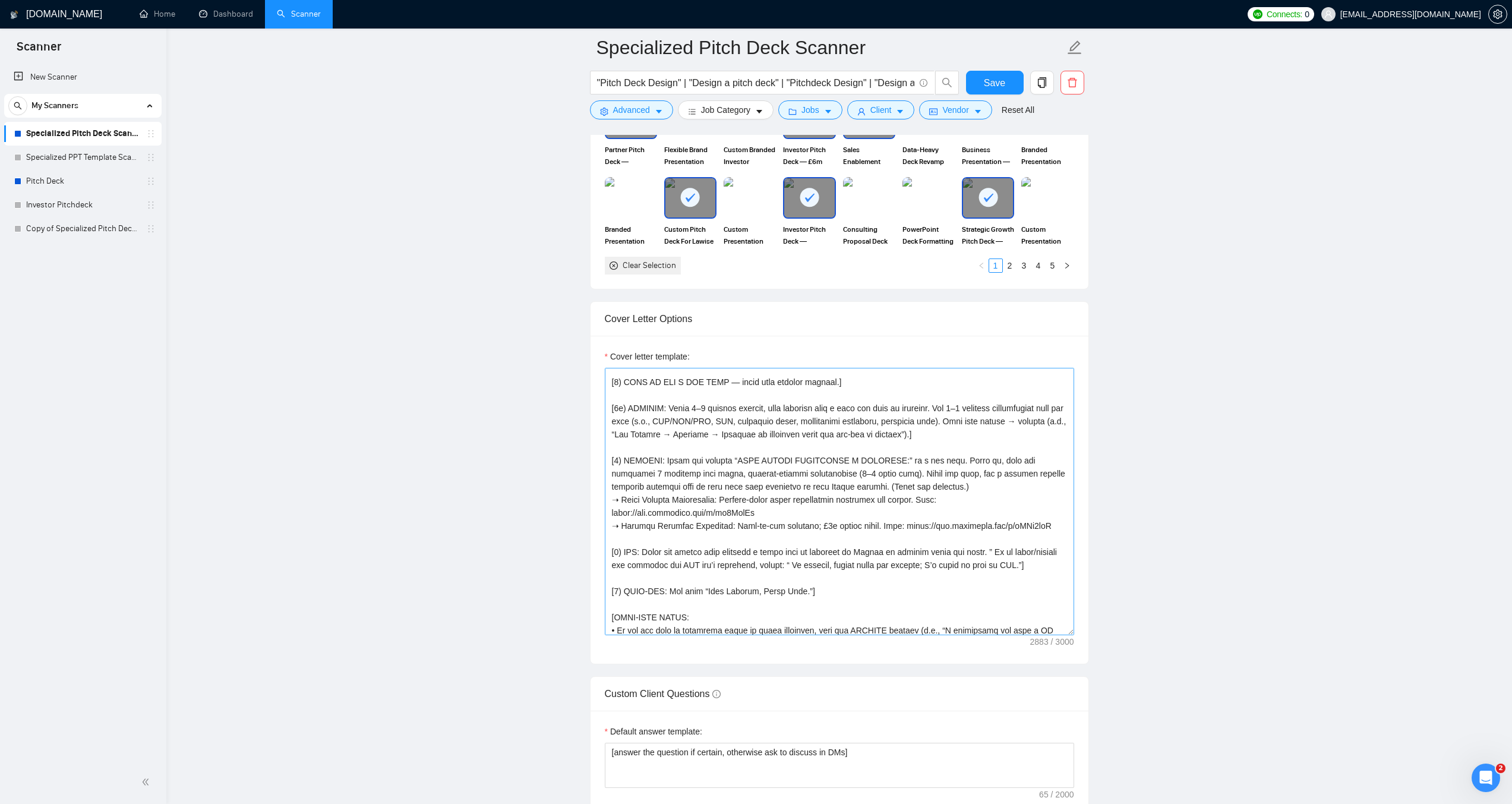
scroll to position [96, 0]
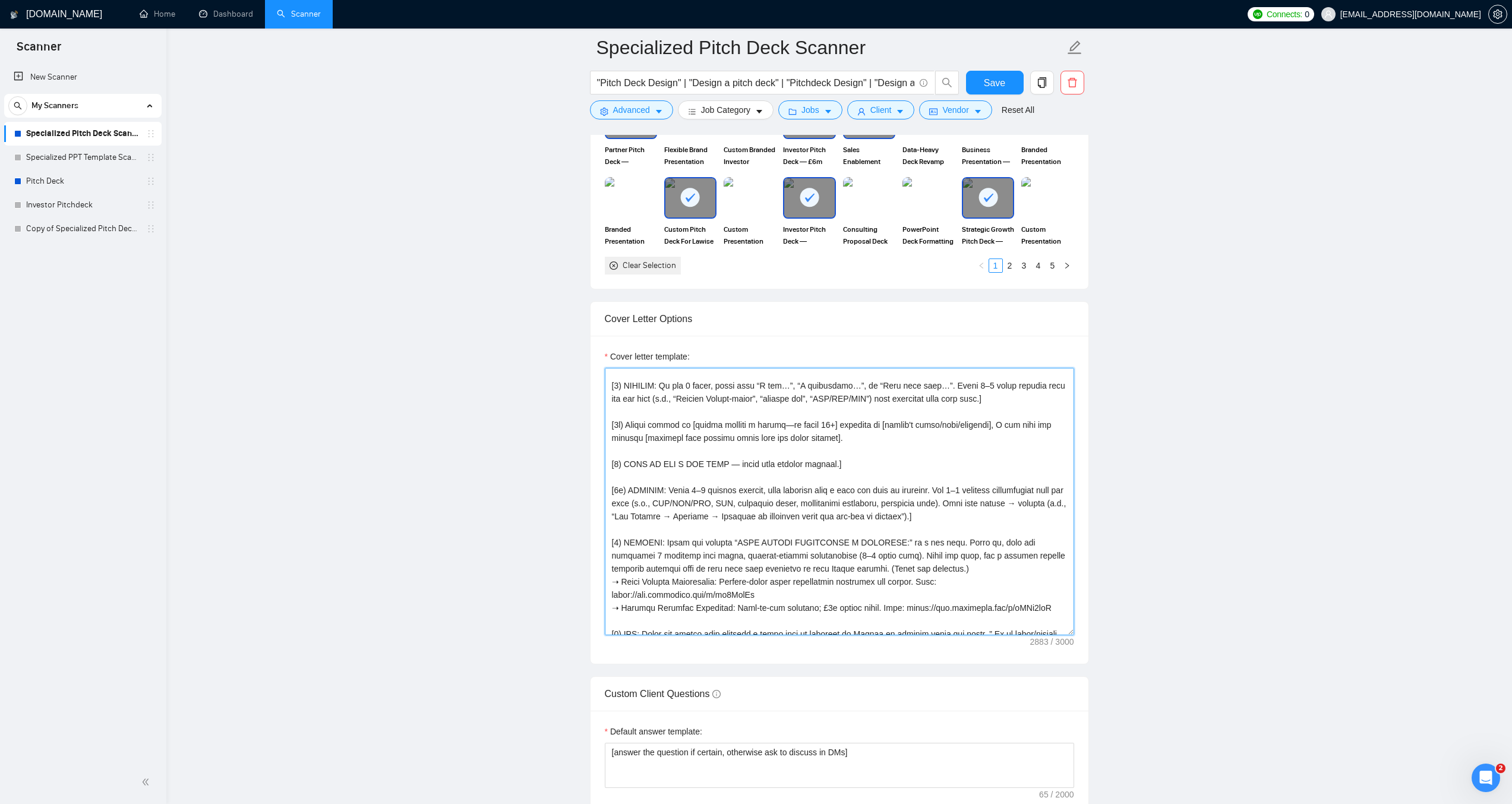
click at [777, 502] on textarea "Cover letter template:" at bounding box center [839, 502] width 469 height 268
click at [780, 493] on textarea "Cover letter template:" at bounding box center [839, 502] width 469 height 268
paste textarea ": Lorem i dolorsi Ametco adipisci eli Seddo Eius / Temporincidi Utlabo.] [ETDOL…"
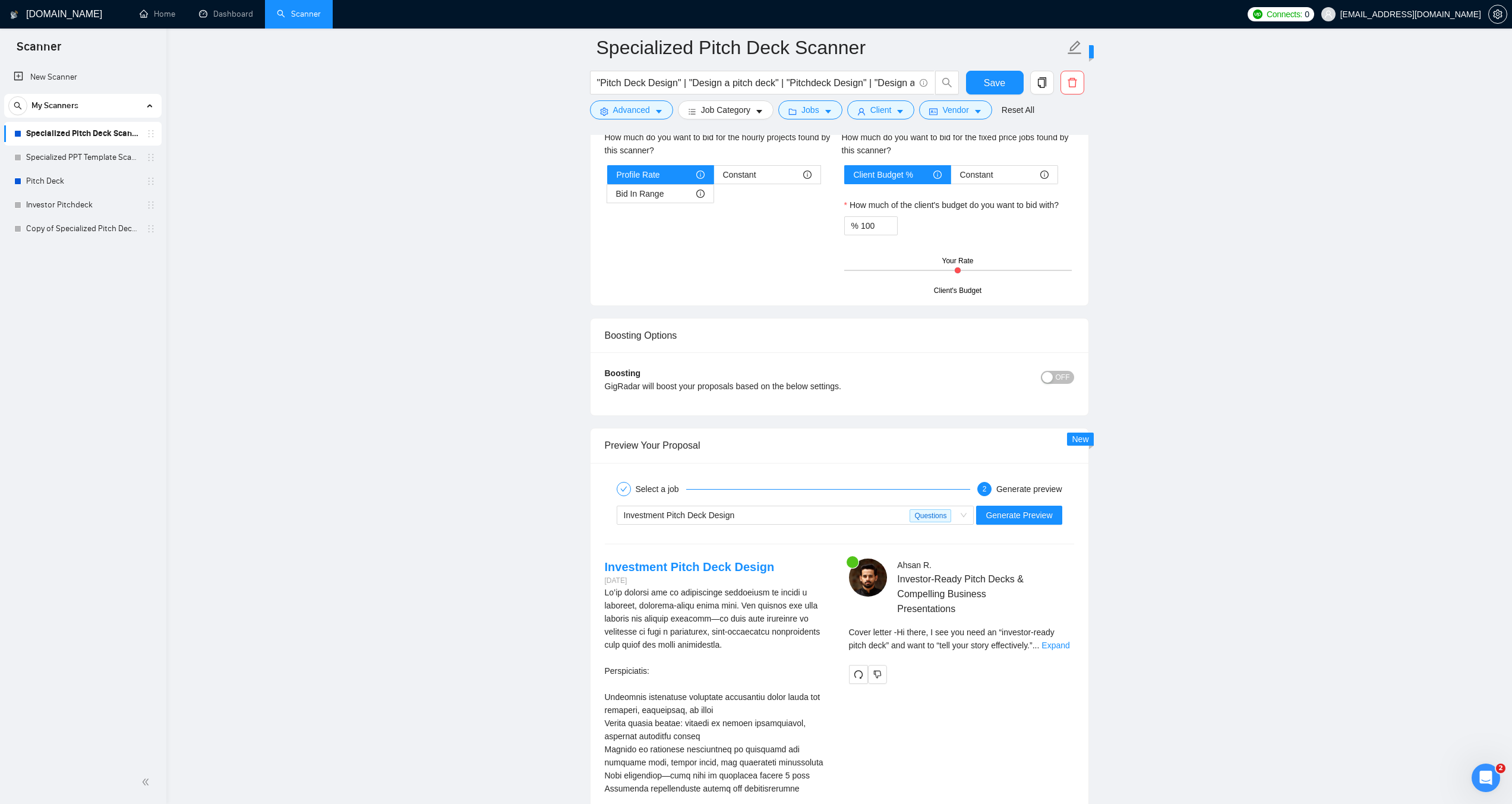
scroll to position [2496, 0]
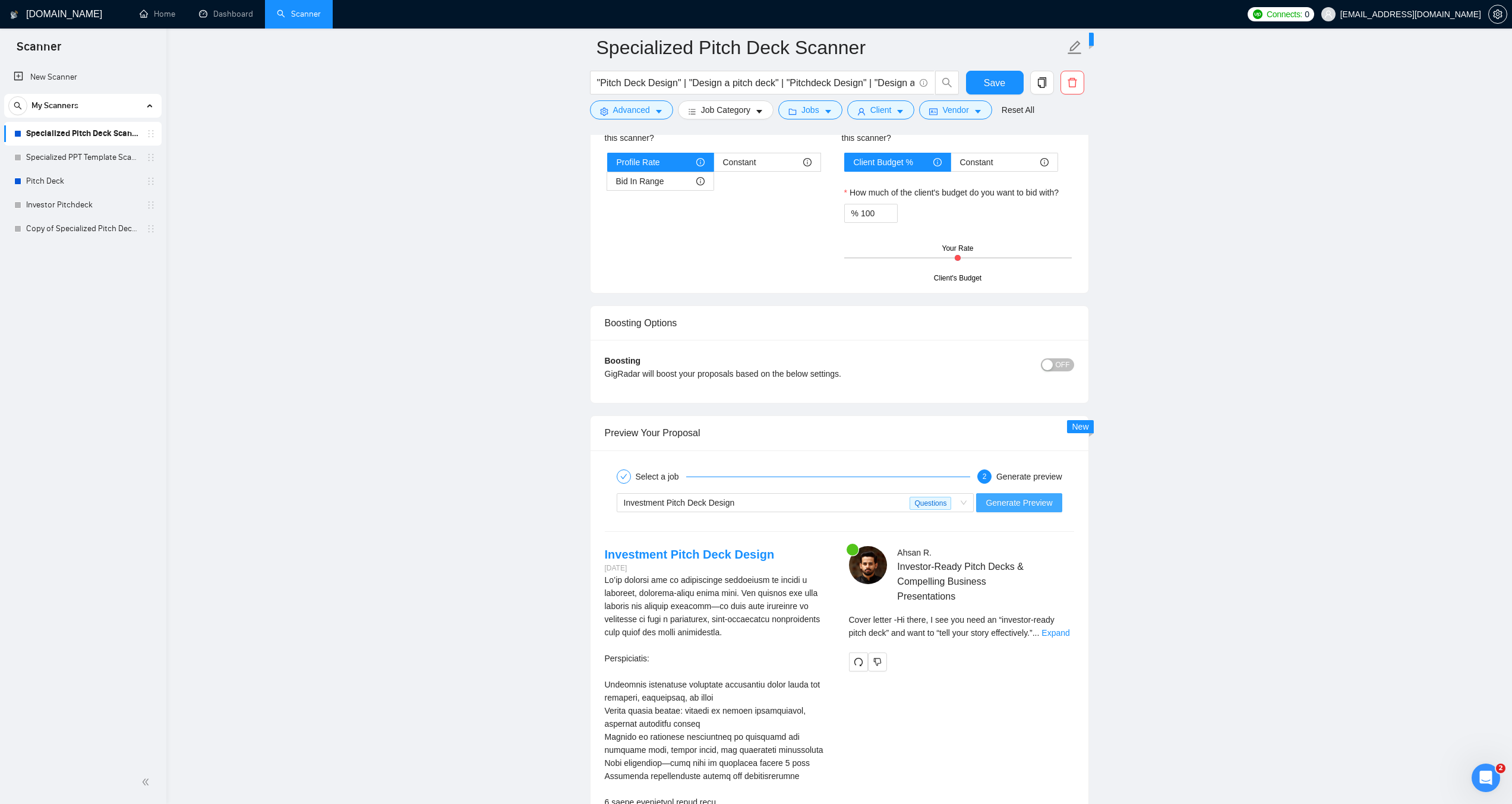
click at [1019, 499] on span "Generate Preview" at bounding box center [1018, 503] width 66 height 13
click at [888, 641] on link "Expand" at bounding box center [874, 645] width 28 height 9
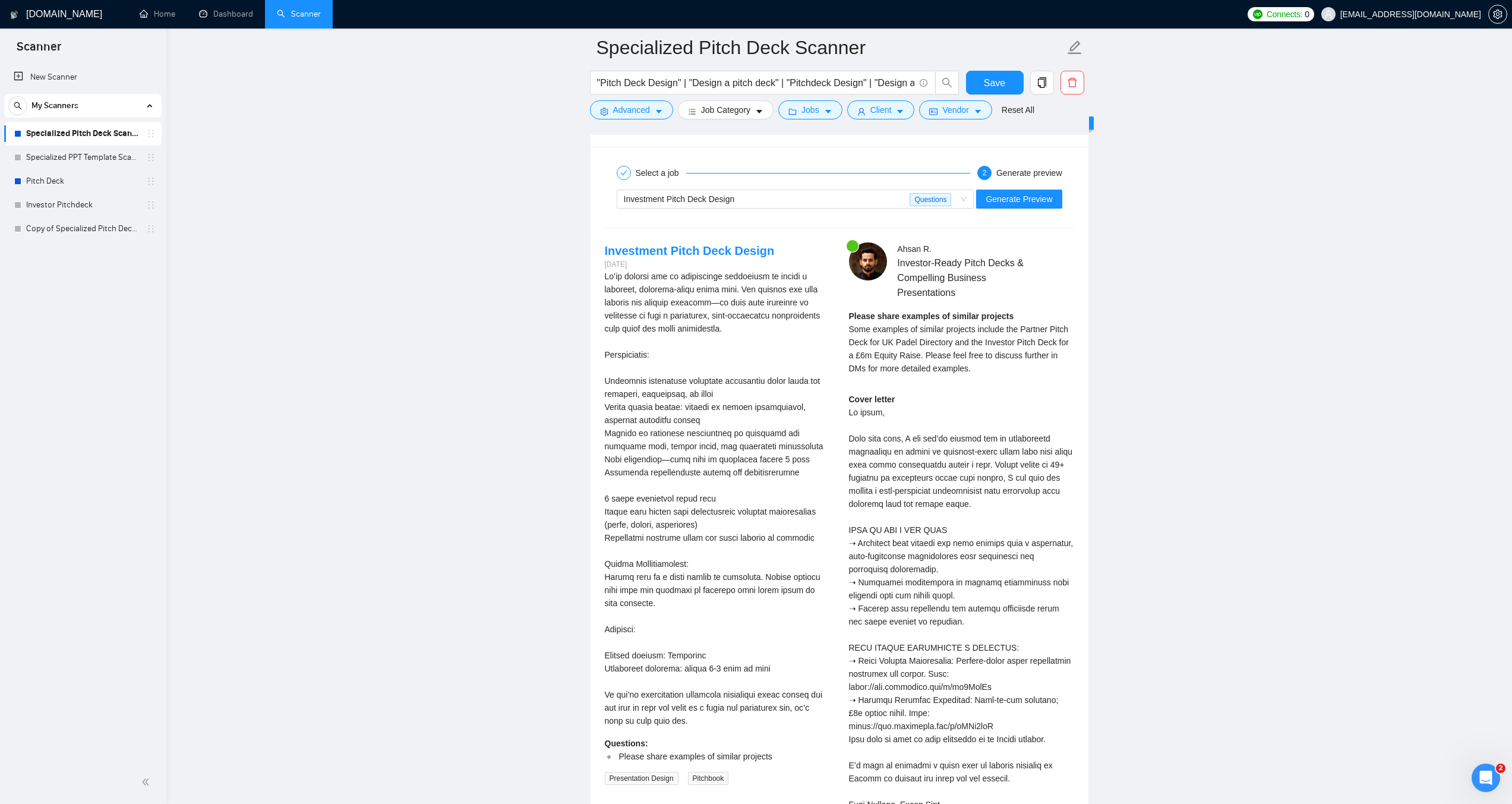
scroll to position [2793, 0]
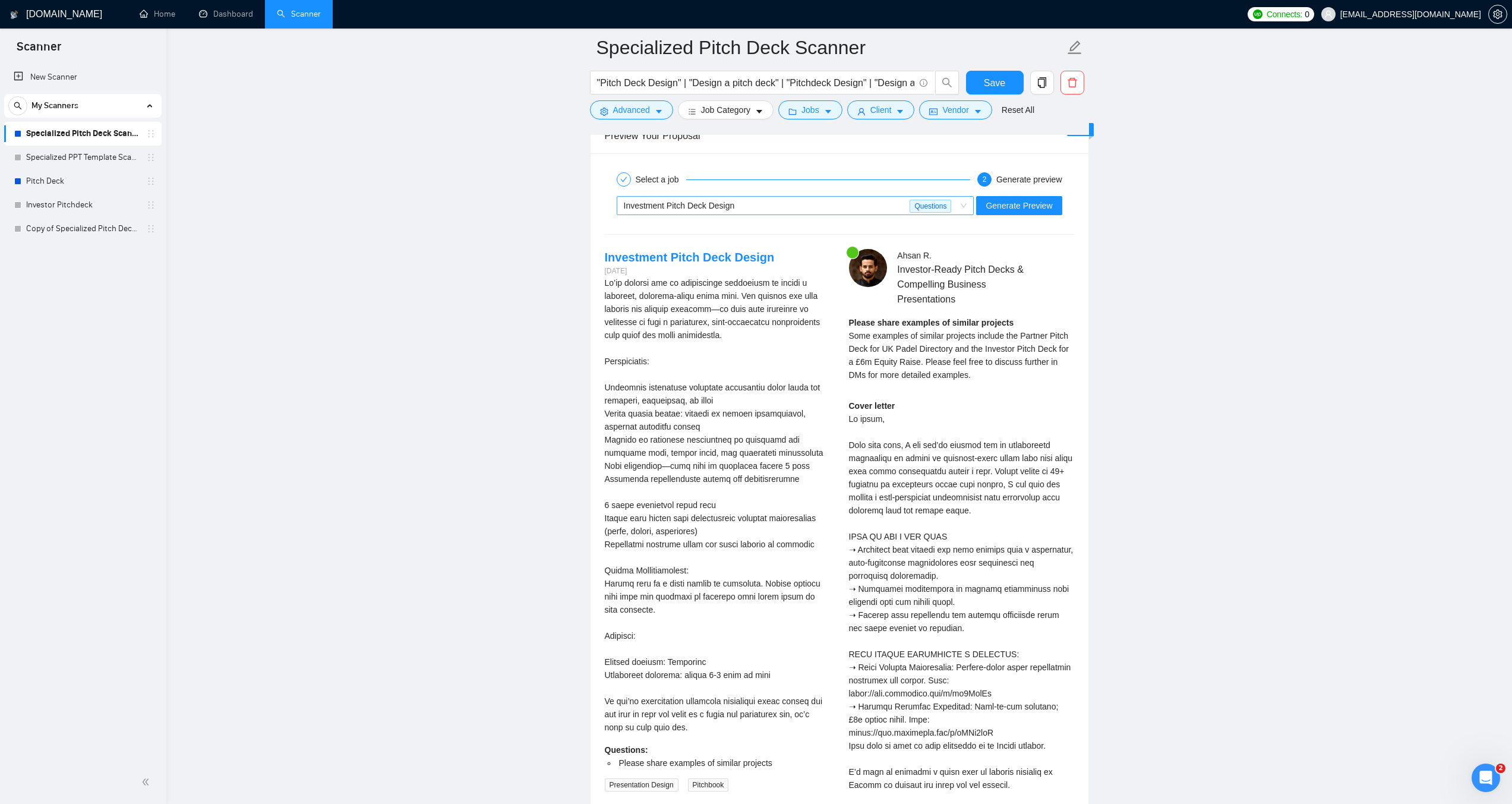
click at [738, 196] on div "Investment Pitch Deck Design" at bounding box center [767, 205] width 287 height 18
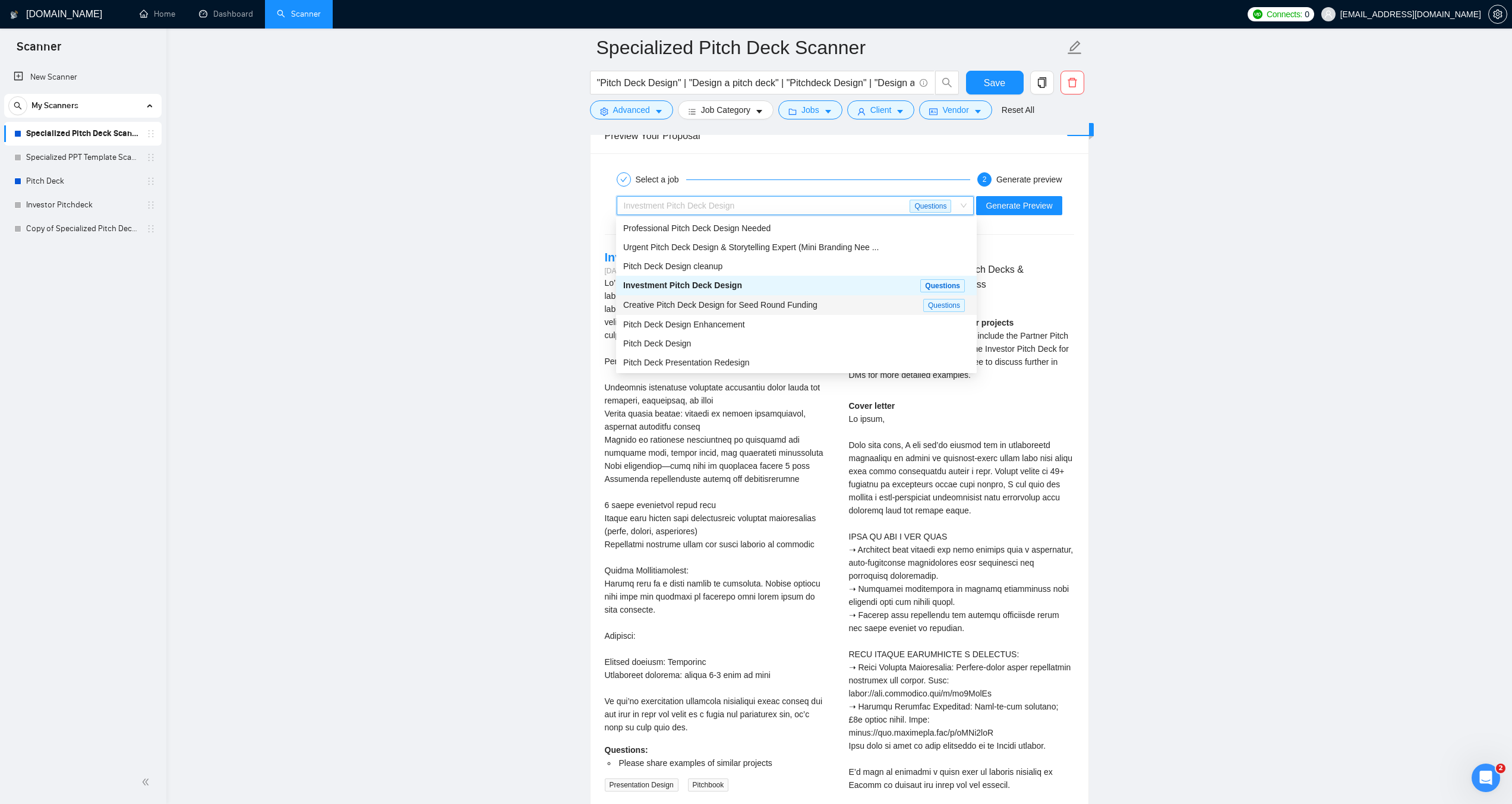
click at [744, 313] on div "Creative Pitch Deck Design for Seed Round Funding Questions" at bounding box center [796, 305] width 361 height 20
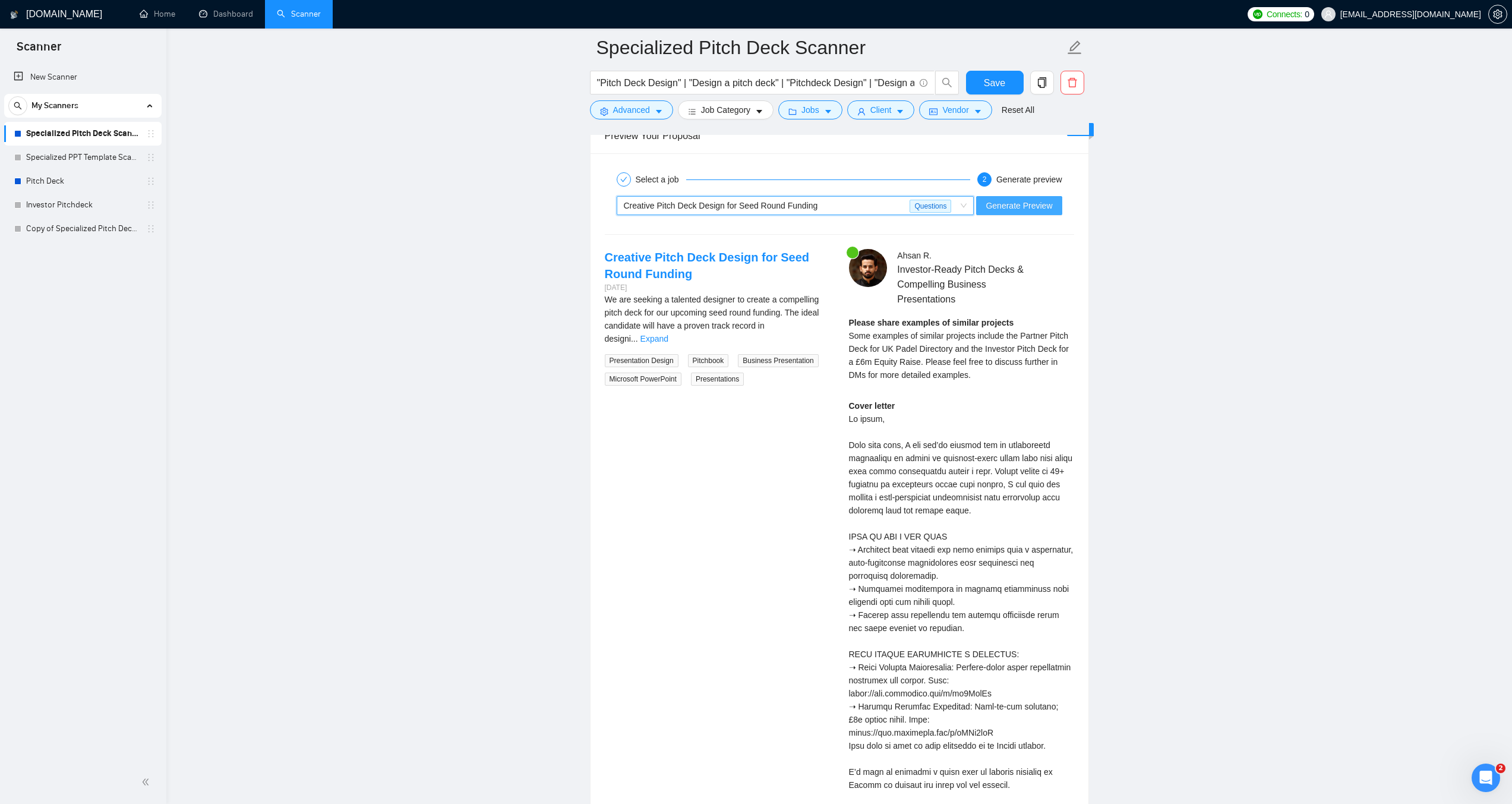
click at [1012, 204] on span "Generate Preview" at bounding box center [1018, 206] width 66 height 13
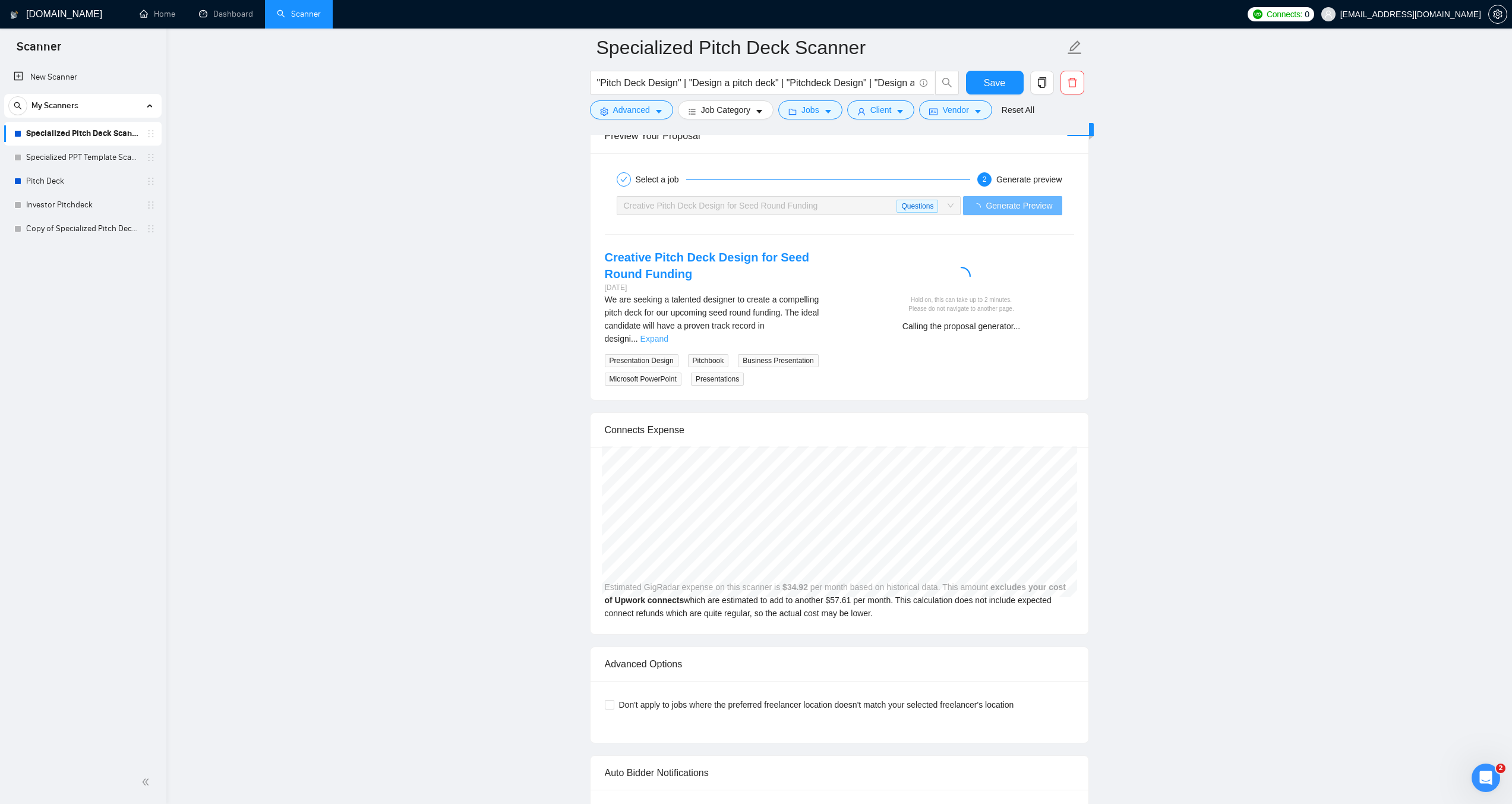
click at [668, 334] on link "Expand" at bounding box center [654, 338] width 28 height 9
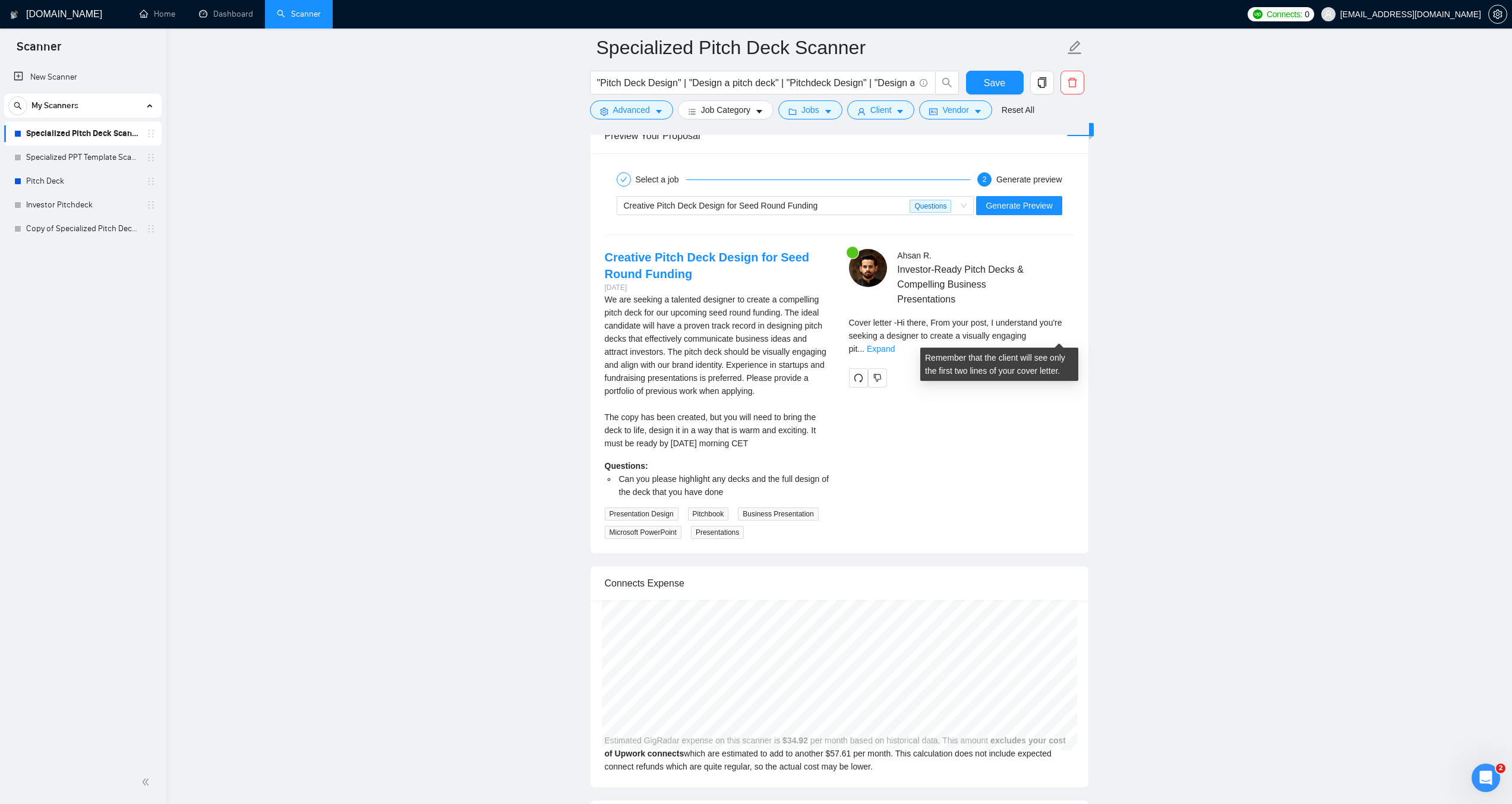
click at [895, 344] on link "Expand" at bounding box center [881, 349] width 28 height 9
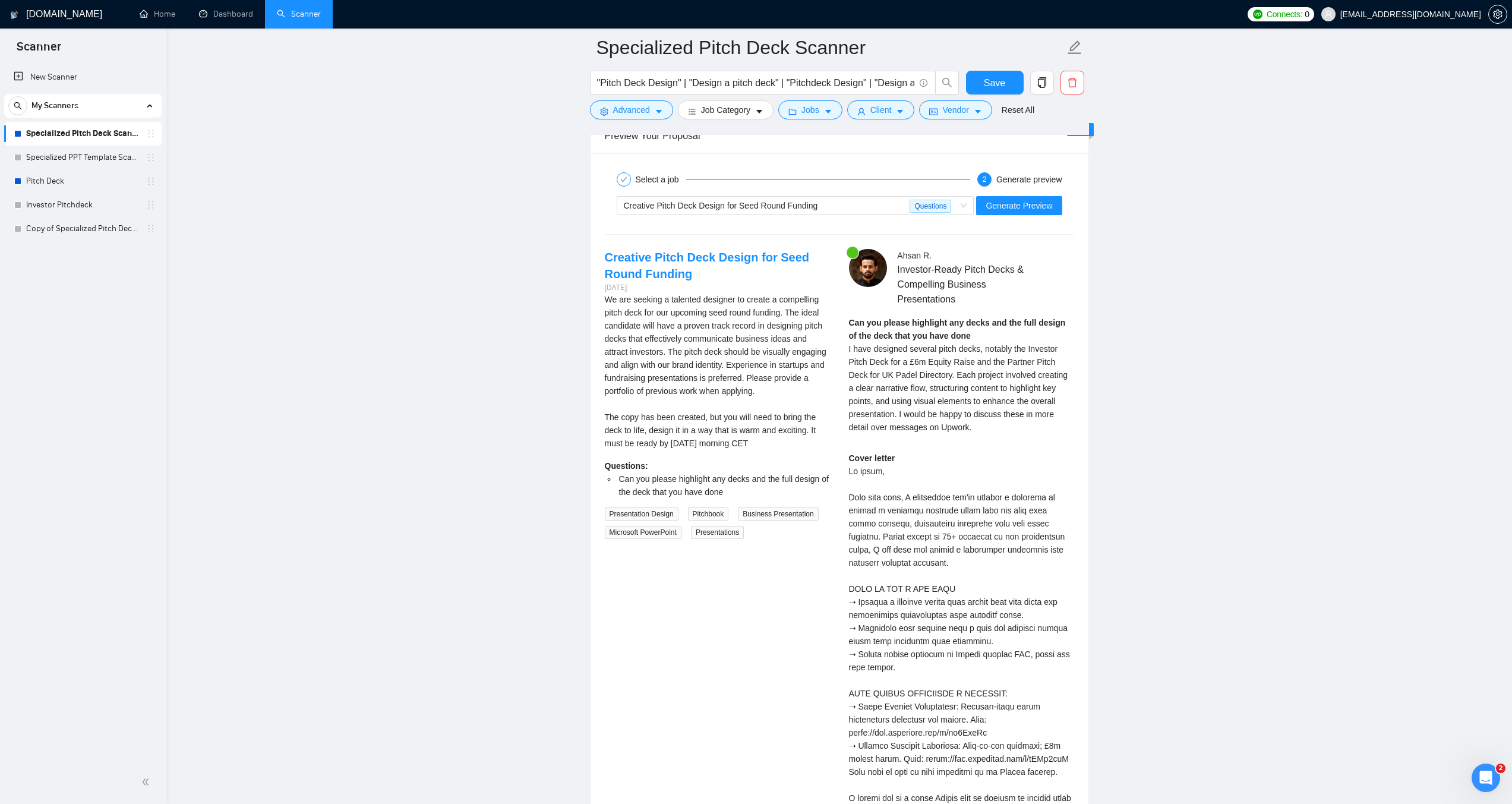
drag, startPoint x: 991, startPoint y: 21, endPoint x: 1136, endPoint y: 300, distance: 314.4
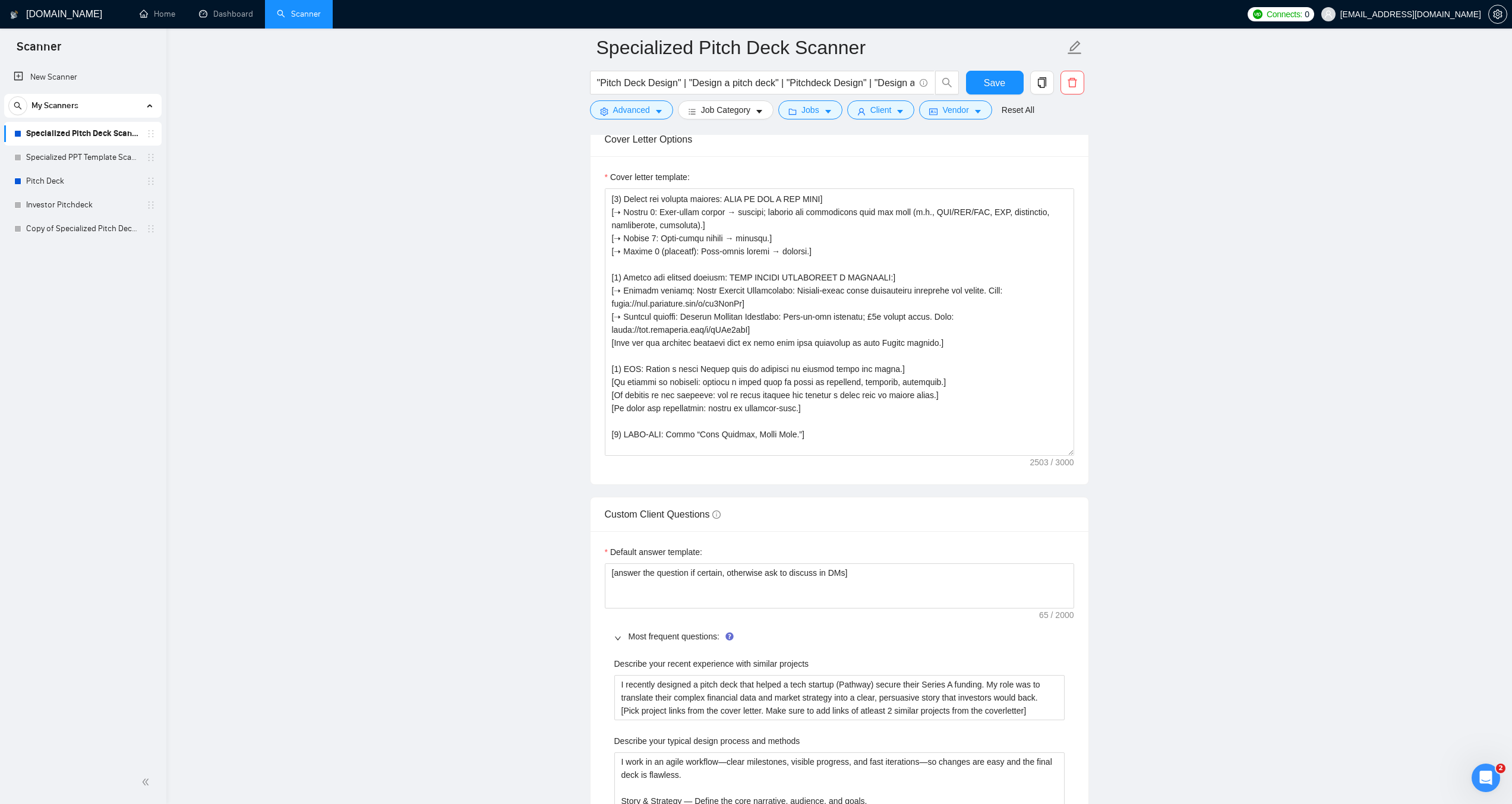
scroll to position [1366, 0]
click at [896, 279] on textarea "Cover letter template:" at bounding box center [839, 324] width 469 height 268
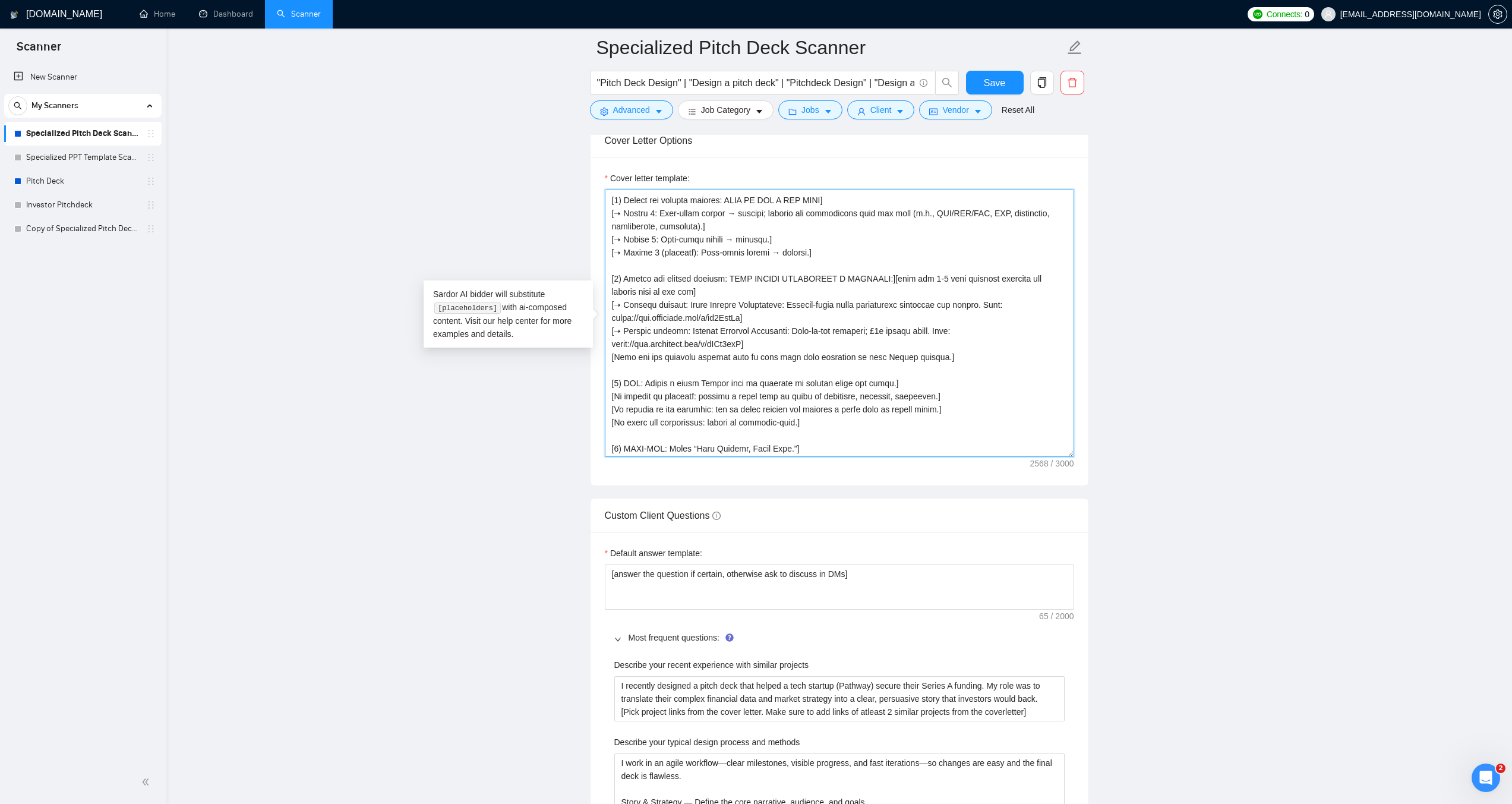
drag, startPoint x: 1023, startPoint y: 278, endPoint x: 884, endPoint y: 279, distance: 139.0
click at [884, 279] on textarea "Cover letter template:" at bounding box center [839, 324] width 469 height 268
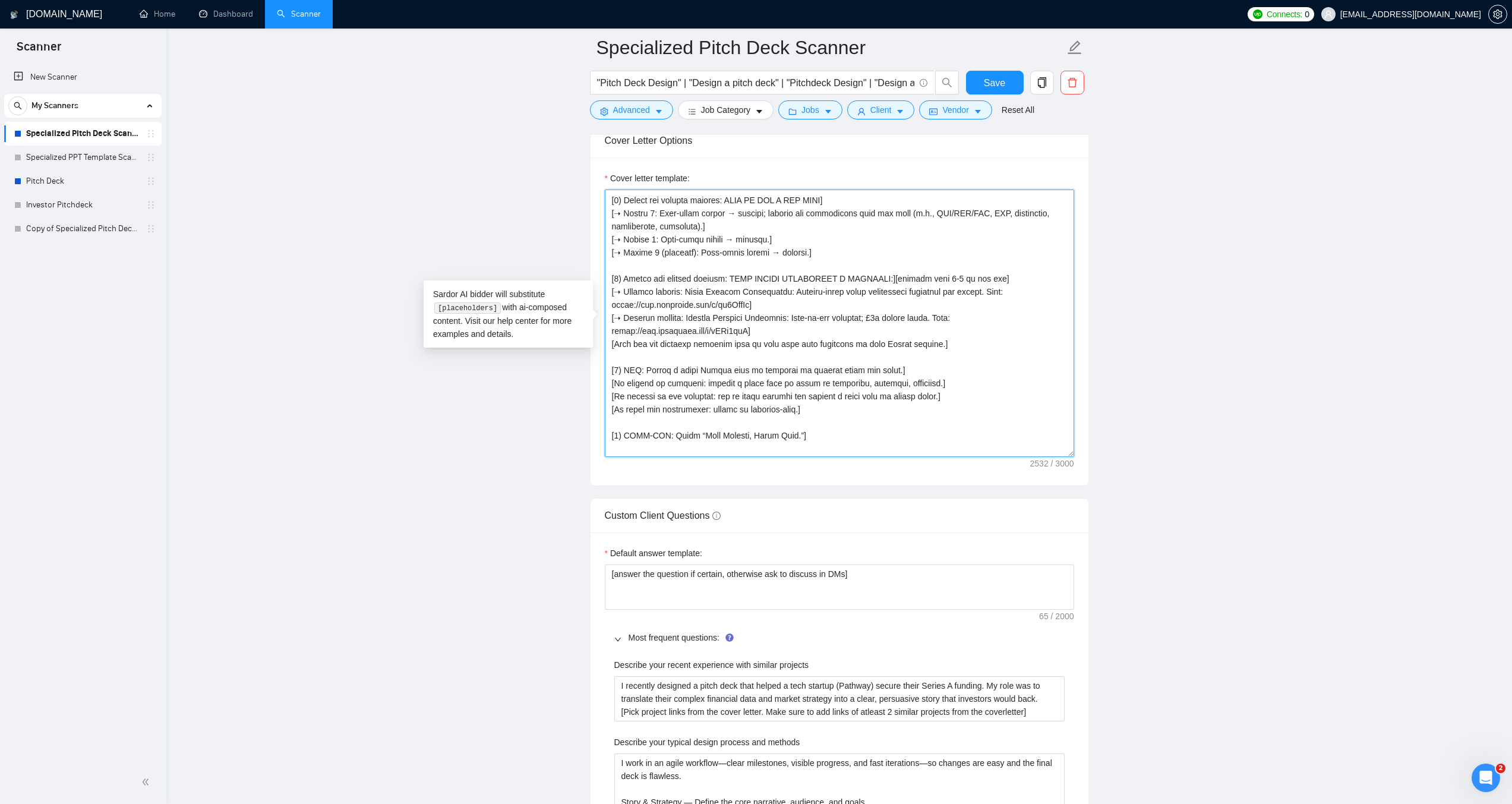
click at [977, 279] on textarea "Cover letter template:" at bounding box center [839, 324] width 469 height 268
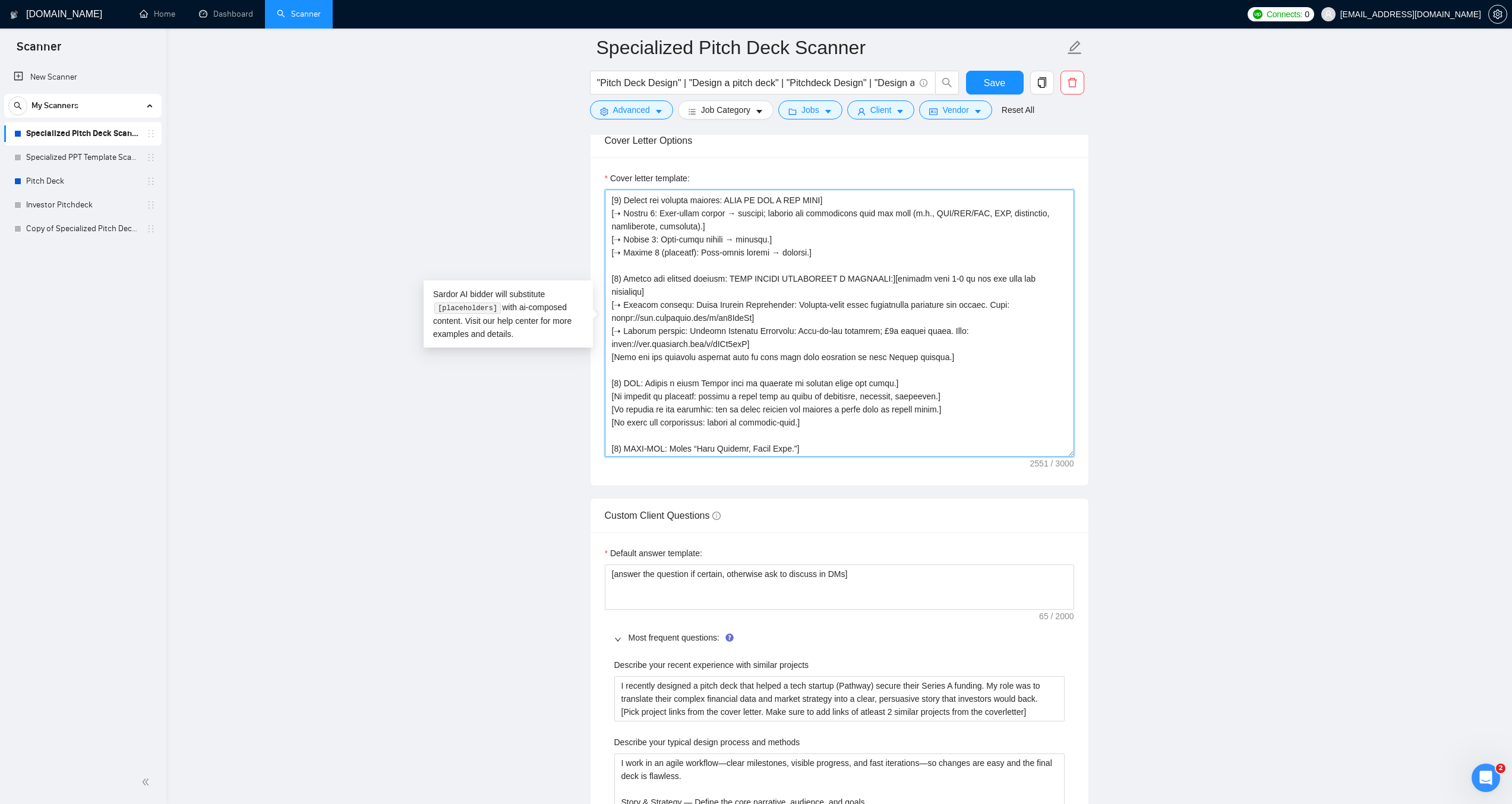
drag, startPoint x: 775, startPoint y: 327, endPoint x: 609, endPoint y: 320, distance: 166.1
click at [609, 320] on textarea "Cover letter template:" at bounding box center [839, 324] width 469 height 268
click at [788, 333] on textarea "Cover letter template:" at bounding box center [839, 324] width 469 height 268
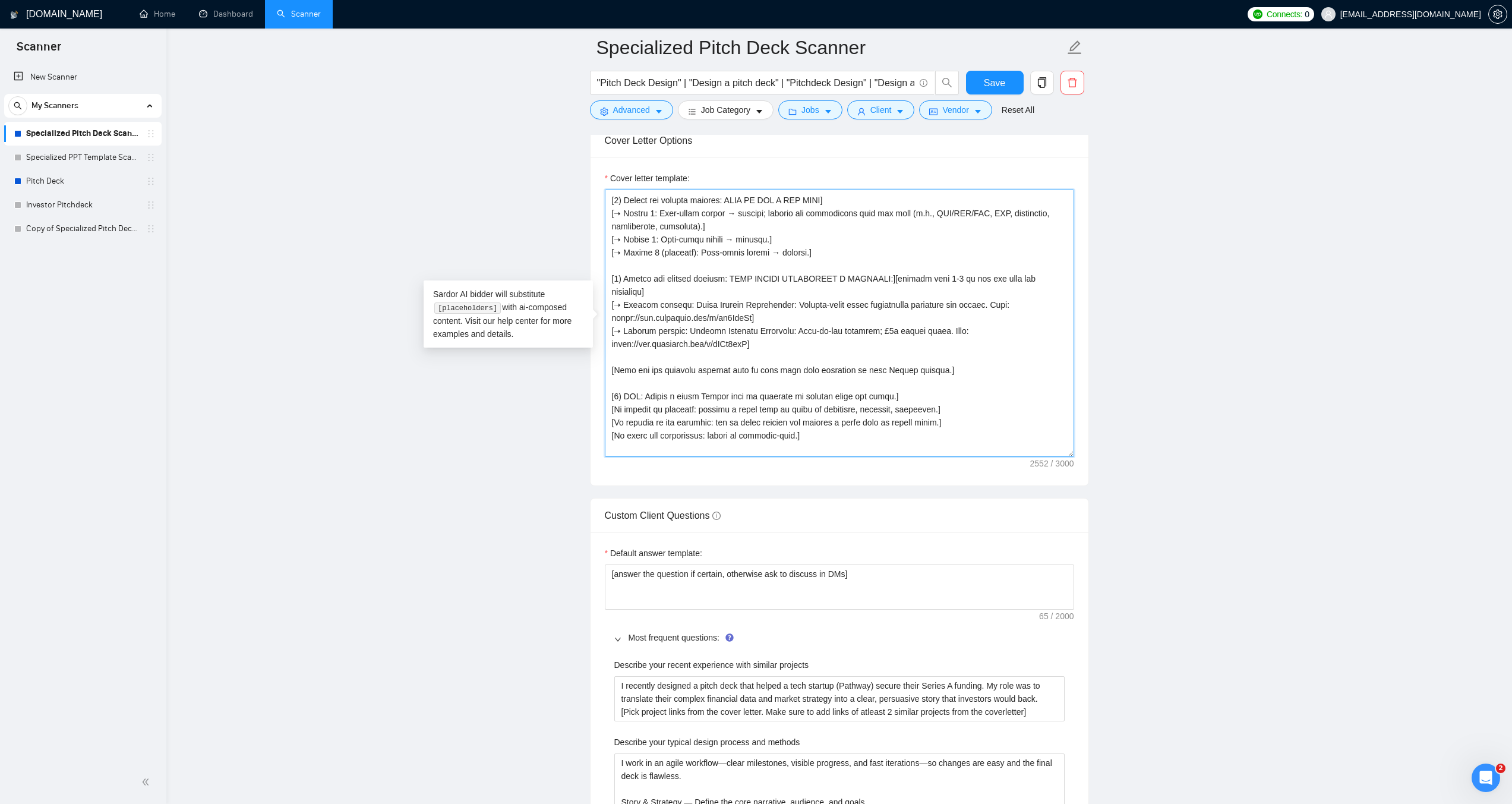
paste textarea "[➝ Include exactly: Pathway Investor Pitchdeck: Rent-to-own platform; £6m equit…"
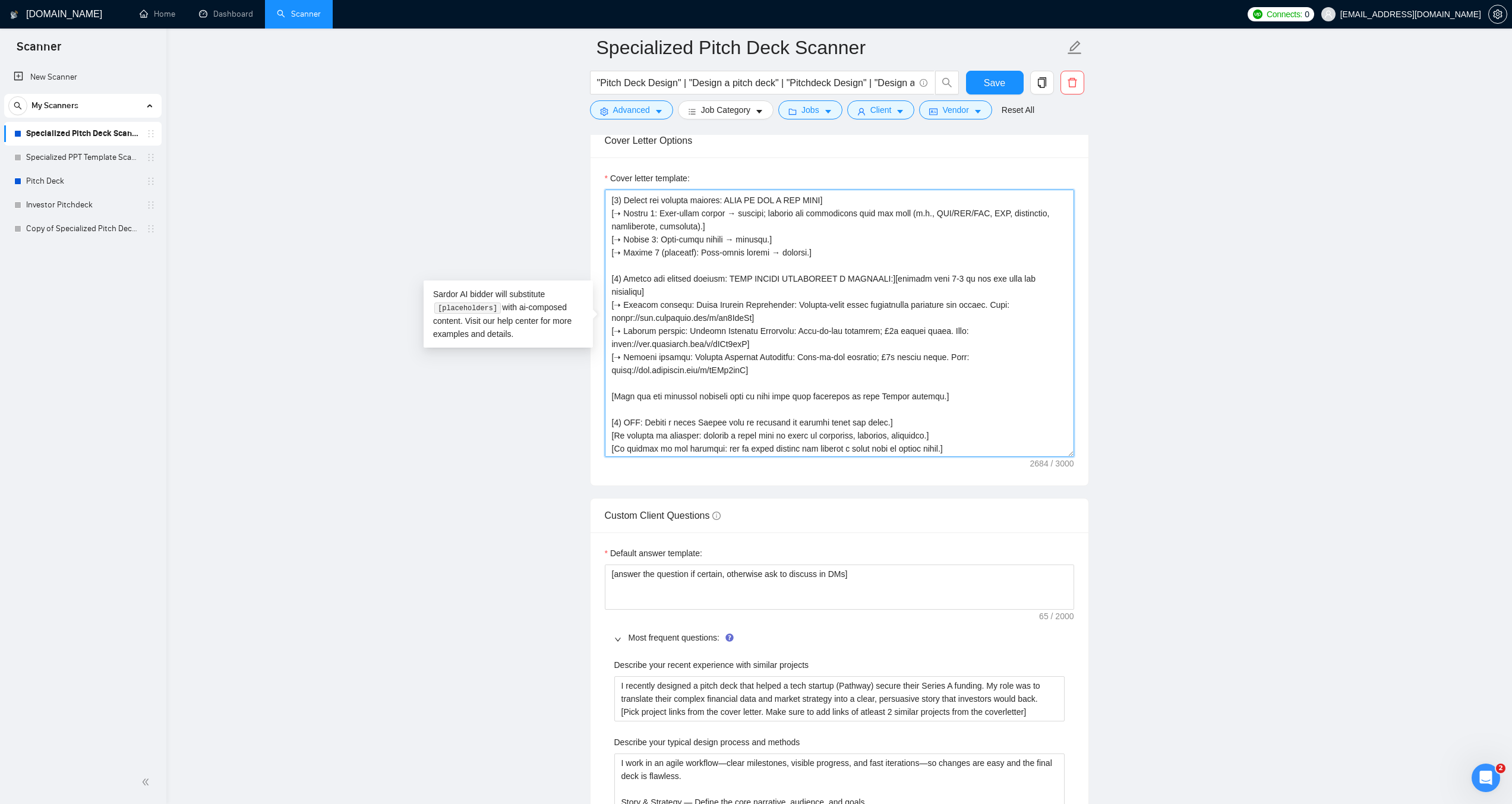
paste textarea "[➝ Include exactly: Pathway Investor Pitchdeck: Rent-to-own platform; £6m equit…"
drag, startPoint x: 760, startPoint y: 356, endPoint x: 613, endPoint y: 360, distance: 147.1
click at [613, 360] on textarea "Cover letter template:" at bounding box center [839, 324] width 469 height 268
paste textarea "LLncwpdy"
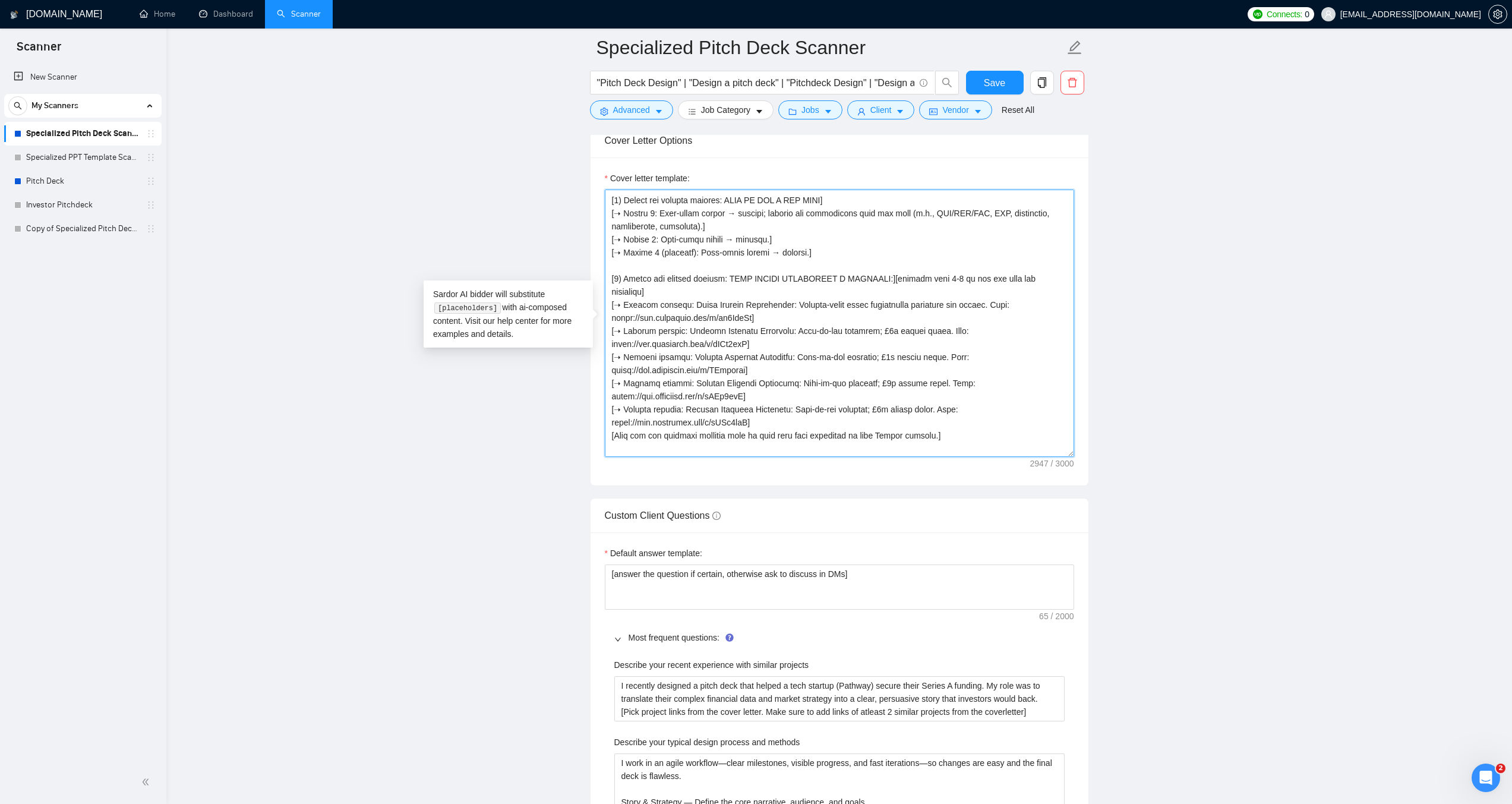
drag, startPoint x: 759, startPoint y: 330, endPoint x: 614, endPoint y: 333, distance: 145.0
click at [614, 333] on textarea "Cover letter template:" at bounding box center [839, 324] width 469 height 268
drag, startPoint x: 759, startPoint y: 306, endPoint x: 613, endPoint y: 303, distance: 146.0
click at [613, 303] on textarea "Cover letter template:" at bounding box center [839, 324] width 469 height 268
click at [777, 331] on textarea "Cover letter template:" at bounding box center [839, 324] width 469 height 268
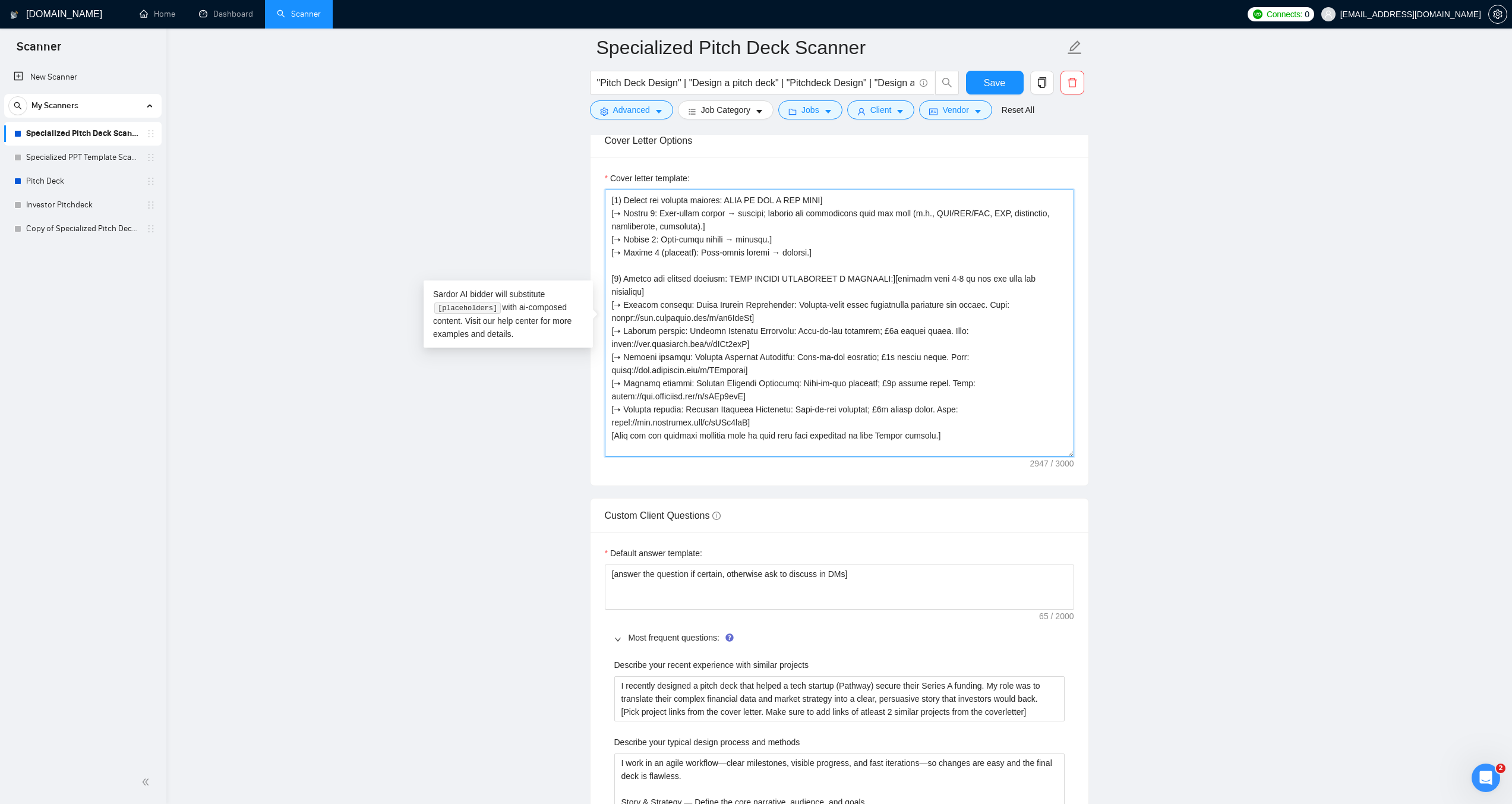
drag, startPoint x: 683, startPoint y: 342, endPoint x: 690, endPoint y: 342, distance: 7.0
click at [690, 342] on textarea "Cover letter template:" at bounding box center [839, 324] width 469 height 268
click at [705, 340] on textarea "Cover letter template:" at bounding box center [839, 324] width 469 height 268
drag, startPoint x: 684, startPoint y: 343, endPoint x: 712, endPoint y: 343, distance: 28.0
click at [712, 343] on textarea "Cover letter template:" at bounding box center [839, 324] width 469 height 268
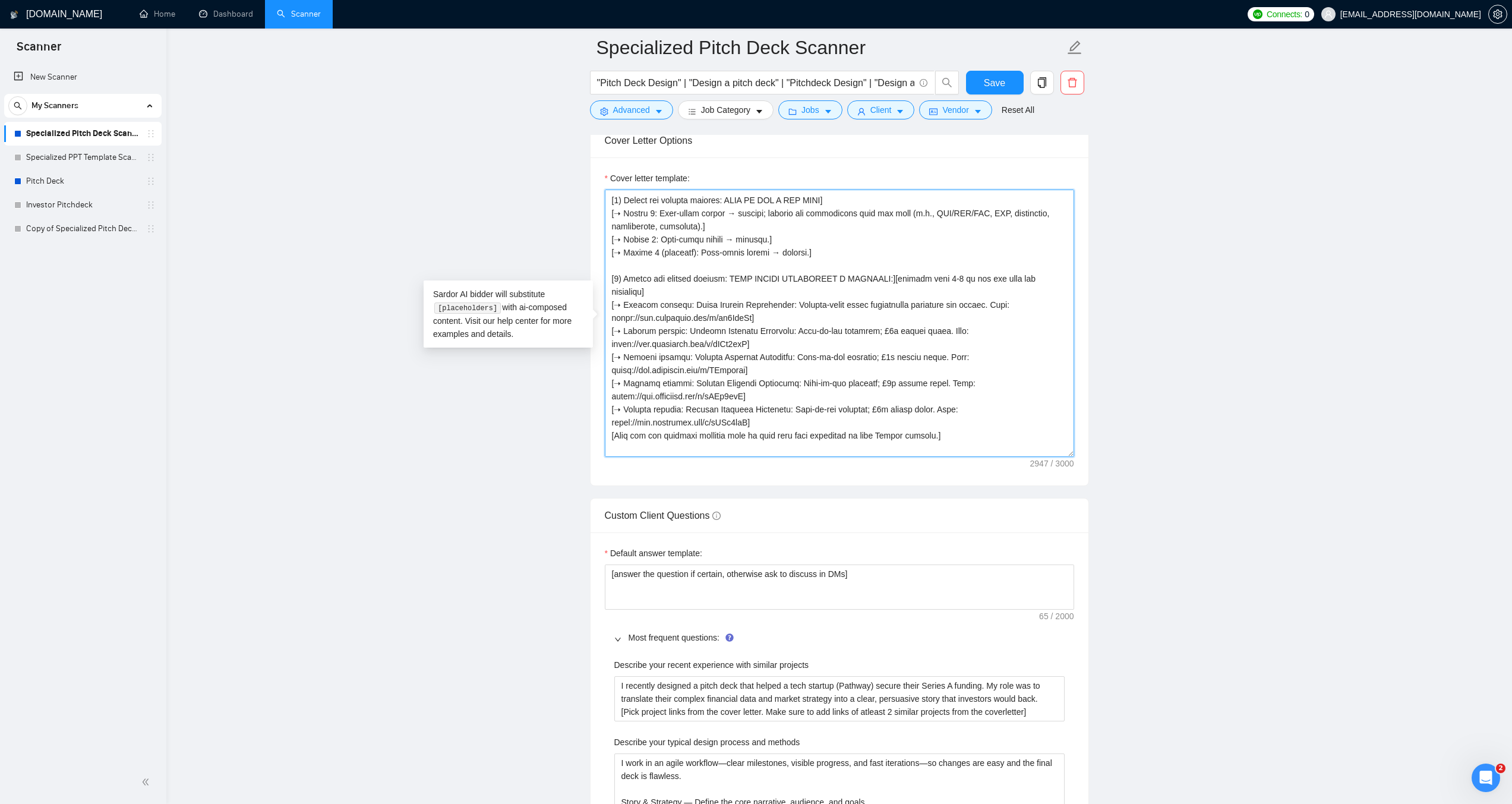
drag, startPoint x: 789, startPoint y: 342, endPoint x: 929, endPoint y: 345, distance: 140.0
click at [929, 345] on textarea "Cover letter template:" at bounding box center [839, 324] width 469 height 268
paste textarea "LP-facing investor deck for a women’s-health VC"
drag, startPoint x: 713, startPoint y: 344, endPoint x: 683, endPoint y: 344, distance: 30.0
click at [683, 344] on textarea "Cover letter template:" at bounding box center [839, 324] width 469 height 268
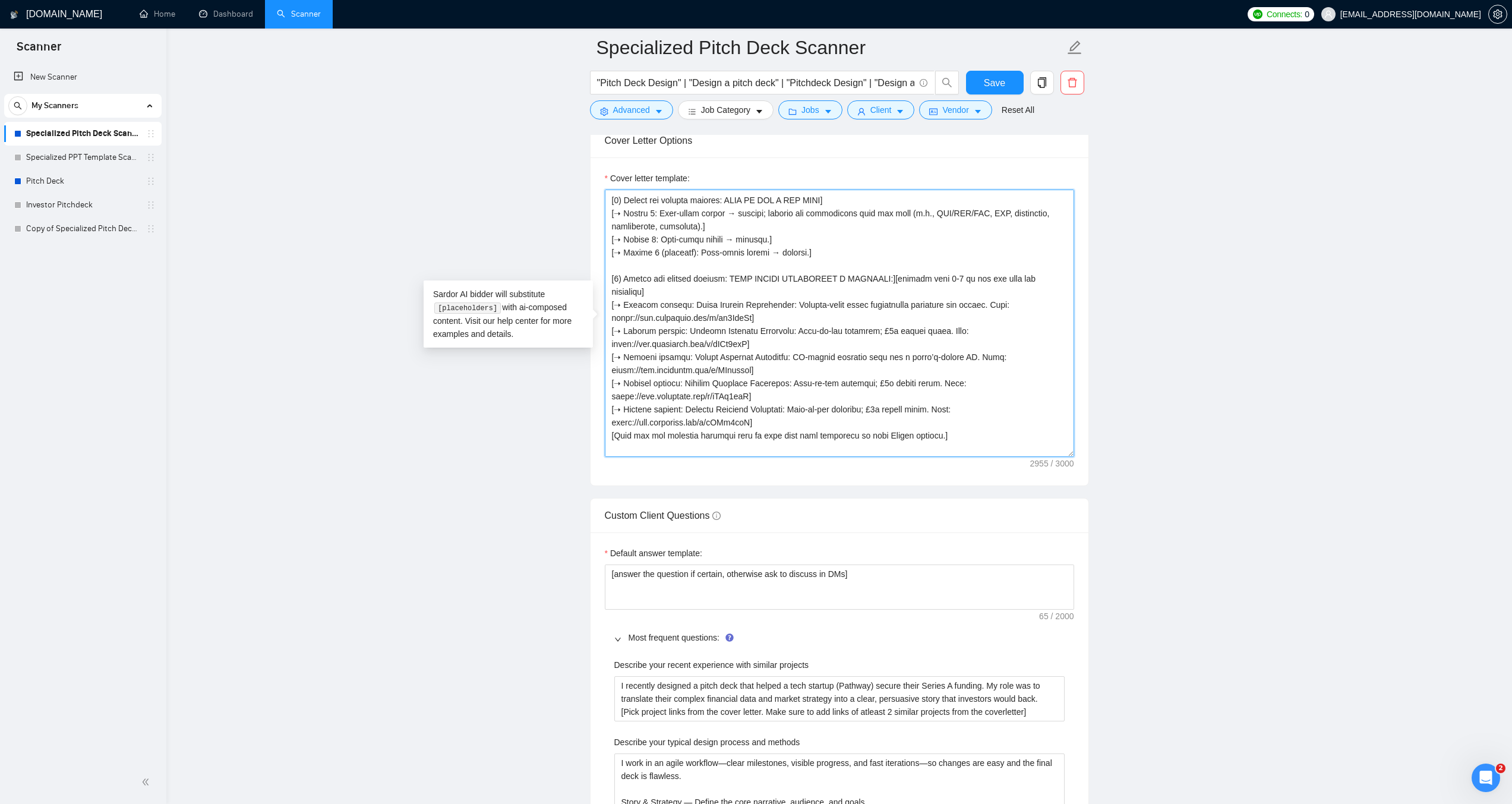
drag, startPoint x: 708, startPoint y: 344, endPoint x: 740, endPoint y: 341, distance: 32.1
click at [740, 341] on textarea "Cover letter template:" at bounding box center [839, 324] width 469 height 268
drag, startPoint x: 741, startPoint y: 343, endPoint x: 775, endPoint y: 342, distance: 34.0
click at [775, 342] on textarea "Cover letter template:" at bounding box center [839, 324] width 469 height 268
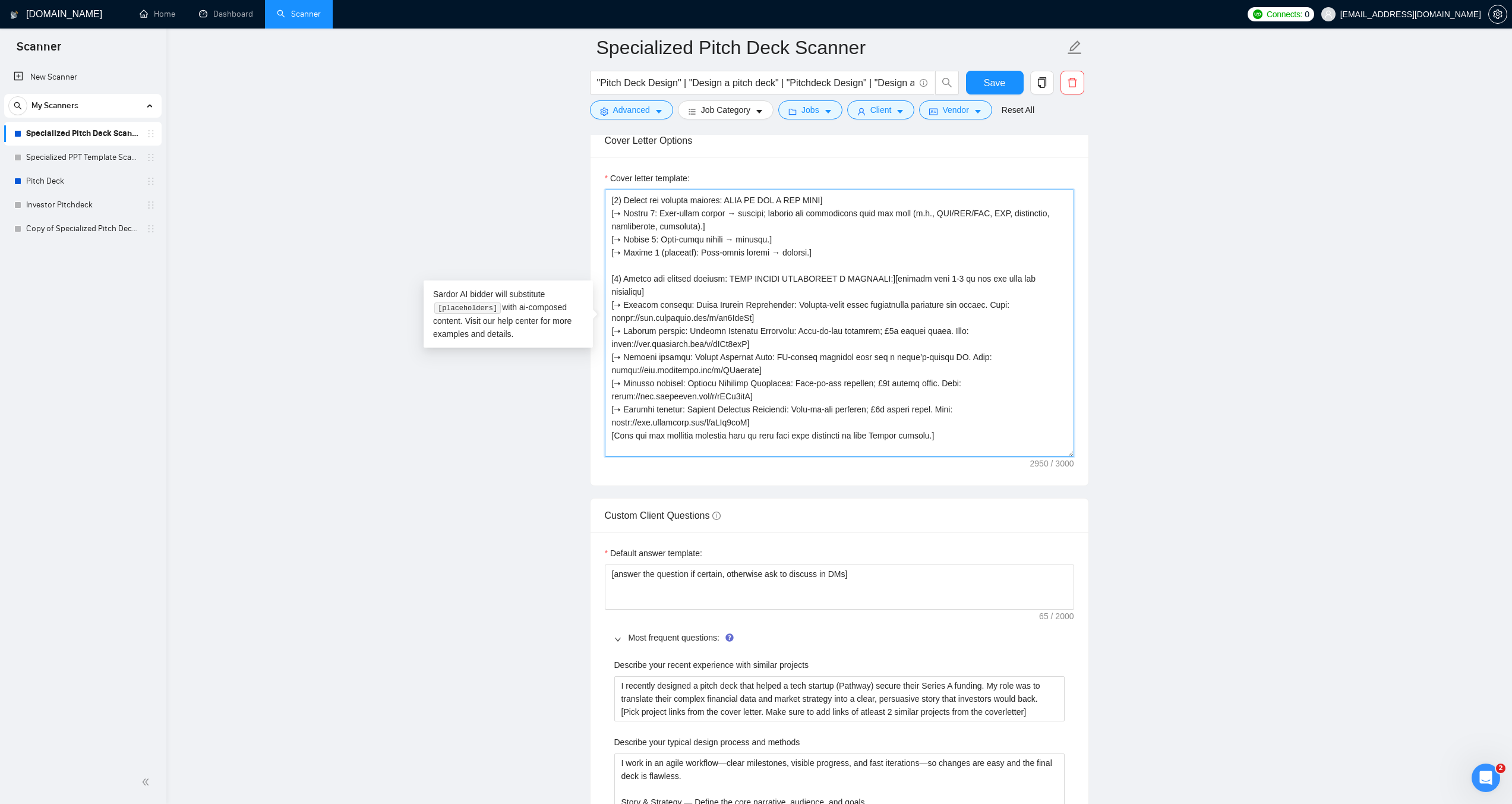
drag, startPoint x: 759, startPoint y: 383, endPoint x: 610, endPoint y: 378, distance: 149.1
click at [610, 378] on textarea "Cover letter template:" at bounding box center [839, 324] width 469 height 268
paste textarea "HmA5MWsV"
drag, startPoint x: 682, startPoint y: 367, endPoint x: 781, endPoint y: 367, distance: 99.0
click at [781, 367] on textarea "Cover letter template:" at bounding box center [839, 324] width 469 height 268
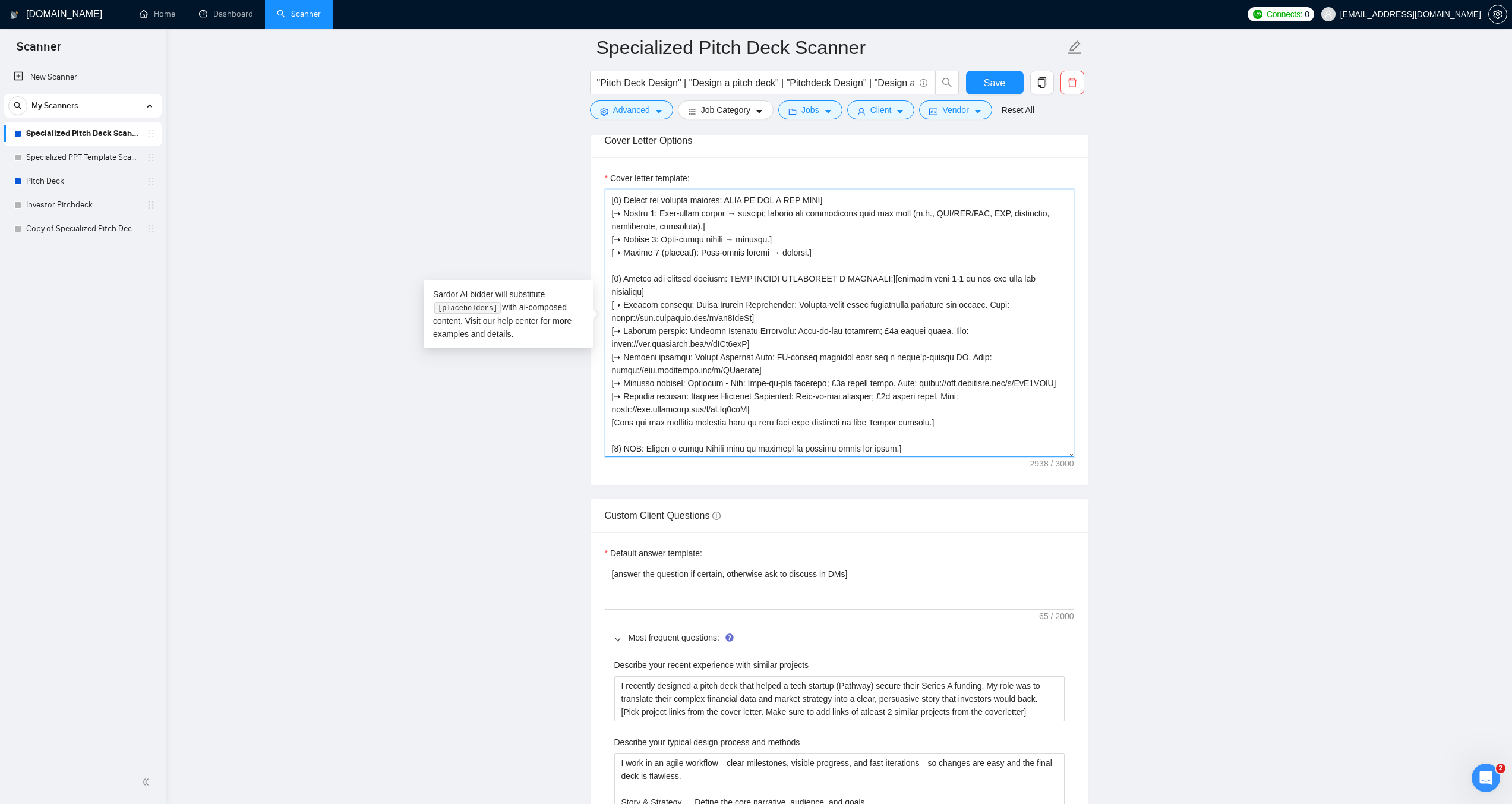
drag, startPoint x: 716, startPoint y: 372, endPoint x: 735, endPoint y: 370, distance: 19.1
click at [735, 370] on textarea "Cover letter template:" at bounding box center [839, 324] width 469 height 268
click at [708, 375] on textarea "Cover letter template:" at bounding box center [839, 324] width 469 height 268
drag, startPoint x: 769, startPoint y: 368, endPoint x: 912, endPoint y: 371, distance: 143.0
click at [912, 371] on textarea "Cover letter template:" at bounding box center [839, 324] width 469 height 268
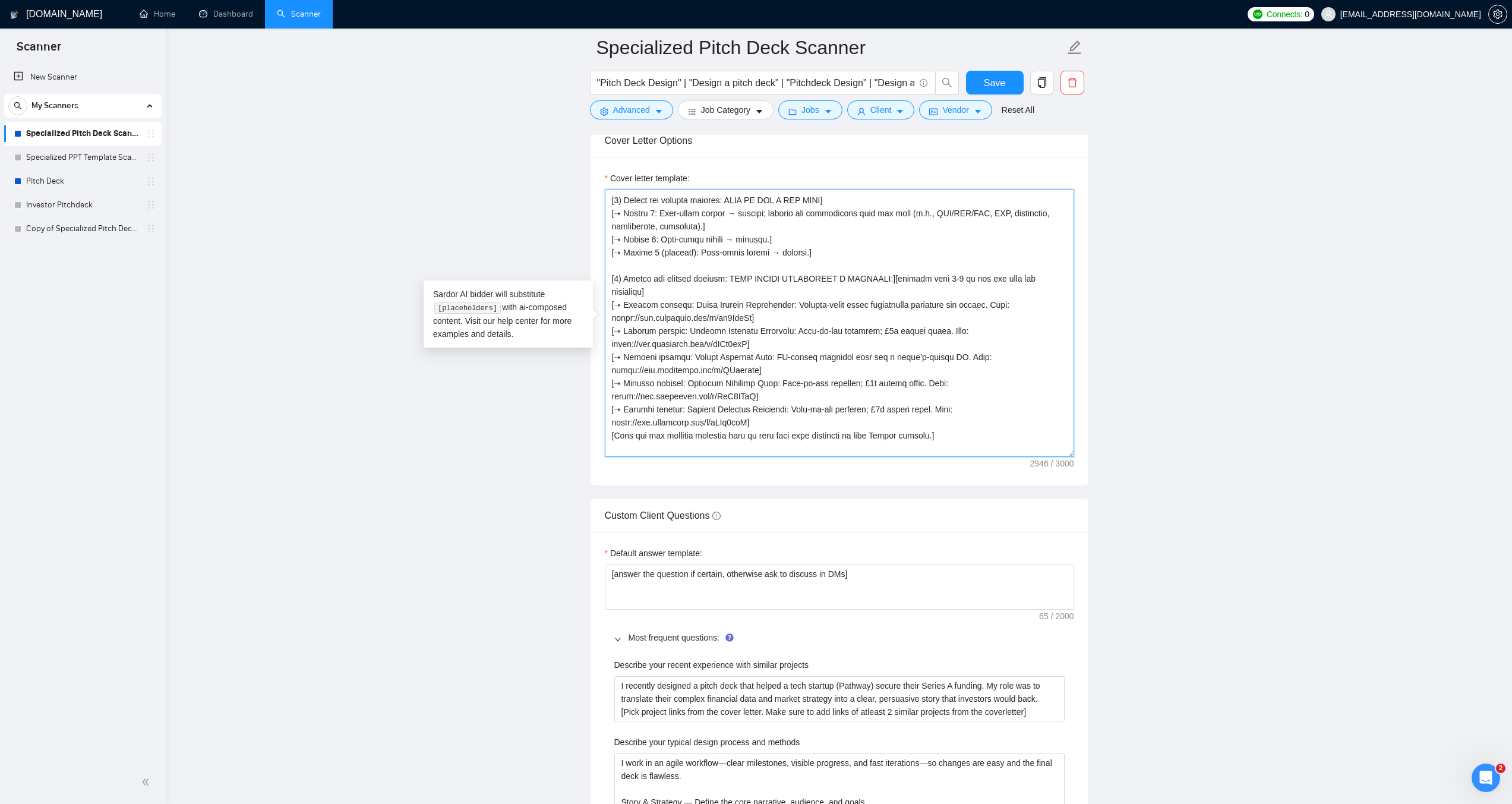
paste textarea
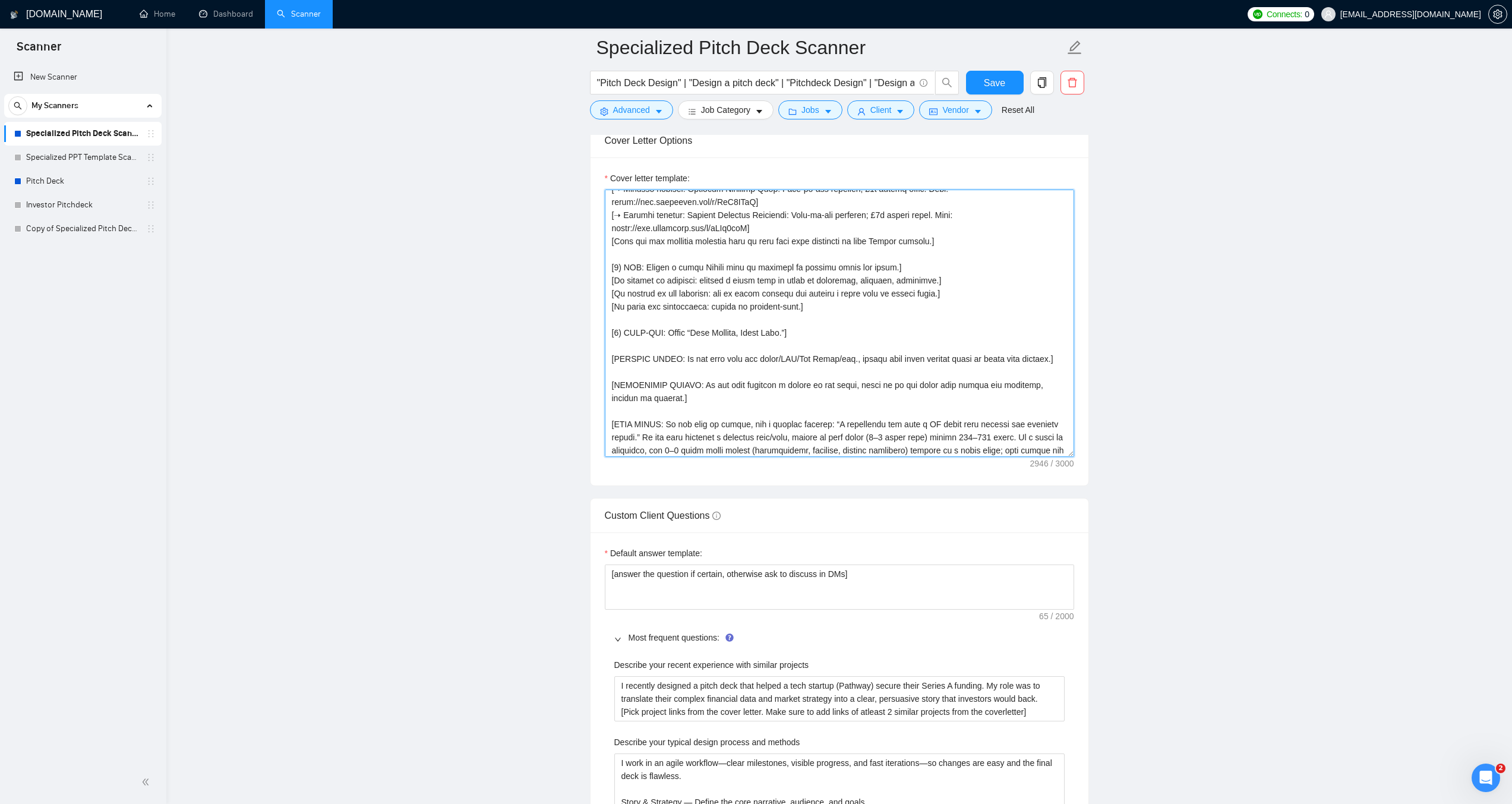
click at [805, 341] on textarea "Cover letter template:" at bounding box center [839, 324] width 469 height 268
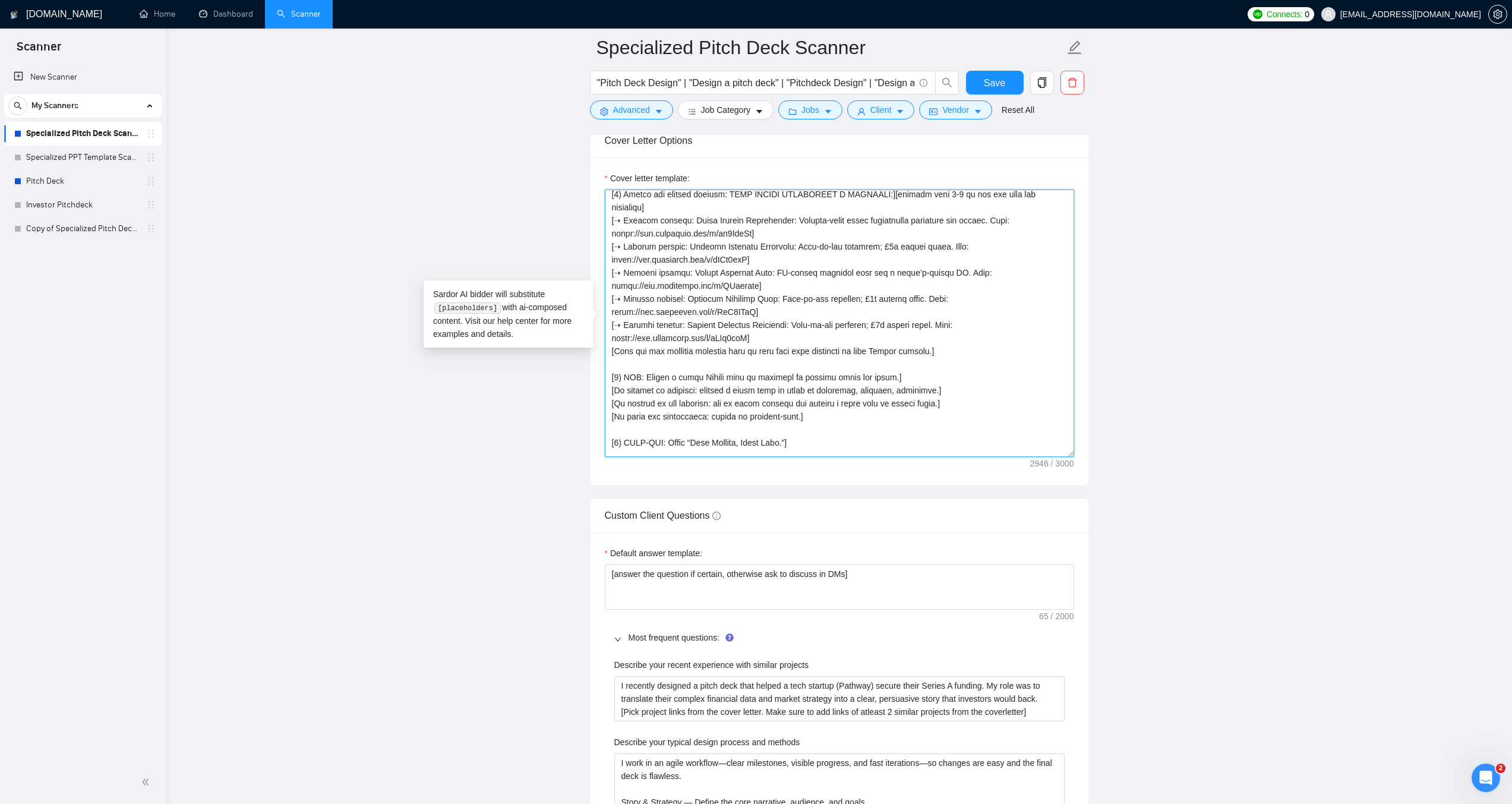
scroll to position [297, 0]
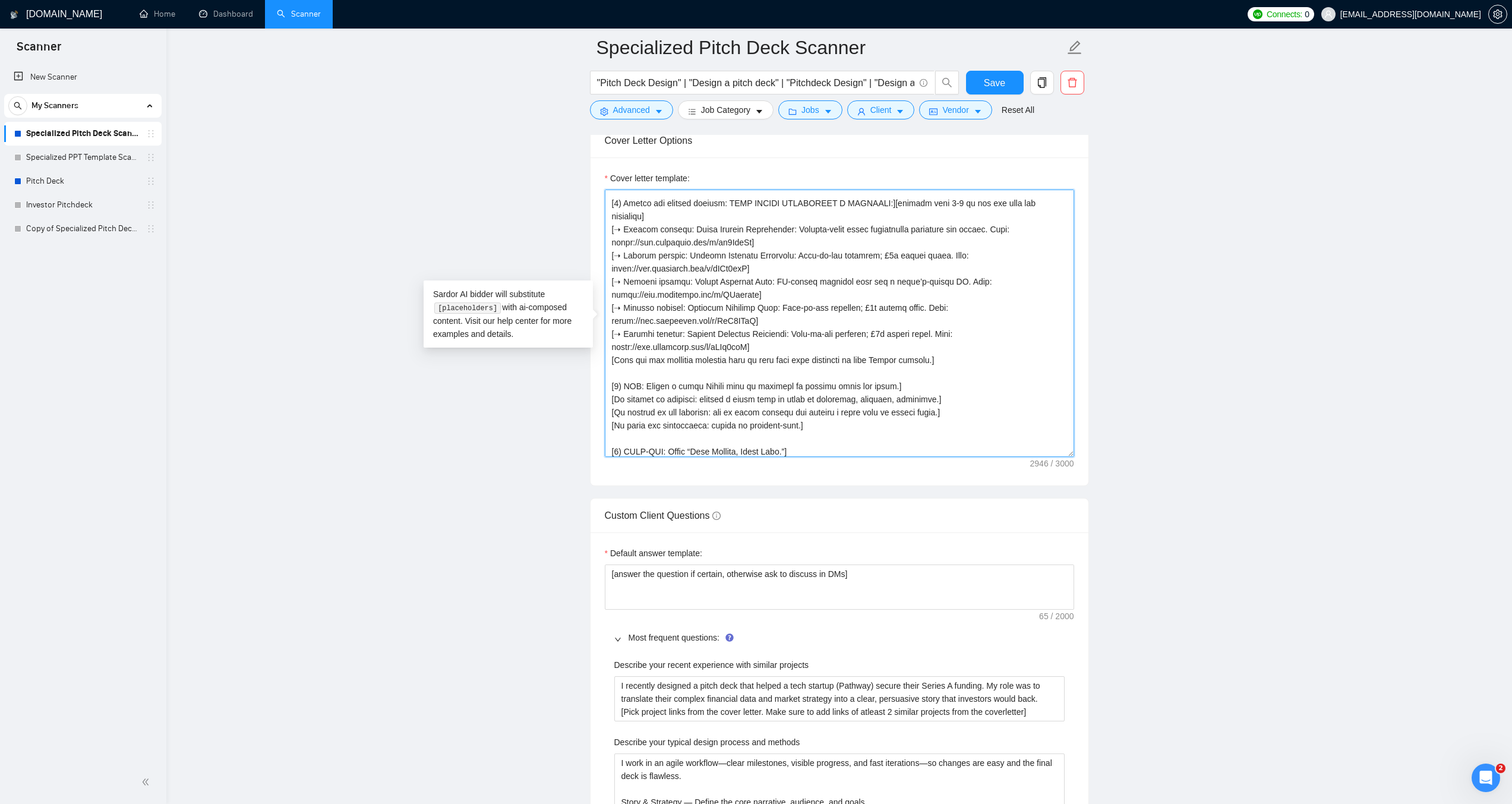
drag, startPoint x: 769, startPoint y: 292, endPoint x: 847, endPoint y: 293, distance: 78.0
click at [847, 293] on textarea "Cover letter template:" at bounding box center [839, 324] width 469 height 268
paste textarea "investor deck on conversational commerce for U.S. direct sales"
drag, startPoint x: 820, startPoint y: 294, endPoint x: 769, endPoint y: 297, distance: 51.1
click at [769, 297] on textarea "Cover letter template:" at bounding box center [839, 324] width 469 height 268
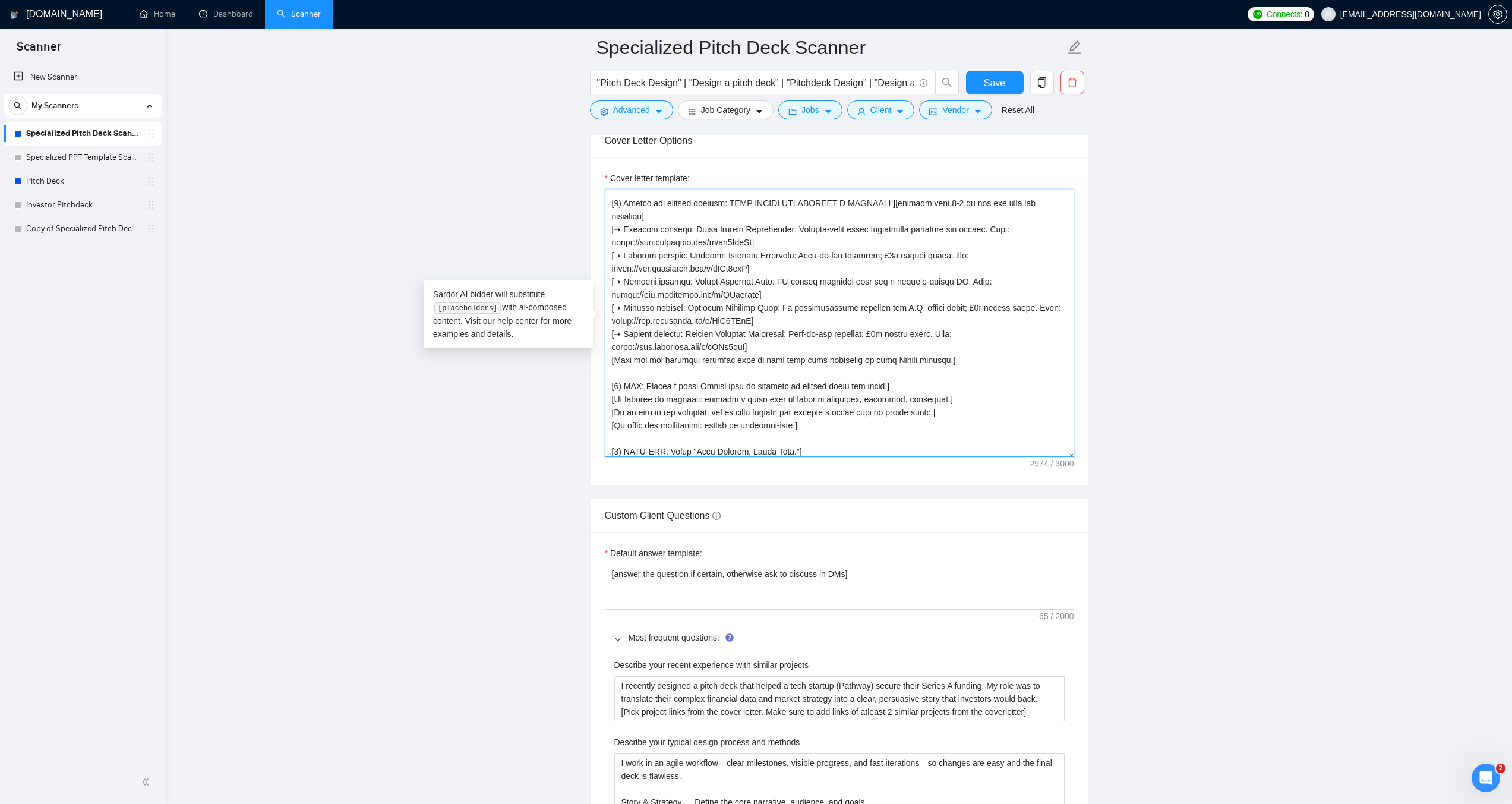
drag, startPoint x: 947, startPoint y: 293, endPoint x: 1012, endPoint y: 295, distance: 65.0
click at [1012, 295] on textarea "Cover letter template:" at bounding box center [839, 324] width 469 height 268
drag, startPoint x: 759, startPoint y: 335, endPoint x: 611, endPoint y: 332, distance: 148.0
click at [611, 332] on textarea "Cover letter template:" at bounding box center [839, 324] width 469 height 268
paste textarea "Oaf2N4BA"
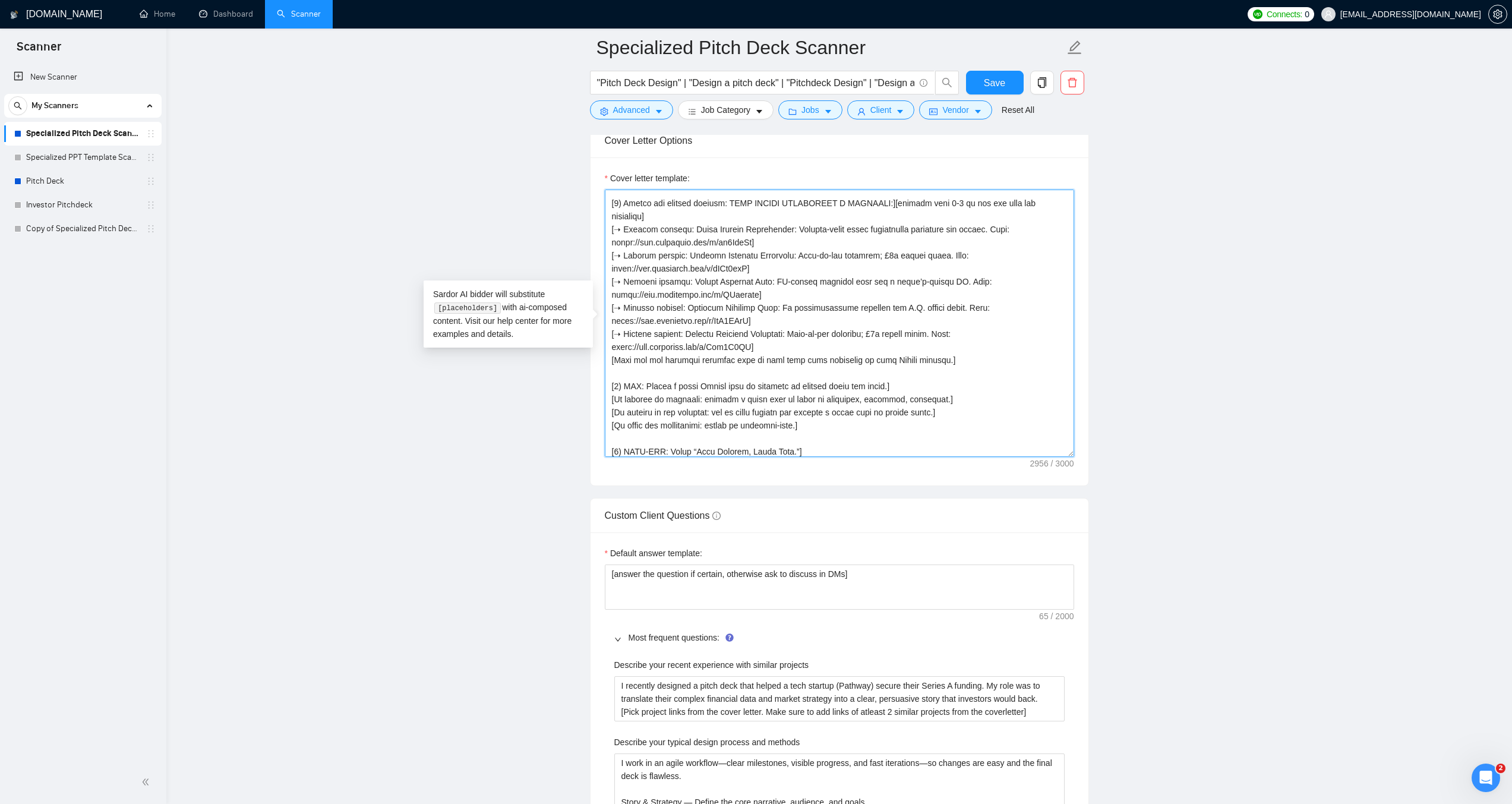
drag, startPoint x: 780, startPoint y: 322, endPoint x: 682, endPoint y: 322, distance: 98.0
click at [682, 322] on textarea "Cover letter template:" at bounding box center [839, 324] width 469 height 268
drag, startPoint x: 786, startPoint y: 317, endPoint x: 929, endPoint y: 322, distance: 143.1
click at [929, 322] on textarea "Cover letter template:" at bounding box center [839, 324] width 469 height 268
click at [782, 319] on textarea "Cover letter template:" at bounding box center [839, 324] width 469 height 268
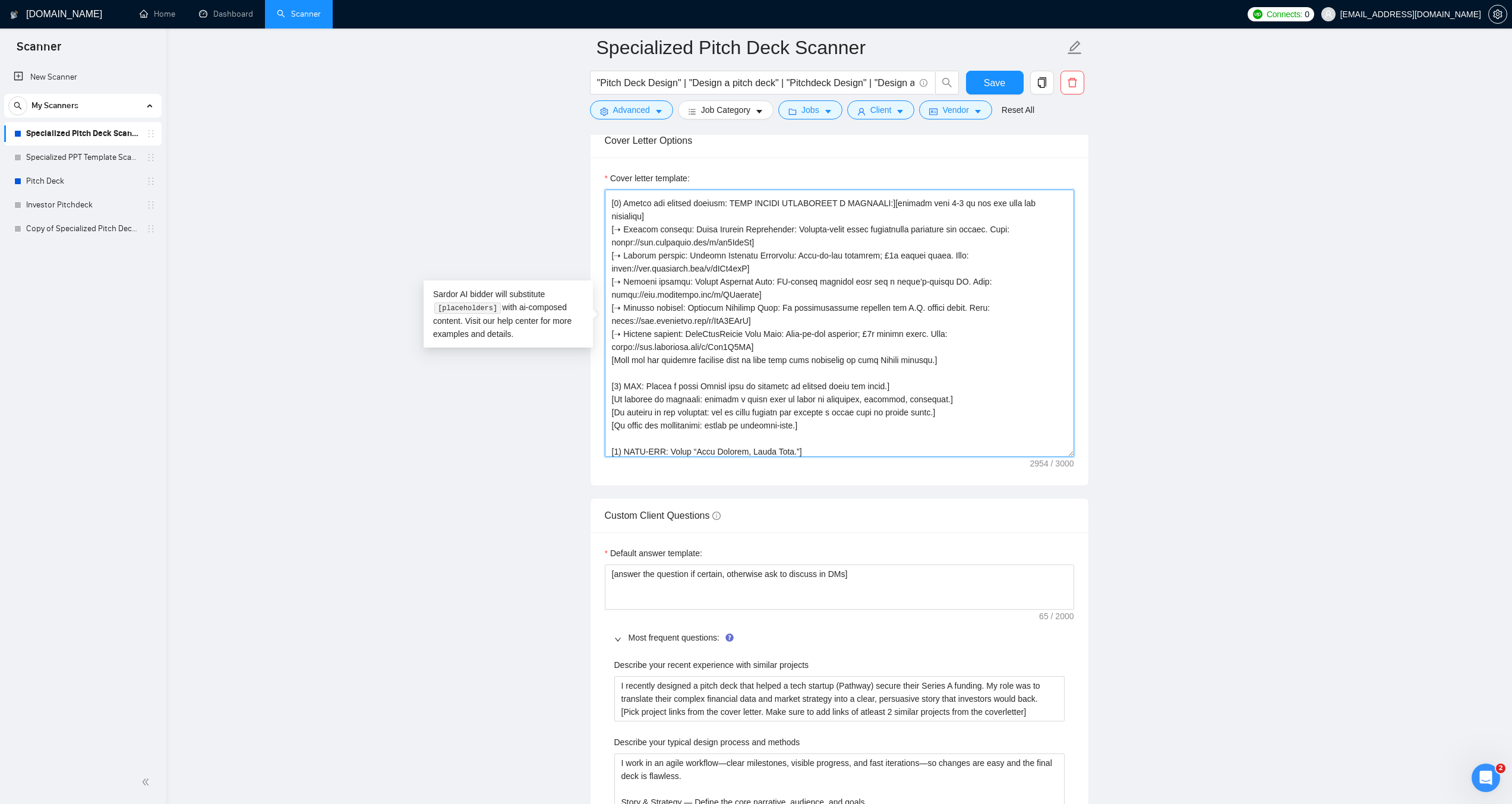
drag, startPoint x: 784, startPoint y: 319, endPoint x: 928, endPoint y: 319, distance: 144.0
click at [928, 319] on textarea "Cover letter template:" at bounding box center [839, 324] width 469 height 268
paste textarea "virtual maternal care, traction, and funding ask"
click at [785, 320] on textarea "Cover letter template:" at bounding box center [839, 324] width 469 height 268
click at [801, 334] on textarea "Cover letter template:" at bounding box center [839, 324] width 469 height 268
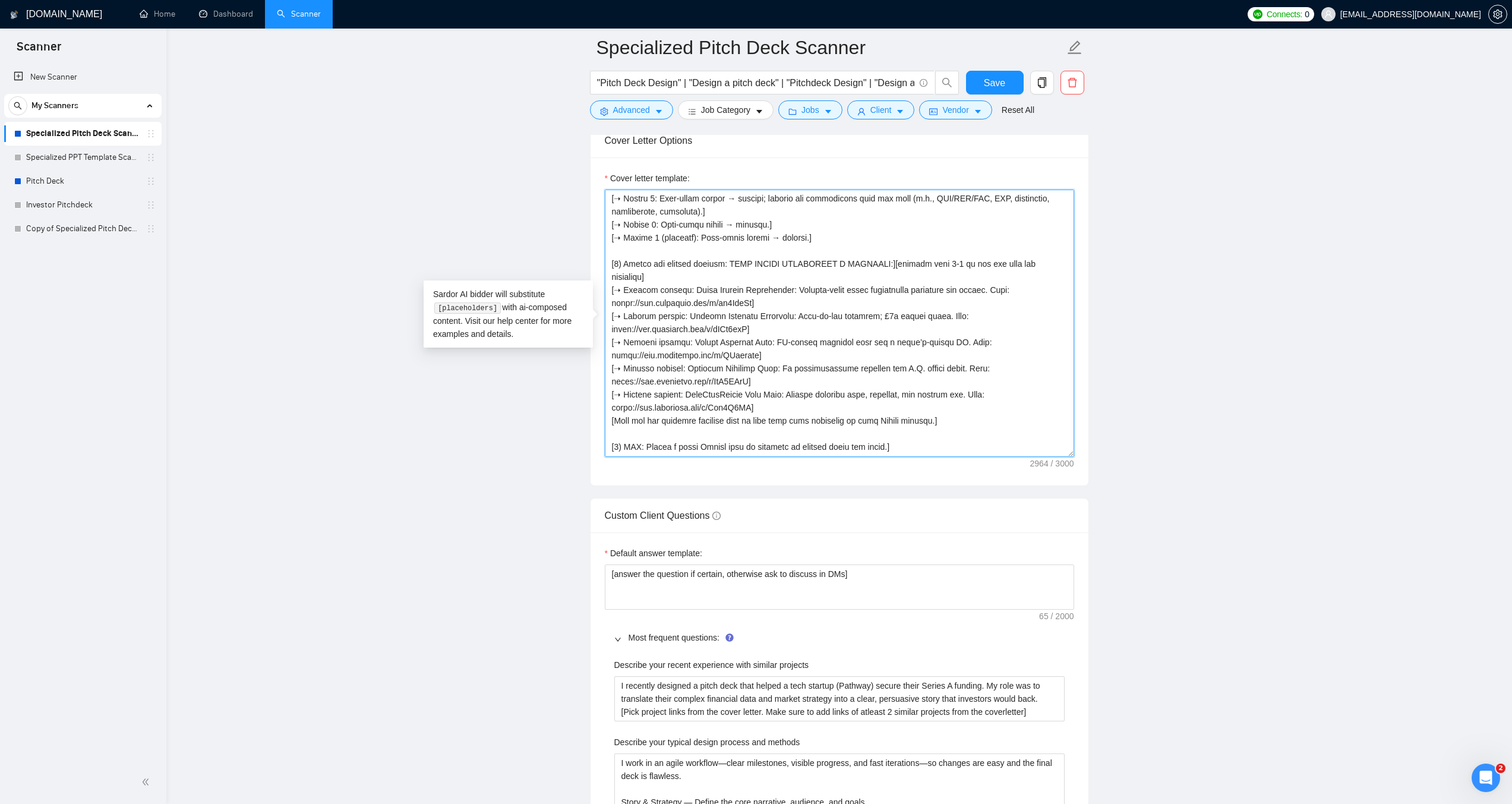
scroll to position [237, 0]
drag, startPoint x: 780, startPoint y: 388, endPoint x: 611, endPoint y: 274, distance: 203.9
click at [611, 274] on textarea "Cover letter template:" at bounding box center [839, 324] width 469 height 268
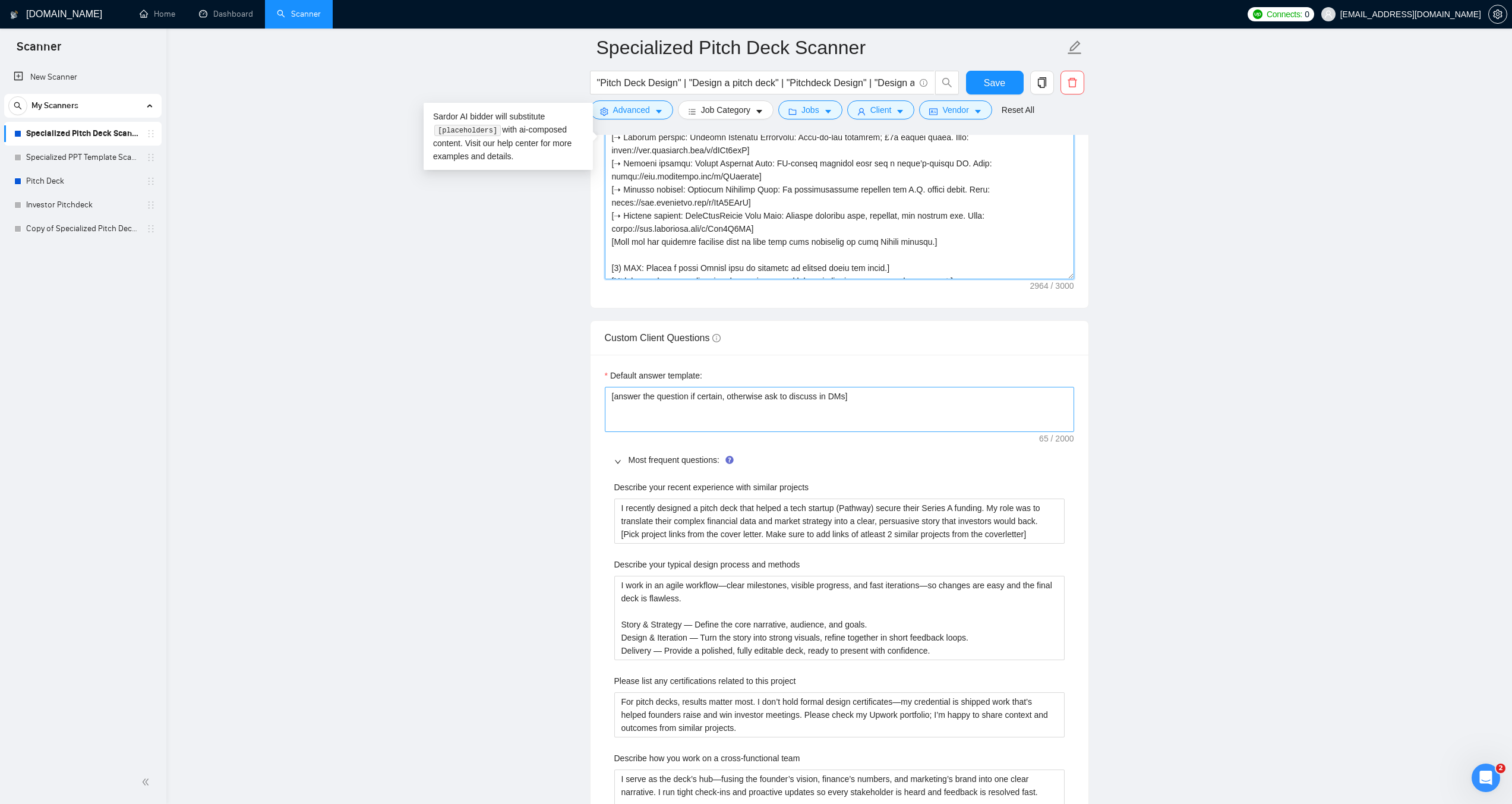
scroll to position [1545, 0]
click at [962, 529] on projects "I recently designed a pitch deck that helped a tech startup (Pathway) secure th…" at bounding box center [839, 520] width 450 height 45
click at [1029, 533] on projects "I recently designed a pitch deck that helped a tech startup (Pathway) secure th…" at bounding box center [839, 520] width 450 height 45
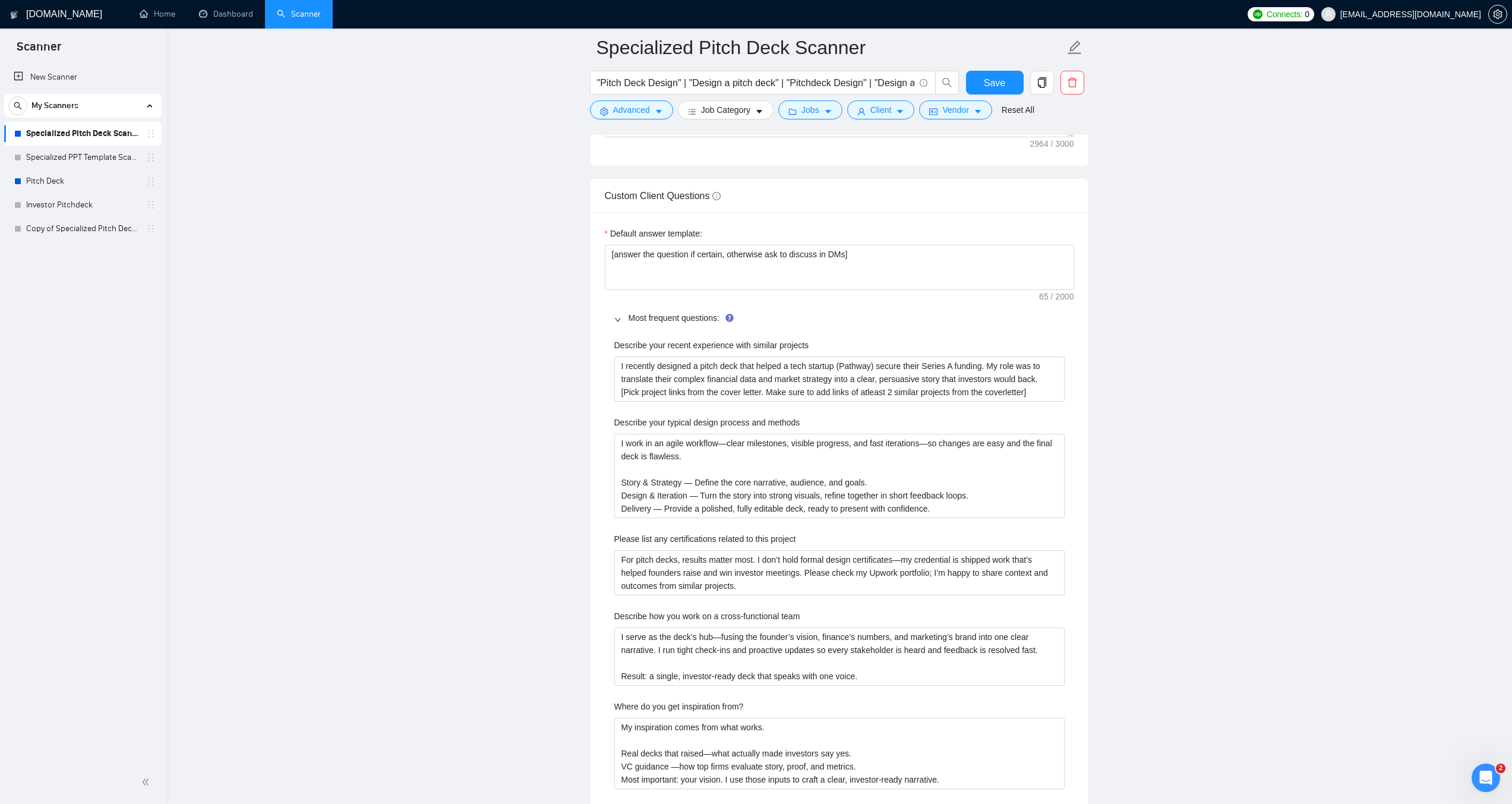
scroll to position [1664, 0]
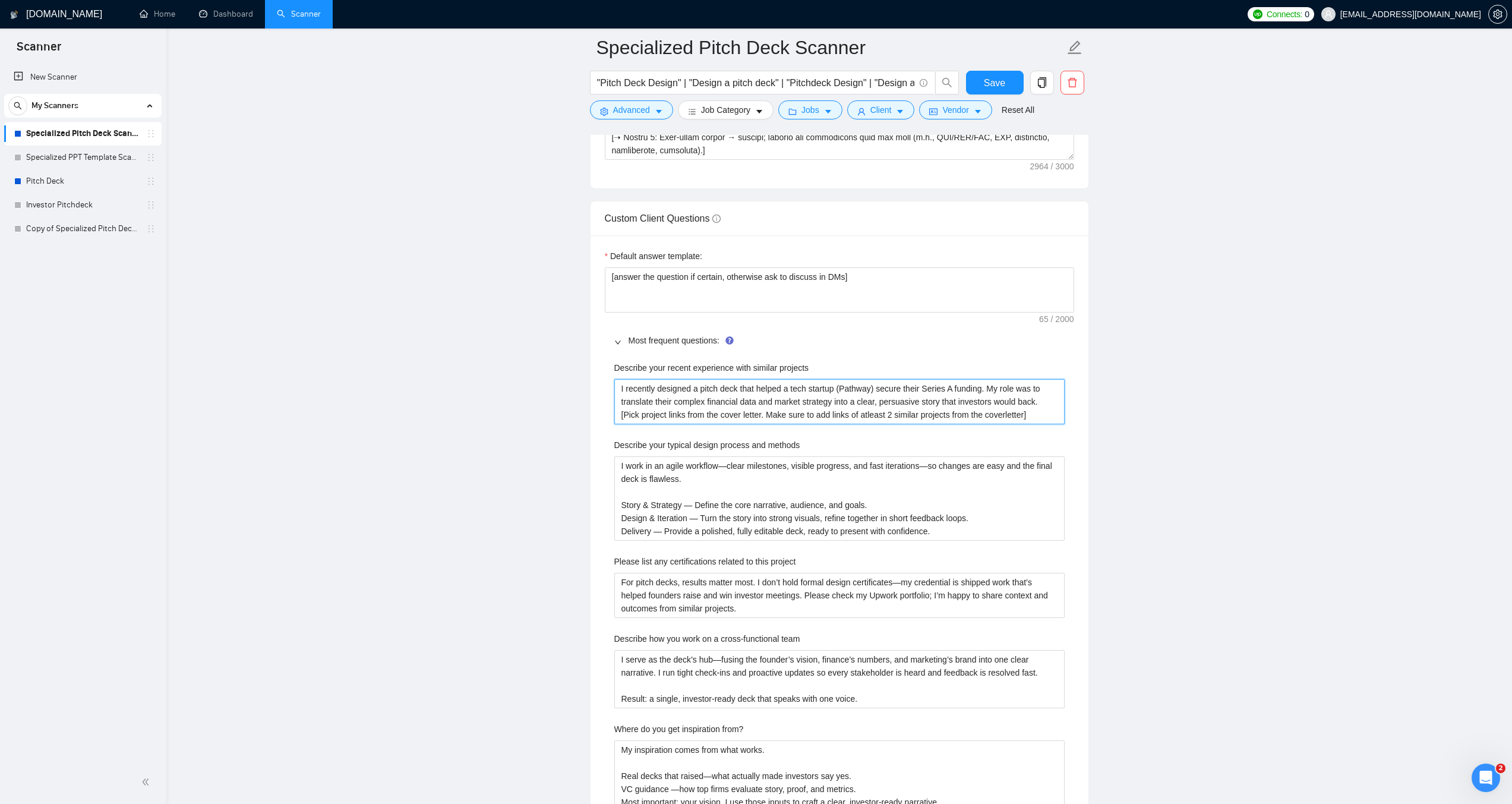
click at [681, 400] on projects "I recently designed a pitch deck that helped a tech startup (Pathway) secure th…" at bounding box center [839, 402] width 450 height 45
paste projects "[FORMAT EXAMPLE:] [Project Title — brief explainer (4–10 words).] [Link: <paste…"
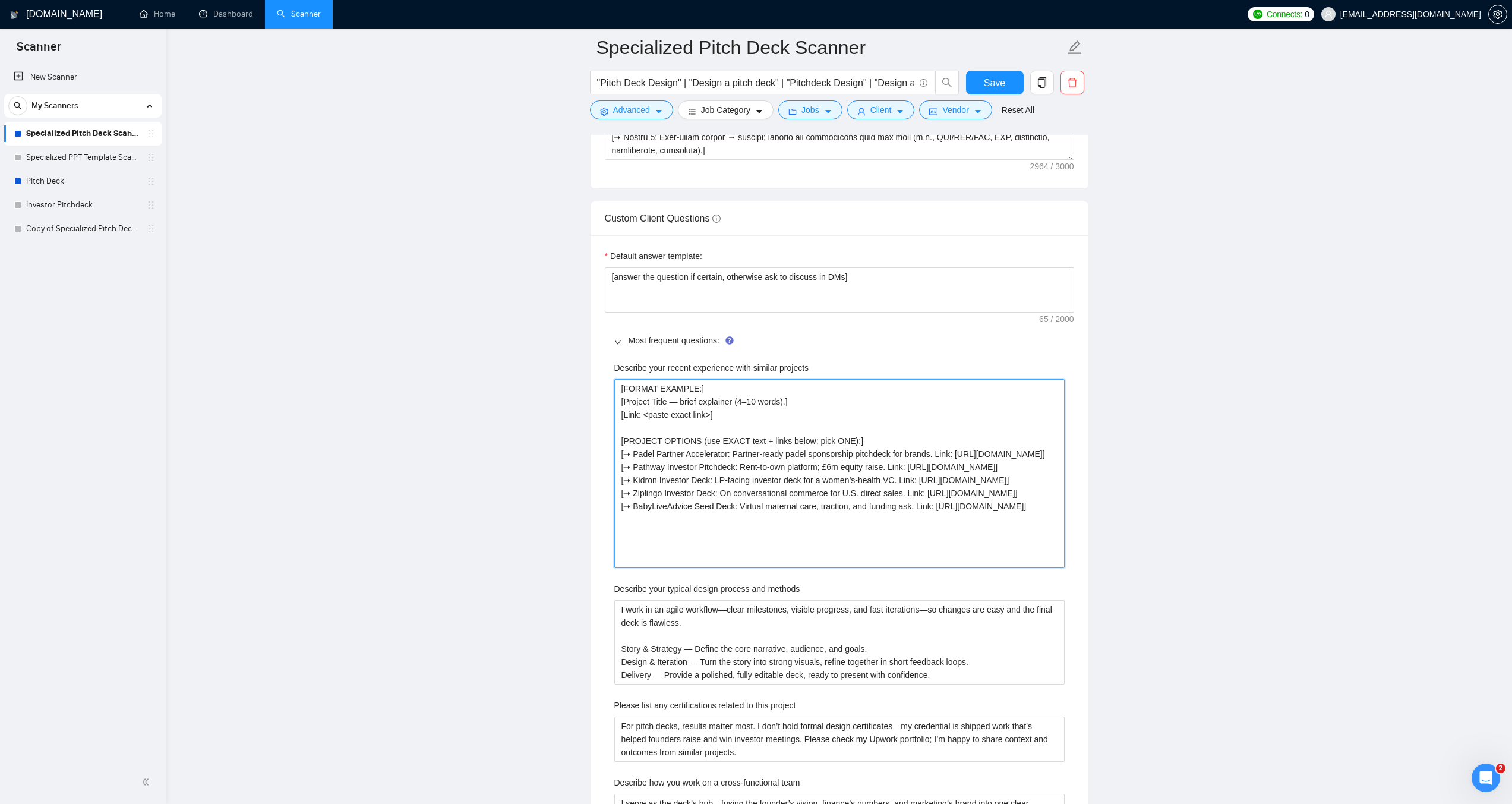
click at [737, 404] on projects "[FORMAT EXAMPLE:] [Project Title — brief explainer (4–10 words).] [Link: <paste…" at bounding box center [839, 474] width 450 height 189
click at [751, 397] on projects "[FORMAT EXAMPLE:] [Project Title — brief explainer (20–50 words).] [Link: <past…" at bounding box center [839, 474] width 450 height 189
click at [1220, 398] on main "Specialized Pitch Deck Scanner "Pitch Deck Design" | "Design a pitch deck" | "P…" at bounding box center [839, 661] width 1308 height 4553
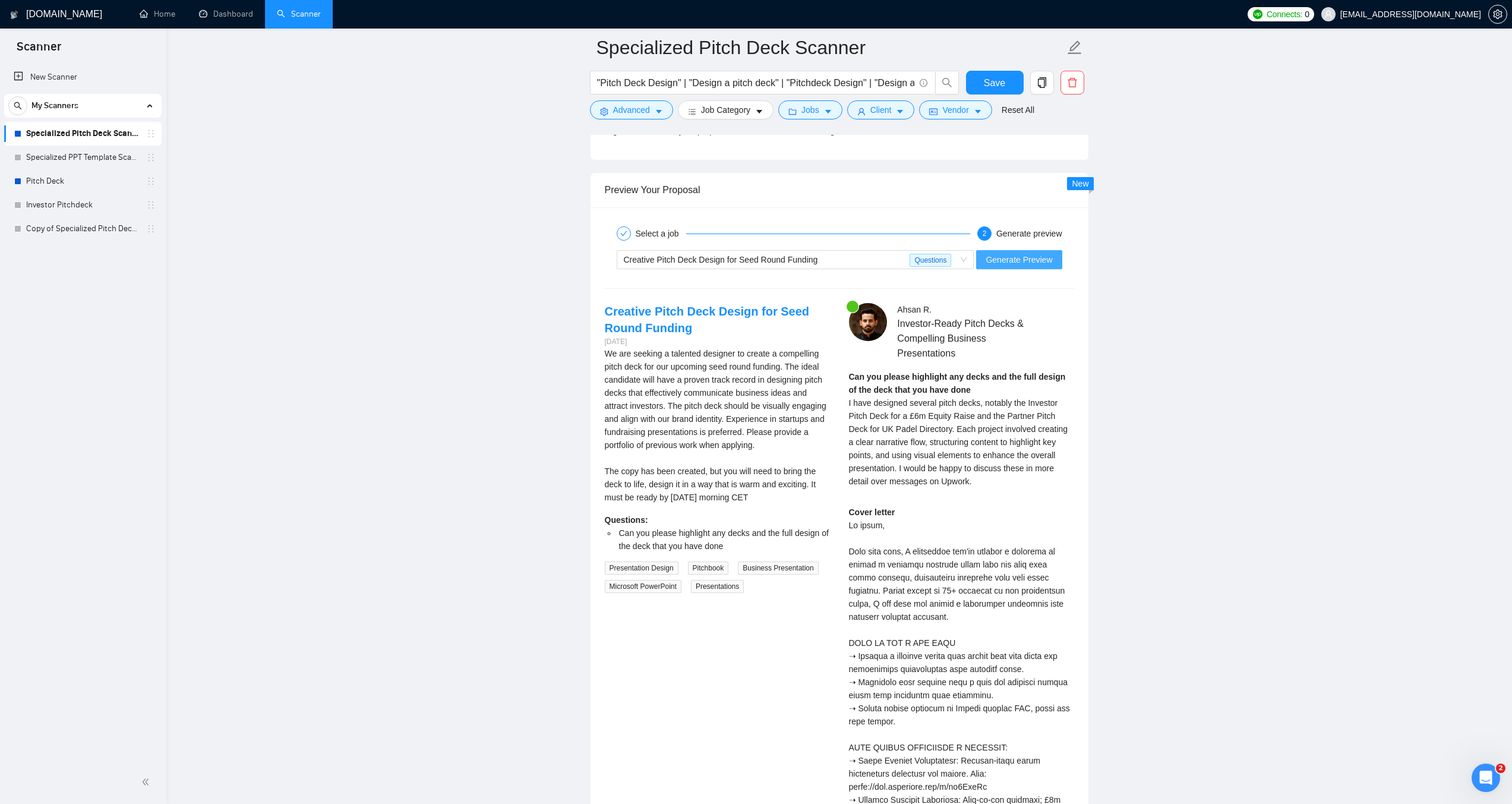
scroll to position [2852, 0]
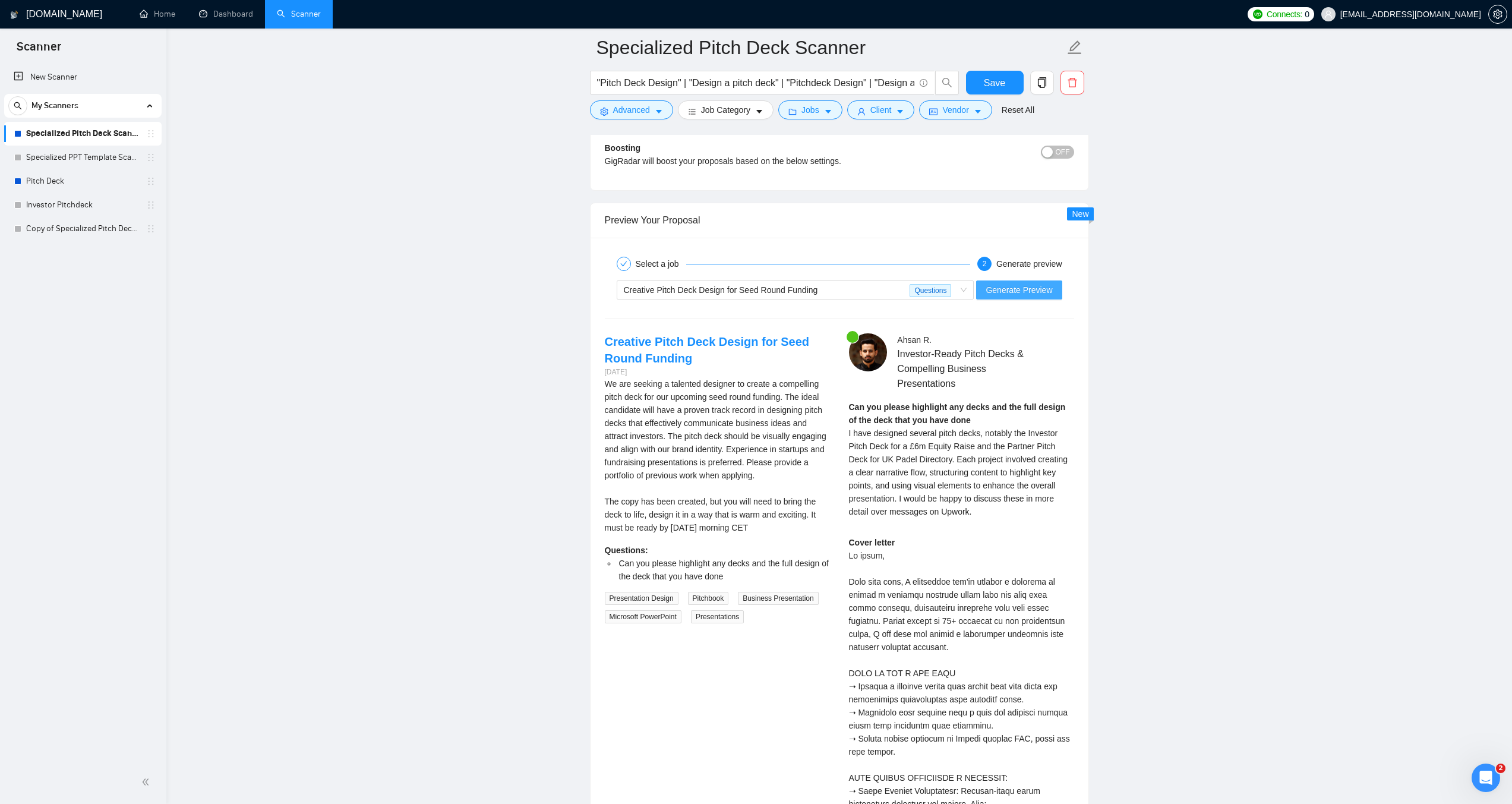
click at [1032, 287] on span "Generate Preview" at bounding box center [1018, 290] width 66 height 13
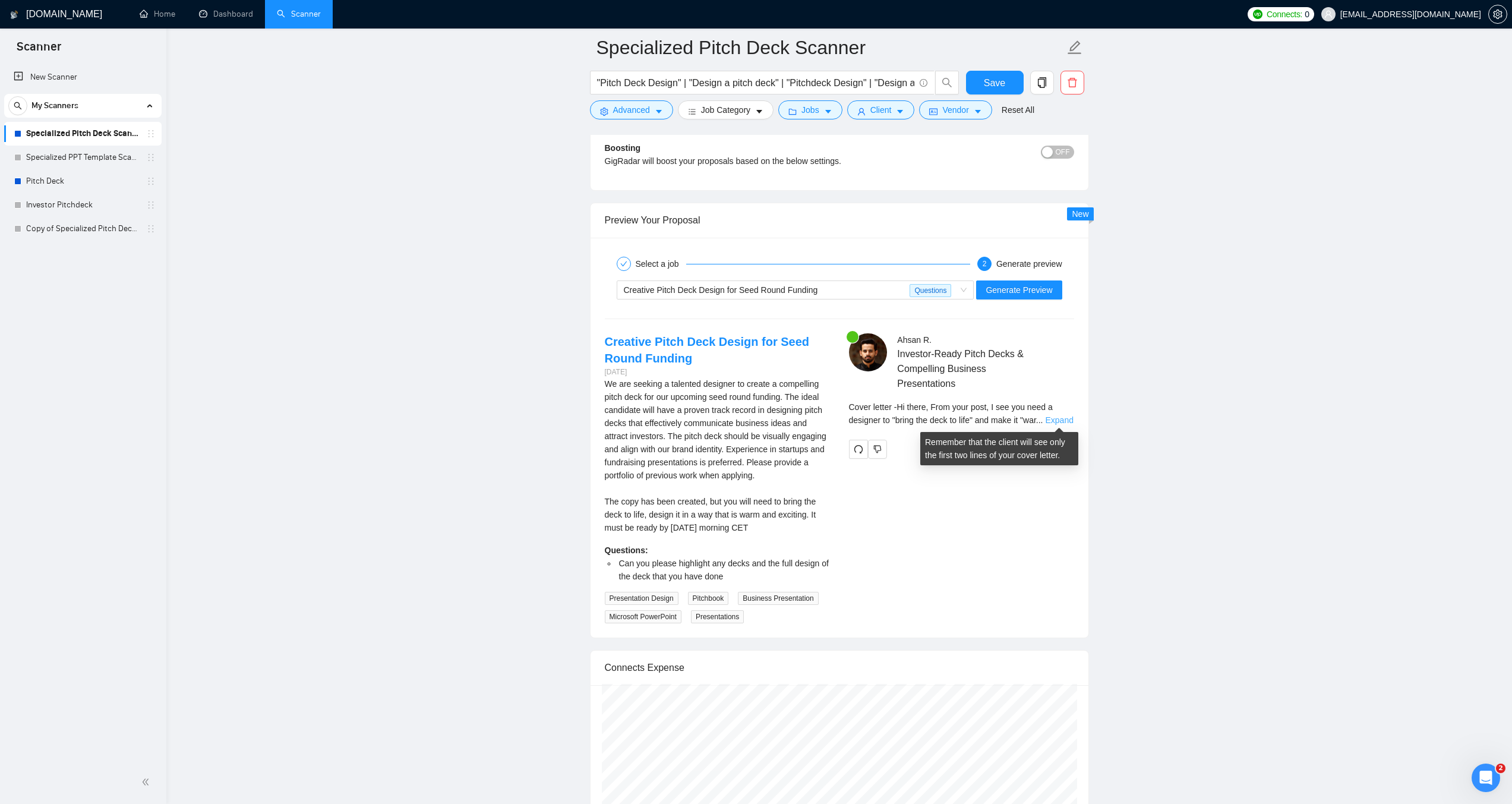
click at [1051, 417] on link "Expand" at bounding box center [1059, 420] width 28 height 9
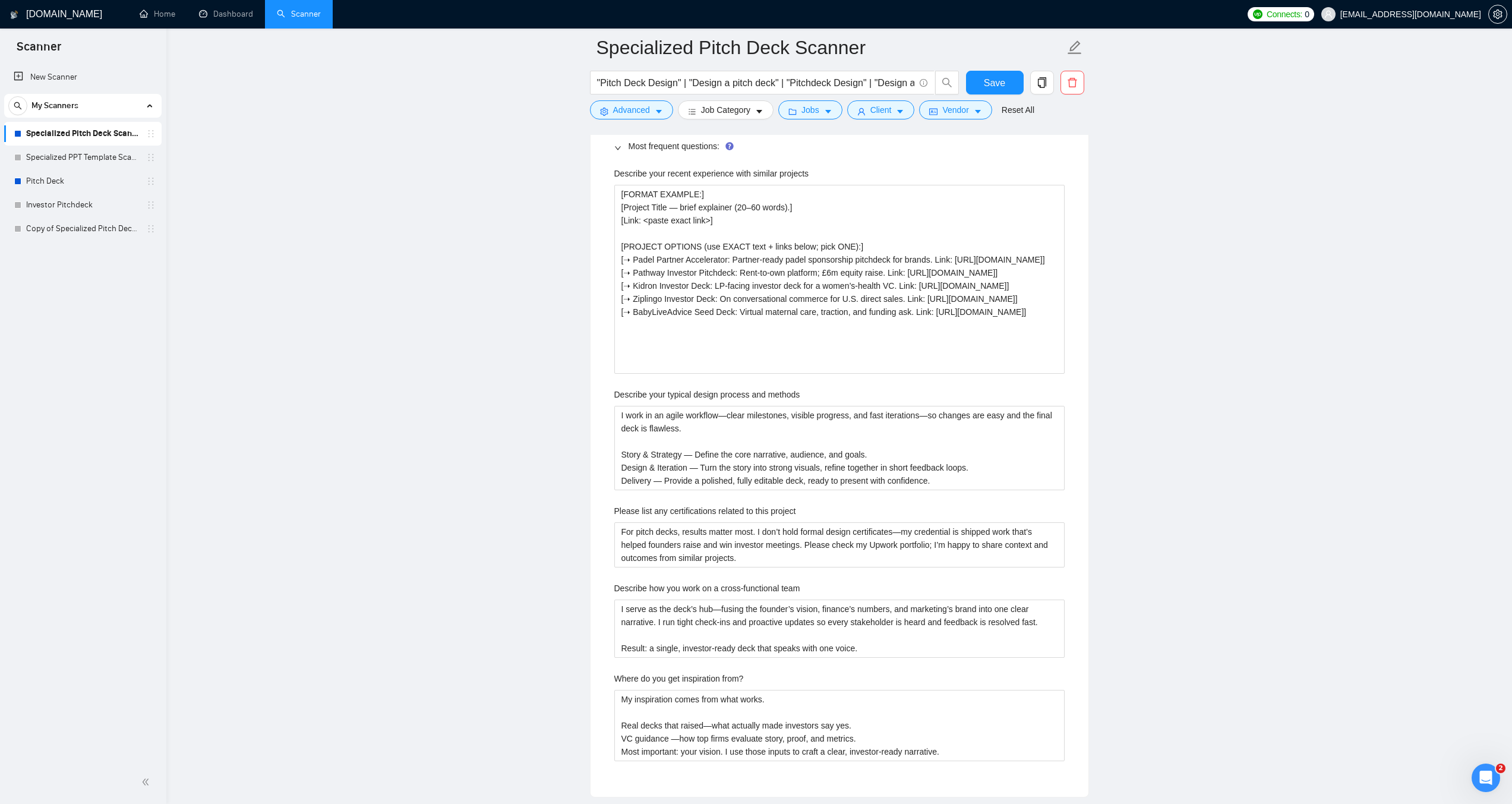
scroll to position [1842, 0]
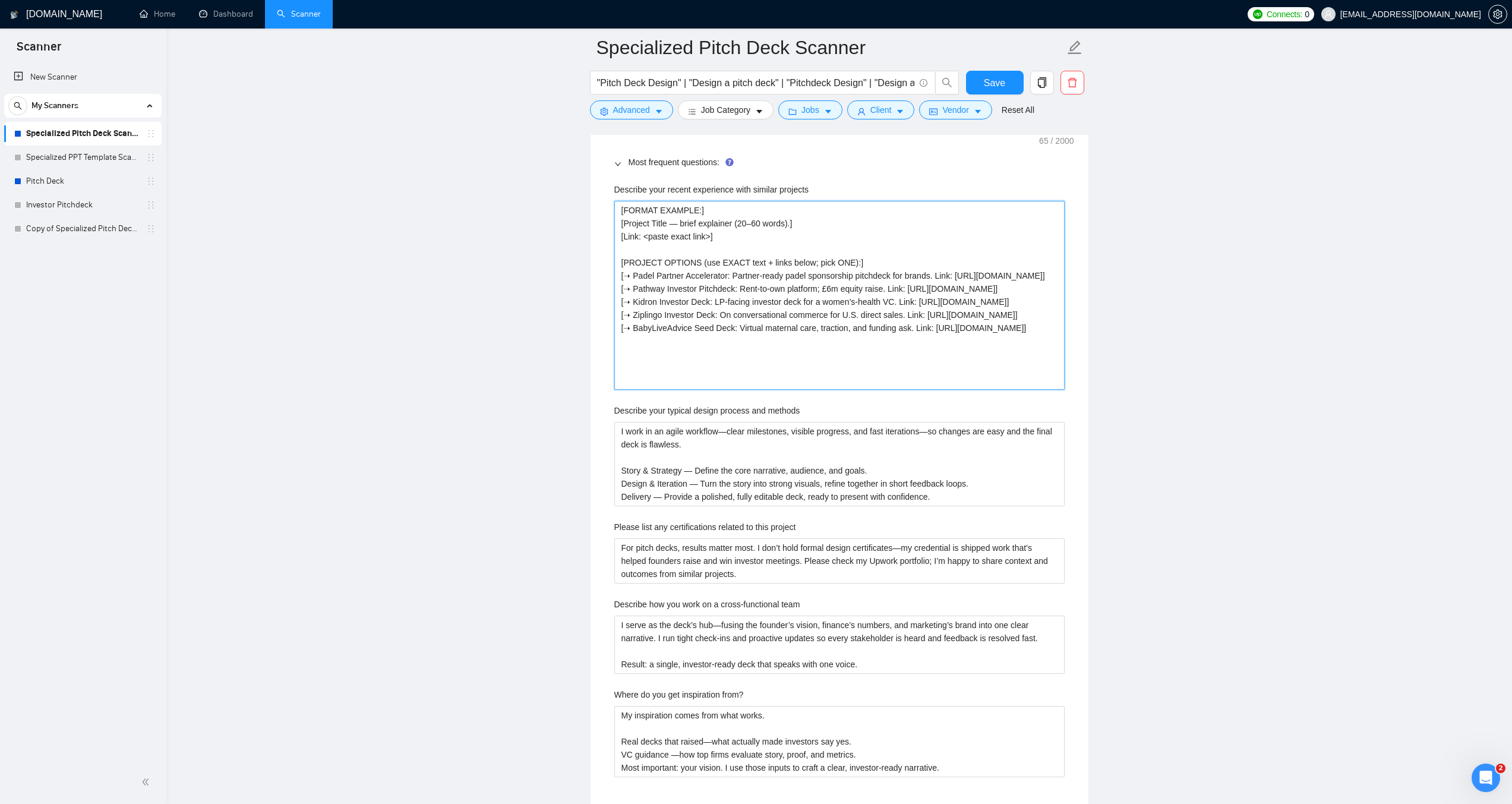
drag, startPoint x: 854, startPoint y: 261, endPoint x: 847, endPoint y: 261, distance: 7.0
click at [847, 261] on projects "[FORMAT EXAMPLE:] [Project Title — brief explainer (20–60 words).] [Link: <past…" at bounding box center [839, 295] width 450 height 189
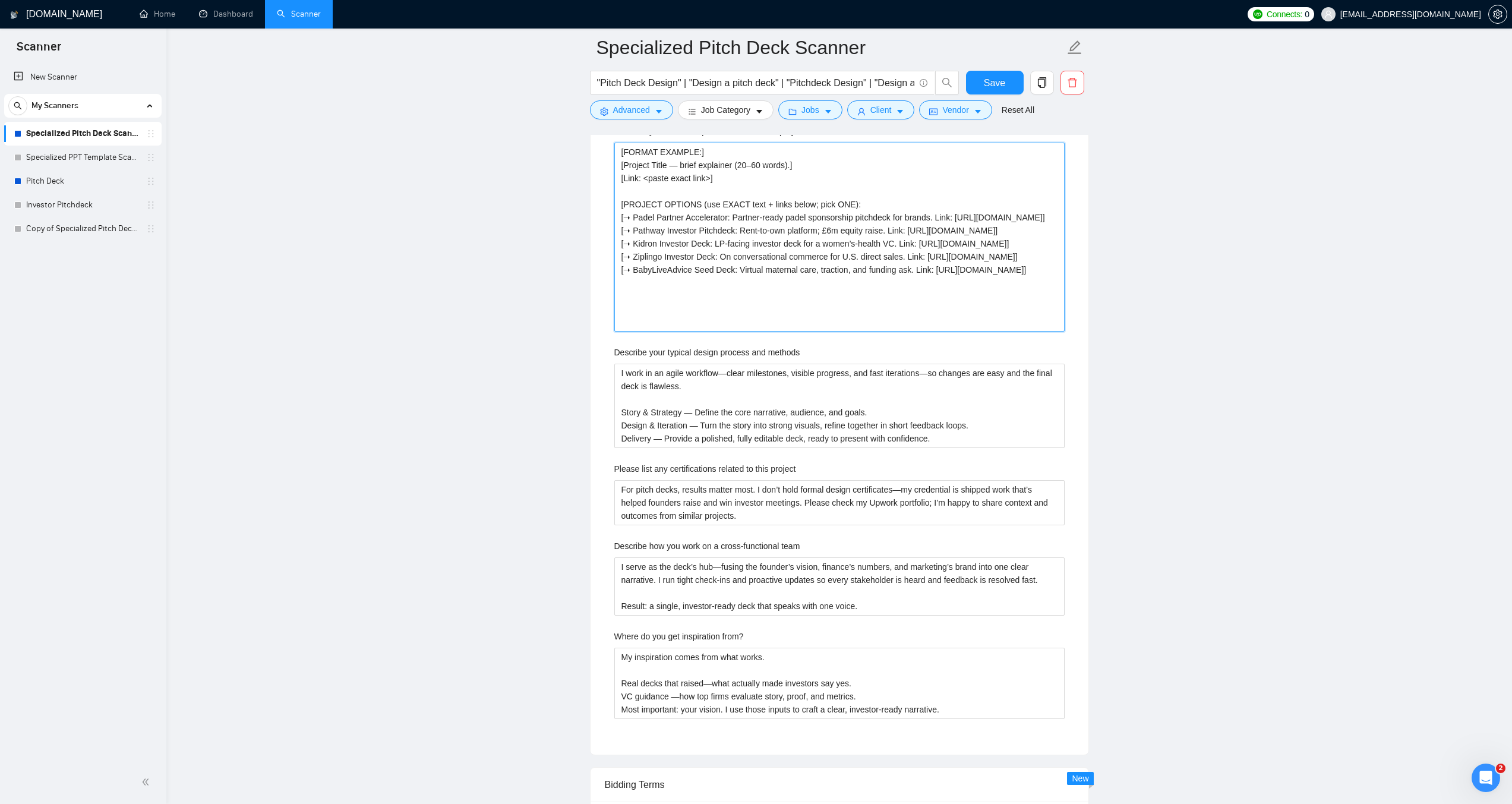
scroll to position [1901, 0]
click at [861, 287] on projects "[FORMAT EXAMPLE:] [Project Title — brief explainer (20–60 words).] [Link: <past…" at bounding box center [839, 236] width 450 height 189
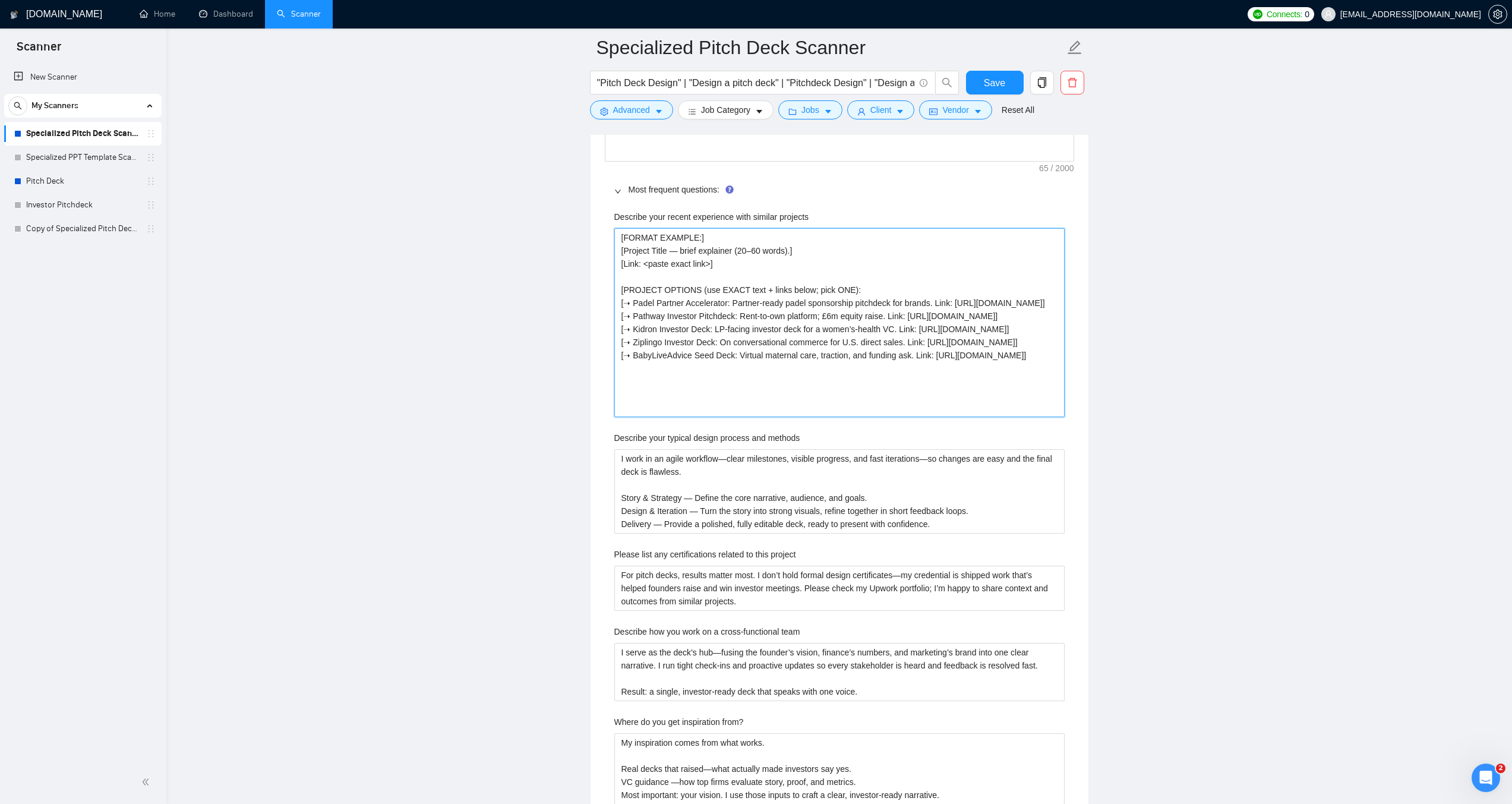
scroll to position [1783, 0]
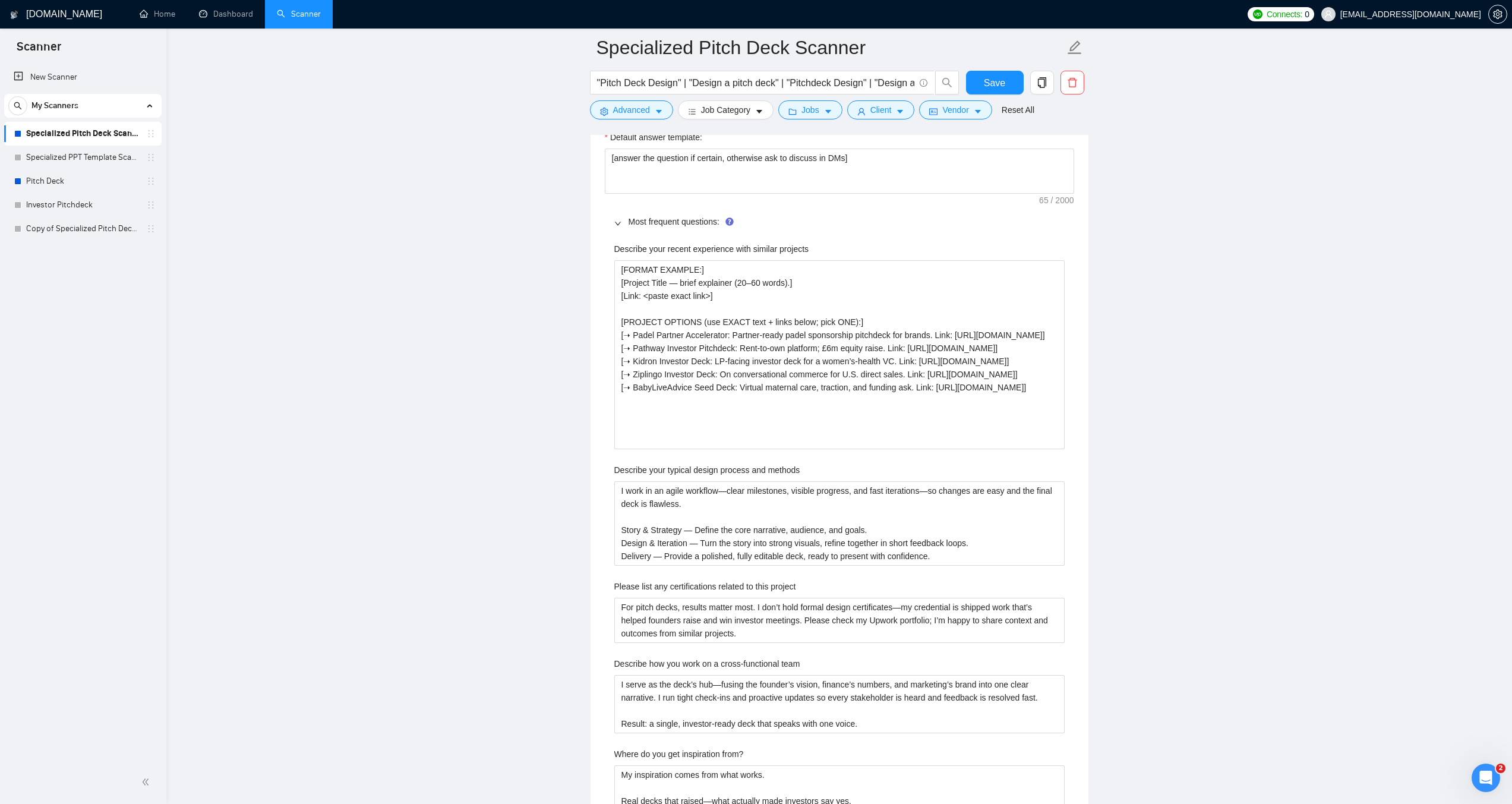
click at [552, 361] on main "Specialized Pitch Deck Scanner "Pitch Deck Design" | "Design a pitch deck" | "P…" at bounding box center [839, 568] width 1308 height 4606
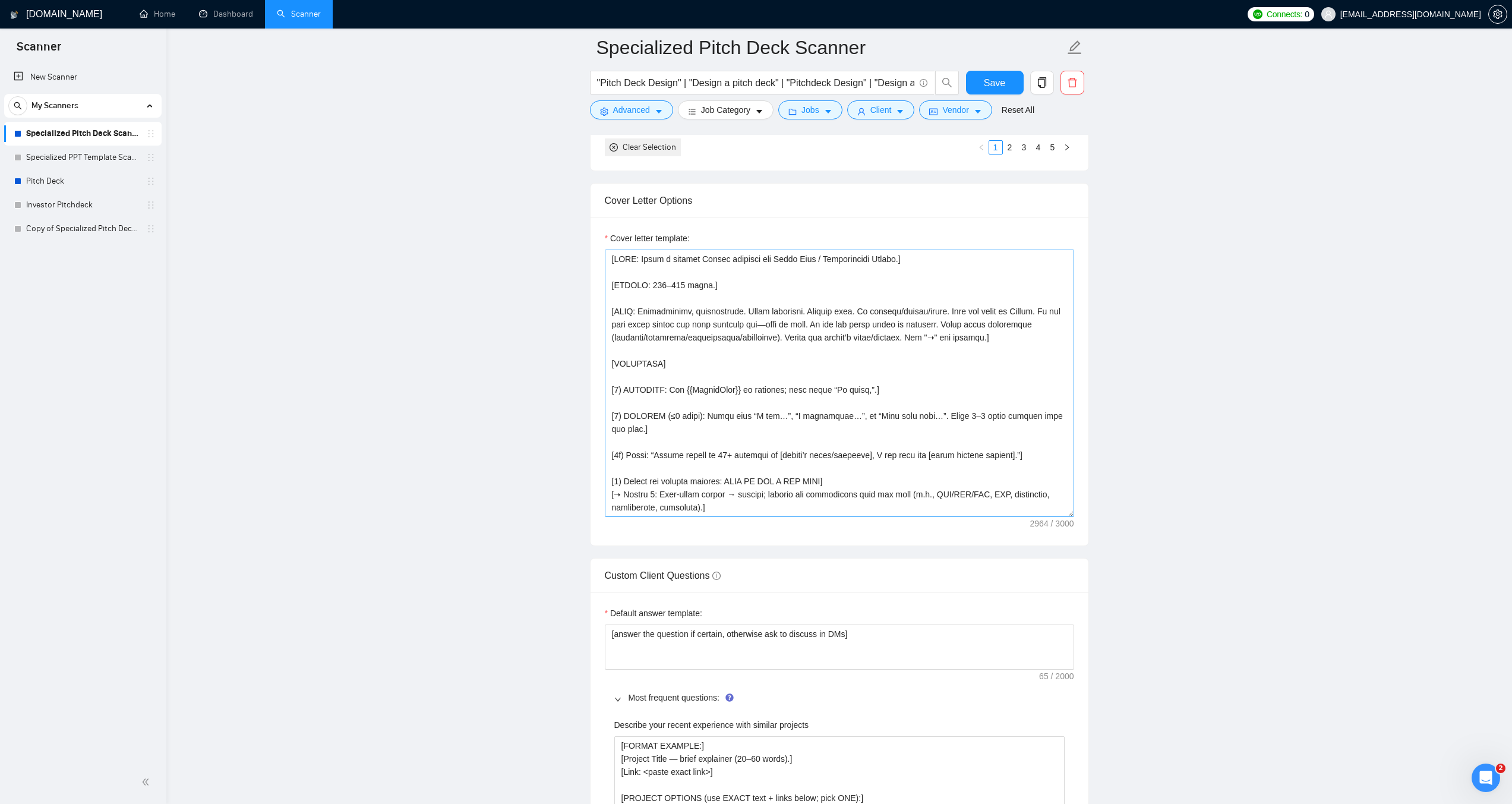
scroll to position [1308, 0]
click at [778, 363] on textarea "Cover letter template:" at bounding box center [839, 383] width 469 height 268
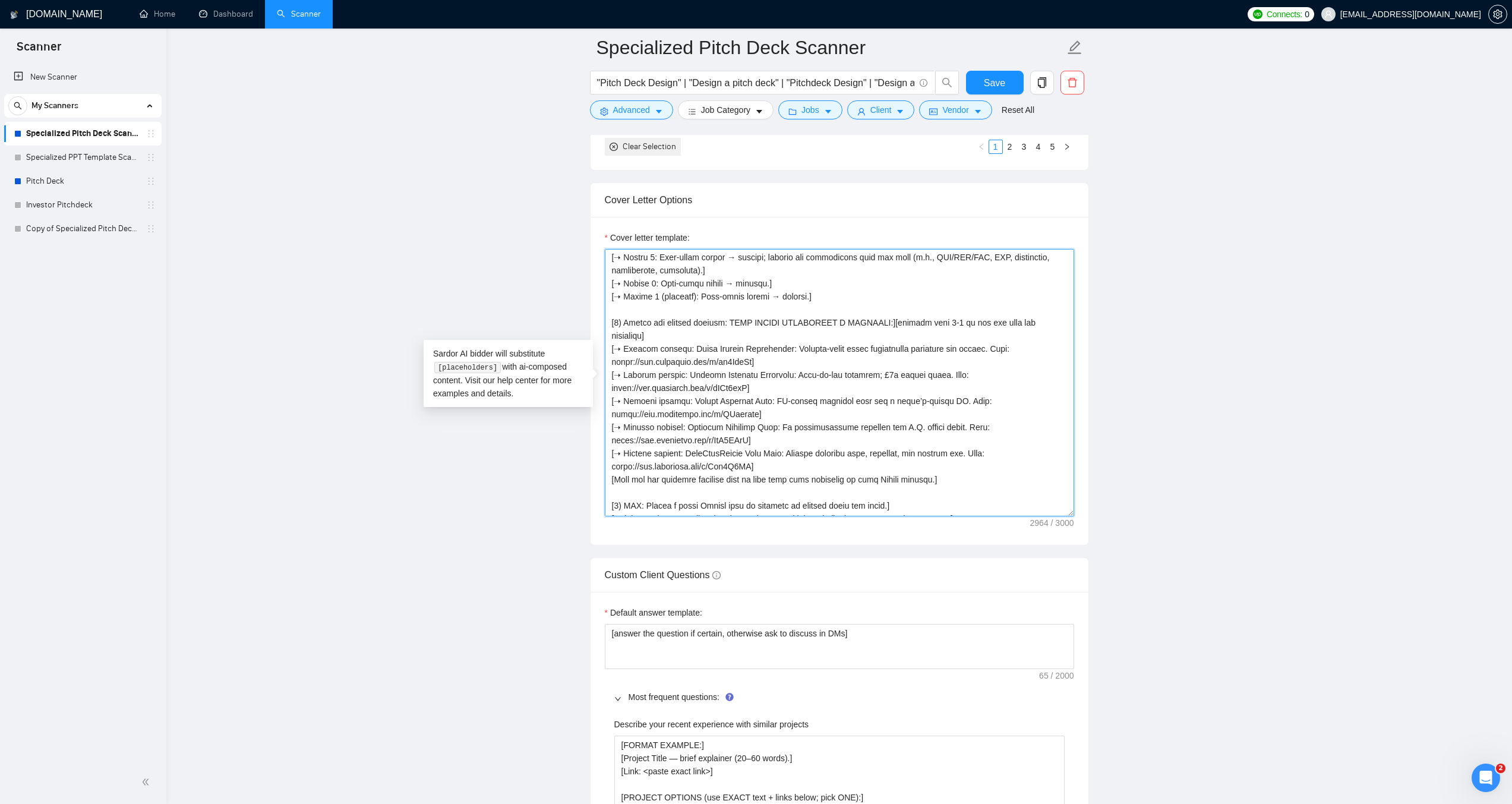
scroll to position [238, 0]
click at [1047, 322] on textarea "Cover letter template:" at bounding box center [839, 383] width 469 height 268
click at [978, 462] on textarea "Cover letter template:" at bounding box center [839, 383] width 469 height 268
click at [951, 447] on textarea "Cover letter template:" at bounding box center [839, 383] width 469 height 268
paste textarea "]"
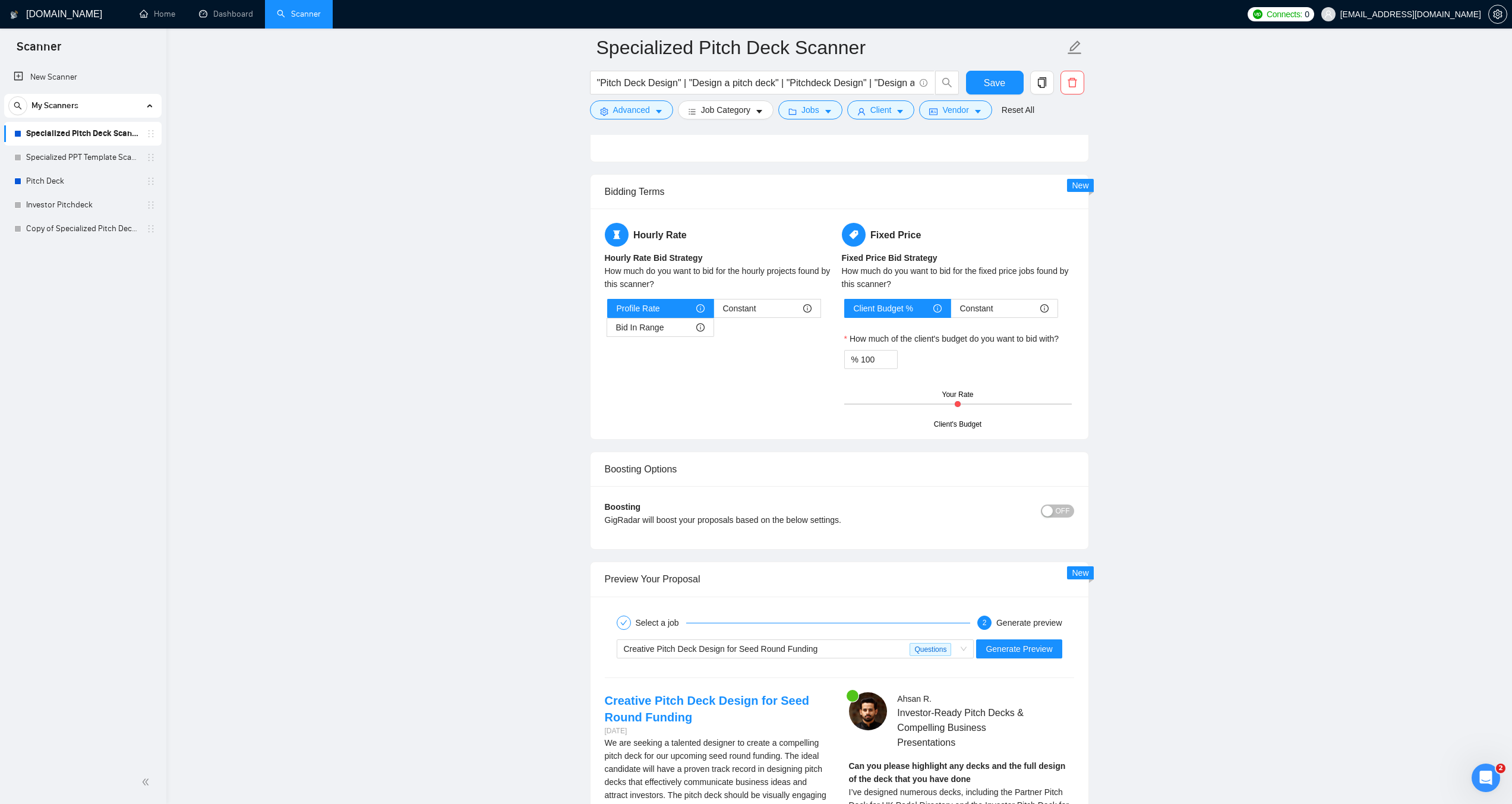
scroll to position [2496, 0]
click at [1020, 650] on span "Generate Preview" at bounding box center [1018, 647] width 66 height 13
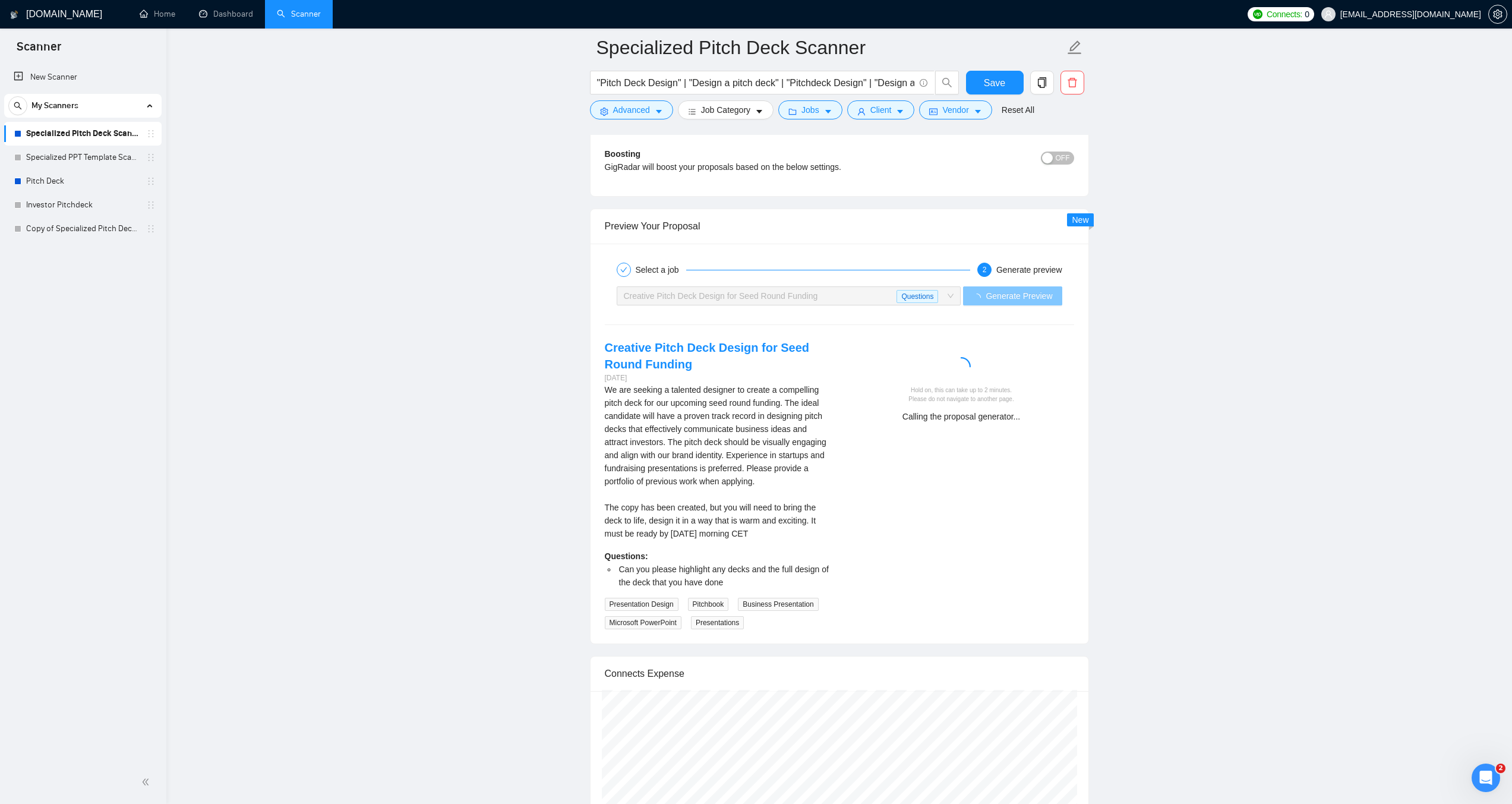
scroll to position [2852, 0]
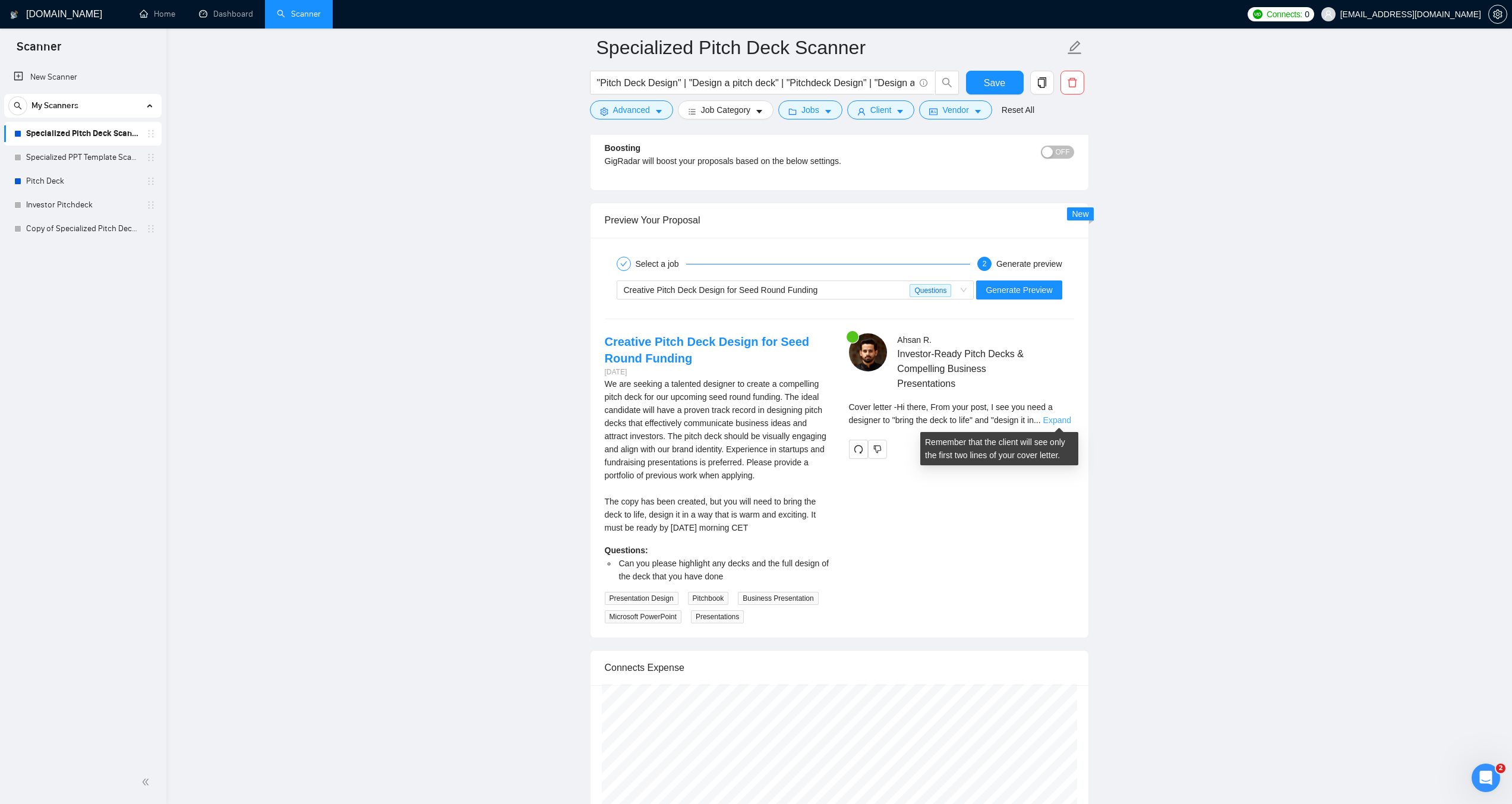
click at [1055, 421] on link "Expand" at bounding box center [1057, 420] width 28 height 9
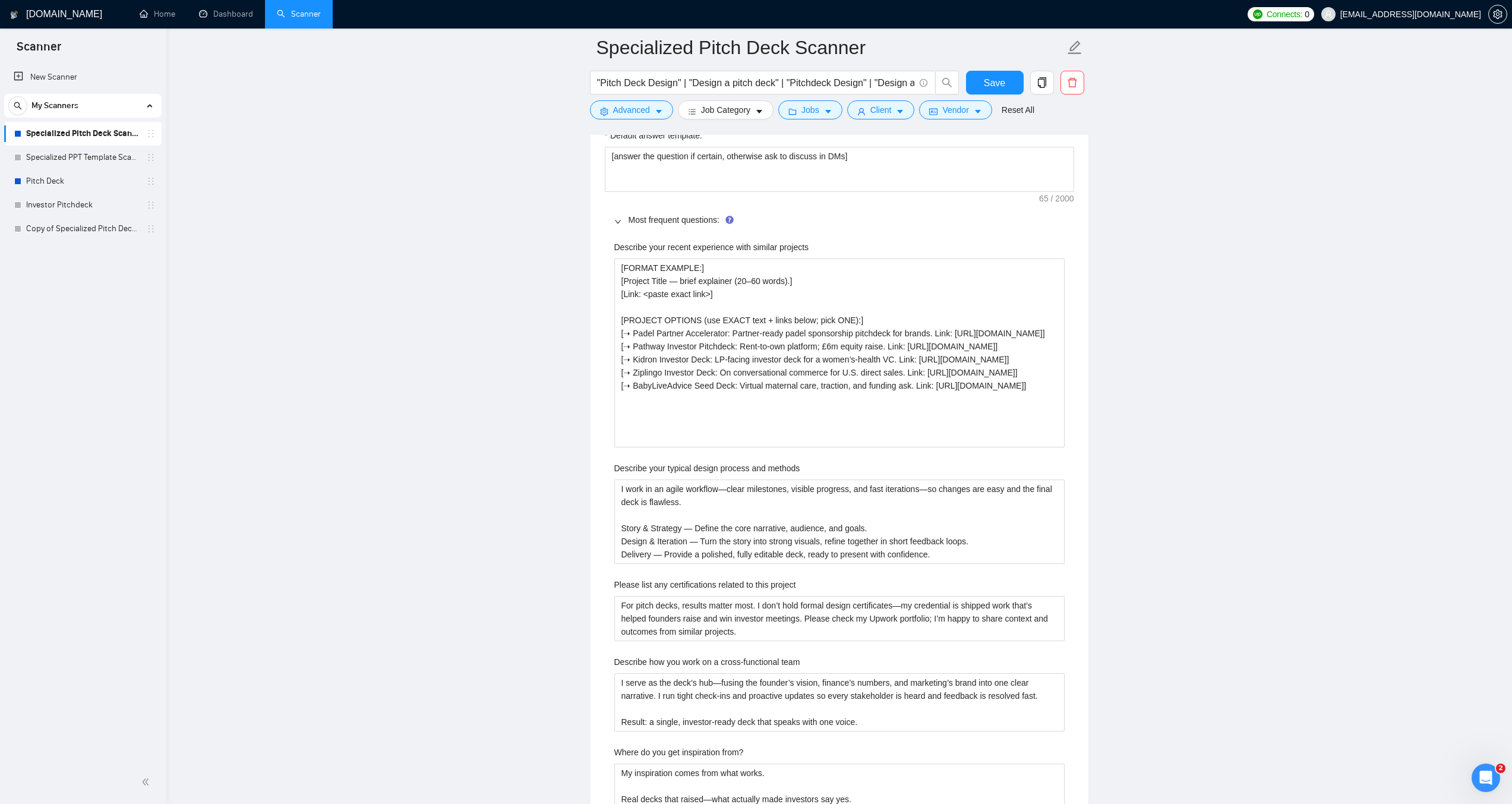
scroll to position [1783, 0]
click at [1486, 776] on icon "Open Intercom Messenger" at bounding box center [1484, 776] width 20 height 20
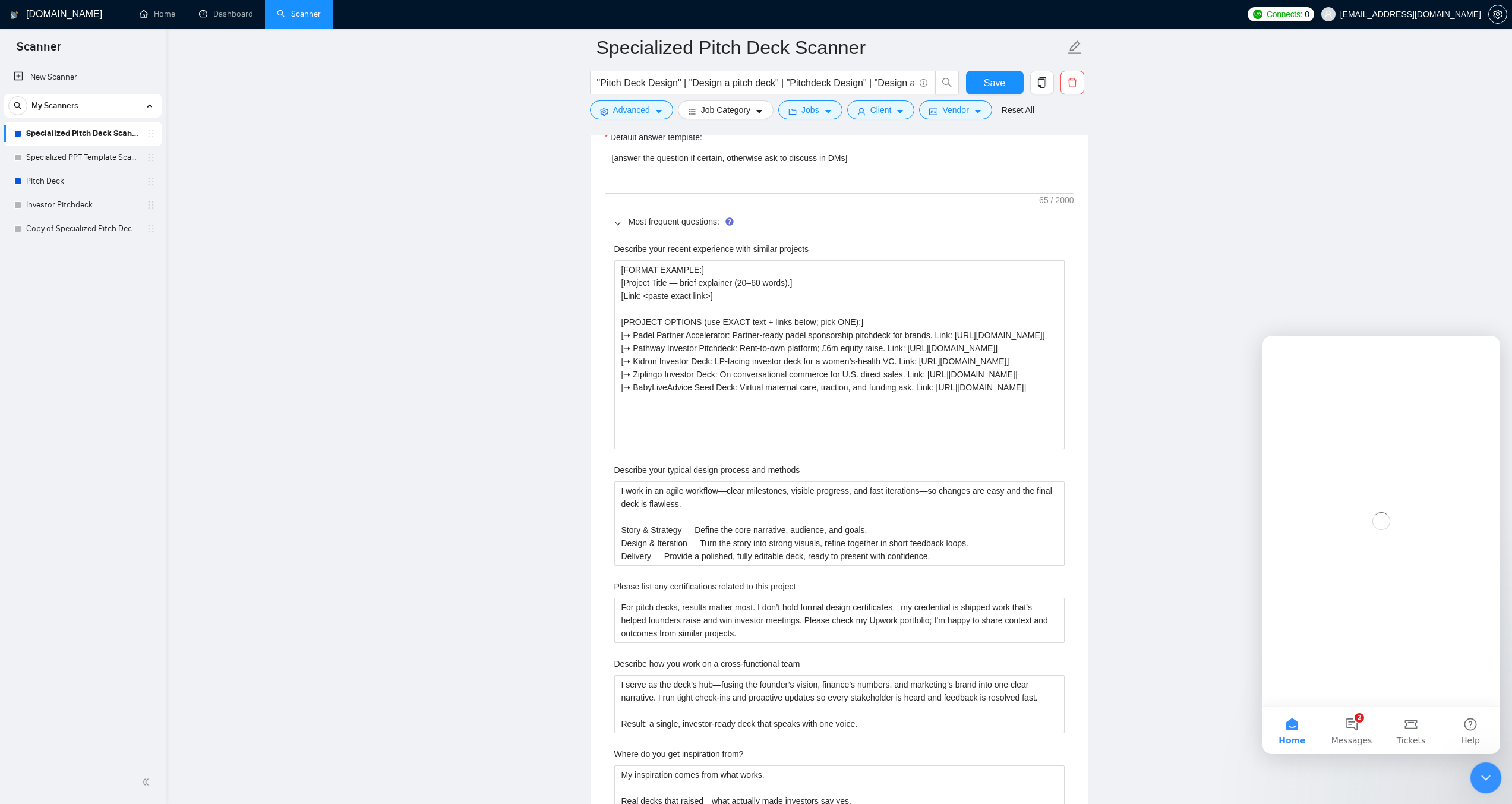
scroll to position [0, 0]
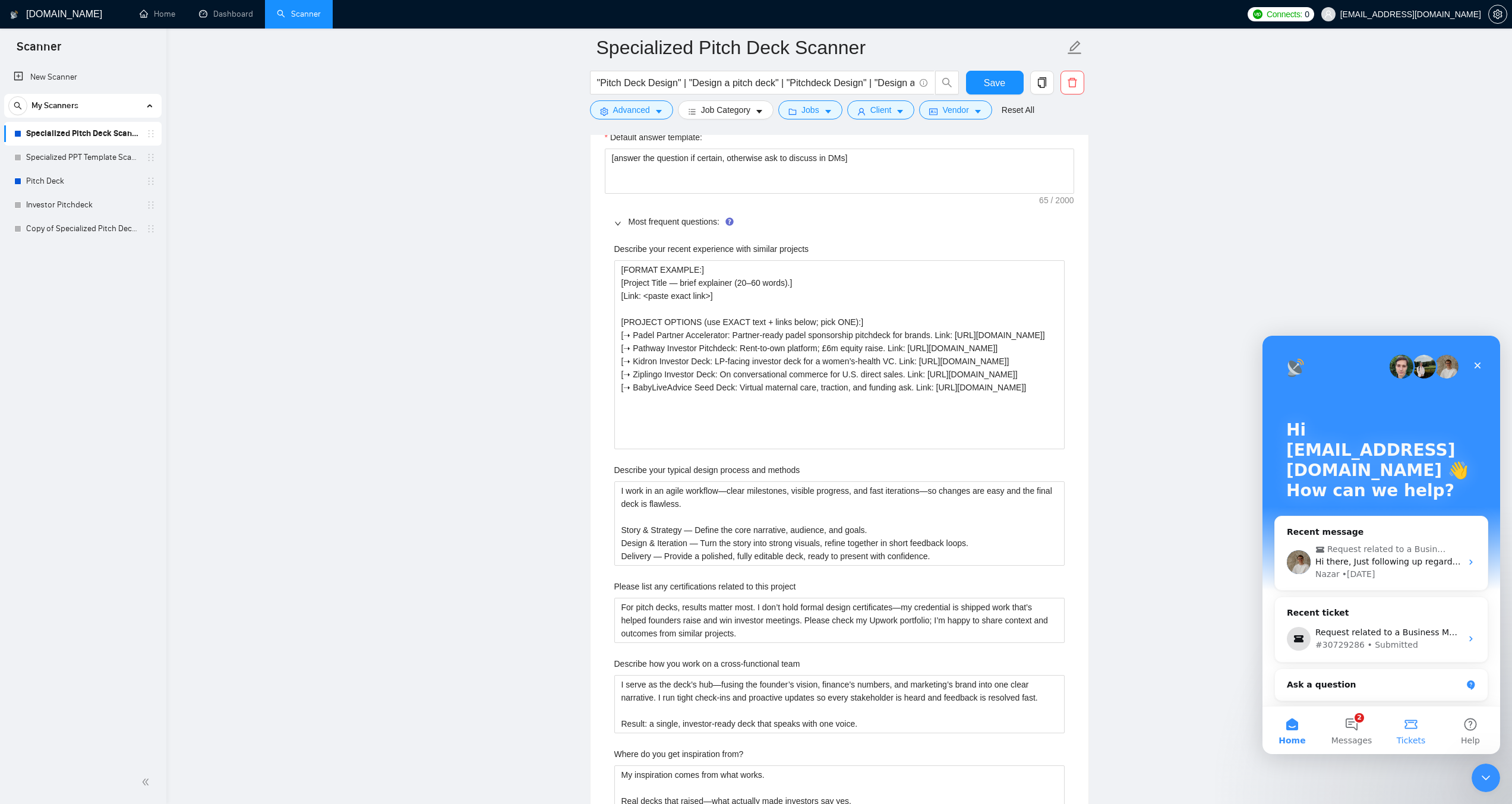
click at [1410, 730] on button "Tickets" at bounding box center [1411, 730] width 60 height 47
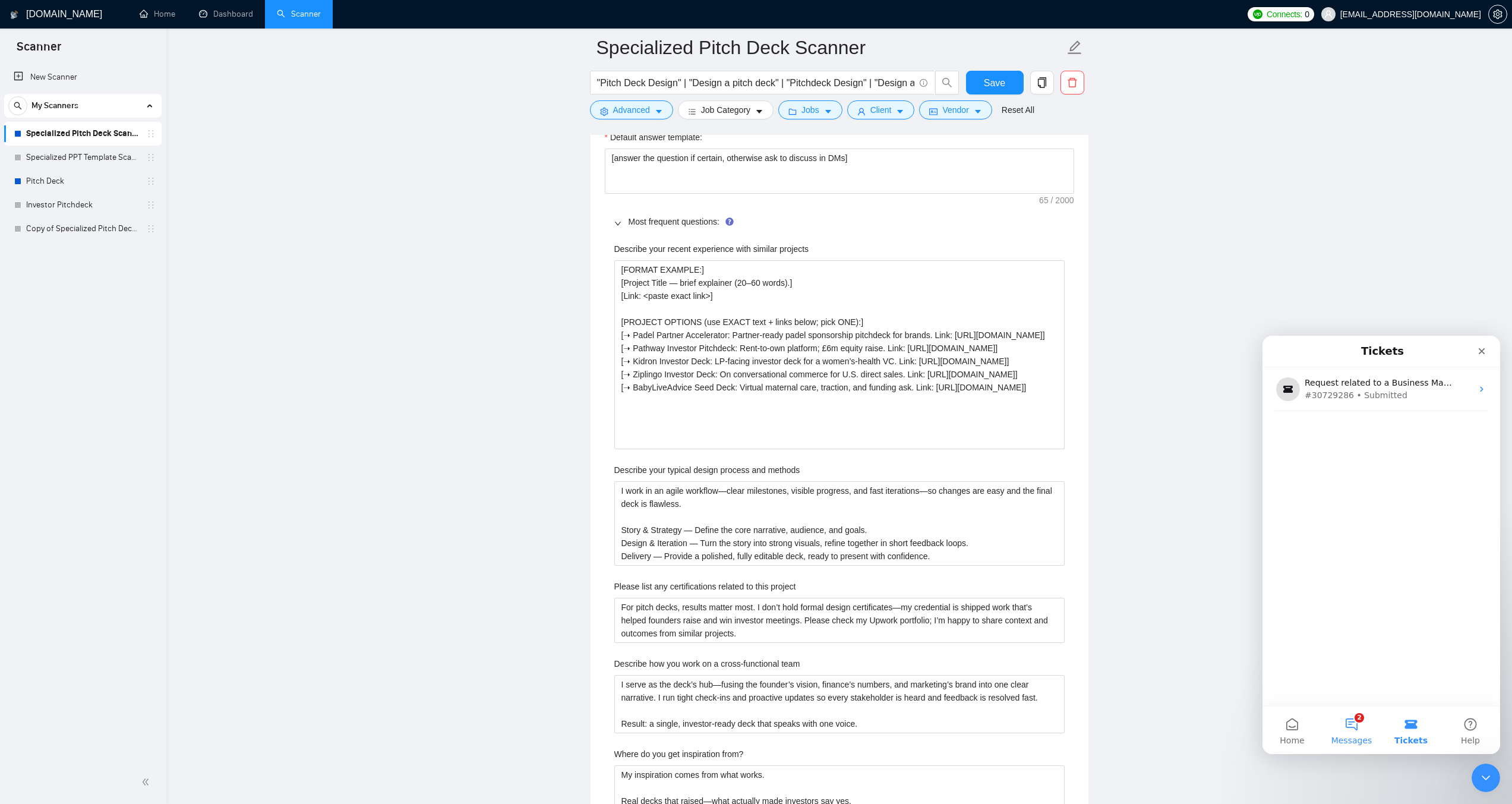
click at [1356, 728] on button "2 Messages" at bounding box center [1351, 730] width 60 height 47
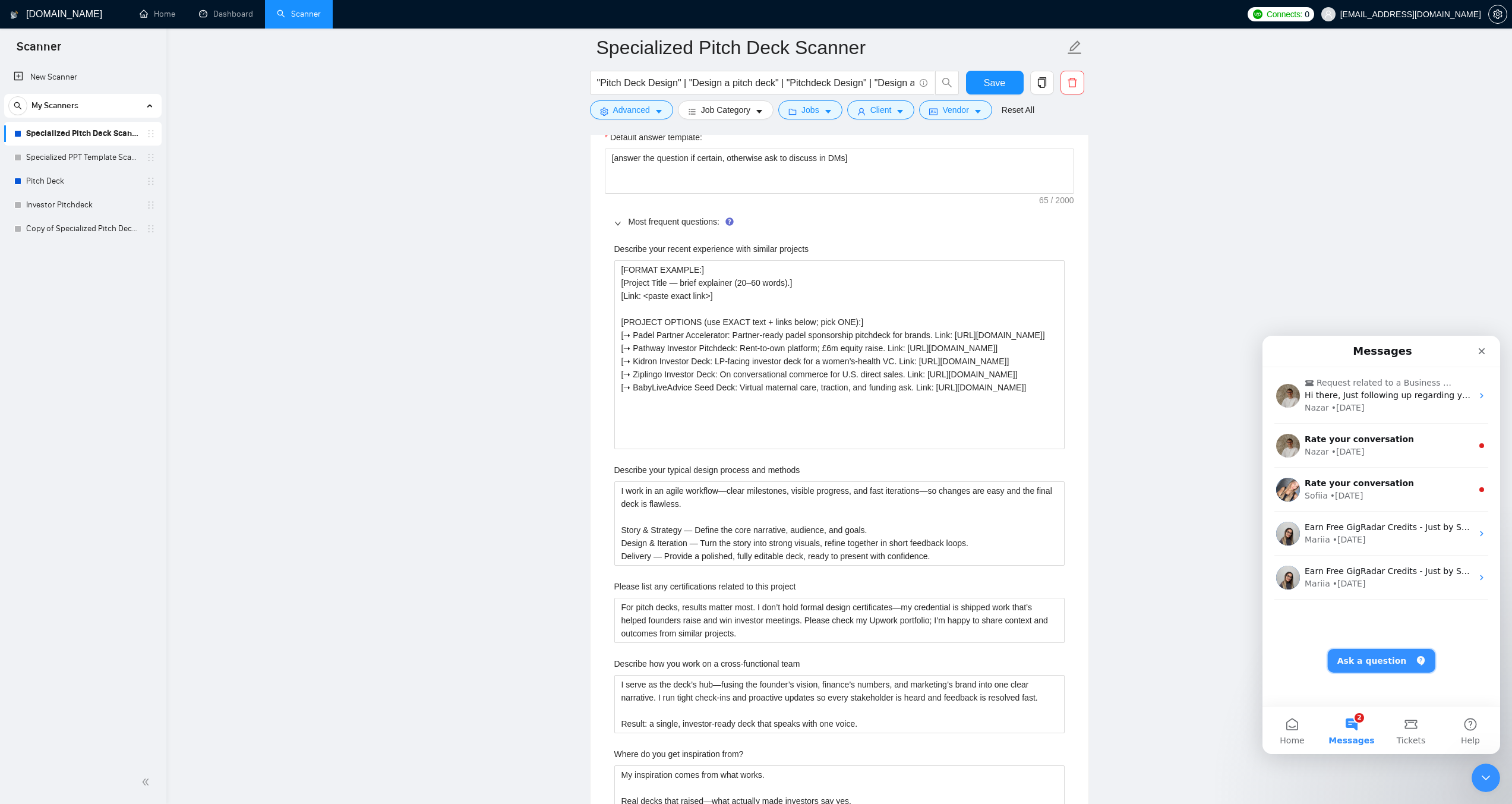
click at [1388, 669] on button "Ask a question" at bounding box center [1381, 661] width 108 height 24
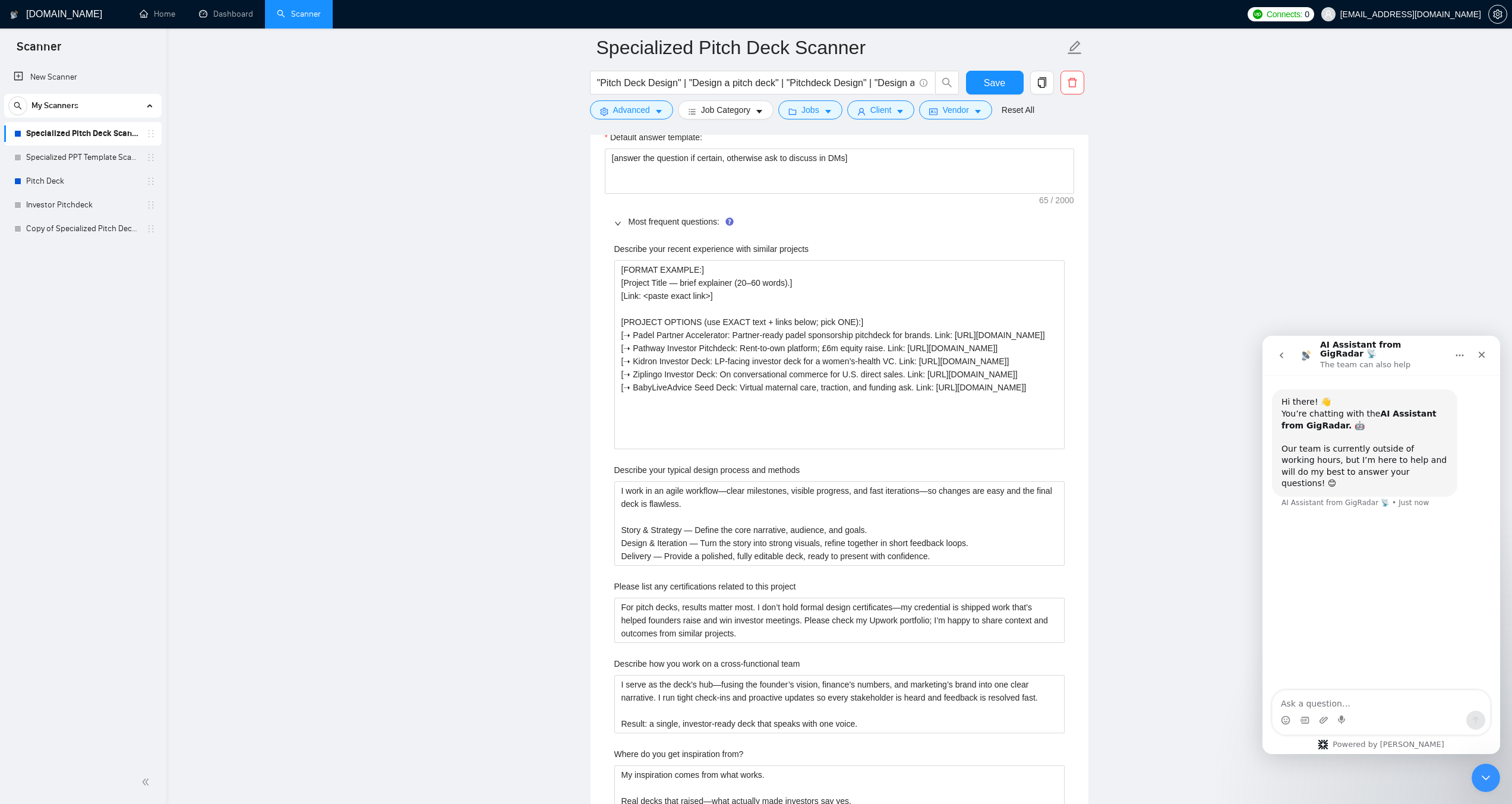
click at [1366, 708] on textarea "Ask a question…" at bounding box center [1380, 701] width 217 height 20
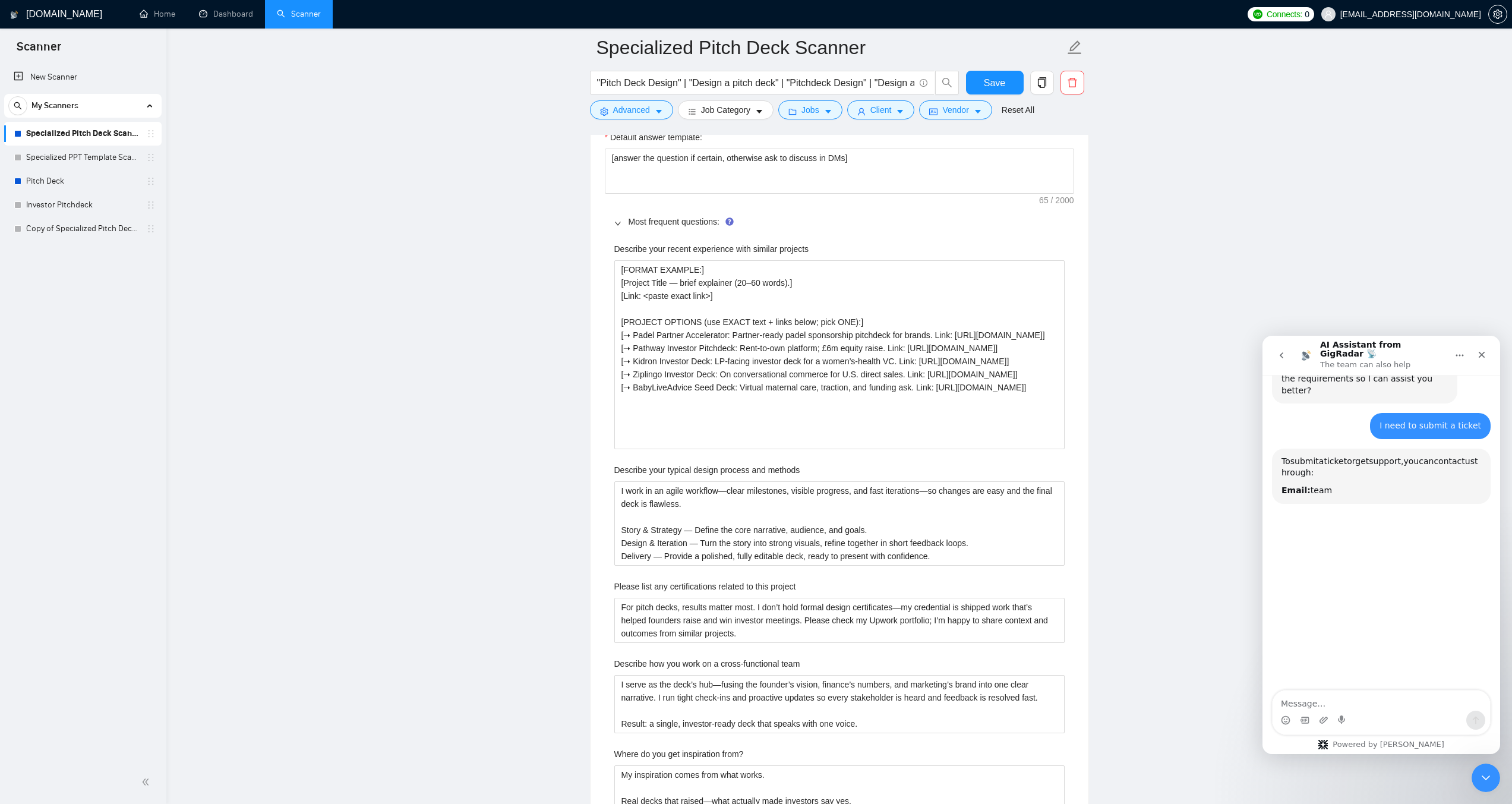
scroll to position [228, 0]
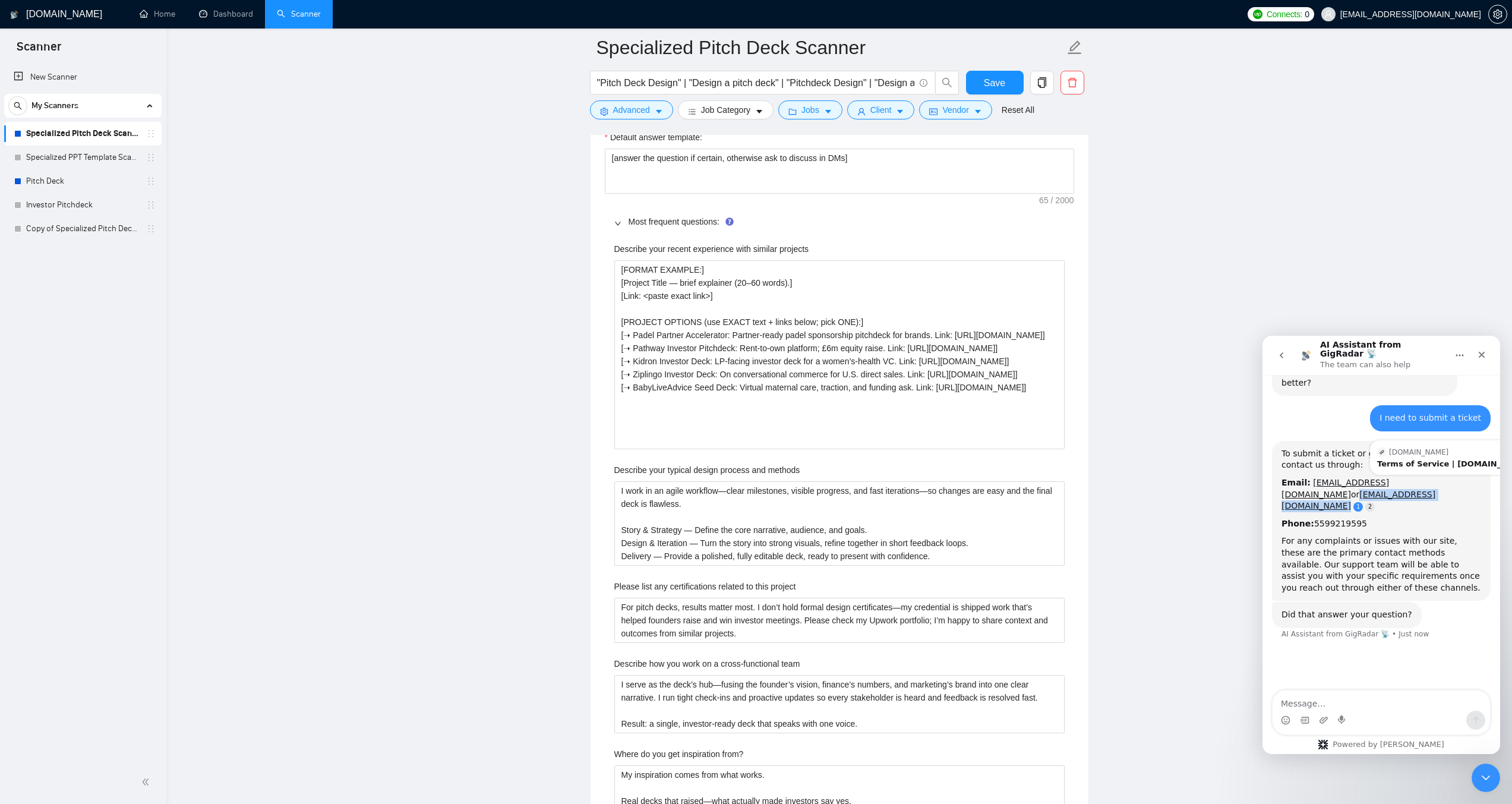
drag, startPoint x: 1383, startPoint y: 439, endPoint x: 1460, endPoint y: 439, distance: 77.0
click at [1460, 477] on div "Email: [EMAIL_ADDRESS][DOMAIN_NAME] or [EMAIL_ADDRESS][DOMAIN_NAME]" at bounding box center [1381, 495] width 199 height 35
copy link "[EMAIL_ADDRESS][DOMAIN_NAME]"
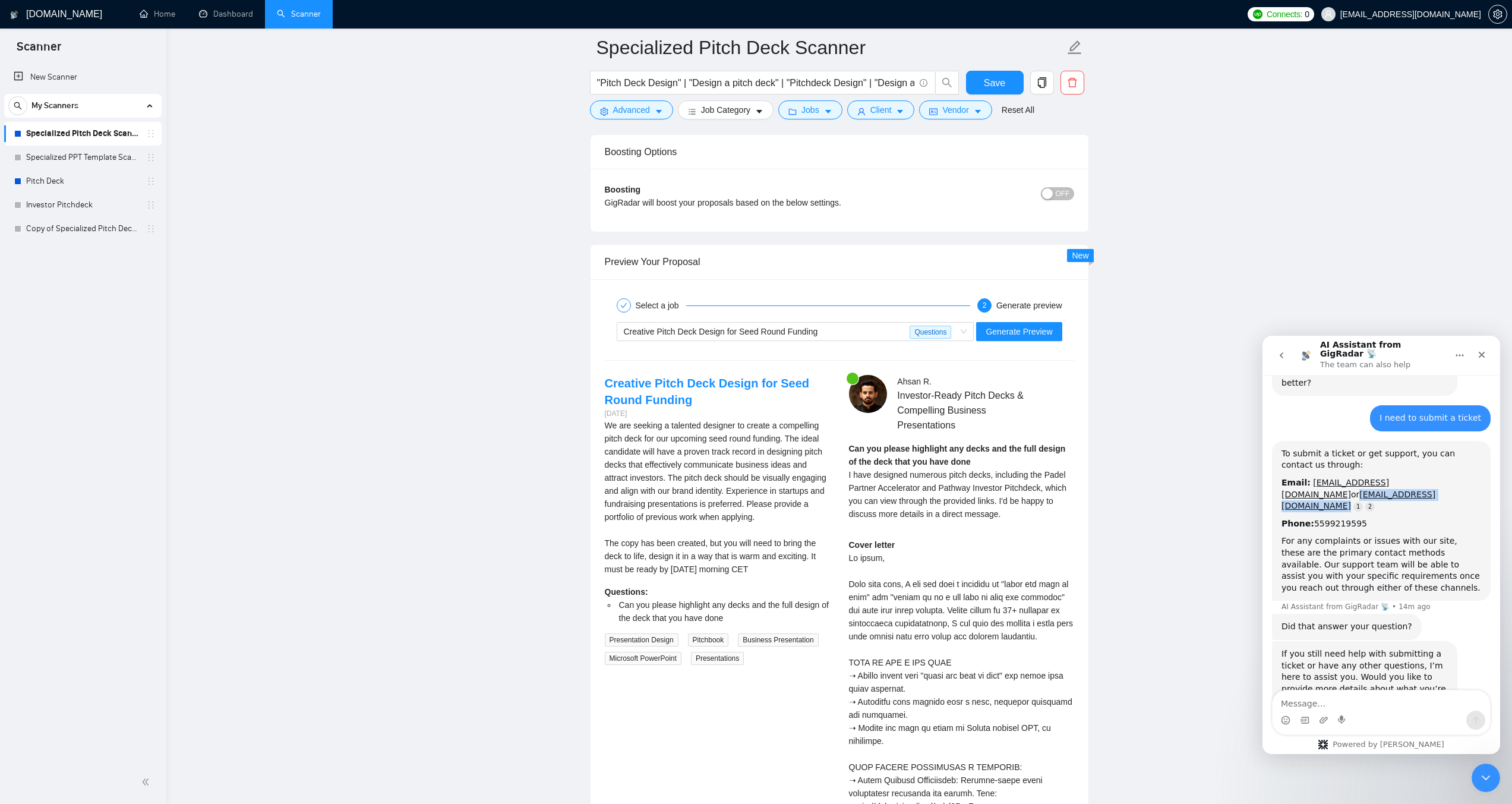
scroll to position [2793, 0]
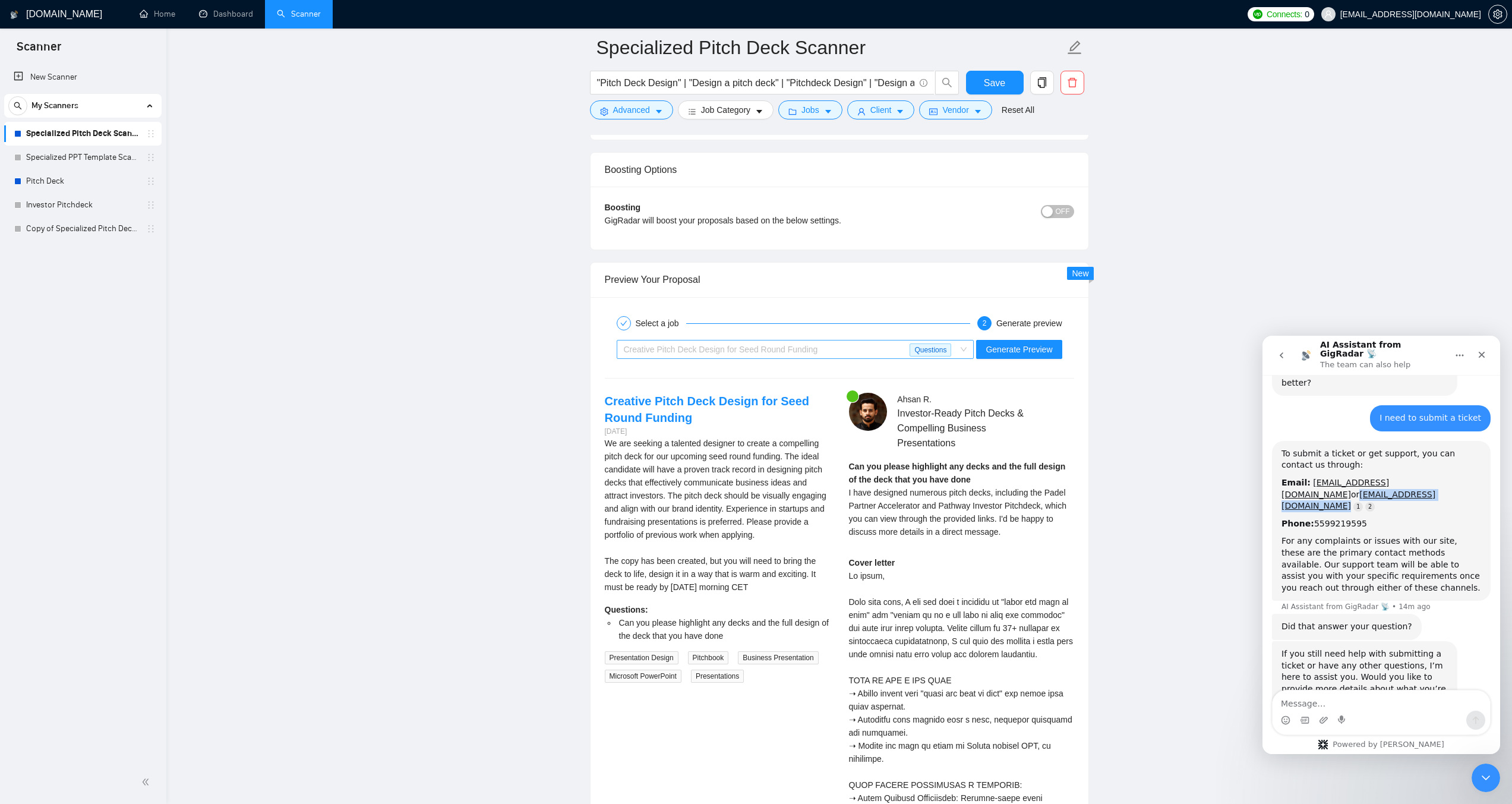
click at [776, 353] on span "Creative Pitch Deck Design for Seed Round Funding" at bounding box center [721, 349] width 194 height 9
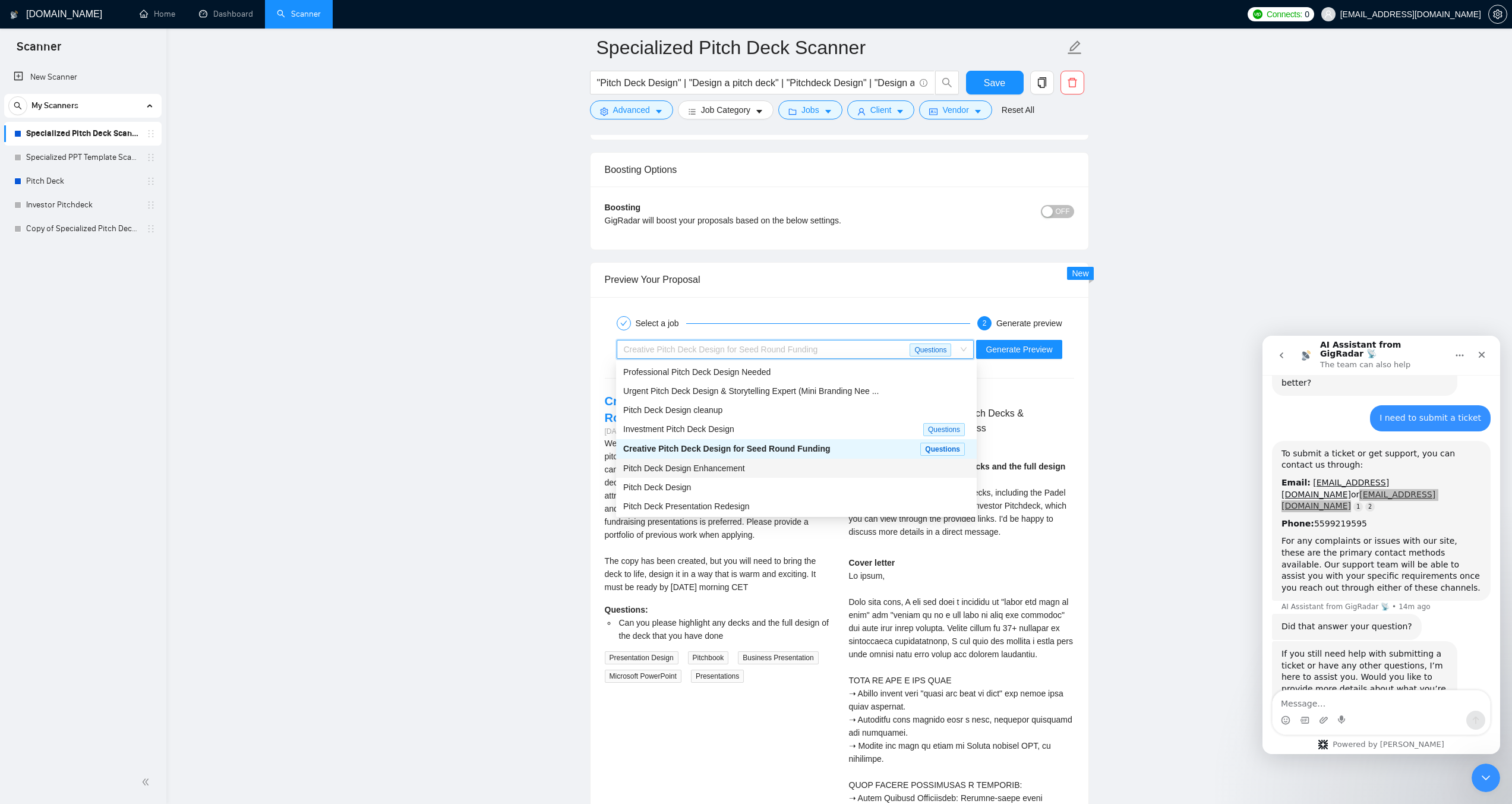
click at [761, 473] on div "Pitch Deck Design Enhancement" at bounding box center [796, 469] width 346 height 13
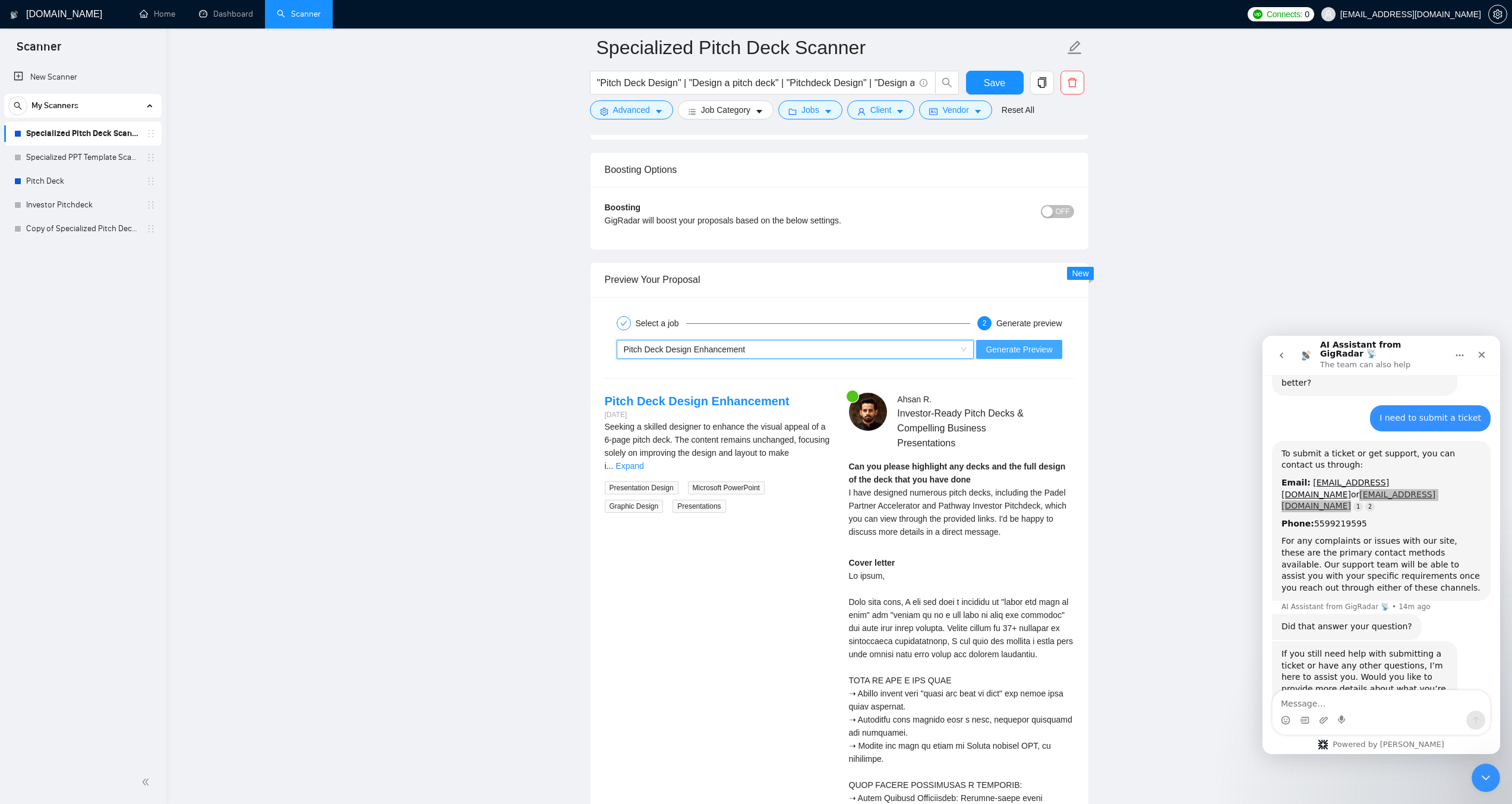
click at [988, 355] on button "Generate Preview" at bounding box center [1019, 349] width 86 height 19
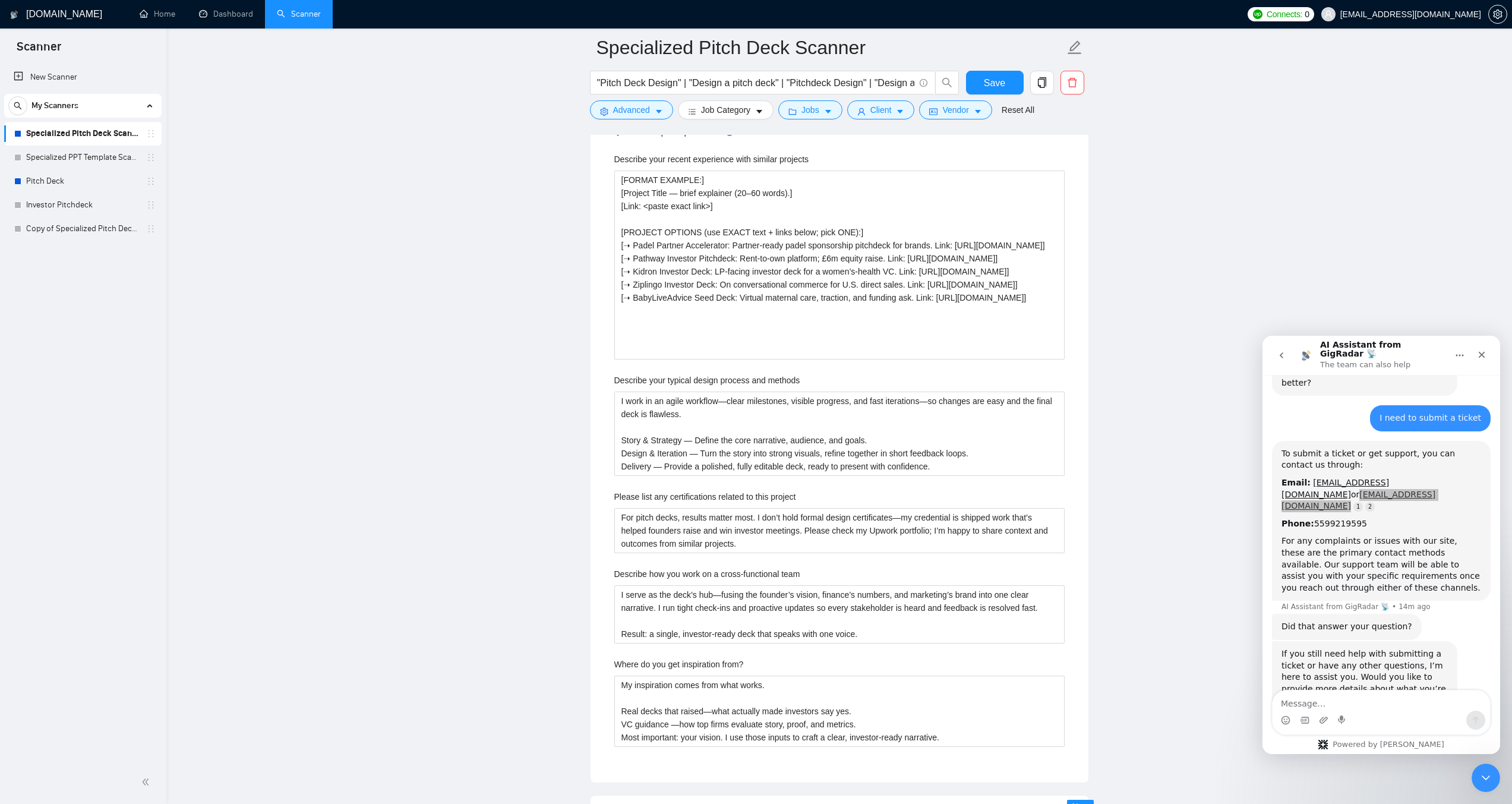
scroll to position [1842, 0]
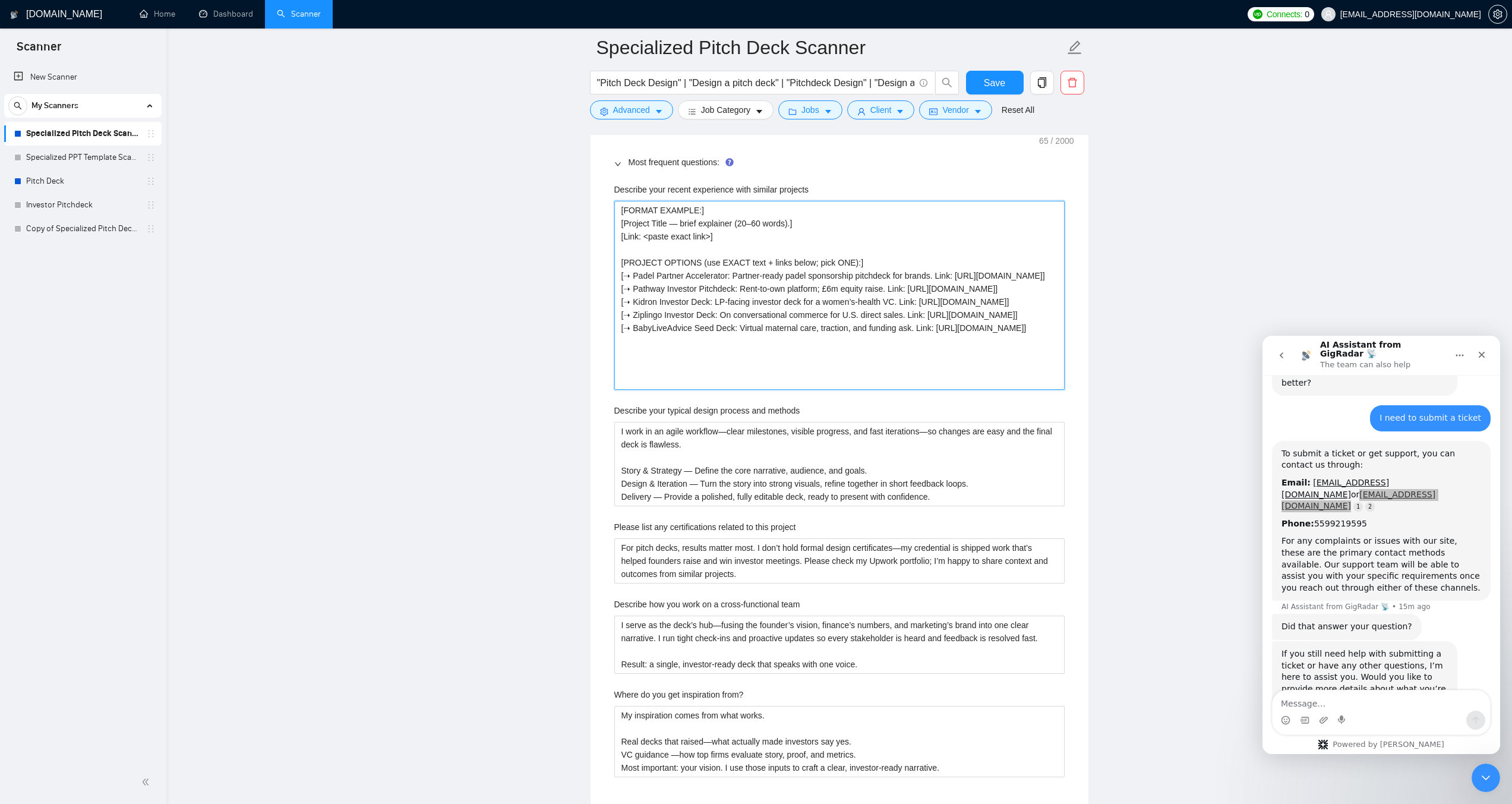
click at [847, 260] on projects "[FORMAT EXAMPLE:] [Project Title — brief explainer (20–60 words).] [Link: <past…" at bounding box center [839, 295] width 450 height 189
click at [810, 381] on projects "[FORMAT EXAMPLE:] [Project Title — brief explainer (20–60 words).] [Link: <past…" at bounding box center [839, 295] width 450 height 189
paste projects "]"
click at [418, 401] on main "Specialized Pitch Deck Scanner "Pitch Deck Design" | "Design a pitch deck" | "P…" at bounding box center [839, 229] width 1308 height 4047
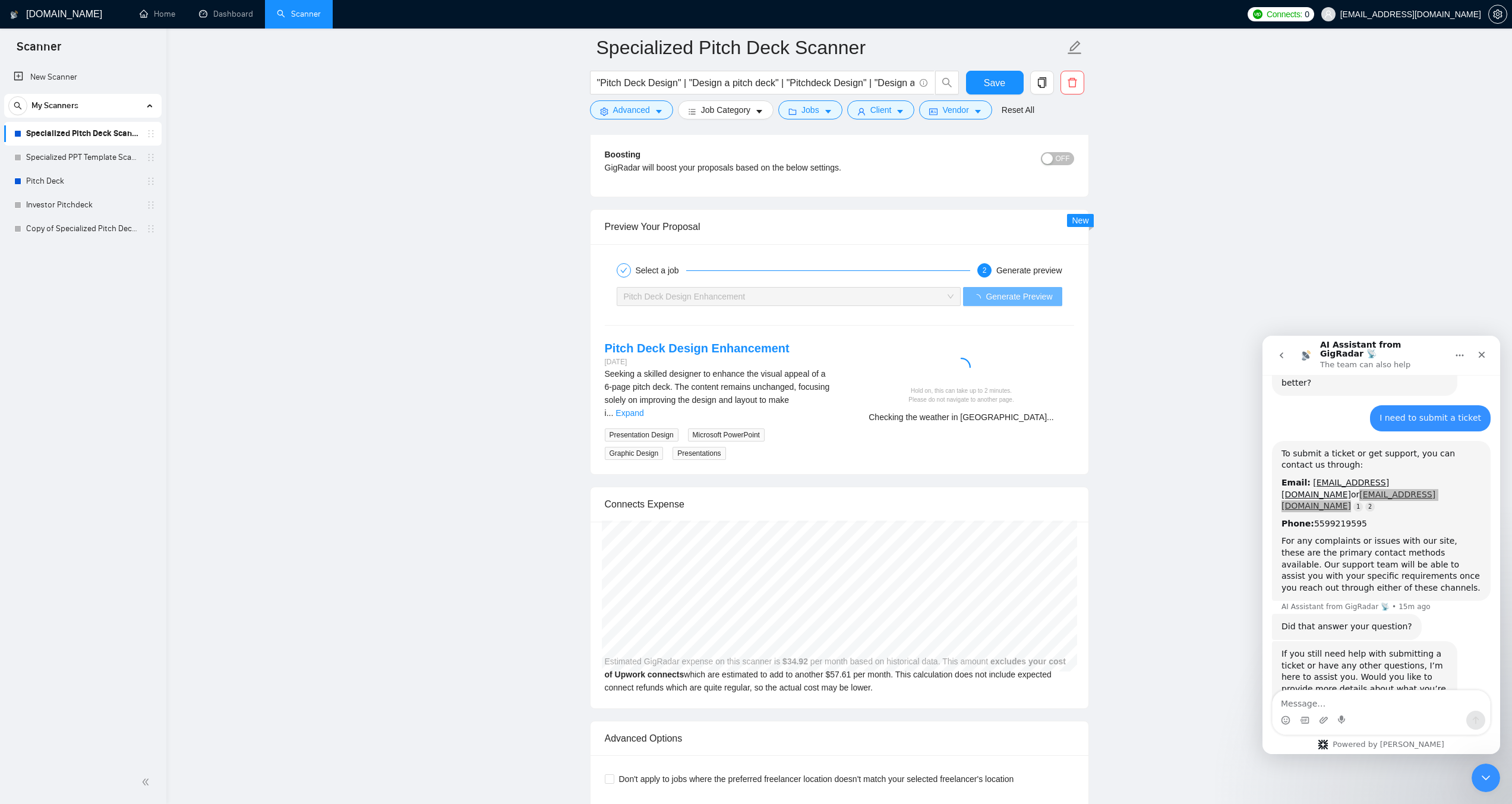
scroll to position [2818, 0]
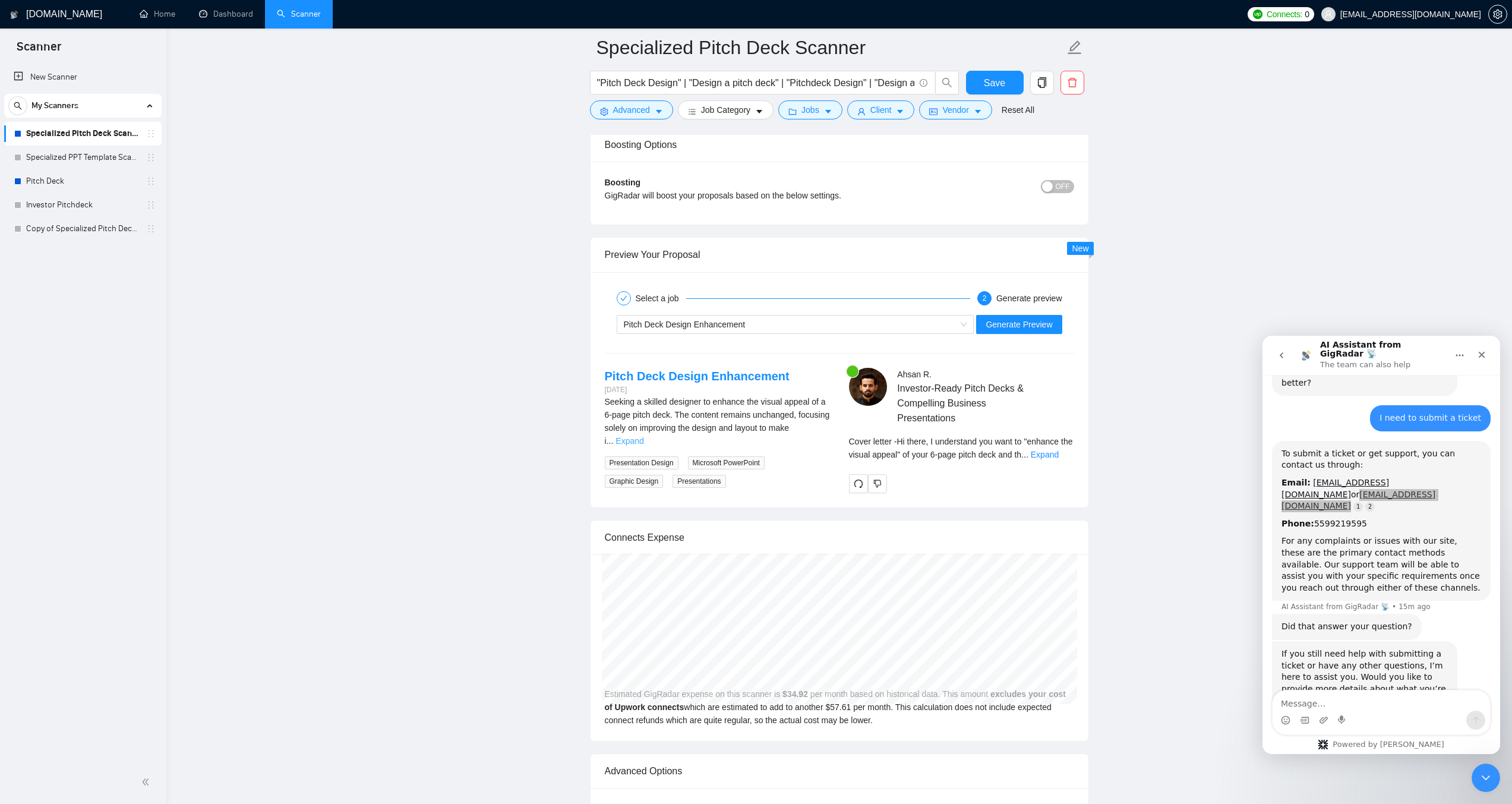
click at [644, 436] on link "Expand" at bounding box center [629, 440] width 28 height 9
click at [1058, 453] on link "Expand" at bounding box center [1044, 454] width 28 height 9
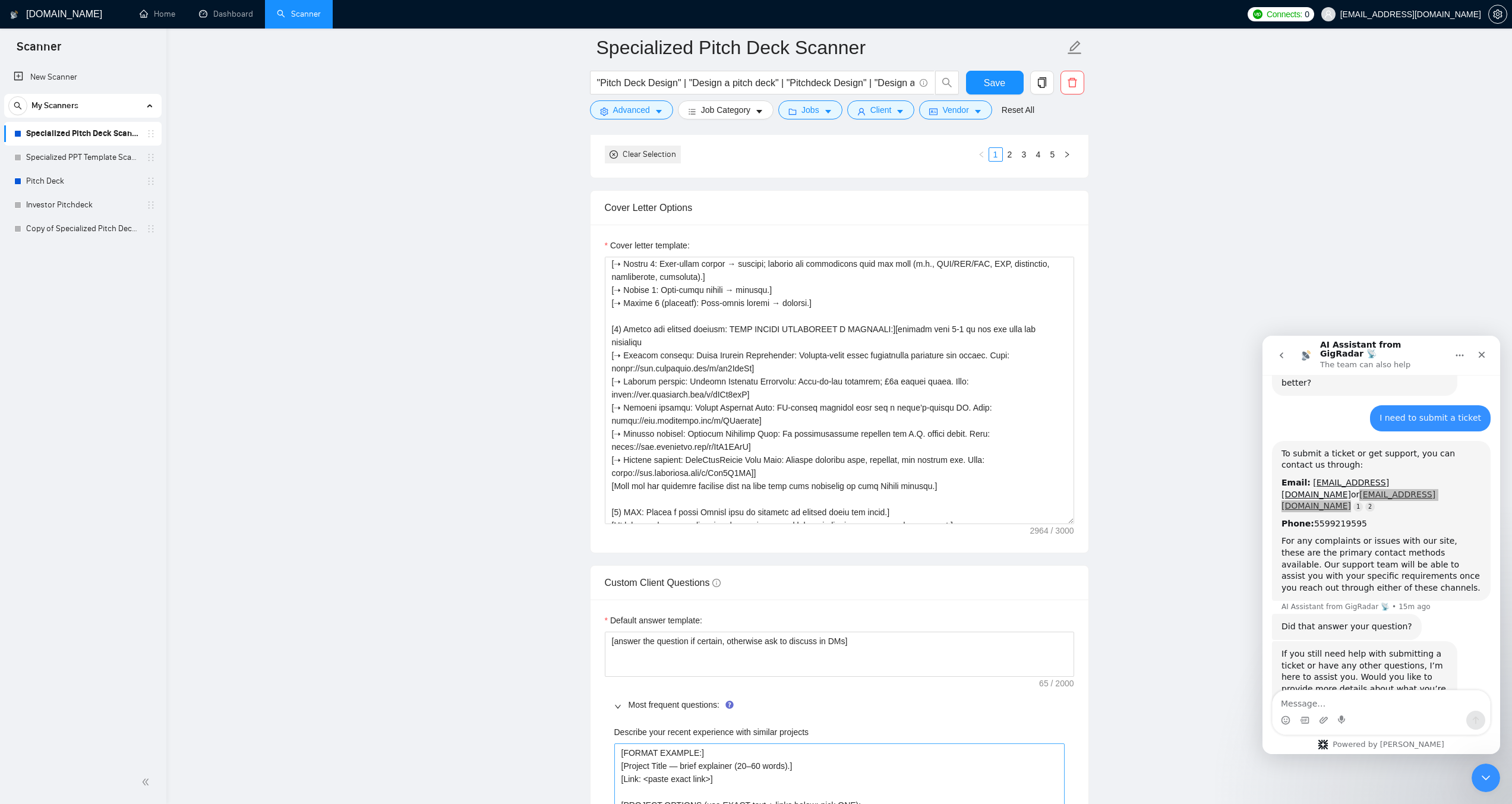
scroll to position [1273, 0]
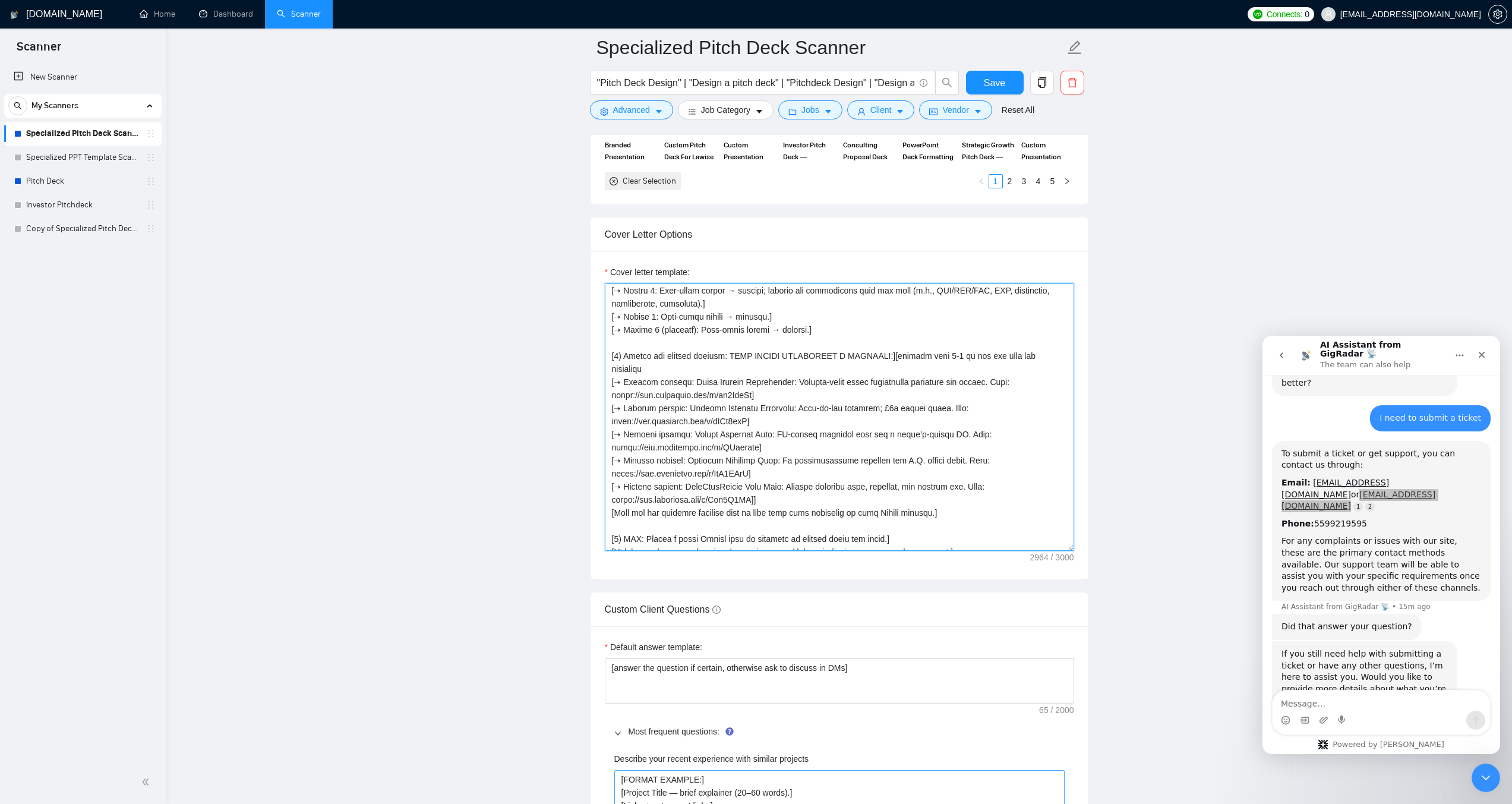
click at [755, 429] on textarea "Cover letter template:" at bounding box center [839, 418] width 469 height 268
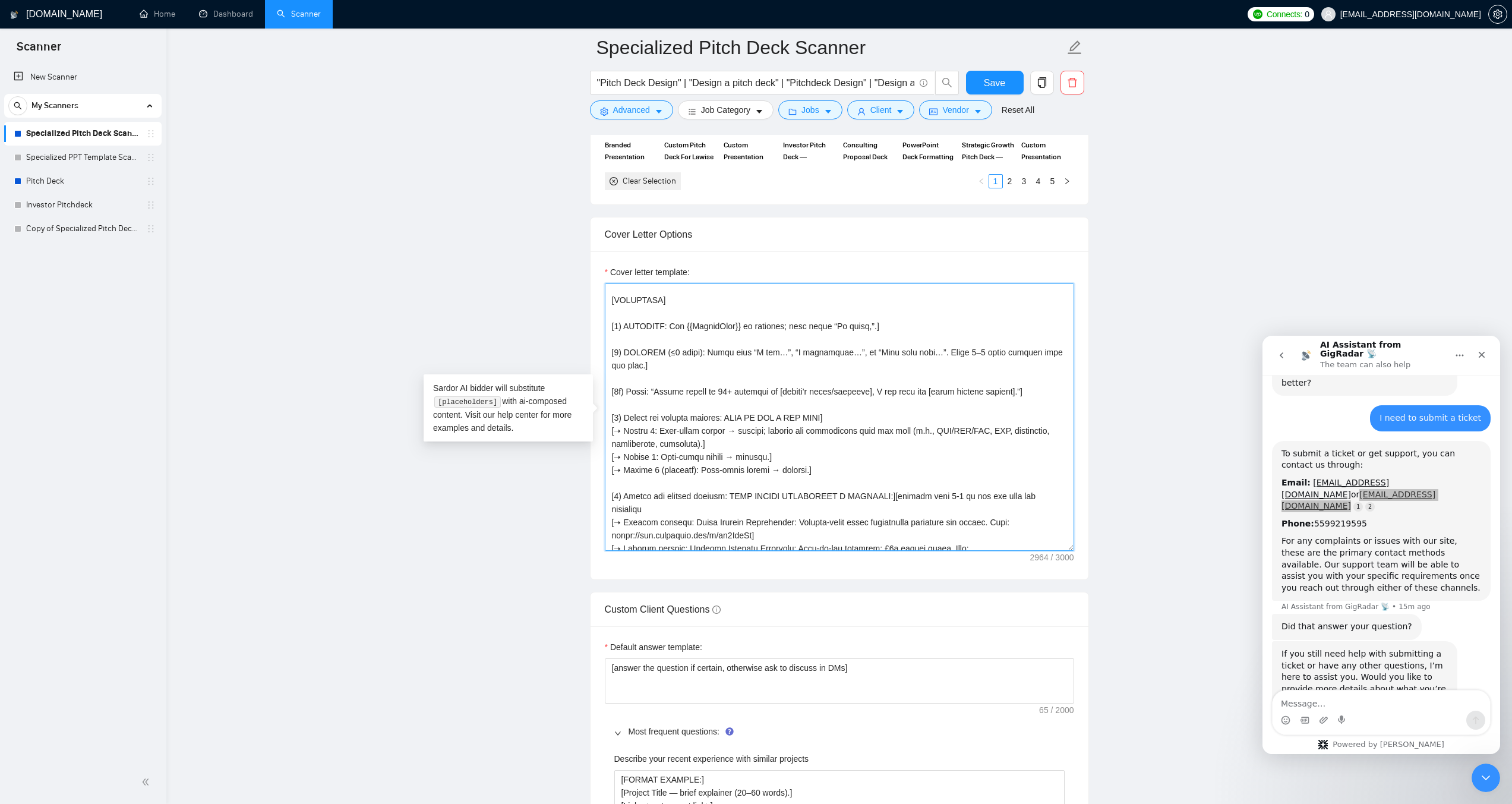
scroll to position [60, 0]
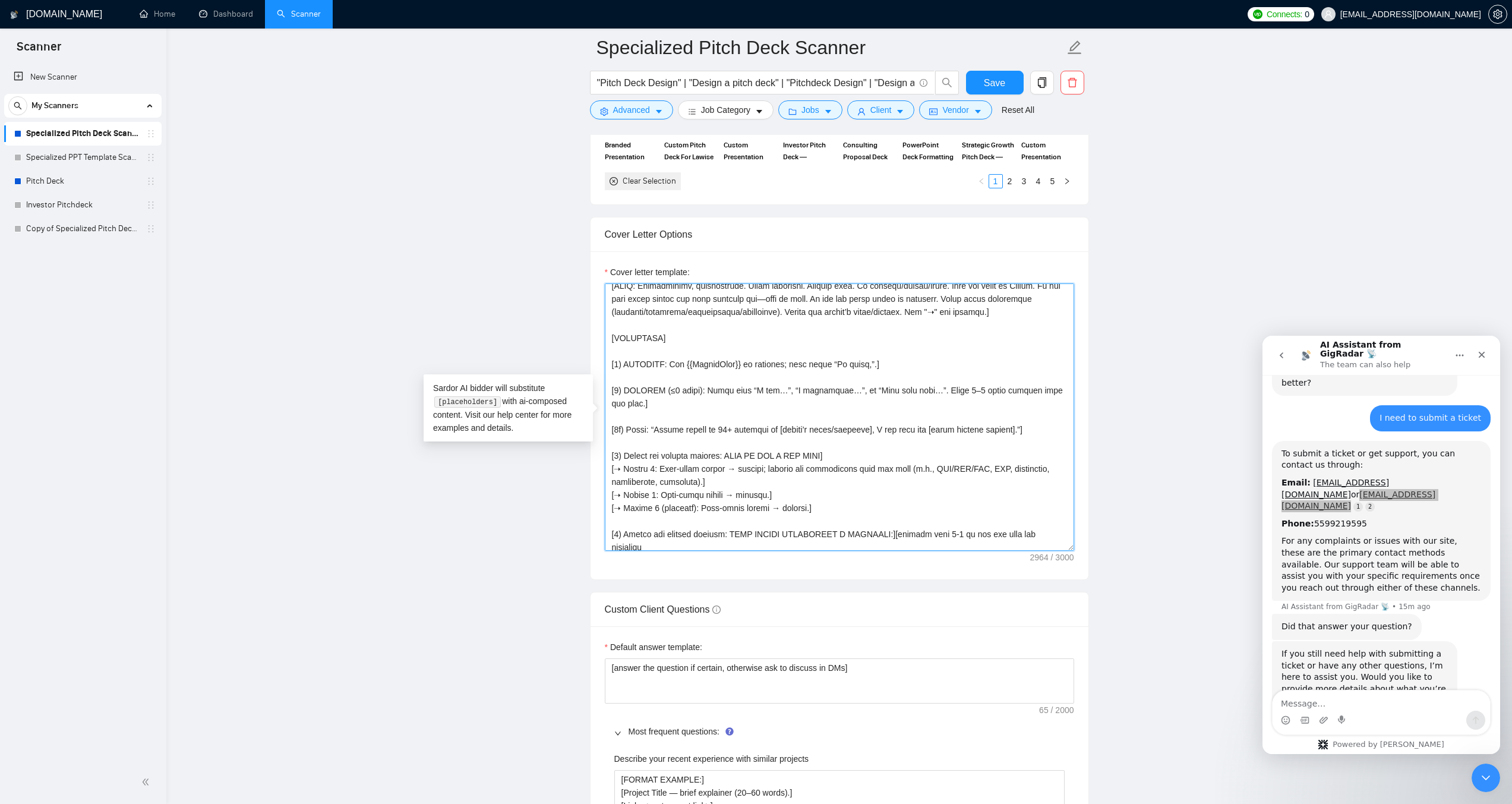
drag, startPoint x: 724, startPoint y: 426, endPoint x: 736, endPoint y: 426, distance: 12.0
click at [736, 426] on textarea "Cover letter template:" at bounding box center [839, 418] width 469 height 268
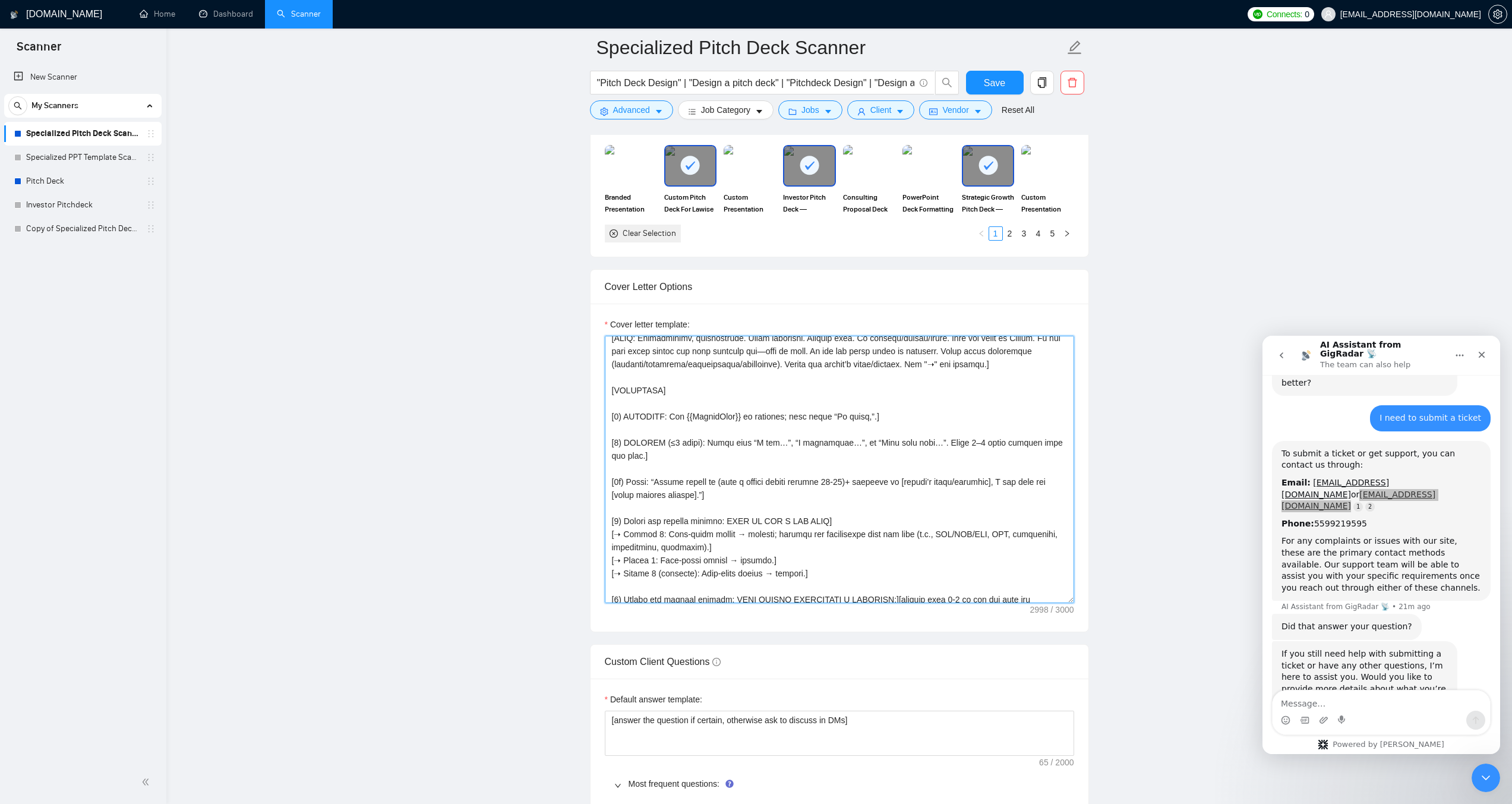
scroll to position [916, 0]
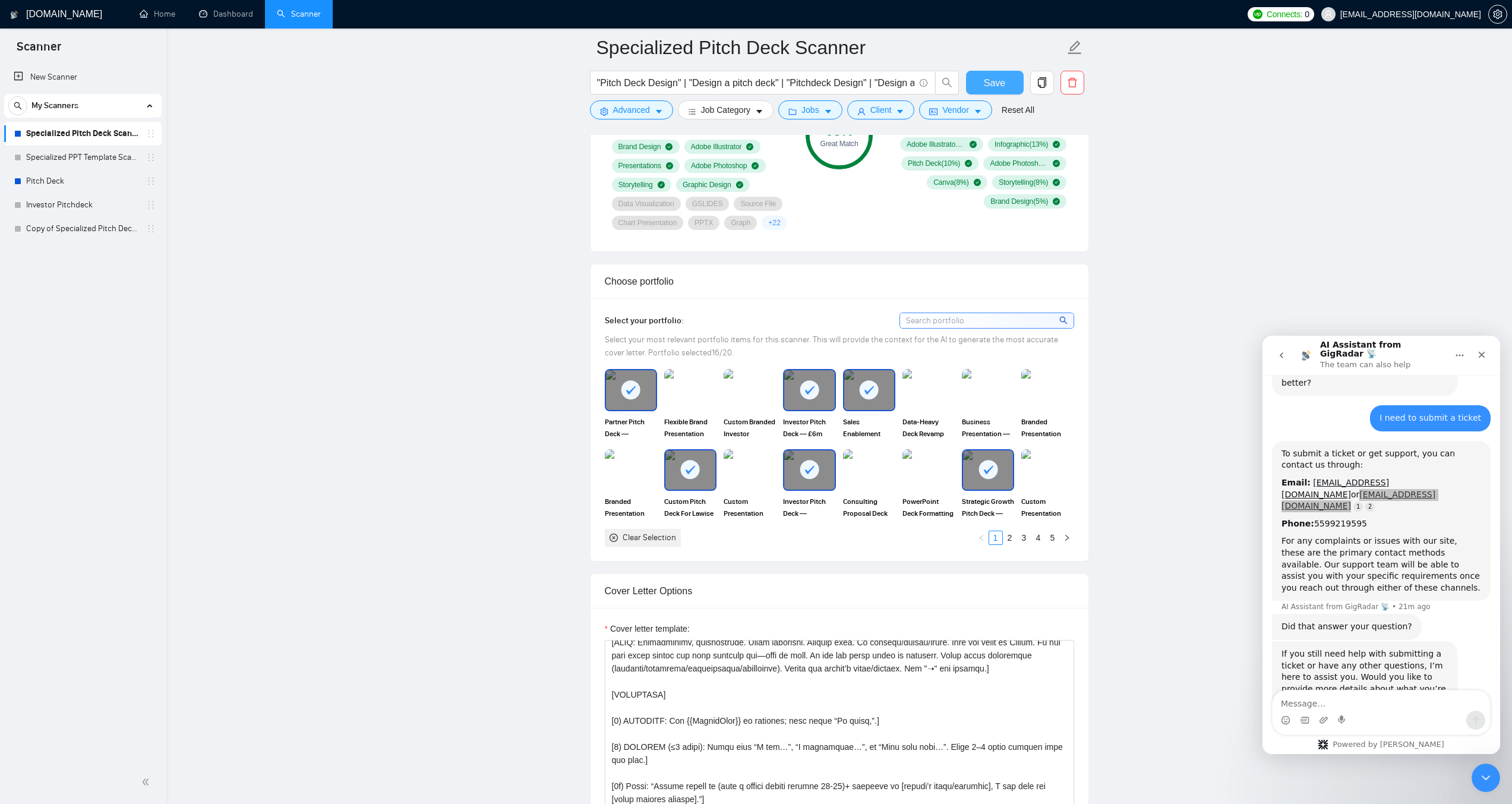
click at [977, 86] on button "Save" at bounding box center [994, 82] width 57 height 24
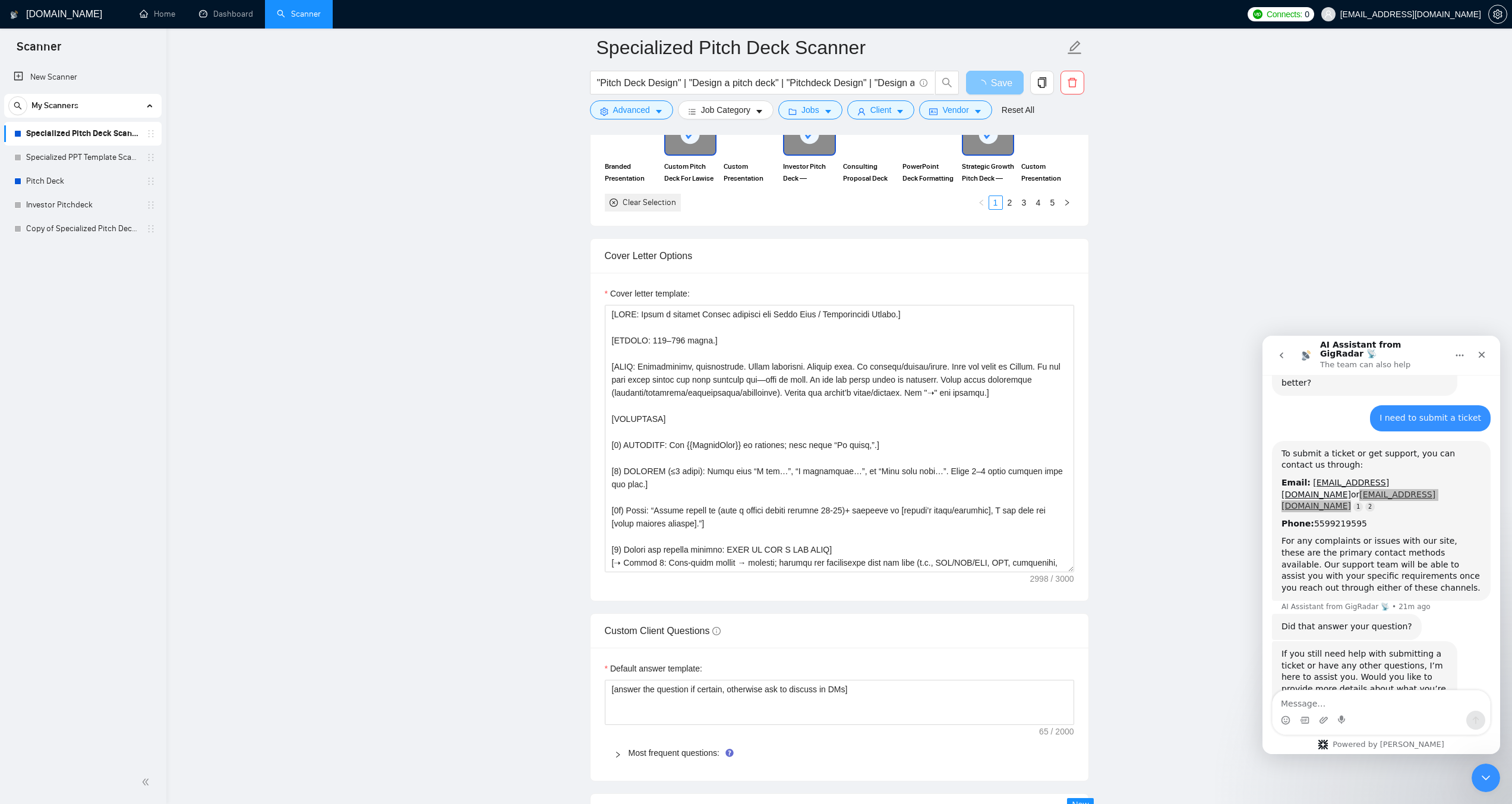
scroll to position [1392, 0]
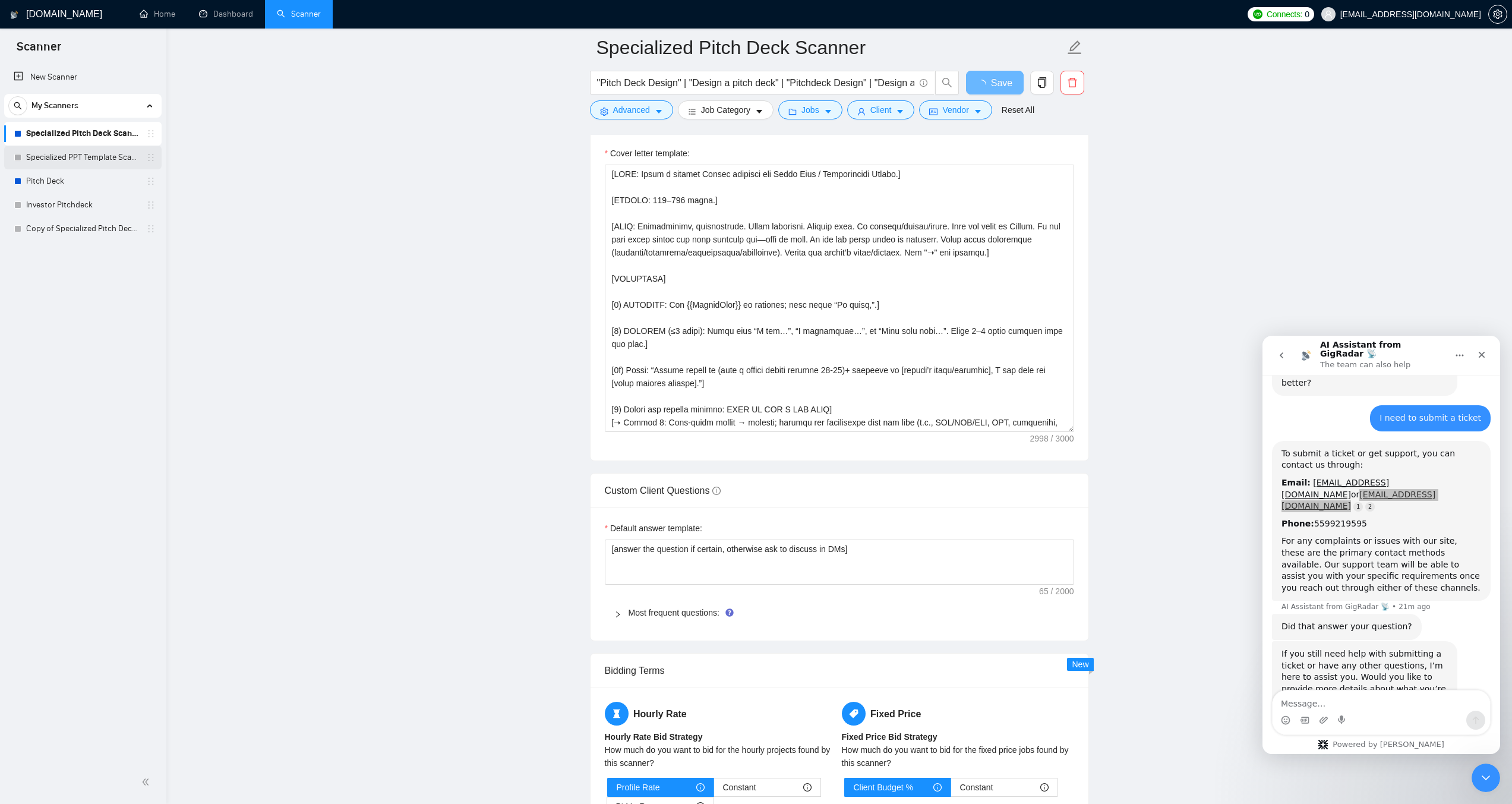
click at [57, 154] on link "Specialized PPT Template Scanner" at bounding box center [82, 157] width 113 height 24
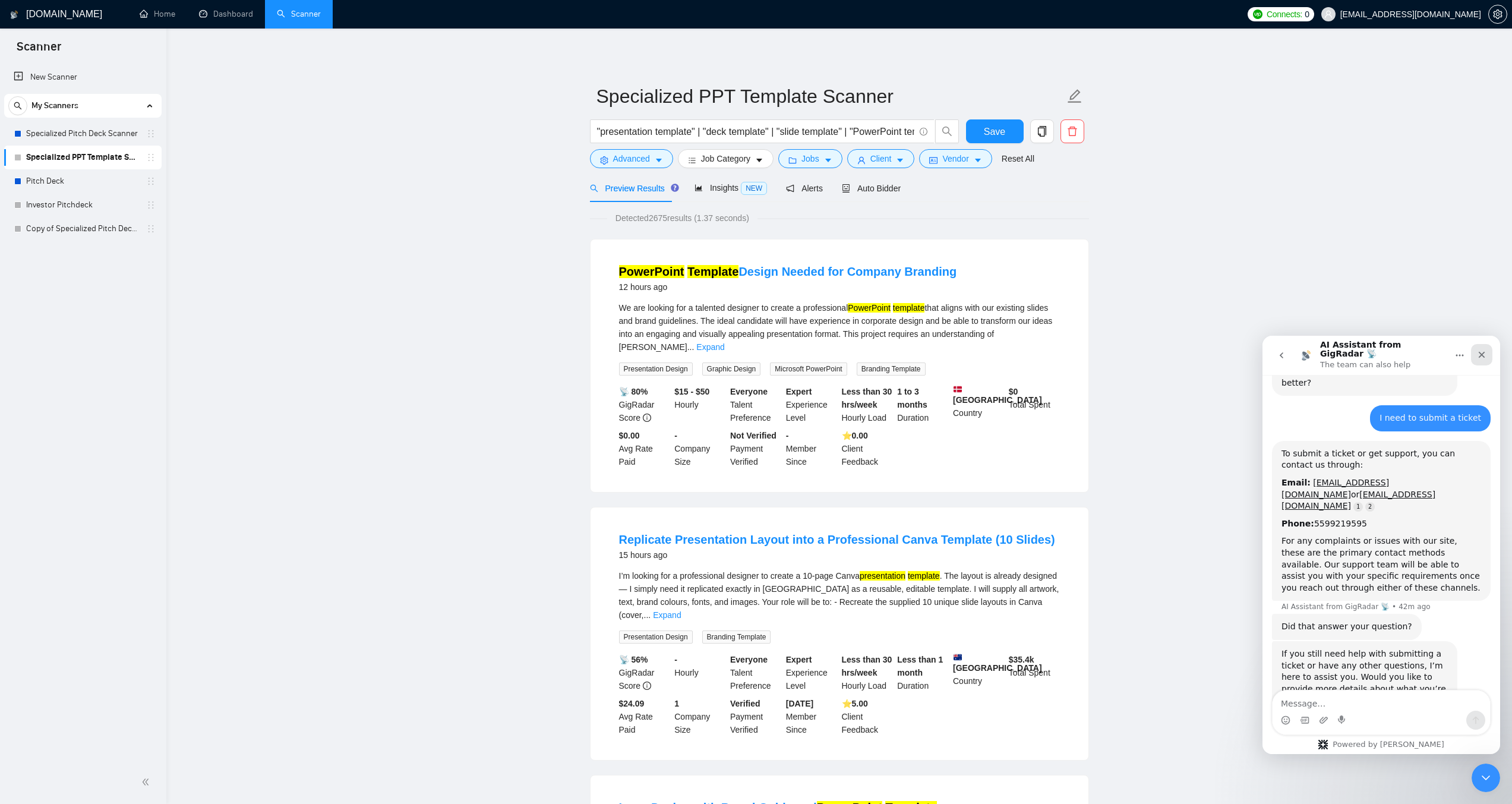
click at [1482, 351] on icon "Close" at bounding box center [1481, 354] width 7 height 7
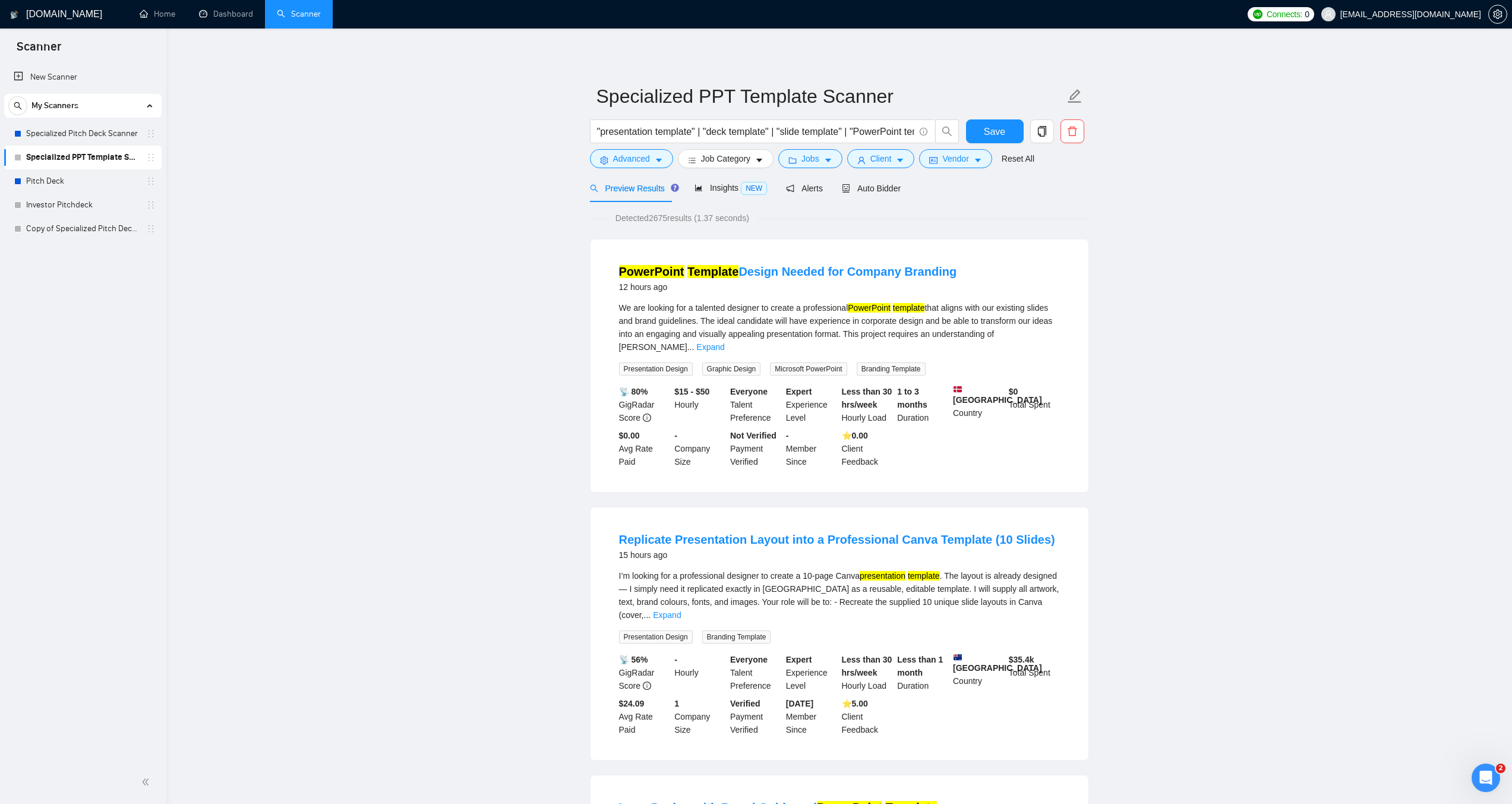
scroll to position [196, 0]
click at [702, 129] on input ""presentation template" | "deck template" | "slide template" | "PowerPoint temp…" at bounding box center [756, 132] width 317 height 15
click at [74, 123] on link "Specialized Pitch Deck Scanner" at bounding box center [82, 133] width 113 height 24
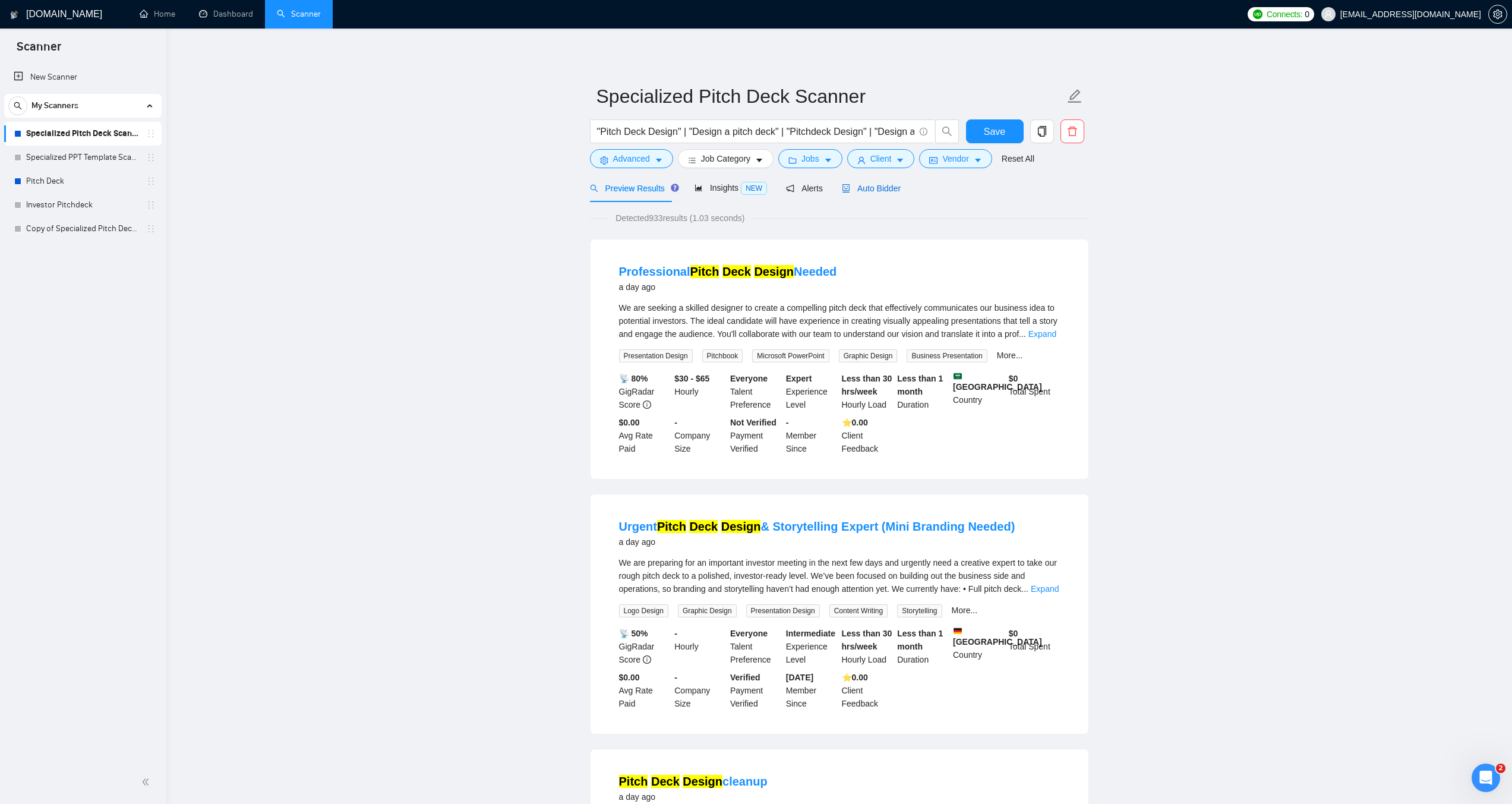
click at [855, 186] on span "Auto Bidder" at bounding box center [871, 188] width 59 height 9
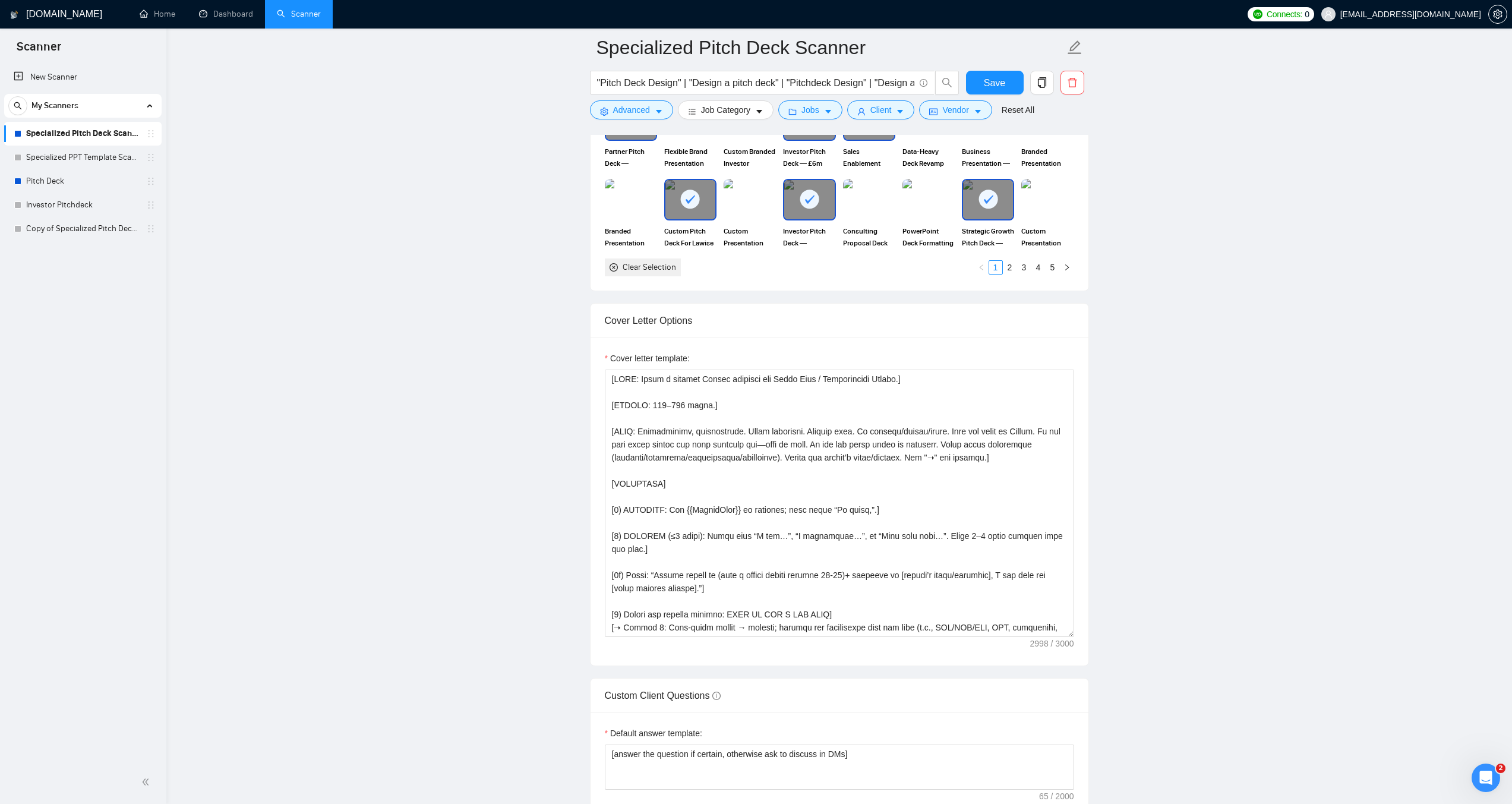
scroll to position [1188, 0]
click at [775, 470] on textarea "Cover letter template:" at bounding box center [839, 502] width 469 height 268
click at [57, 153] on link "Specialized PPT Template Scanner" at bounding box center [82, 157] width 113 height 24
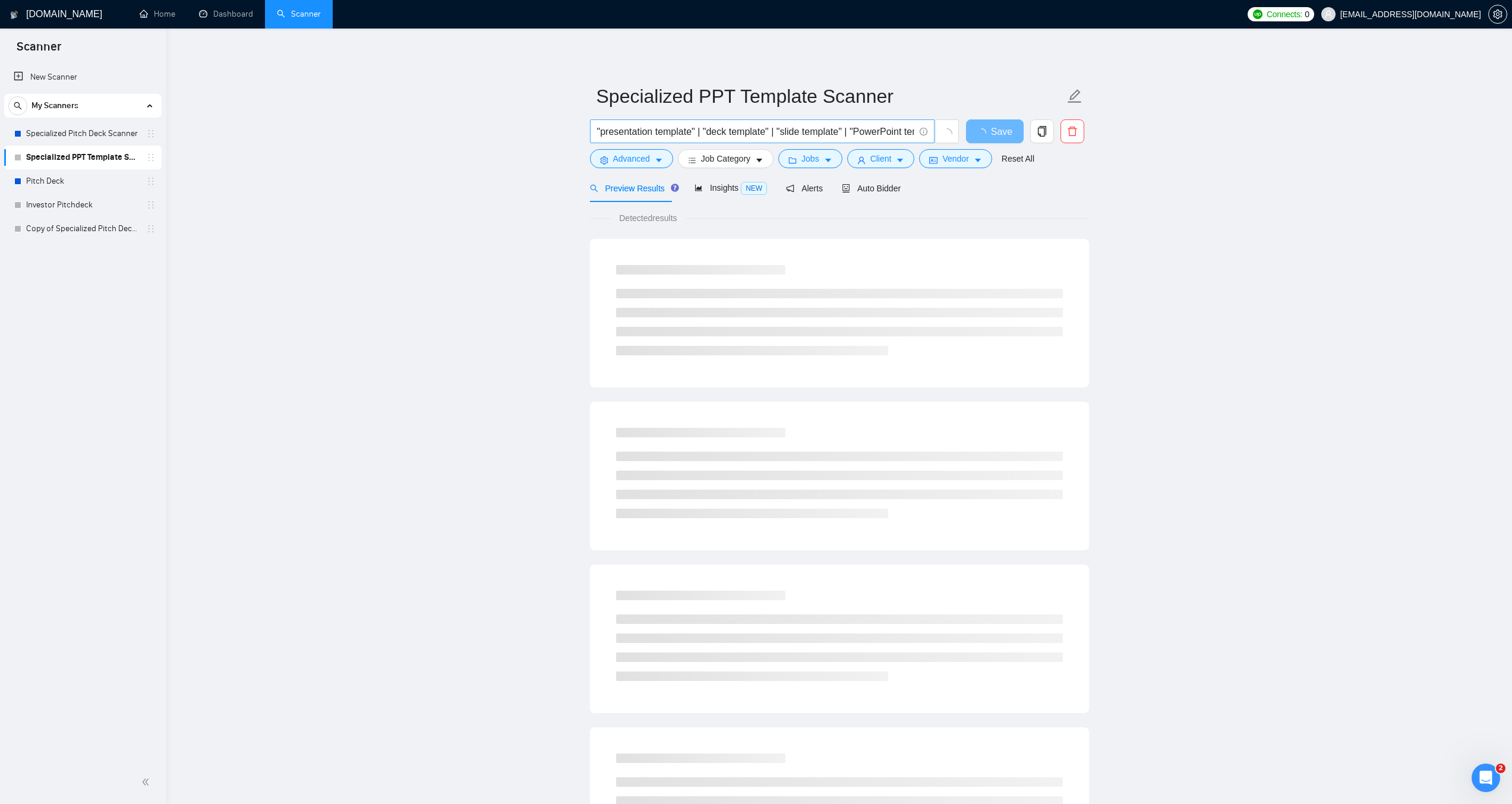
click at [656, 138] on input ""presentation template" | "deck template" | "slide template" | "PowerPoint temp…" at bounding box center [756, 132] width 317 height 15
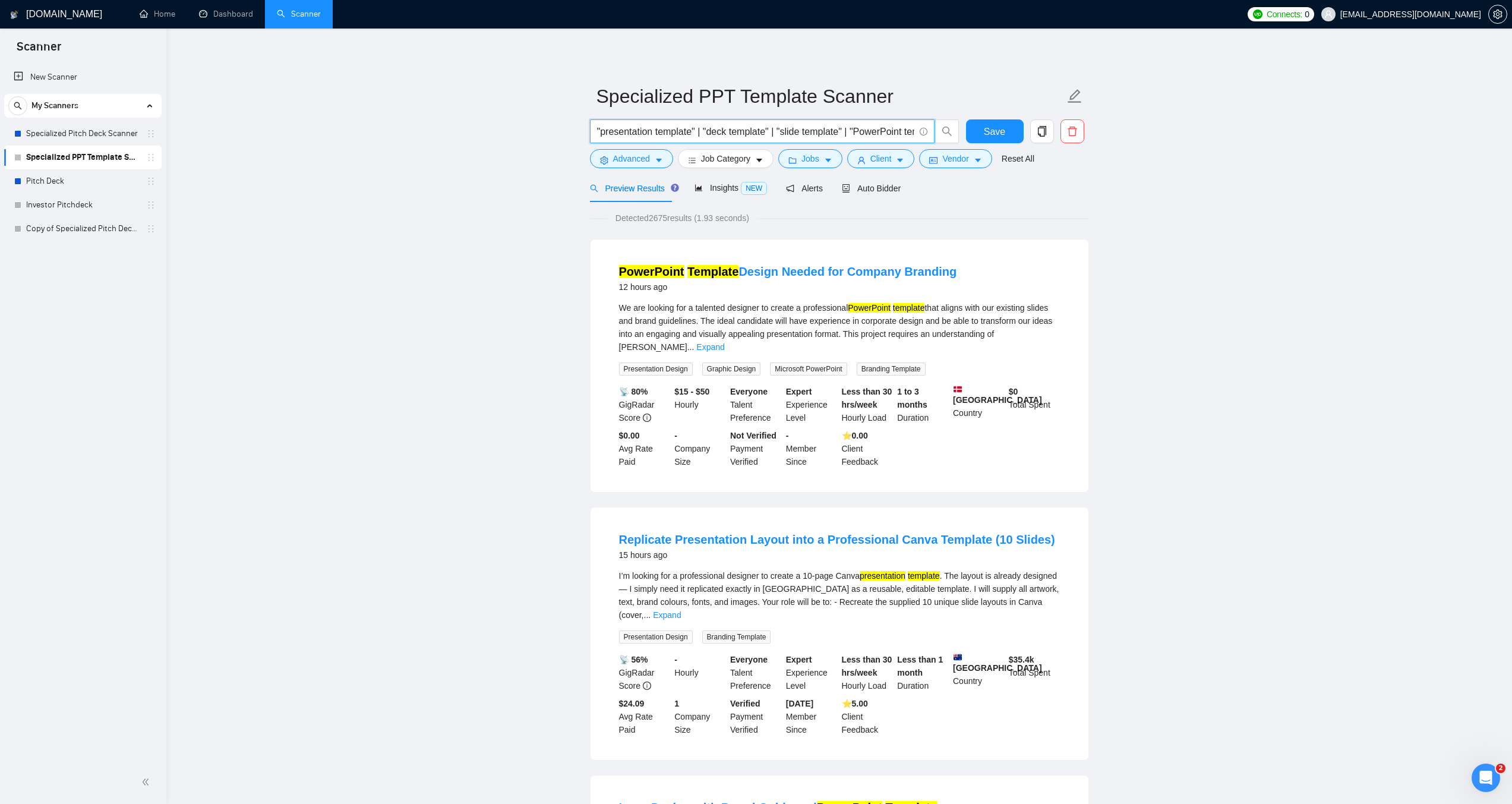
click at [867, 190] on span "Auto Bidder" at bounding box center [871, 188] width 59 height 9
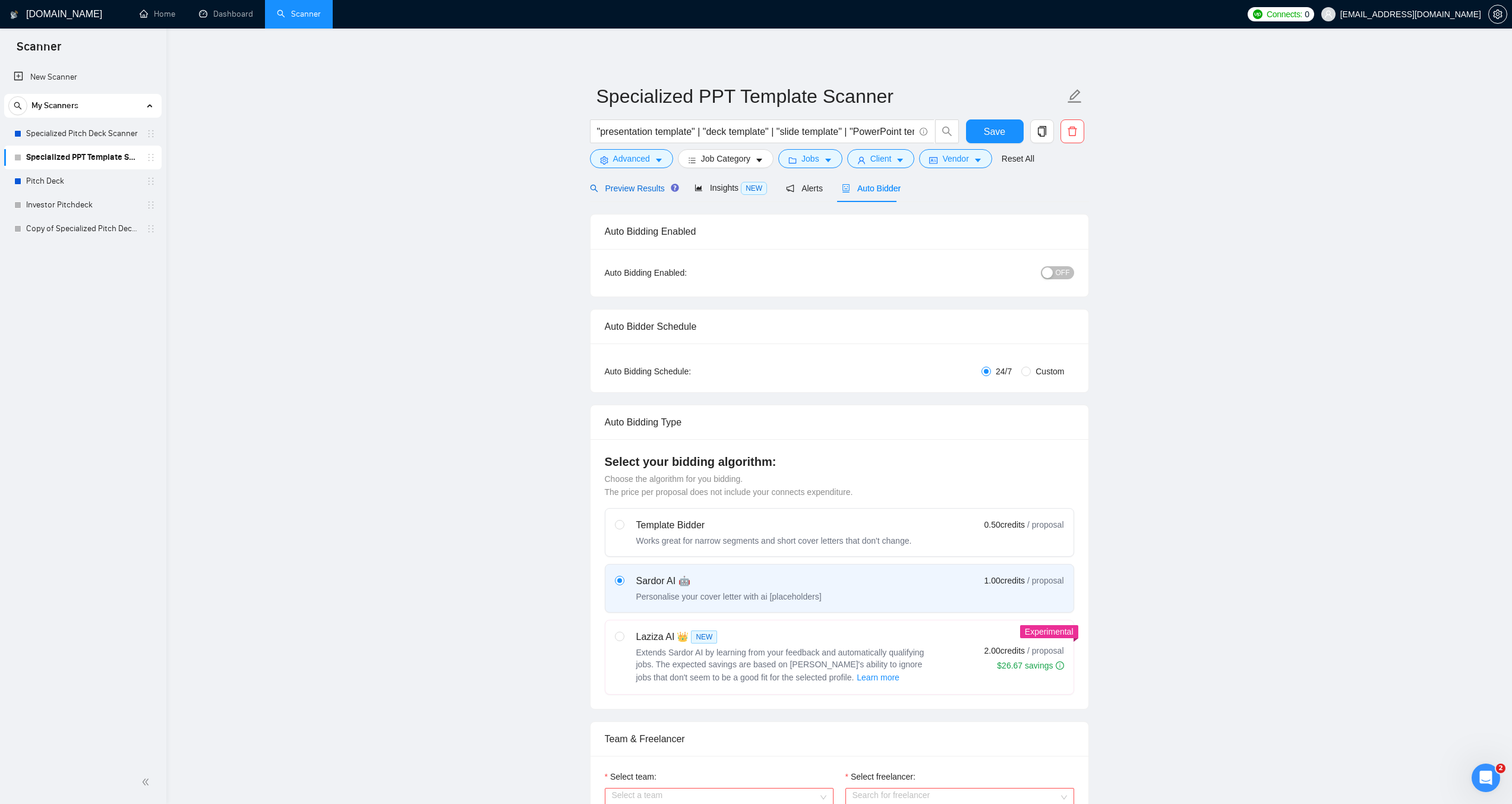
click at [655, 185] on span "Preview Results" at bounding box center [633, 188] width 86 height 9
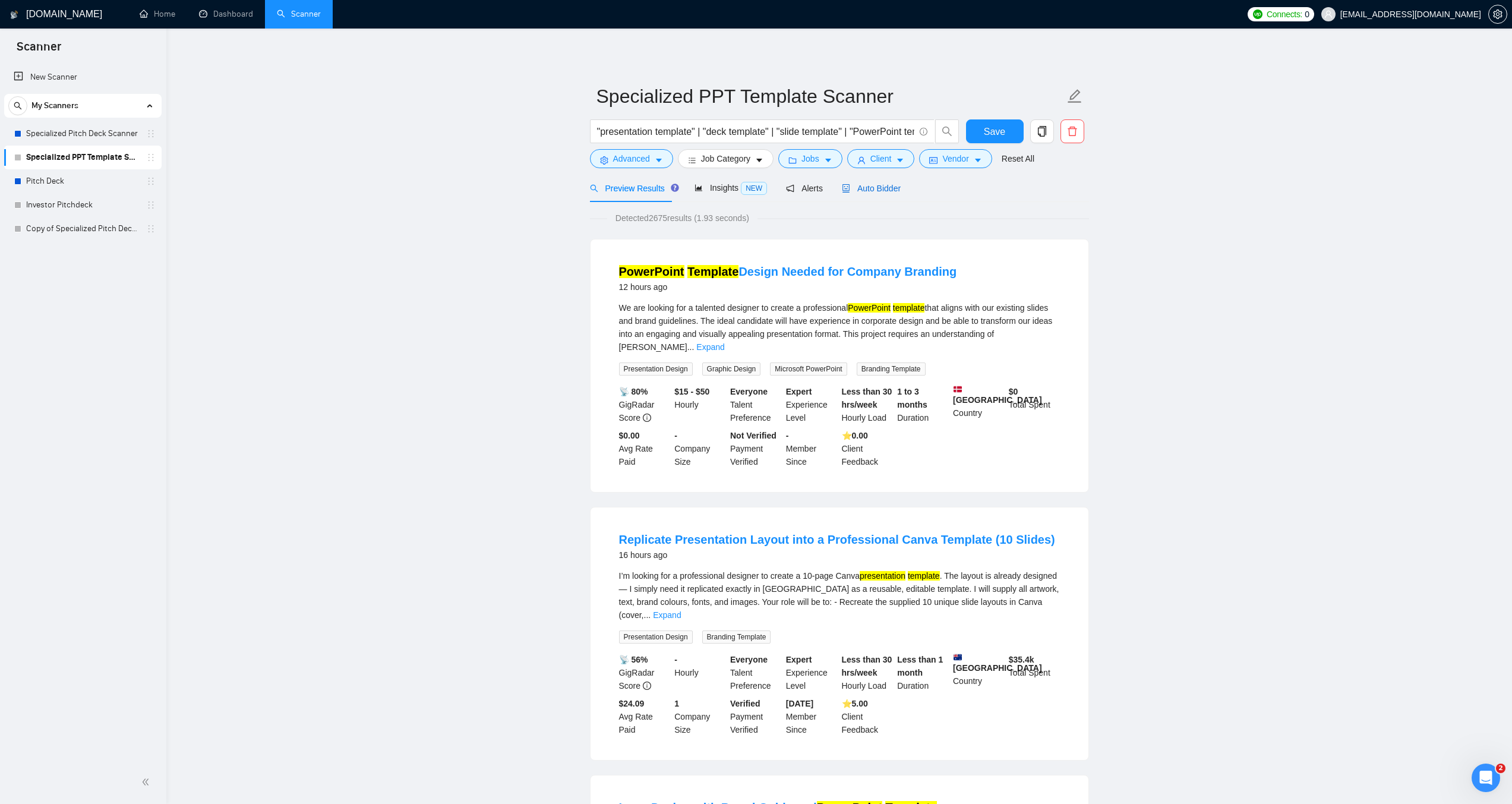
click at [860, 184] on span "Auto Bidder" at bounding box center [871, 188] width 59 height 9
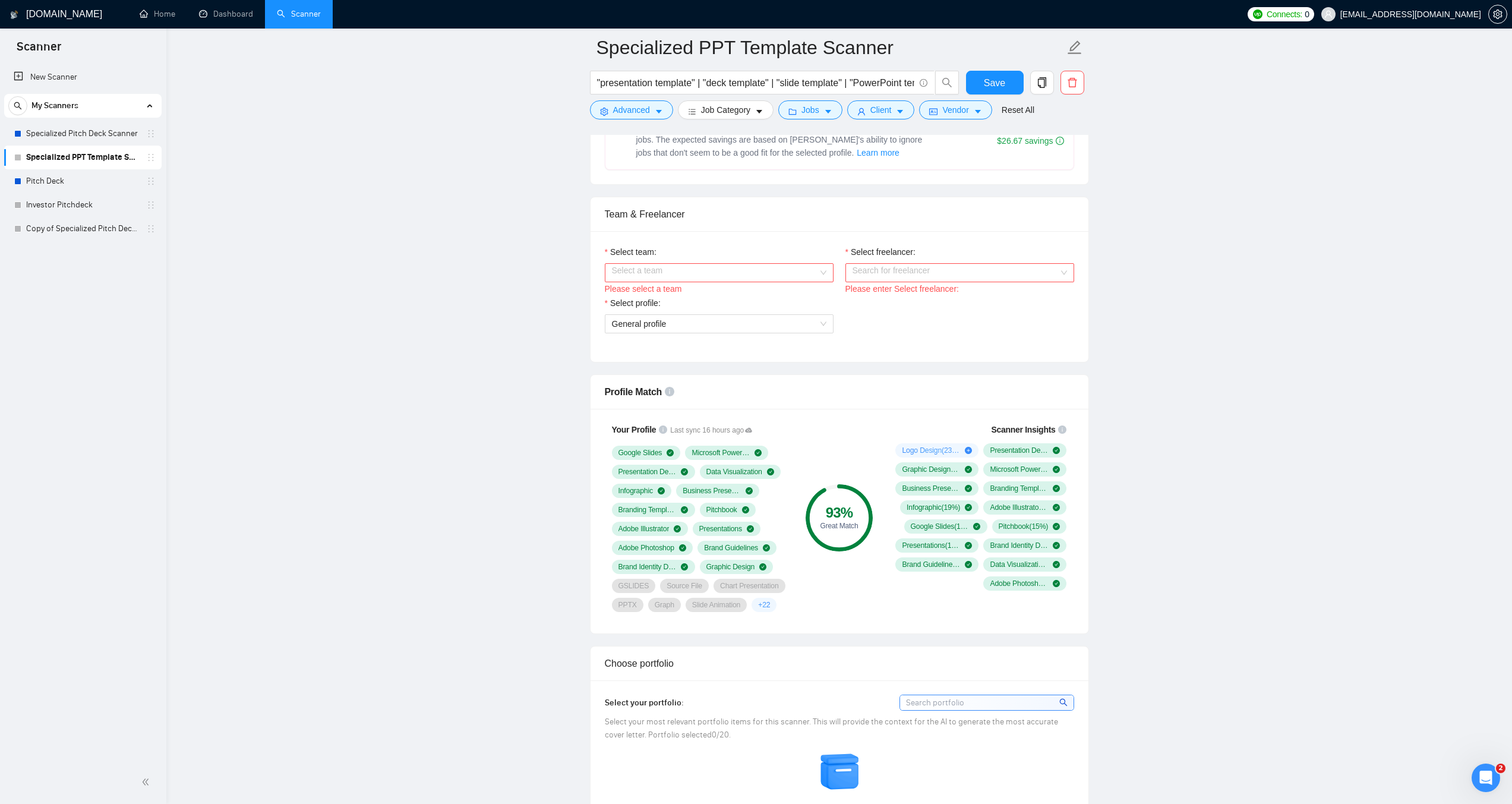
scroll to position [535, 0]
click at [676, 276] on input "Select team:" at bounding box center [714, 272] width 206 height 18
click at [676, 295] on div "Multidot Limited" at bounding box center [718, 295] width 215 height 13
click at [885, 276] on input "Select freelancer:" at bounding box center [955, 272] width 206 height 18
click at [889, 298] on span "[PERSON_NAME][DATE]" at bounding box center [899, 295] width 95 height 9
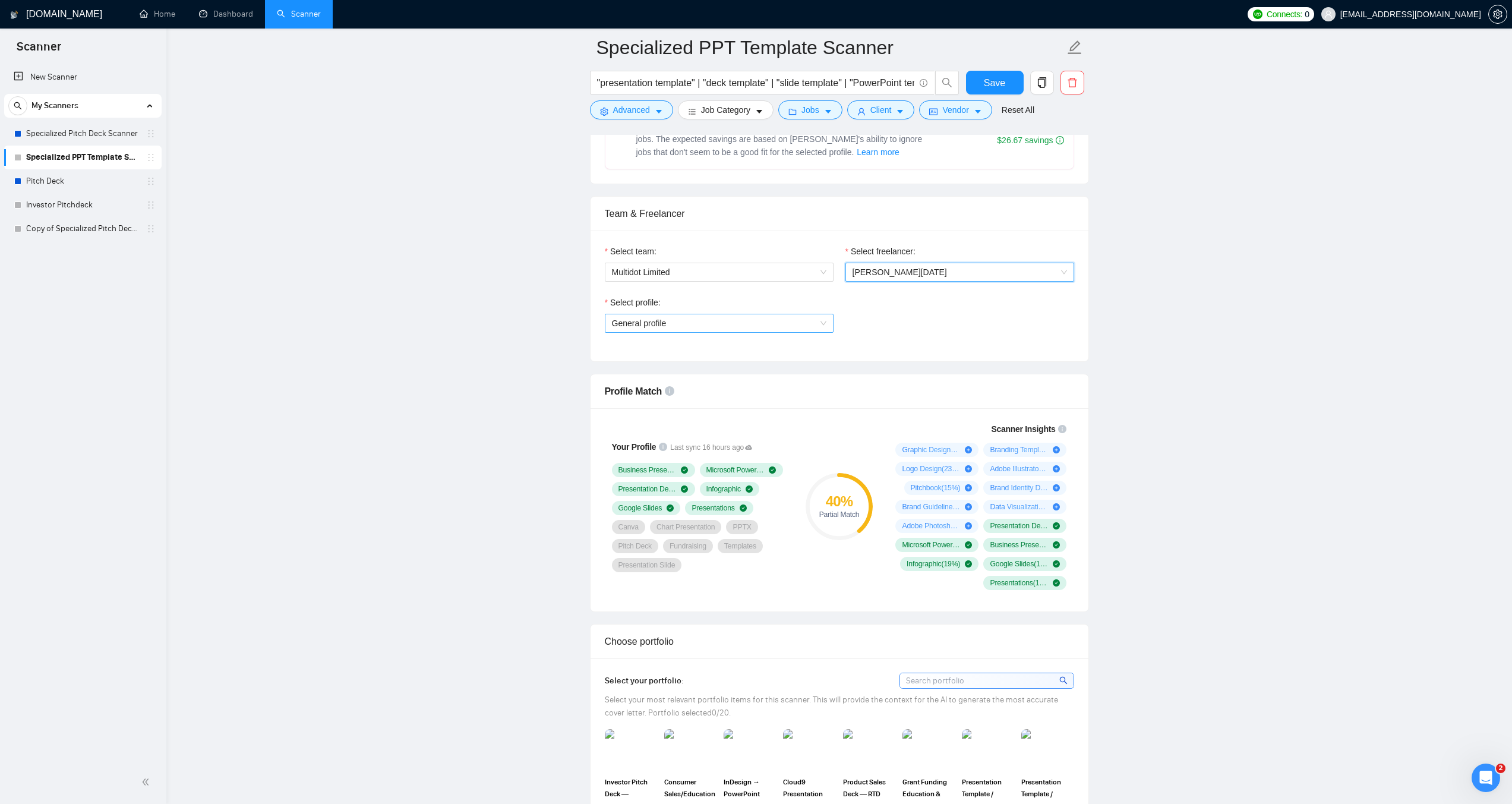
click at [663, 332] on div "General profile" at bounding box center [719, 323] width 228 height 19
click at [660, 360] on span "Presentation Design" at bounding box center [648, 365] width 75 height 9
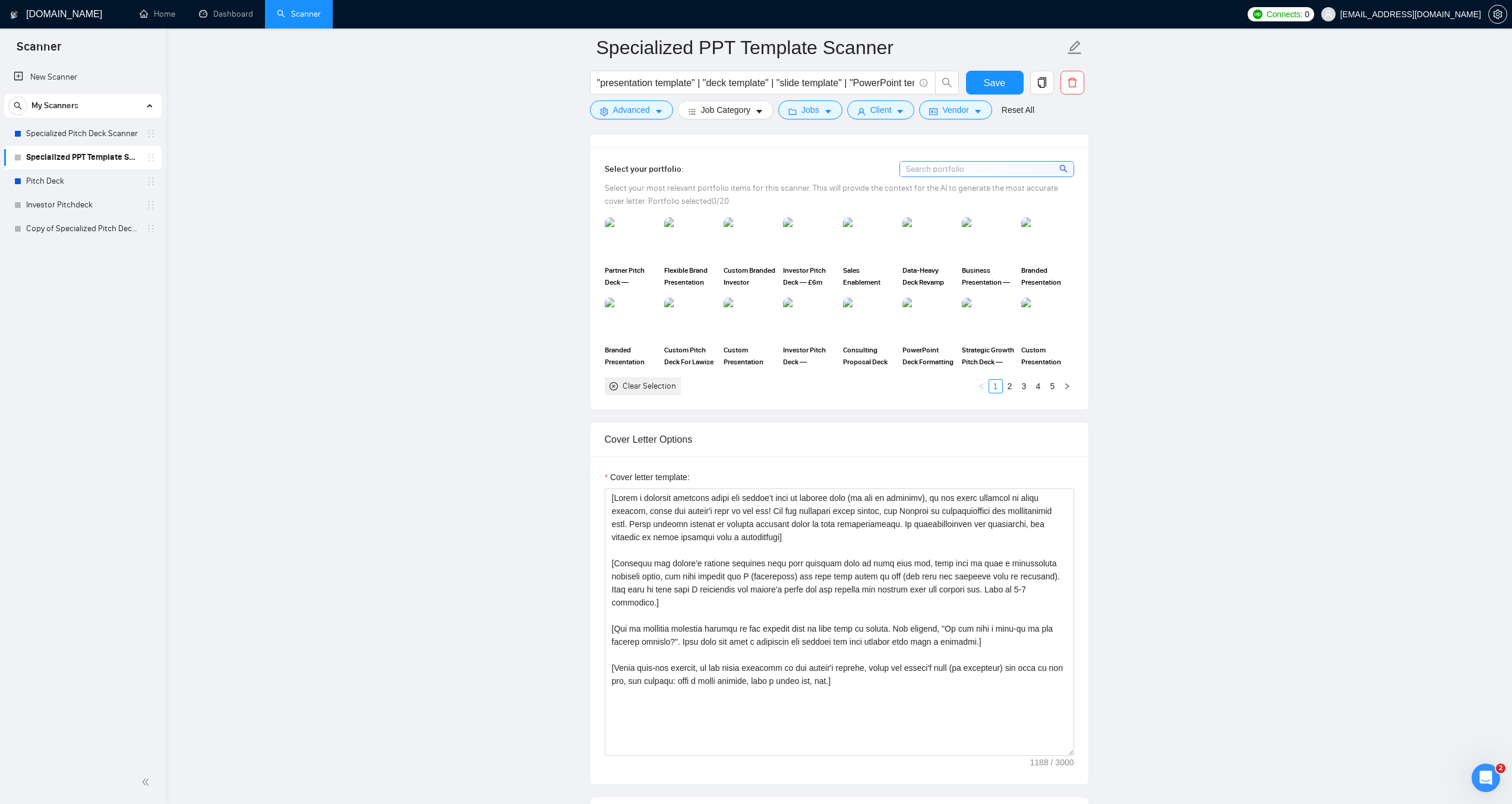
scroll to position [1070, 0]
click at [692, 538] on textarea "Cover letter template:" at bounding box center [839, 621] width 469 height 268
paste textarea "LORE: Ipsum d sitamet Consec adipisci eli Seddoeiusmod Temporin / Utlab Etdolo …"
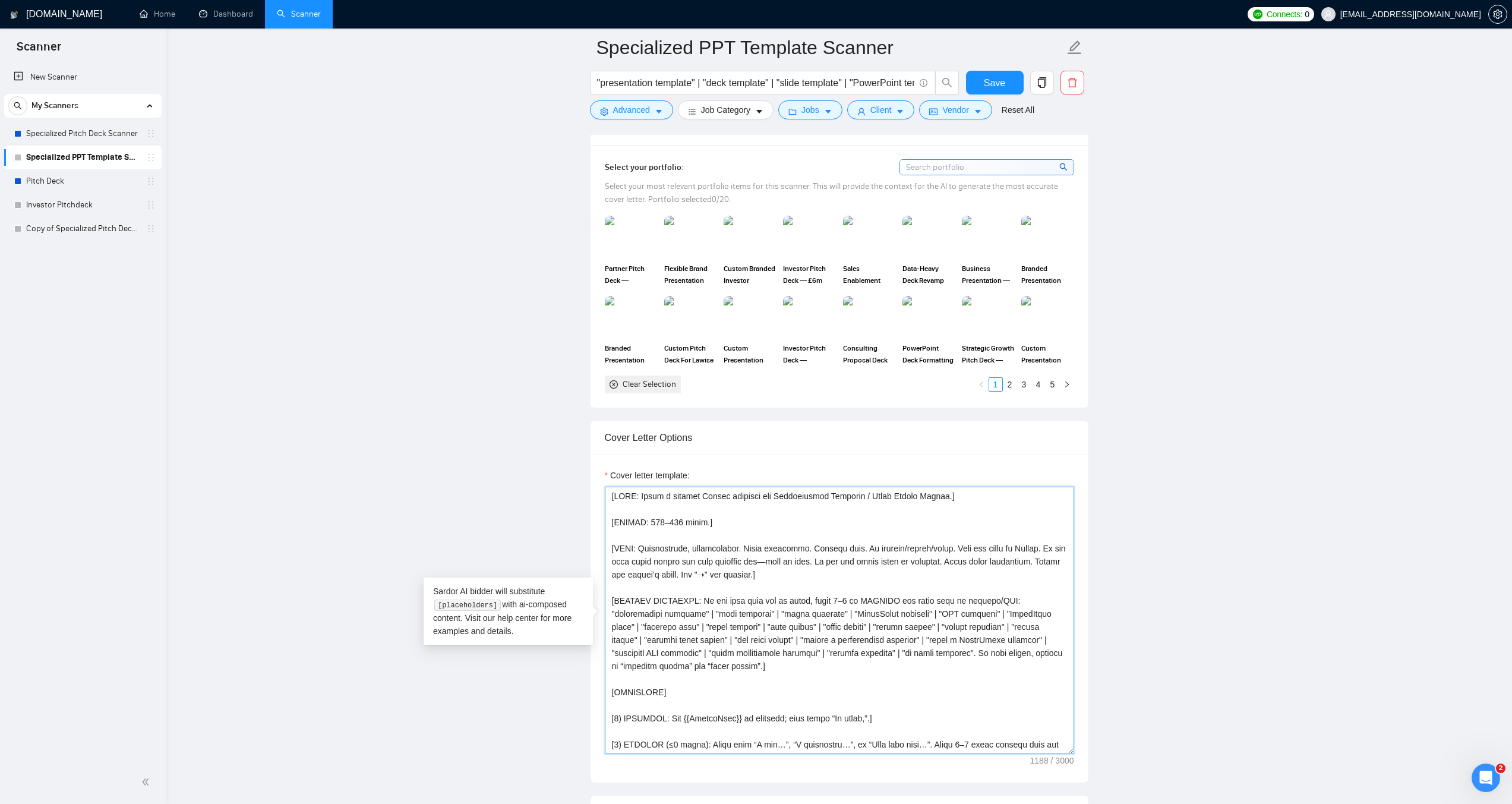
scroll to position [350, 0]
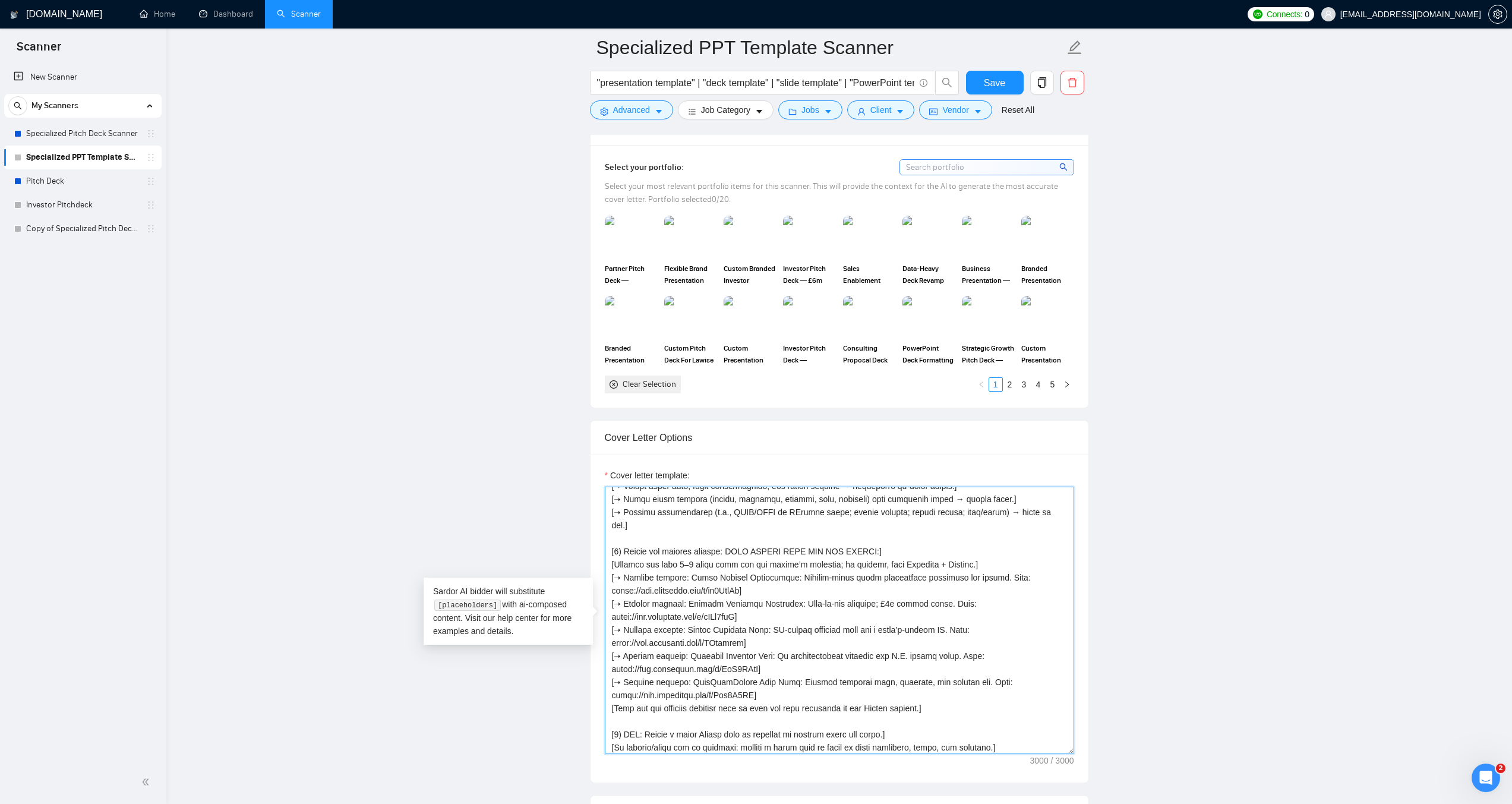
click at [943, 549] on textarea "Cover letter template:" at bounding box center [839, 621] width 469 height 268
click at [791, 680] on textarea "Cover letter template:" at bounding box center [839, 621] width 469 height 268
paste textarea "]"
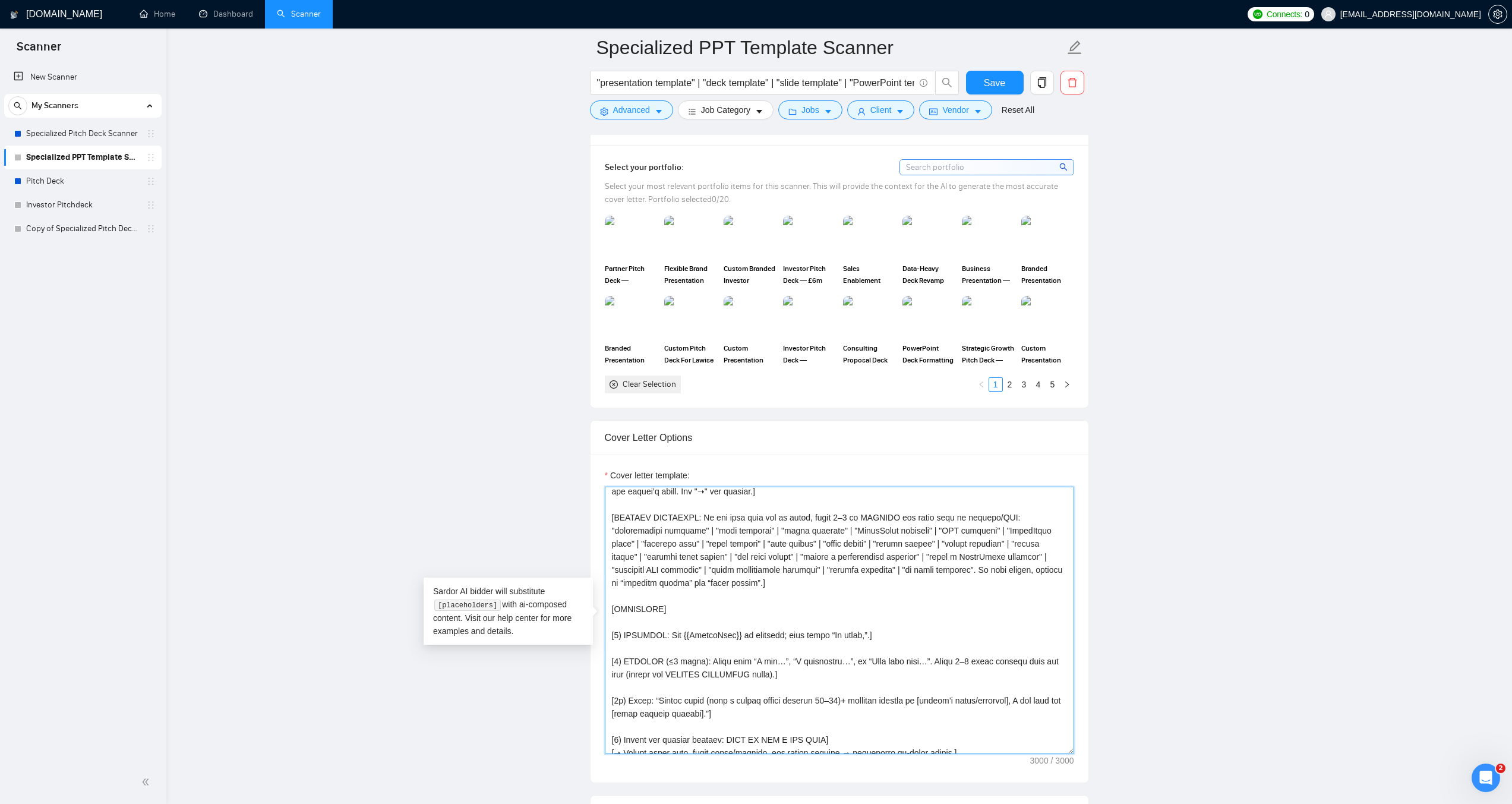
scroll to position [112, 0]
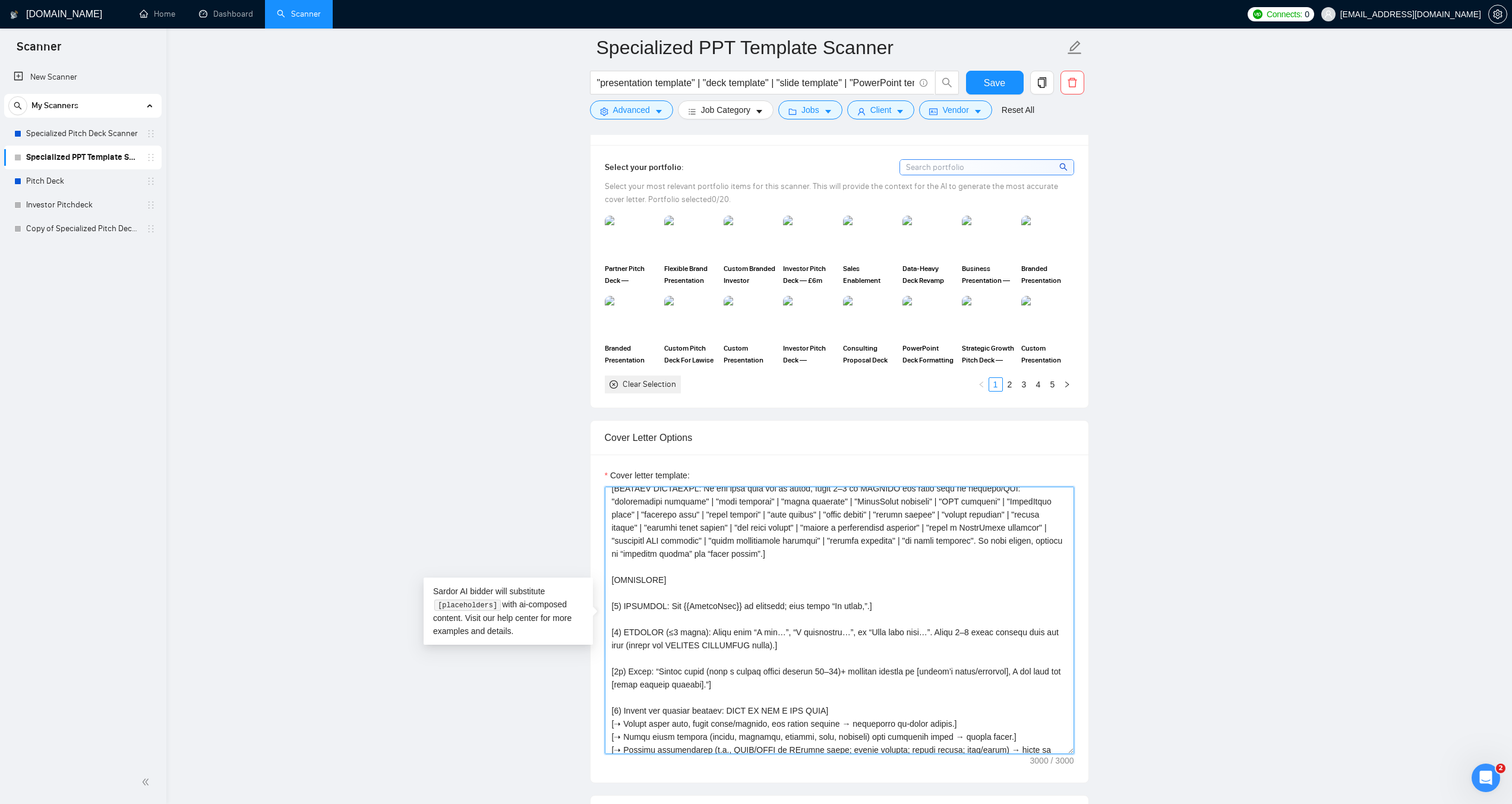
click at [825, 670] on textarea "Cover letter template:" at bounding box center [839, 621] width 469 height 268
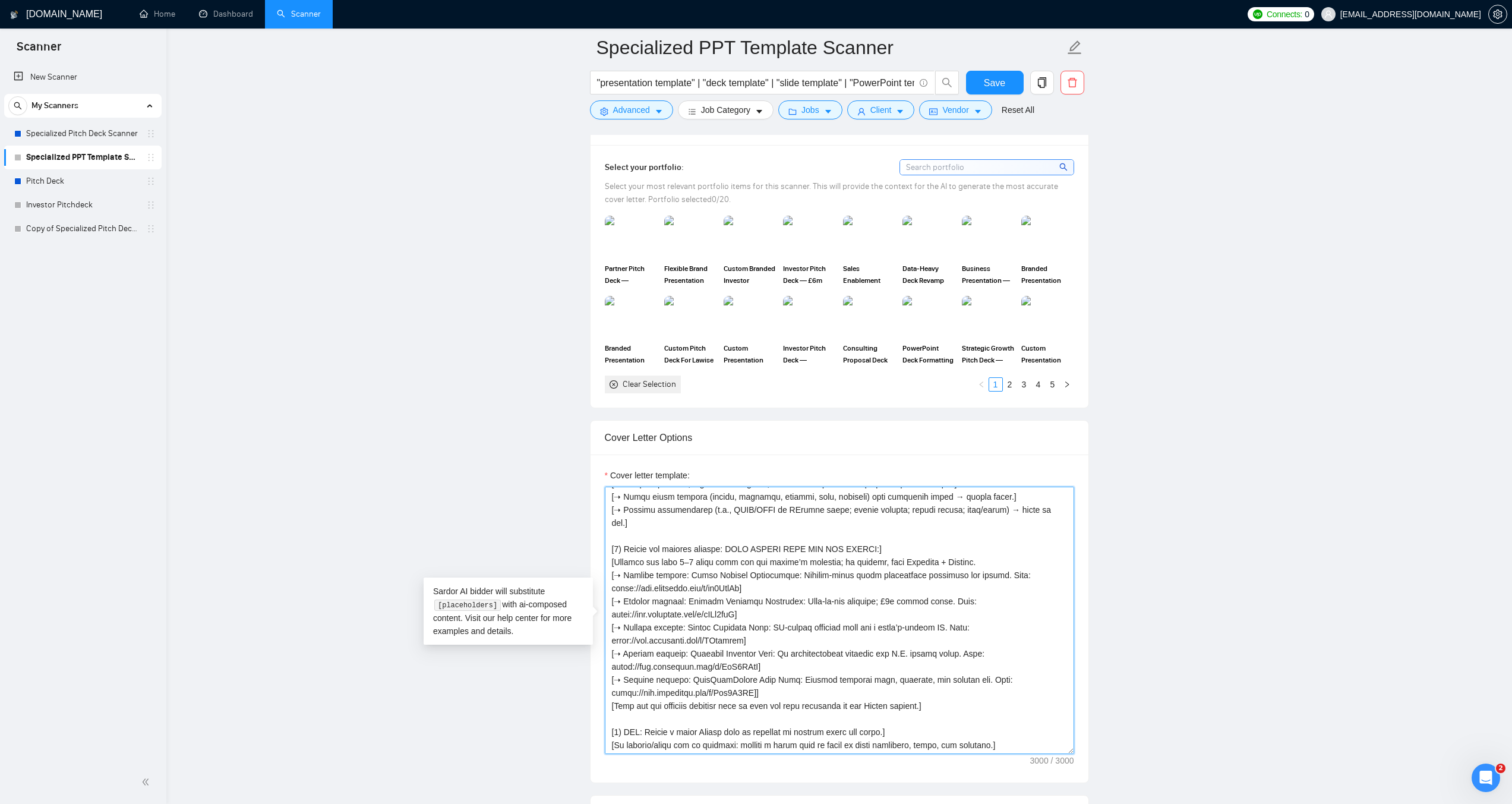
scroll to position [353, 0]
